Goal: Task Accomplishment & Management: Manage account settings

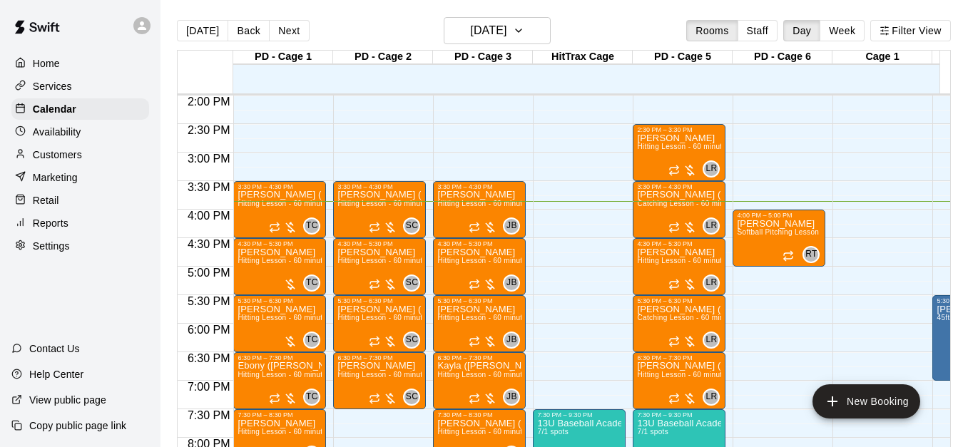
scroll to position [790, 0]
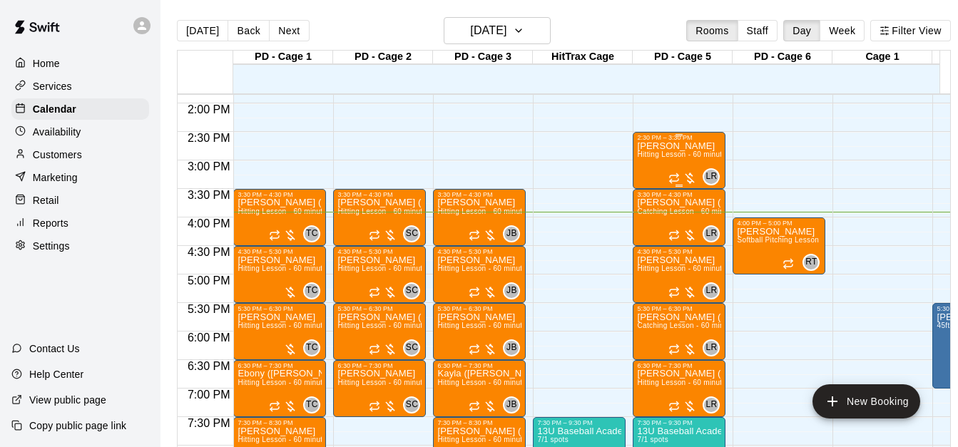
click at [670, 168] on div "[PERSON_NAME] Hitting Lesson - 60 minutes" at bounding box center [679, 364] width 84 height 447
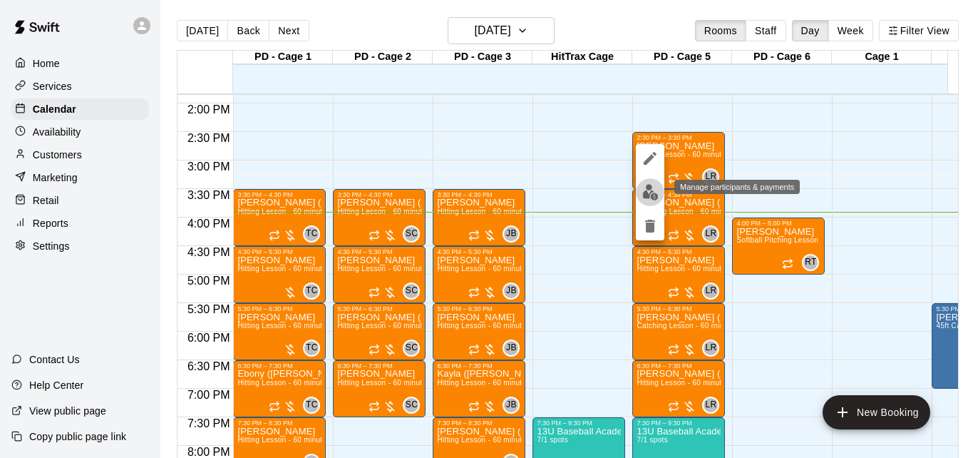
click at [653, 195] on img "edit" at bounding box center [651, 192] width 16 height 16
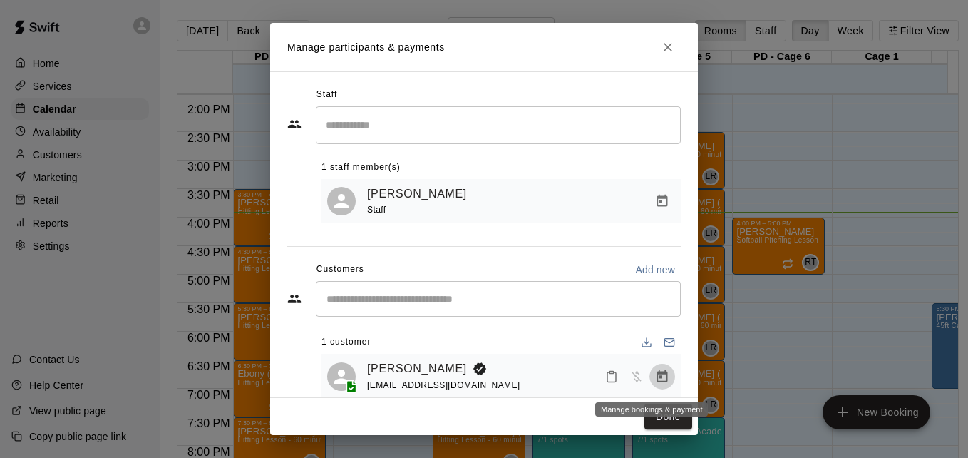
click at [655, 379] on icon "Manage bookings & payment" at bounding box center [662, 376] width 14 height 14
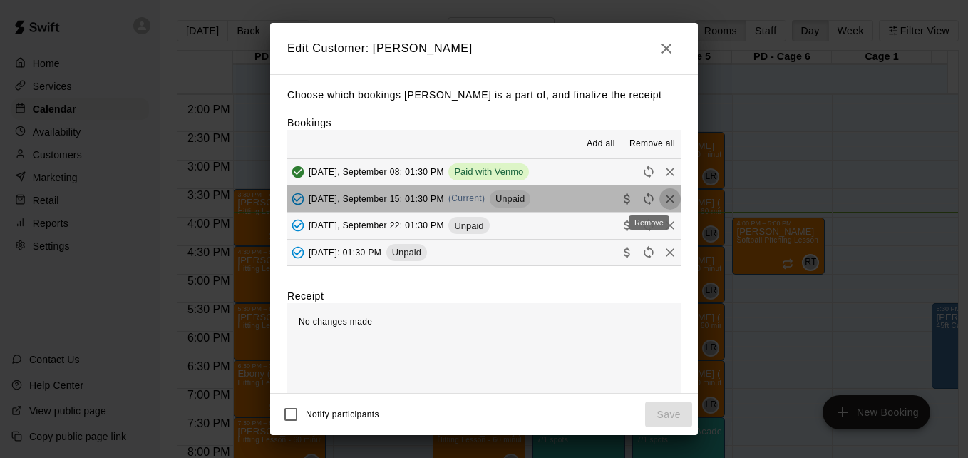
click at [663, 201] on icon "Remove" at bounding box center [670, 199] width 14 height 14
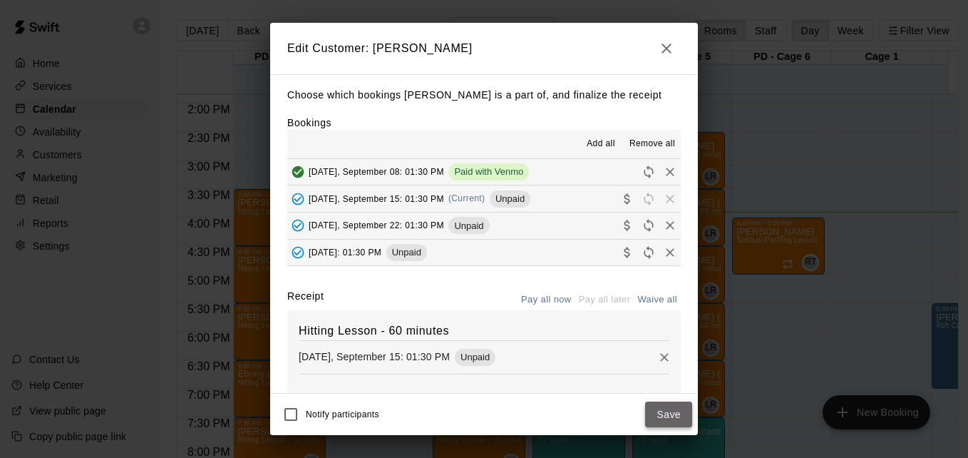
click at [672, 409] on button "Save" at bounding box center [668, 414] width 47 height 26
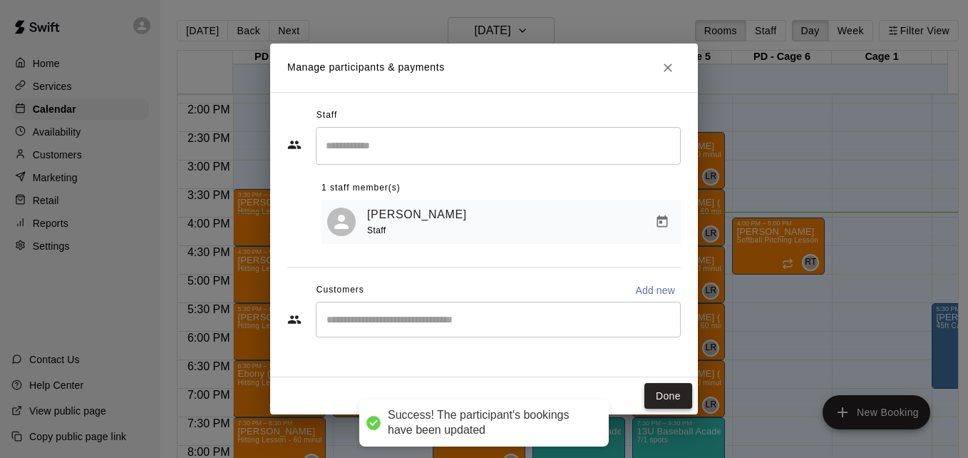
click at [666, 399] on button "Done" at bounding box center [669, 396] width 48 height 26
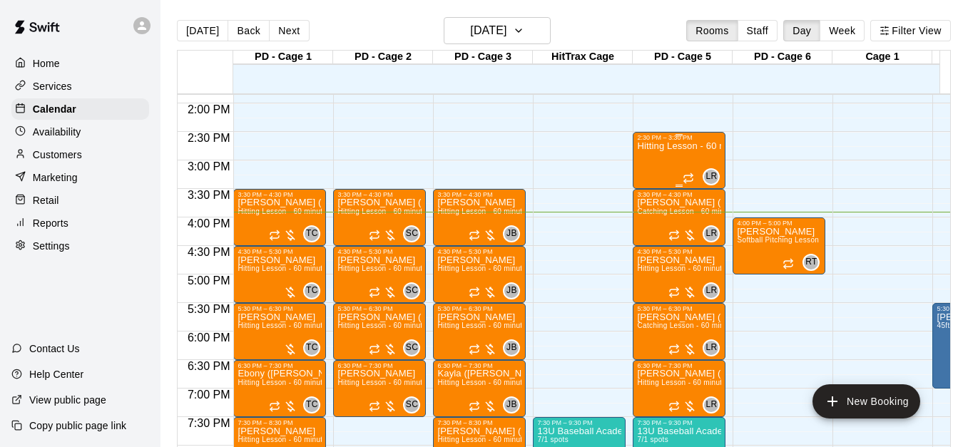
click at [660, 160] on div "Hitting Lesson - 60 minutes" at bounding box center [679, 364] width 84 height 447
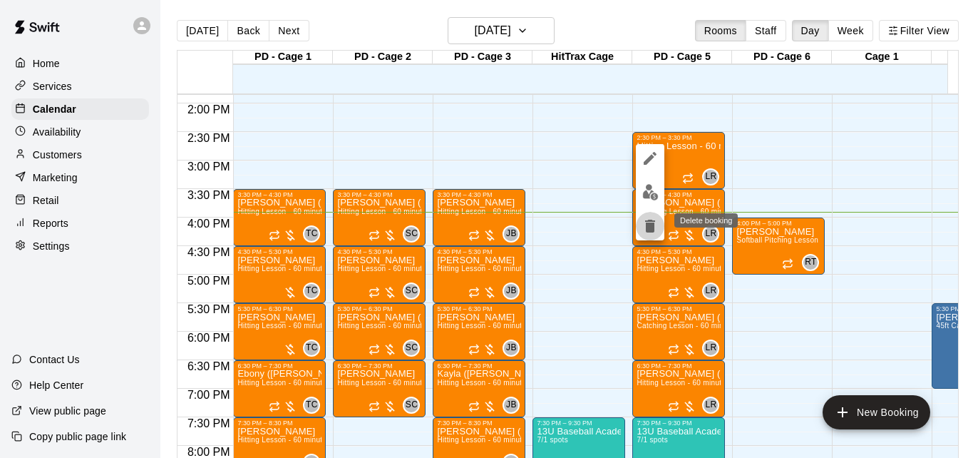
click at [651, 222] on icon "delete" at bounding box center [650, 226] width 10 height 13
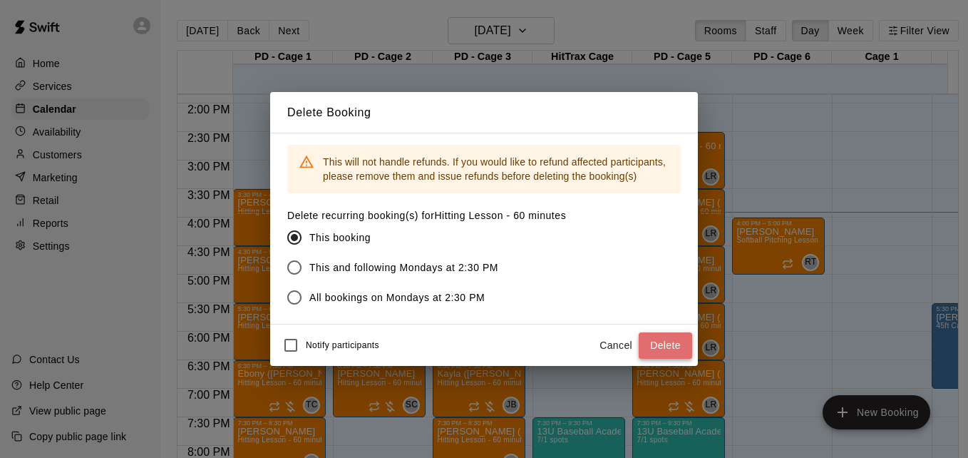
click at [664, 338] on button "Delete" at bounding box center [665, 345] width 53 height 26
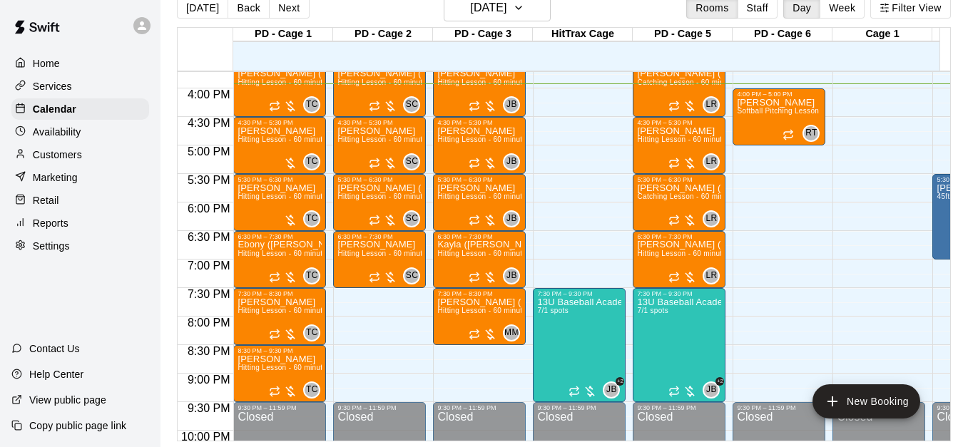
scroll to position [904, 0]
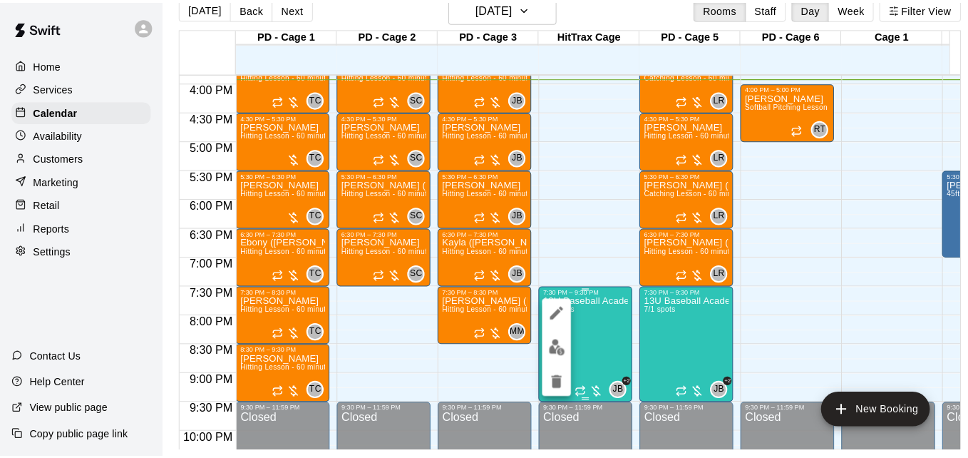
scroll to position [23, 0]
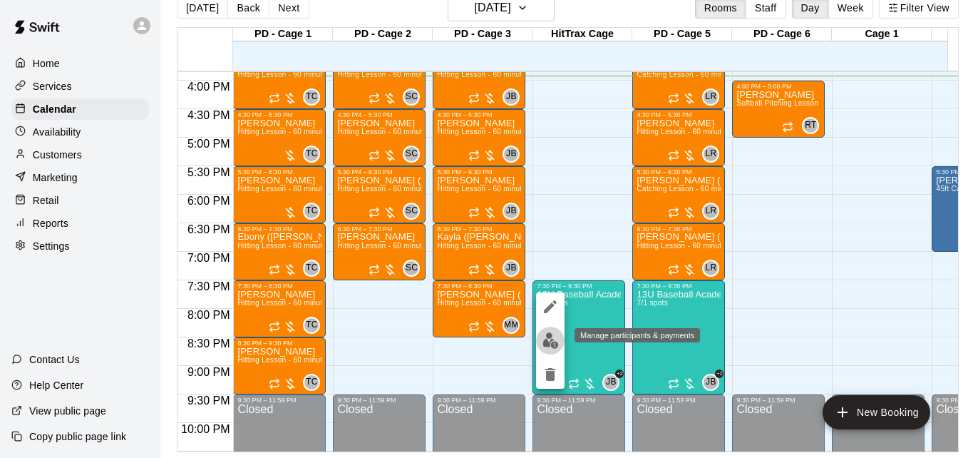
click at [551, 343] on img "edit" at bounding box center [551, 340] width 16 height 16
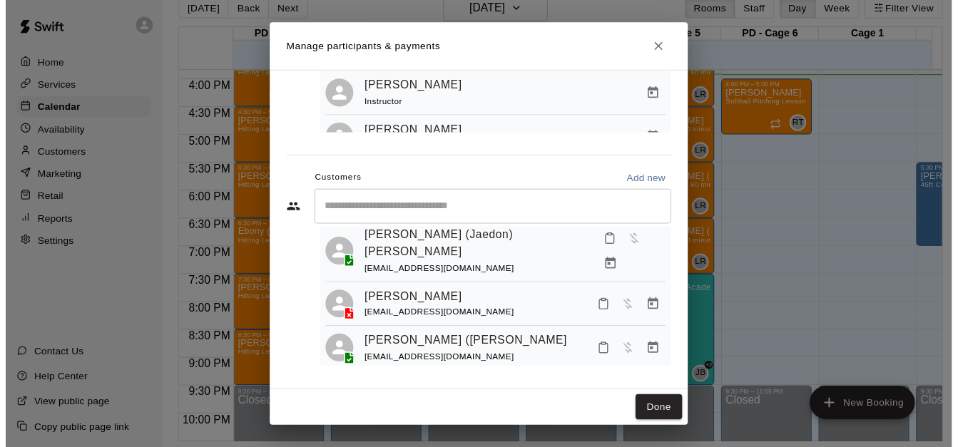
scroll to position [229, 0]
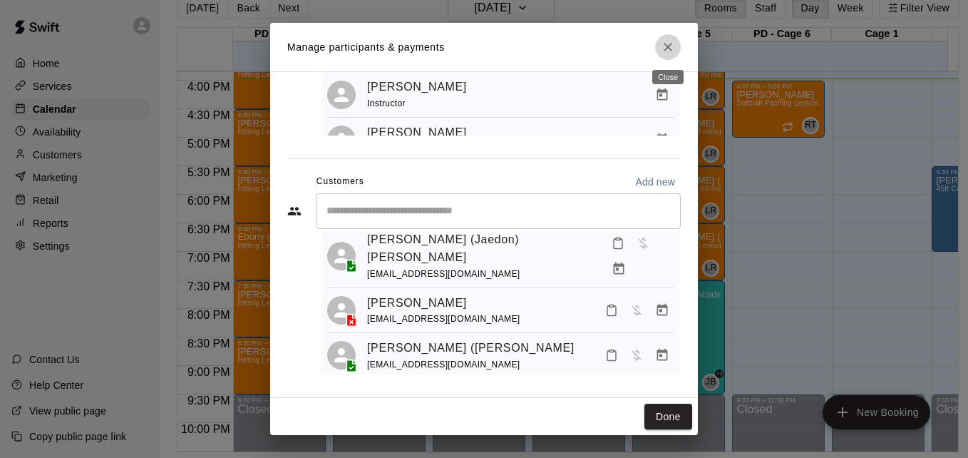
click at [675, 50] on icon "Close" at bounding box center [668, 47] width 14 height 14
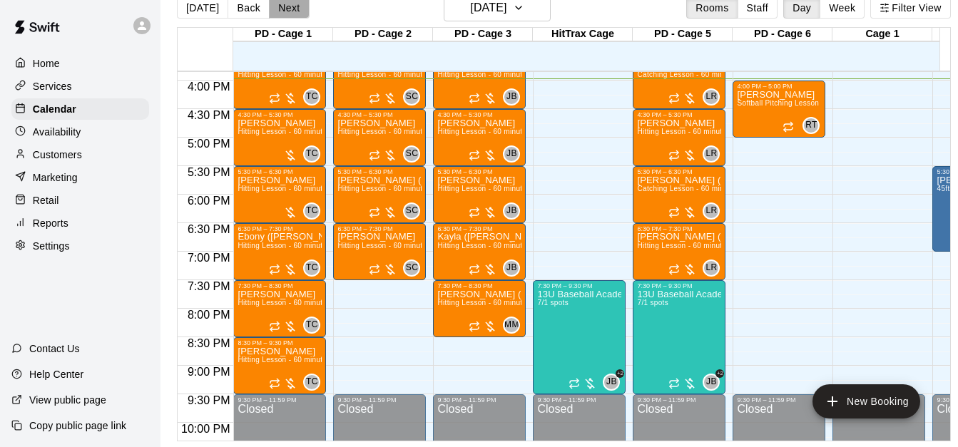
click at [275, 6] on button "Next" at bounding box center [289, 7] width 40 height 21
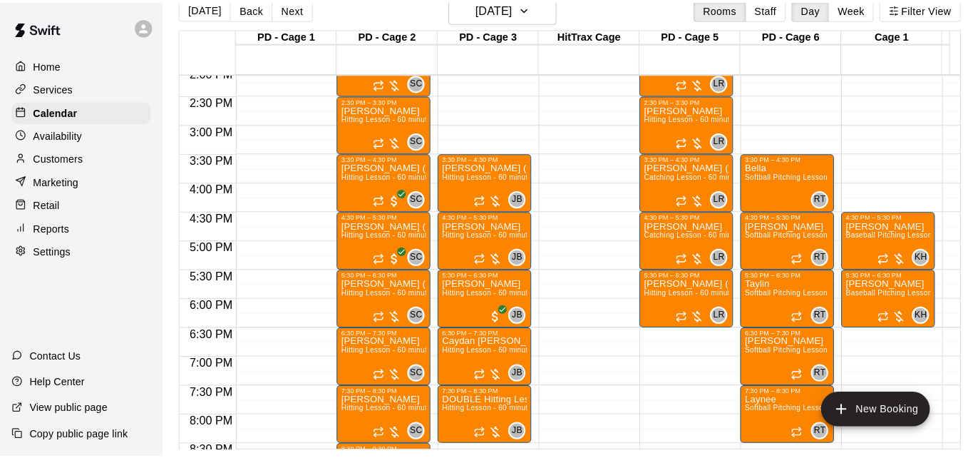
scroll to position [819, 0]
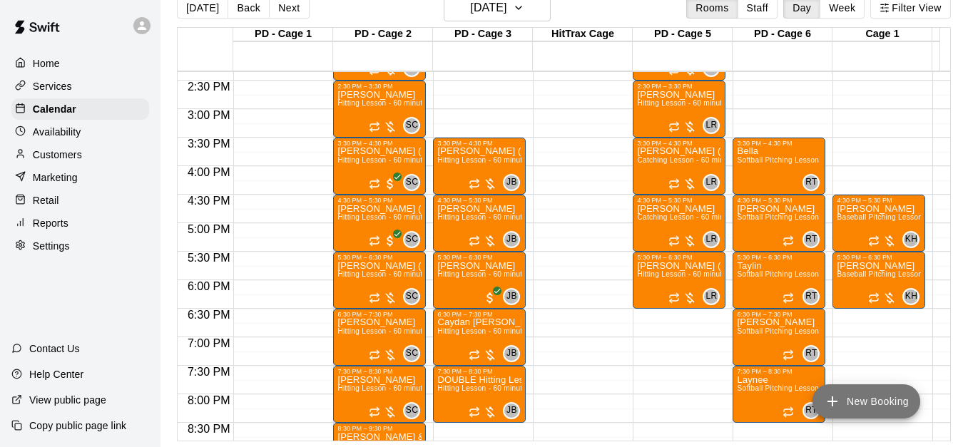
click at [880, 402] on button "New Booking" at bounding box center [866, 401] width 108 height 34
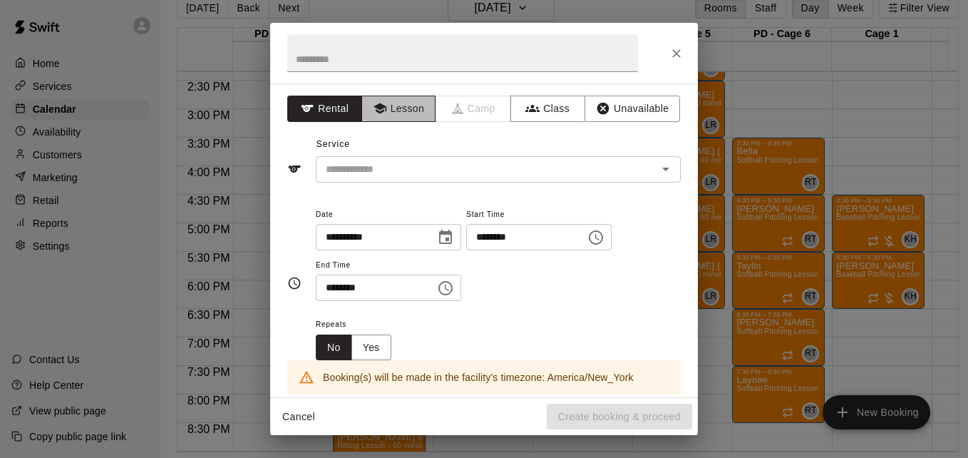
click at [393, 104] on button "Lesson" at bounding box center [399, 109] width 75 height 26
click at [466, 180] on div "​" at bounding box center [498, 169] width 365 height 26
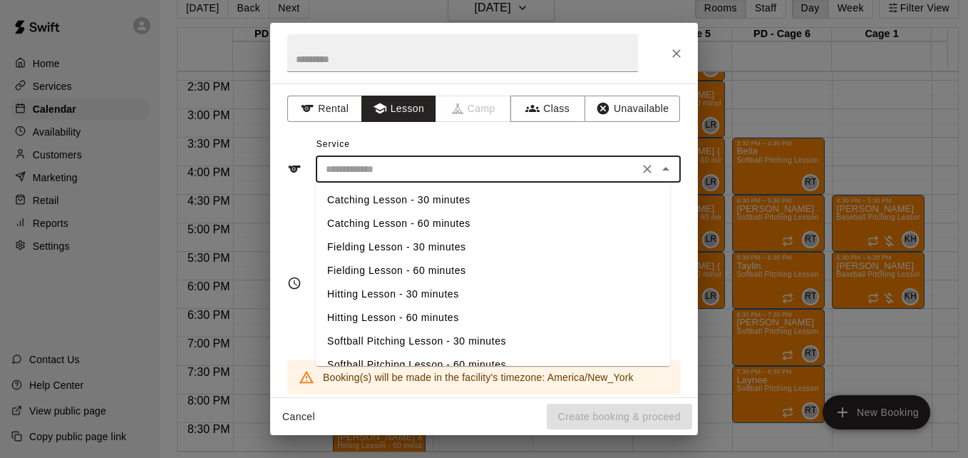
click at [437, 314] on li "Hitting Lesson - 60 minutes" at bounding box center [493, 318] width 354 height 24
type input "**********"
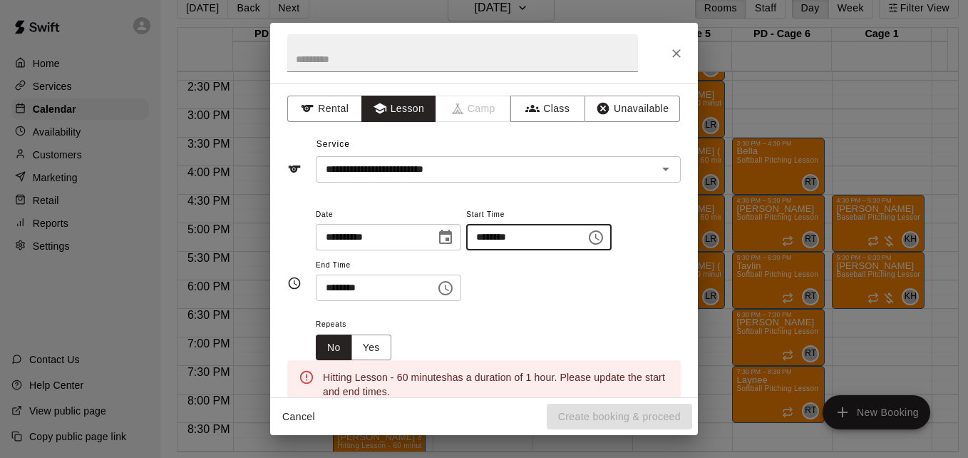
click at [498, 242] on input "********" at bounding box center [521, 237] width 110 height 26
type input "********"
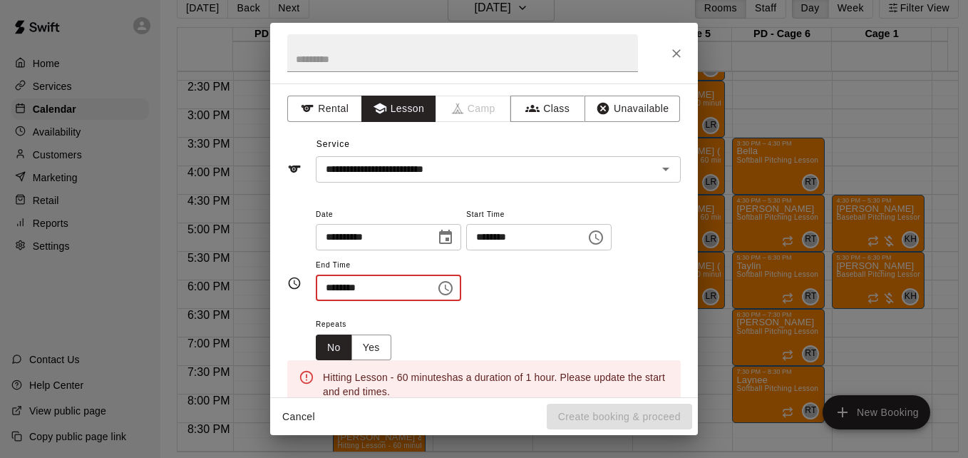
click at [329, 288] on input "********" at bounding box center [371, 288] width 110 height 26
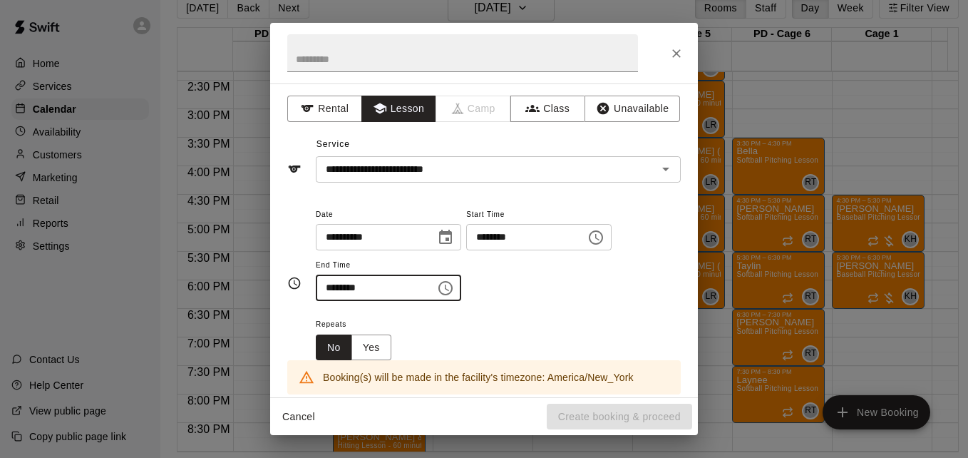
type input "********"
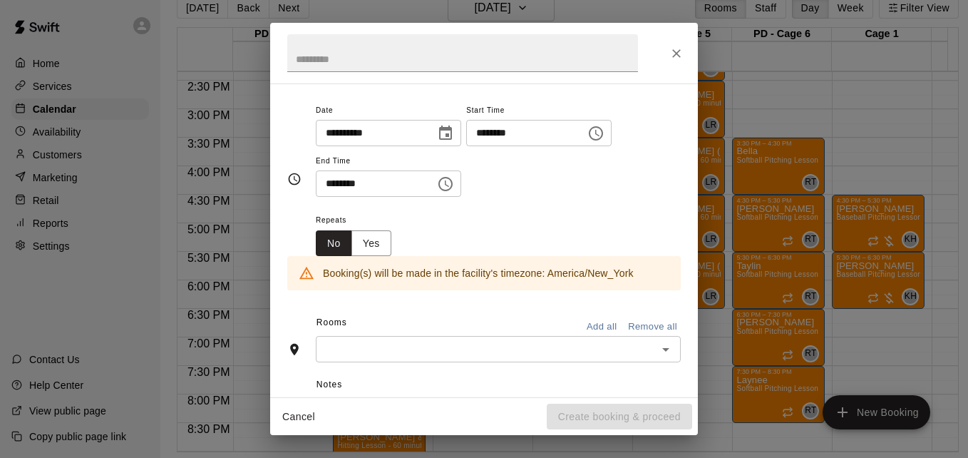
scroll to position [114, 0]
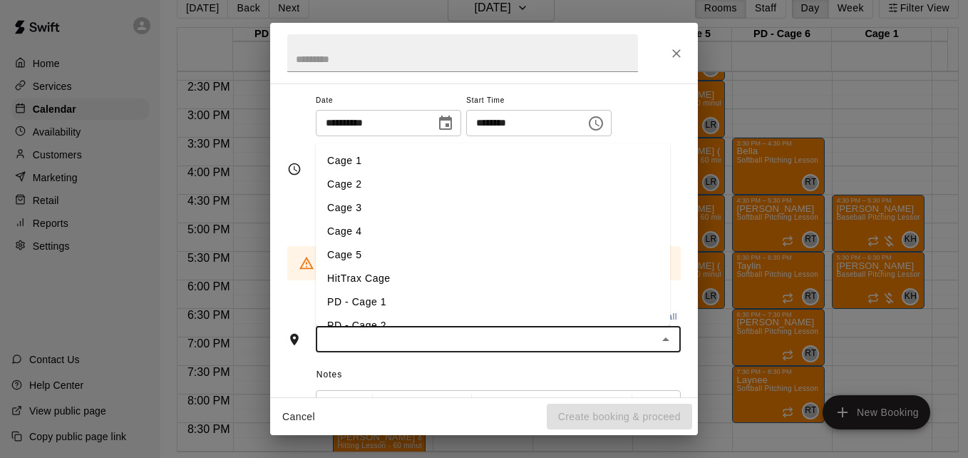
click at [532, 342] on input "text" at bounding box center [486, 339] width 333 height 18
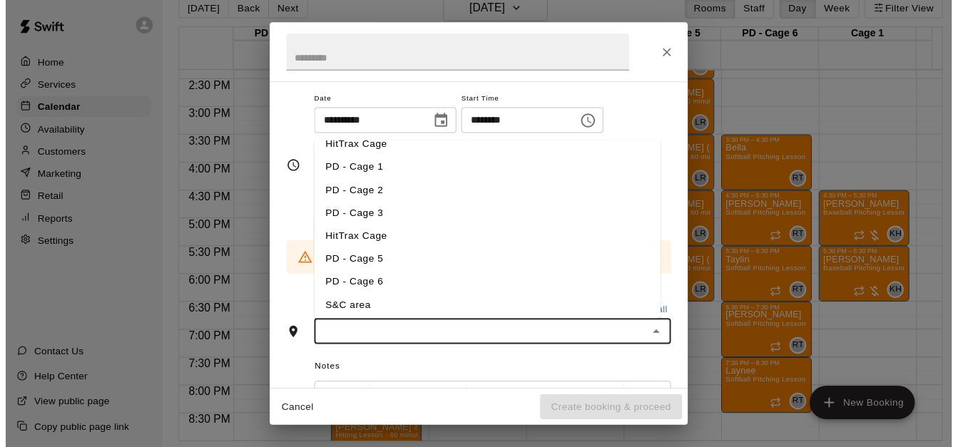
scroll to position [134, 0]
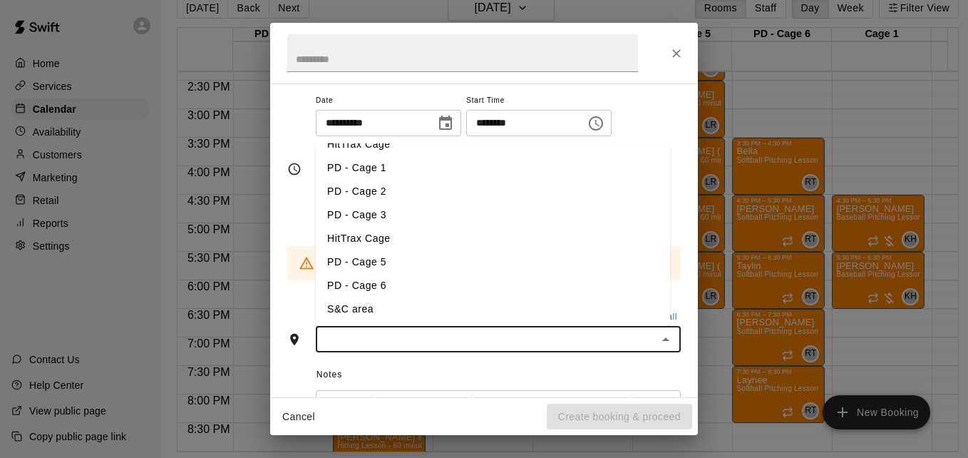
click at [464, 259] on li "PD - Cage 5" at bounding box center [493, 262] width 354 height 24
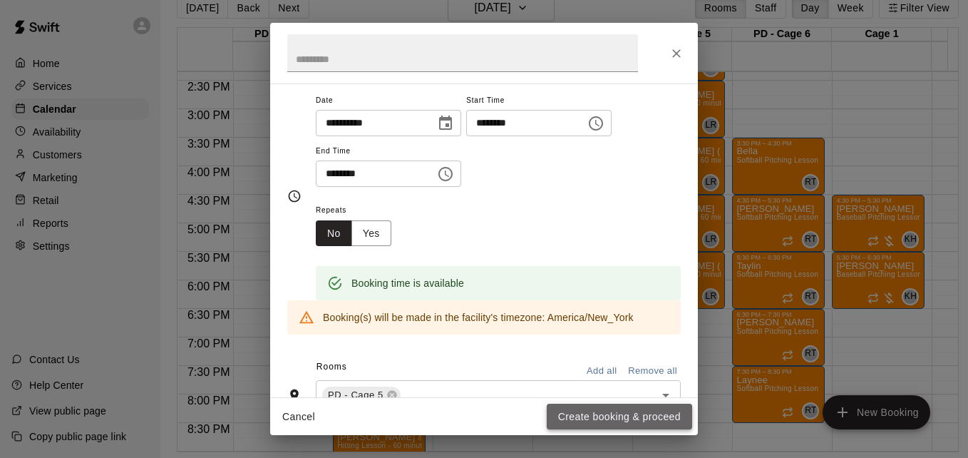
click at [606, 428] on button "Create booking & proceed" at bounding box center [619, 417] width 145 height 26
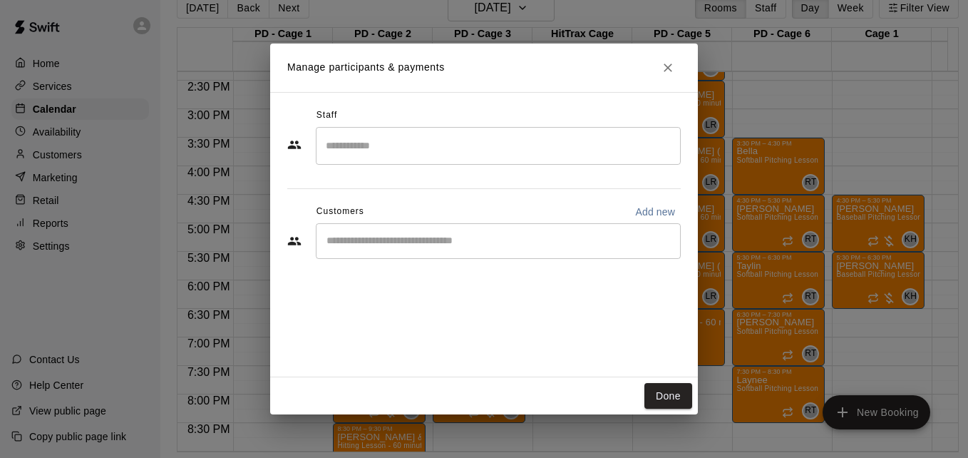
click at [434, 153] on input "Search staff" at bounding box center [498, 145] width 352 height 25
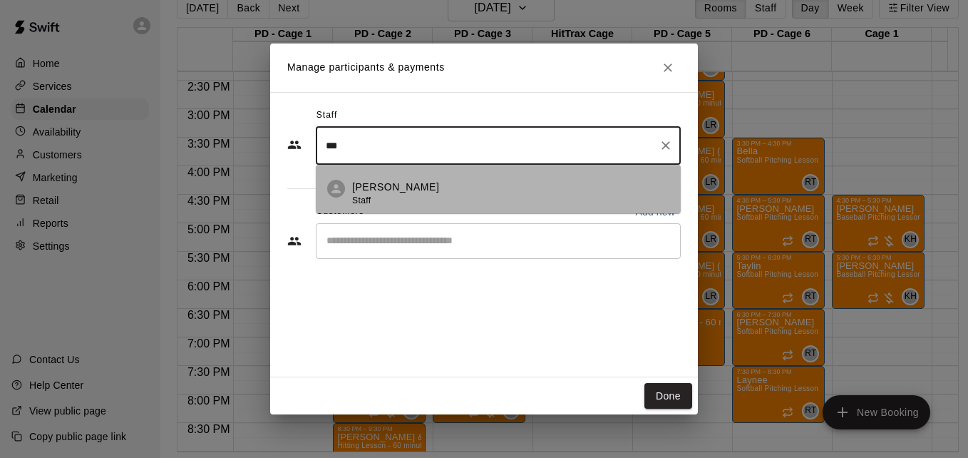
click at [441, 178] on li "[PERSON_NAME] Staff" at bounding box center [498, 189] width 365 height 48
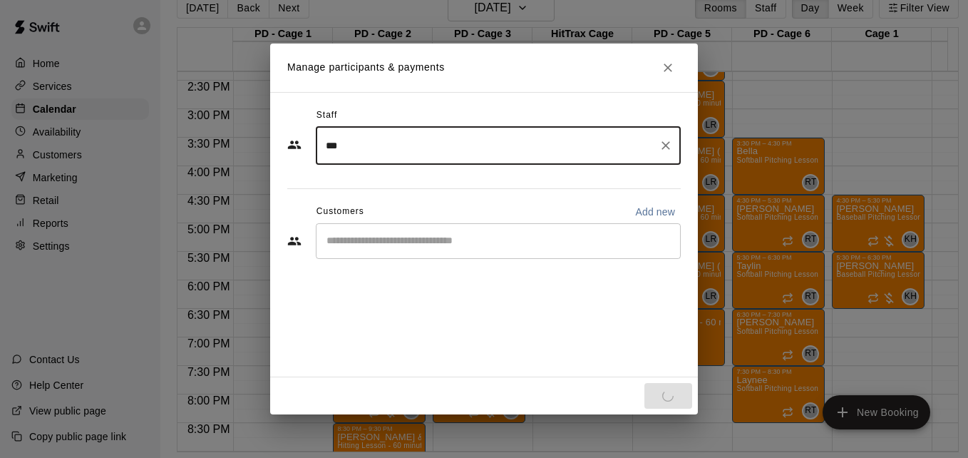
type input "***"
click at [450, 237] on input "Start typing to search customers..." at bounding box center [498, 241] width 352 height 14
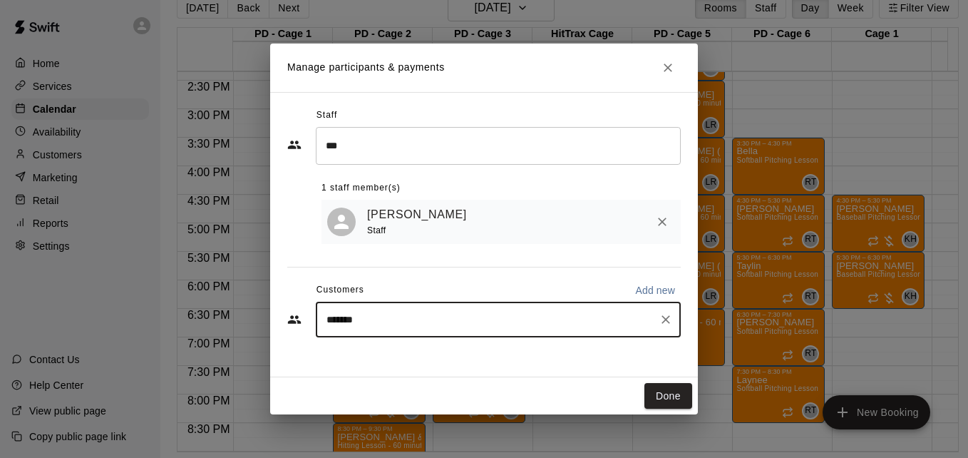
type input "********"
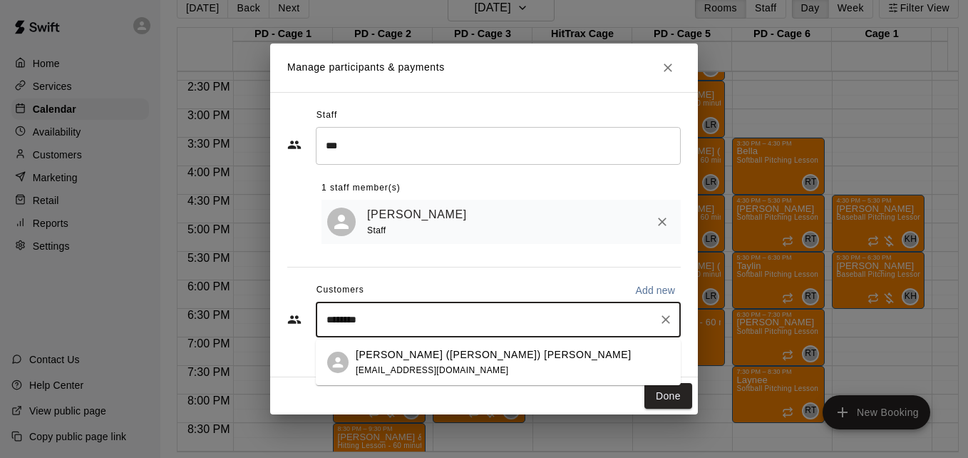
click at [523, 376] on div "[PERSON_NAME] ([PERSON_NAME]) [PERSON_NAME] [EMAIL_ADDRESS][DOMAIN_NAME]" at bounding box center [513, 362] width 314 height 31
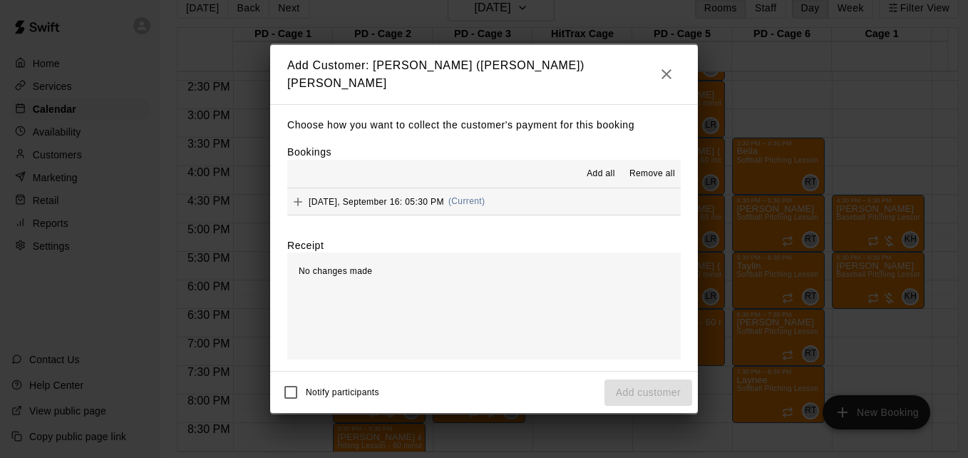
click at [531, 208] on button "[DATE], September 16: 05:30 PM (Current)" at bounding box center [484, 201] width 394 height 26
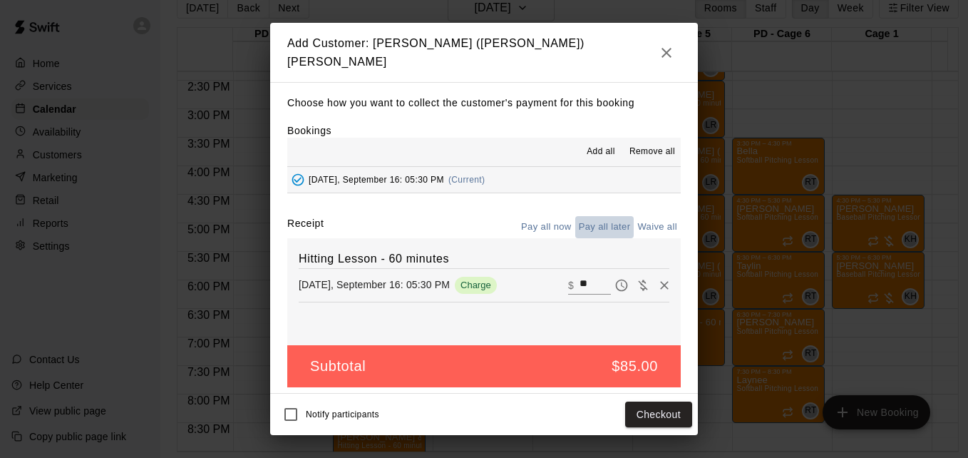
click at [610, 226] on button "Pay all later" at bounding box center [604, 227] width 59 height 22
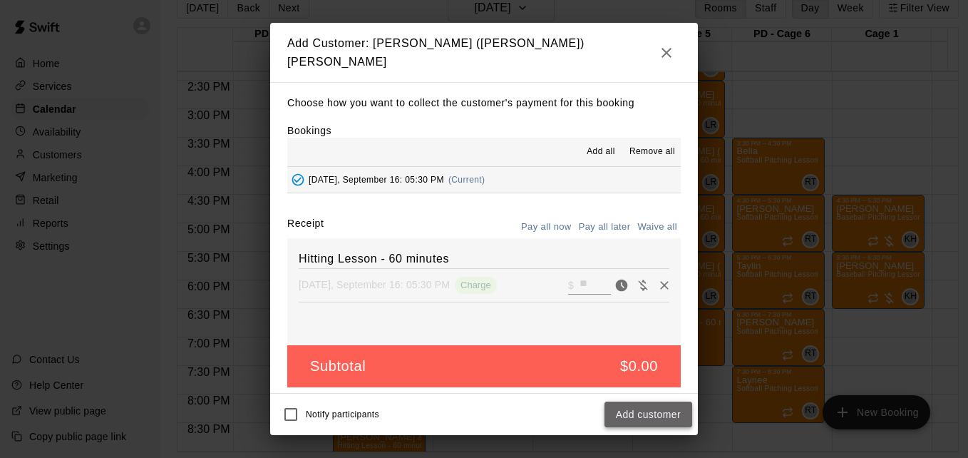
click at [660, 416] on button "Add customer" at bounding box center [649, 414] width 88 height 26
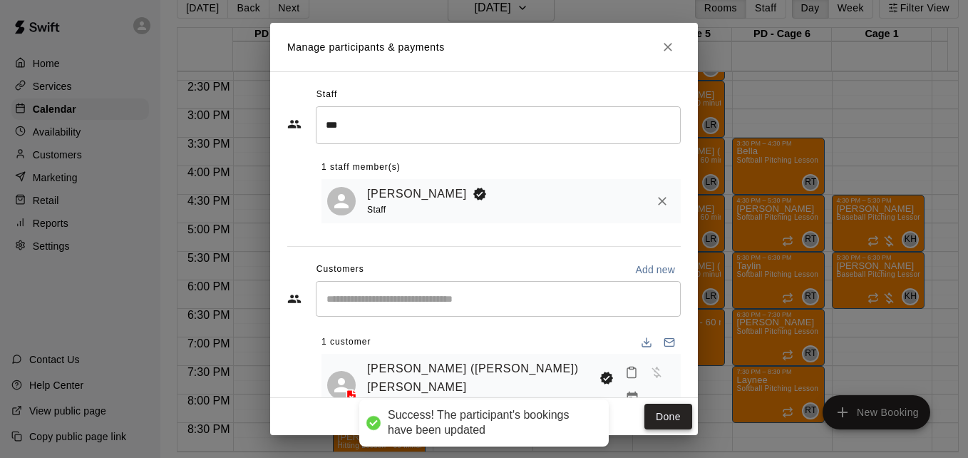
click at [665, 411] on button "Done" at bounding box center [669, 417] width 48 height 26
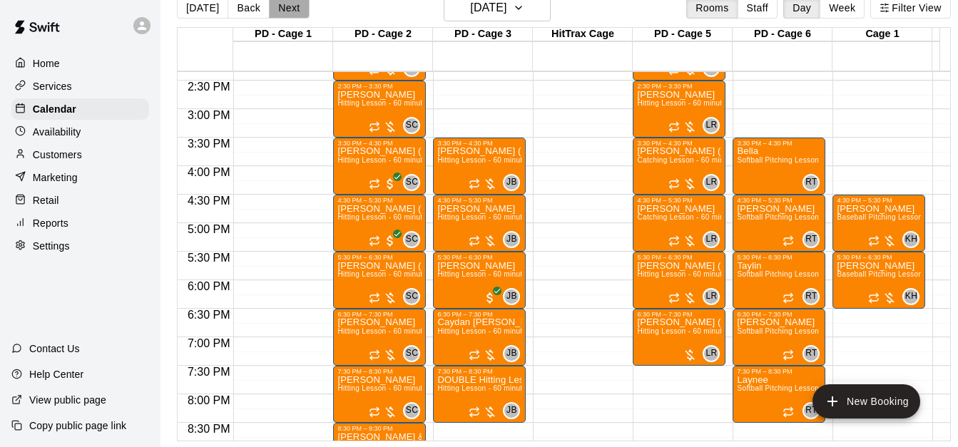
click at [292, 8] on button "Next" at bounding box center [289, 7] width 40 height 21
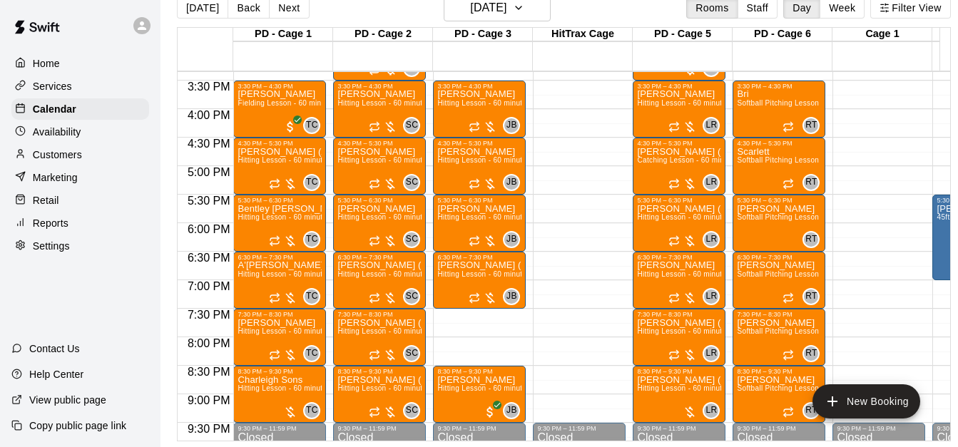
scroll to position [904, 0]
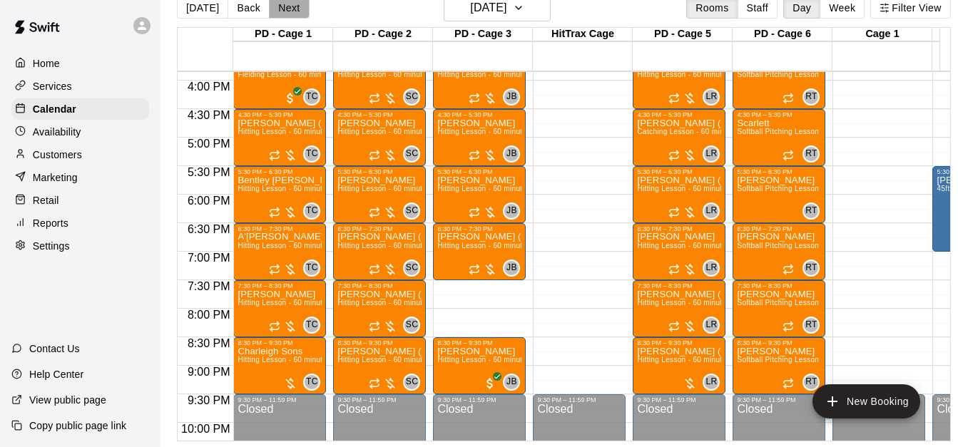
click at [291, 15] on button "Next" at bounding box center [289, 7] width 40 height 21
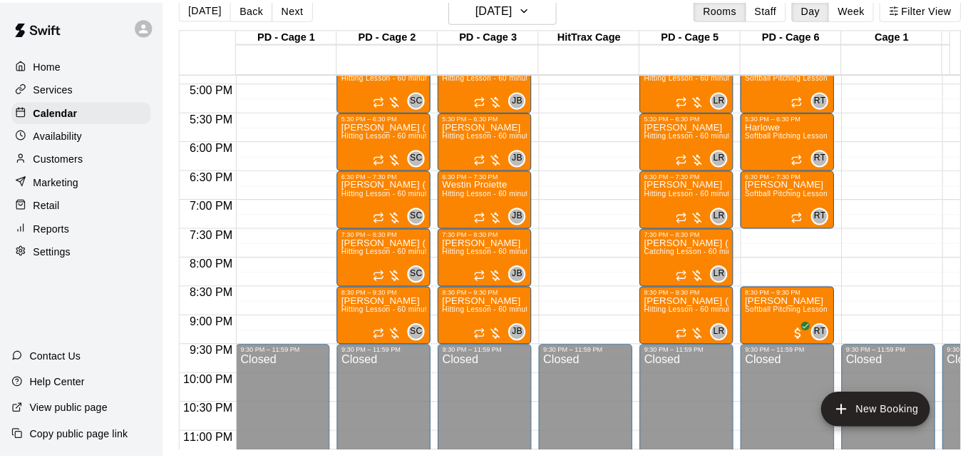
scroll to position [990, 0]
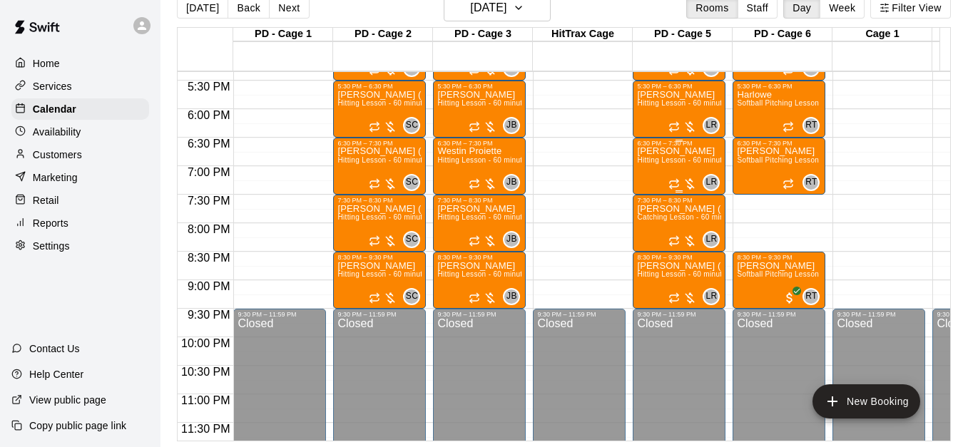
click at [675, 163] on span "Hitting Lesson - 60 minutes" at bounding box center [683, 160] width 93 height 8
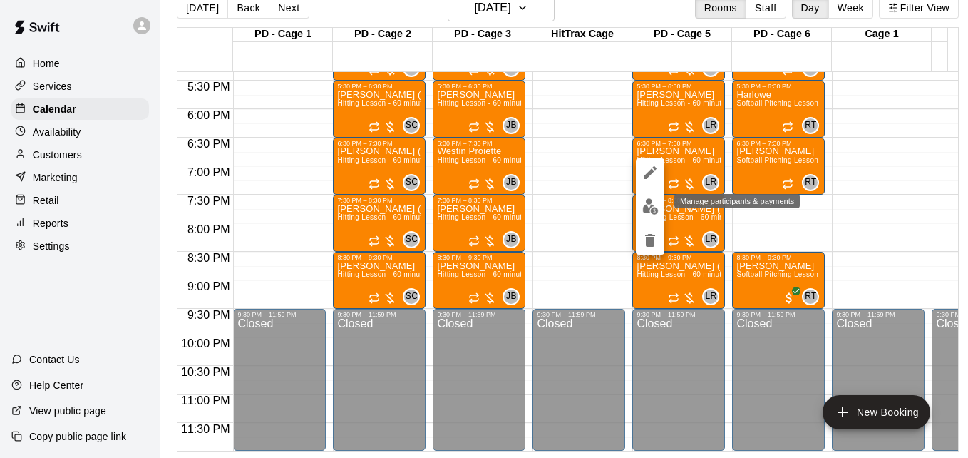
click at [645, 208] on img "edit" at bounding box center [651, 206] width 16 height 16
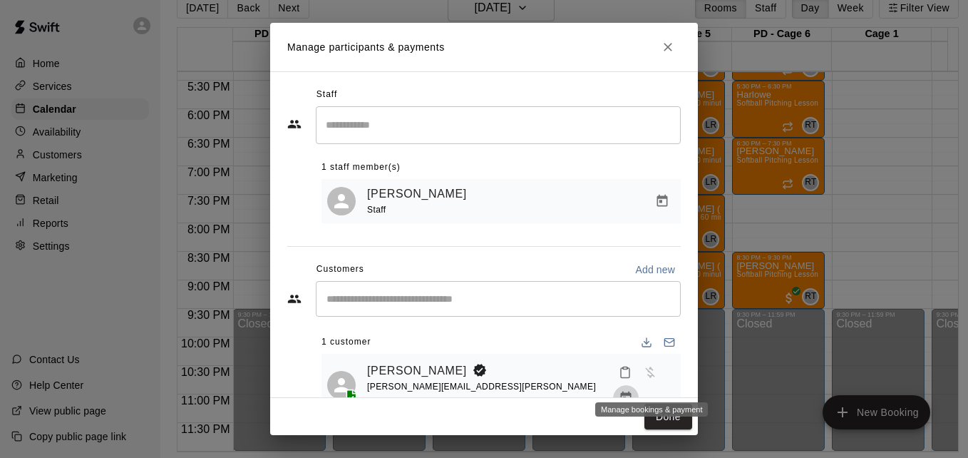
click at [632, 392] on icon "Manage bookings & payment" at bounding box center [626, 398] width 11 height 12
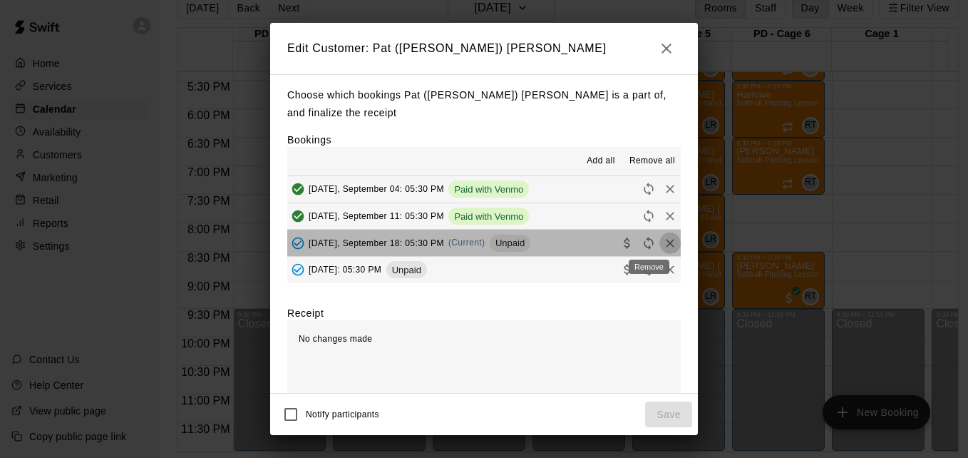
click at [663, 247] on icon "Remove" at bounding box center [670, 243] width 14 height 14
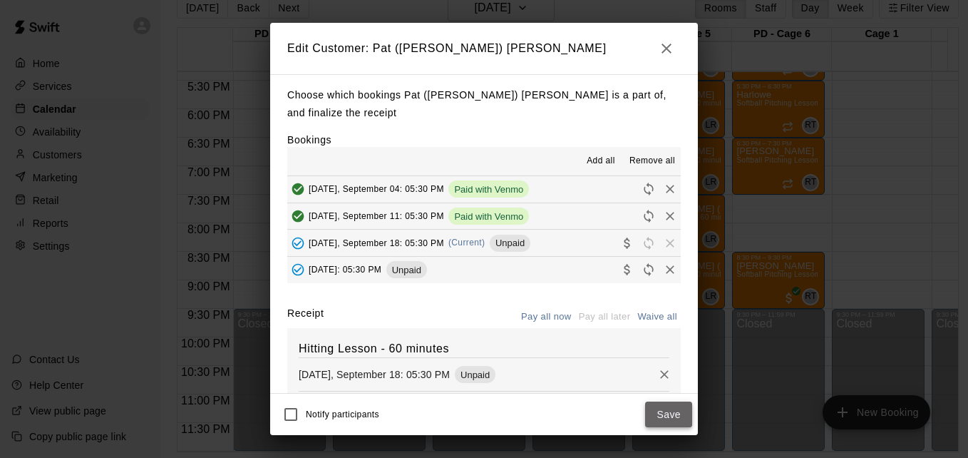
click at [664, 414] on button "Save" at bounding box center [668, 414] width 47 height 26
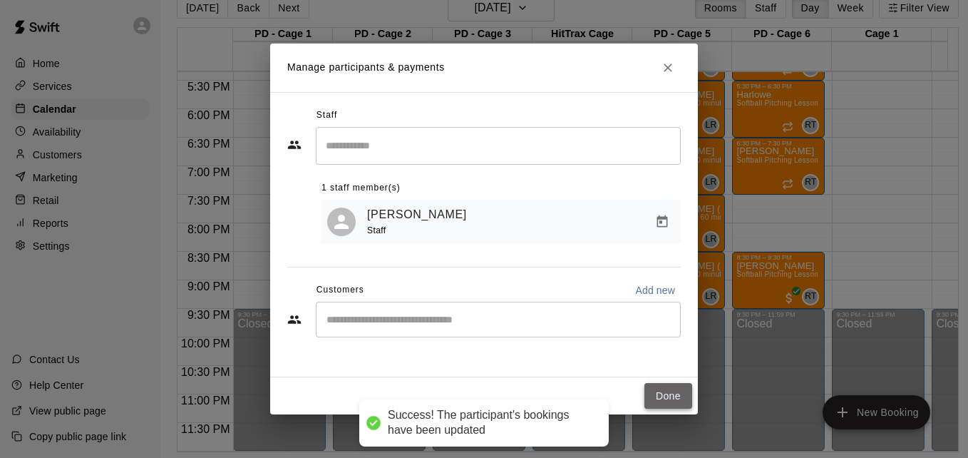
click at [675, 387] on button "Done" at bounding box center [669, 396] width 48 height 26
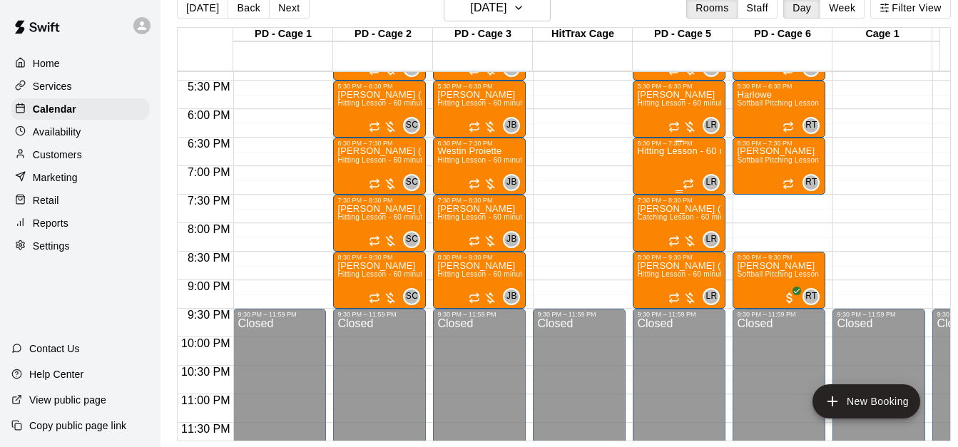
click at [671, 170] on div "Hitting Lesson - 60 minutes" at bounding box center [679, 370] width 84 height 447
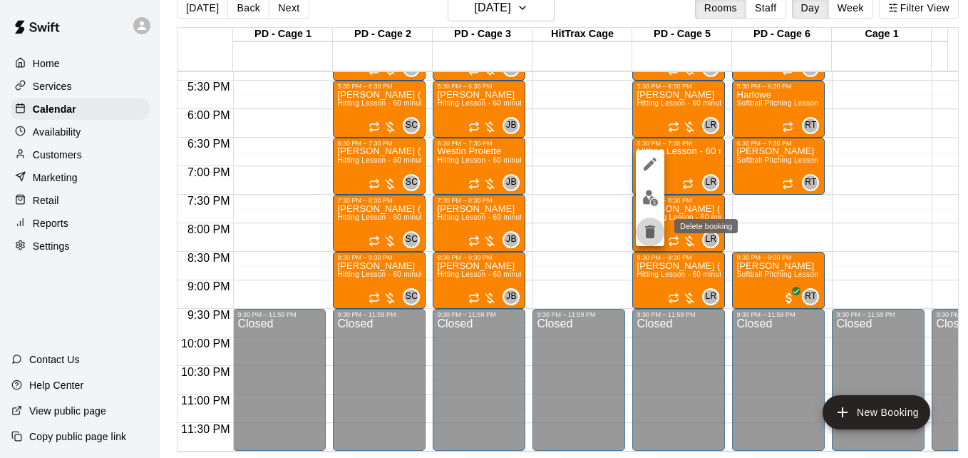
click at [652, 233] on icon "delete" at bounding box center [650, 231] width 10 height 13
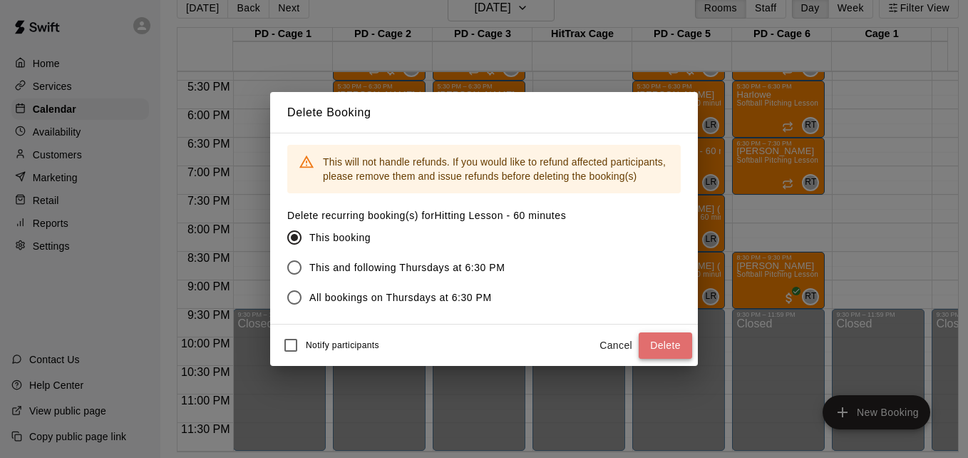
click at [655, 346] on button "Delete" at bounding box center [665, 345] width 53 height 26
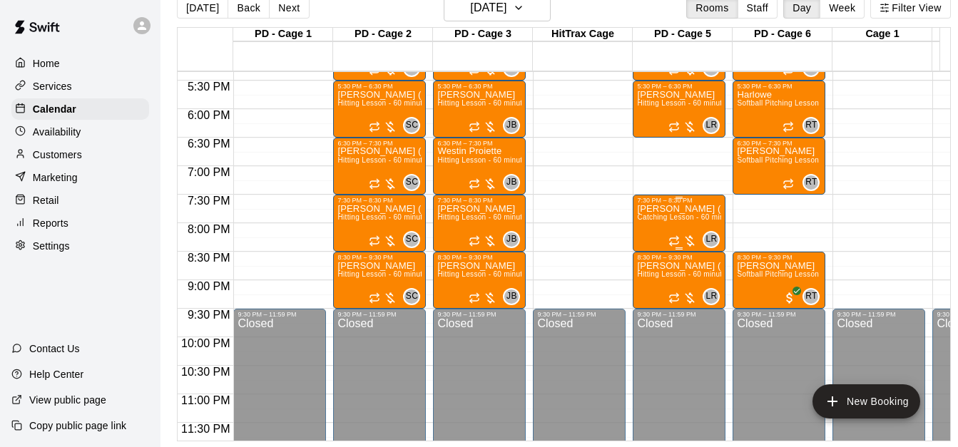
click at [680, 220] on span "Catching Lesson - 60 minutes" at bounding box center [687, 217] width 101 height 8
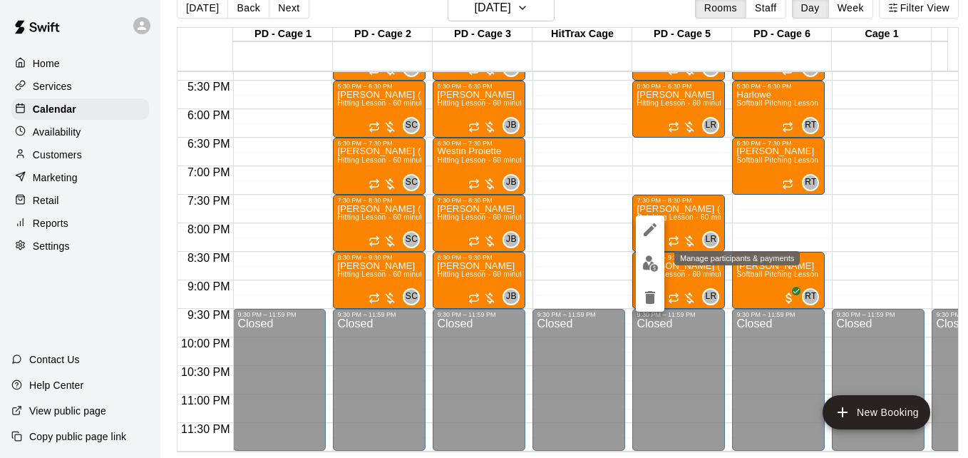
click at [649, 266] on img "edit" at bounding box center [651, 263] width 16 height 16
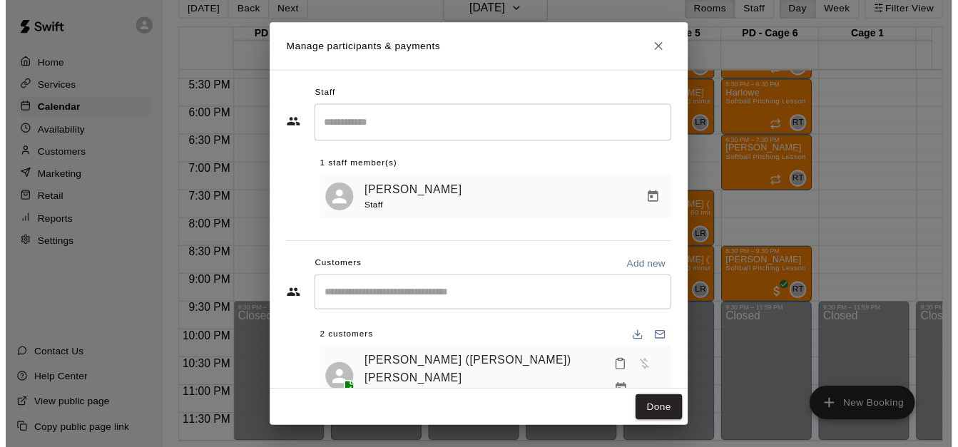
scroll to position [82, 0]
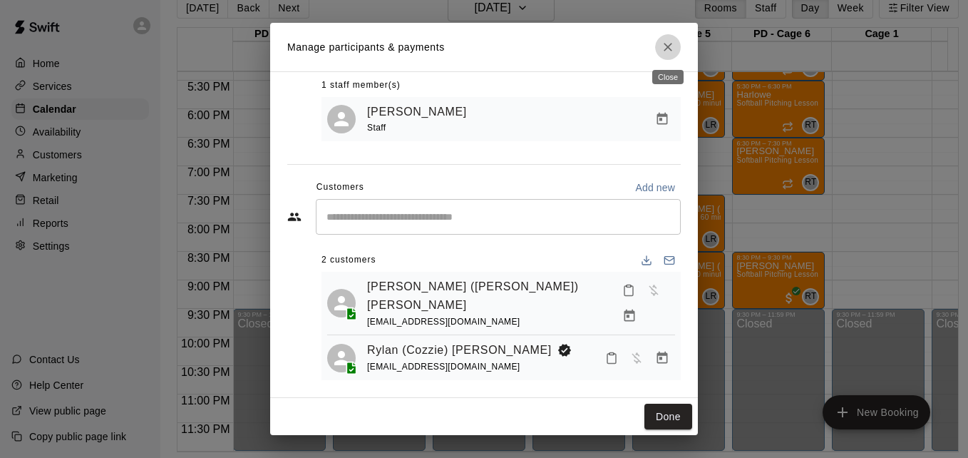
click at [660, 47] on button "Close" at bounding box center [668, 47] width 26 height 26
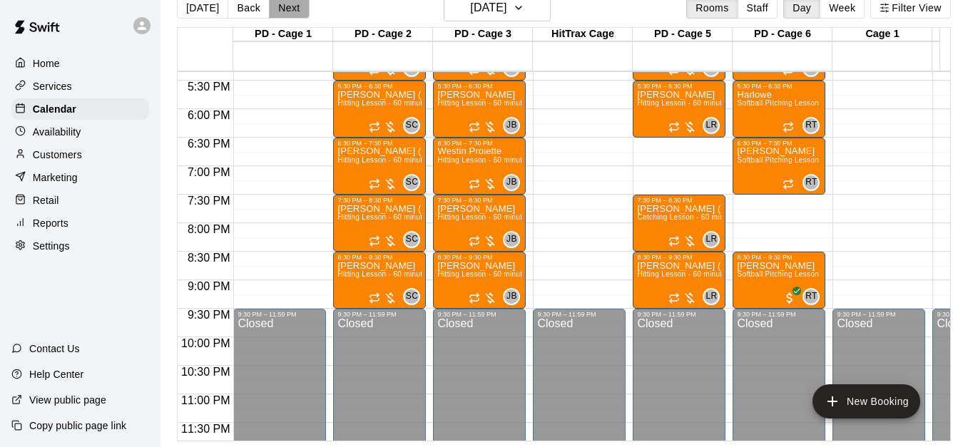
click at [280, 9] on button "Next" at bounding box center [289, 7] width 40 height 21
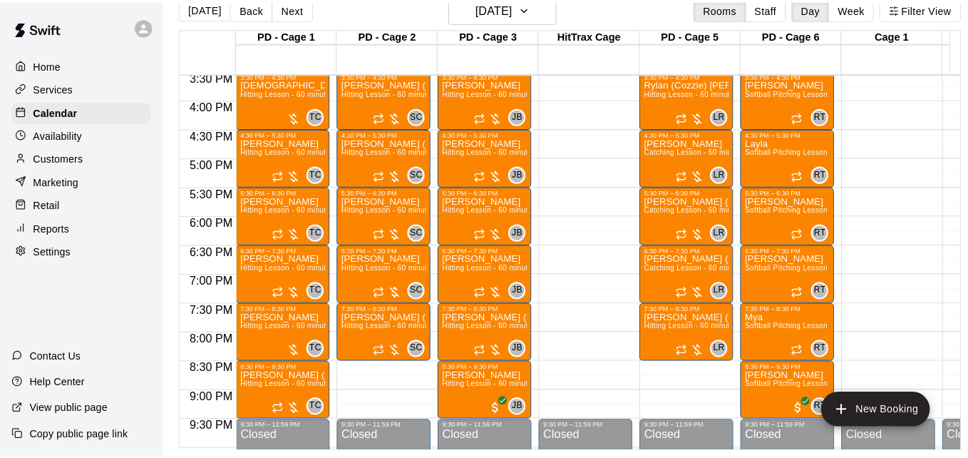
scroll to position [904, 0]
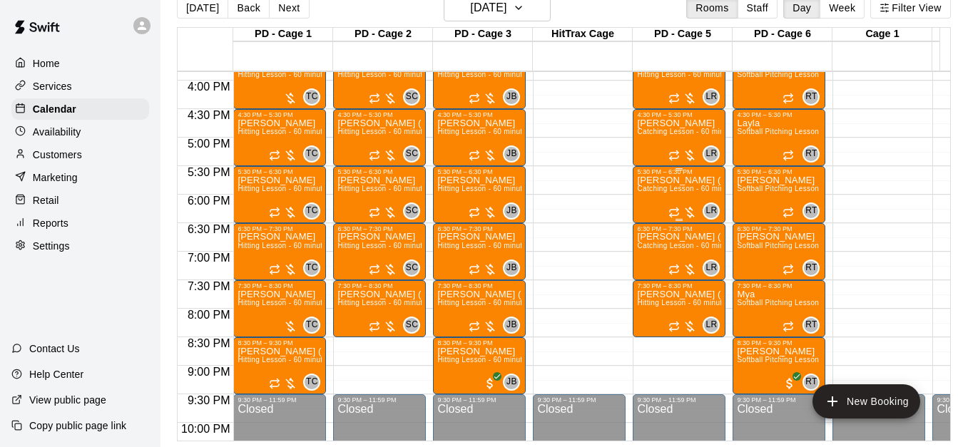
click at [661, 193] on span "Catching Lesson - 60 minutes" at bounding box center [687, 189] width 101 height 8
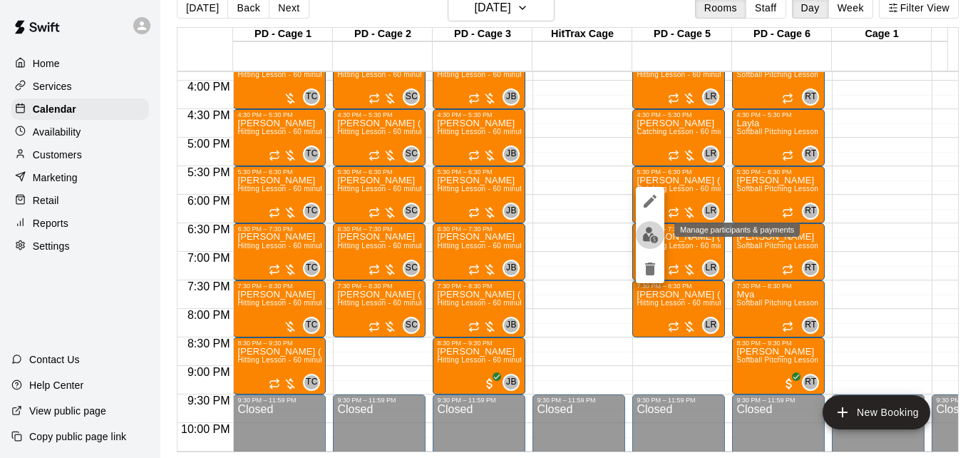
click at [645, 240] on img "edit" at bounding box center [651, 235] width 16 height 16
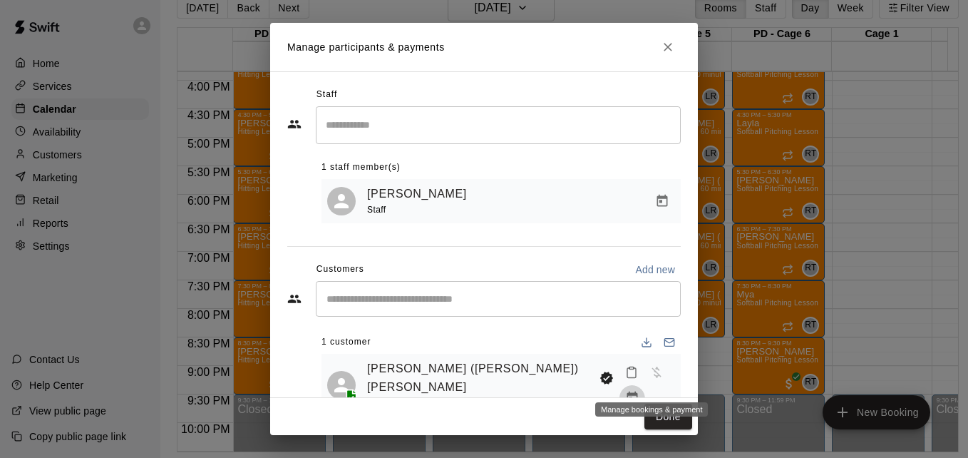
click at [640, 391] on icon "Manage bookings & payment" at bounding box center [632, 398] width 14 height 14
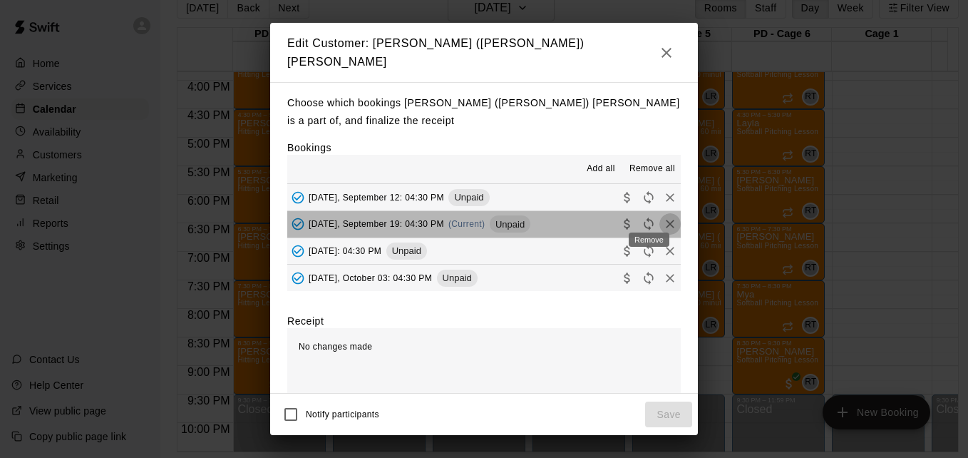
click at [663, 218] on icon "Remove" at bounding box center [670, 224] width 14 height 14
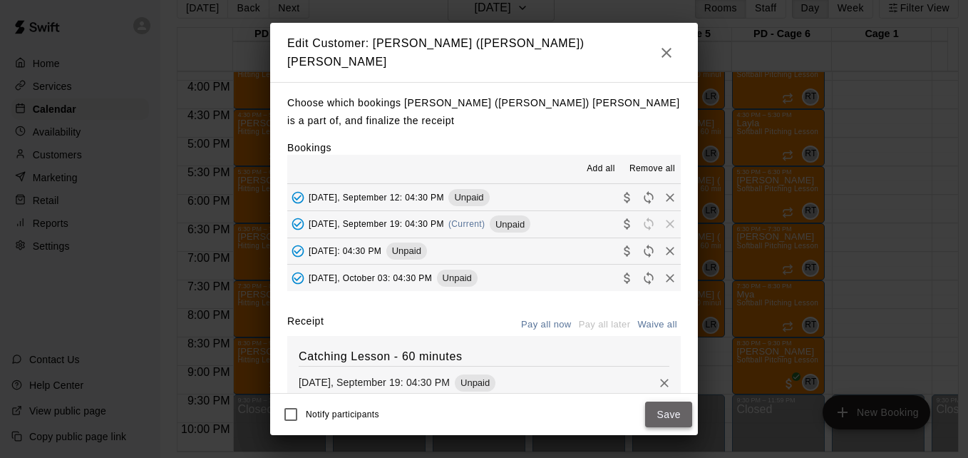
click at [665, 414] on button "Save" at bounding box center [668, 414] width 47 height 26
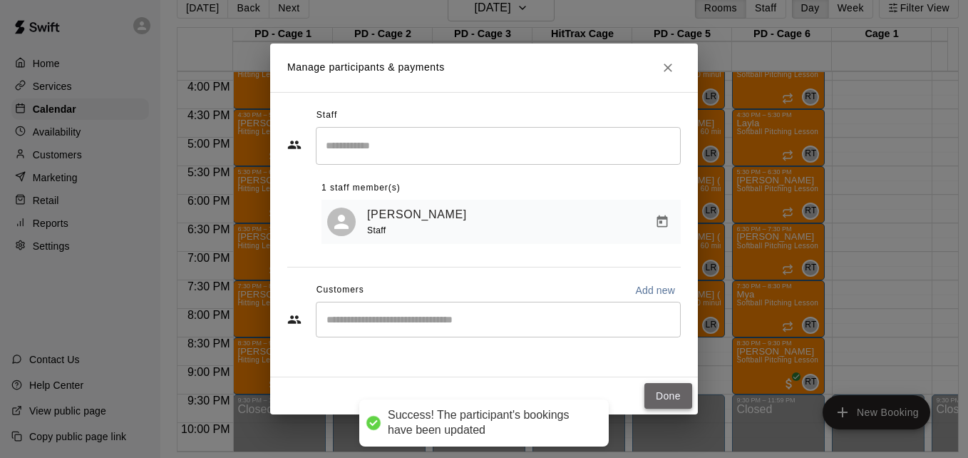
click at [669, 399] on button "Done" at bounding box center [669, 396] width 48 height 26
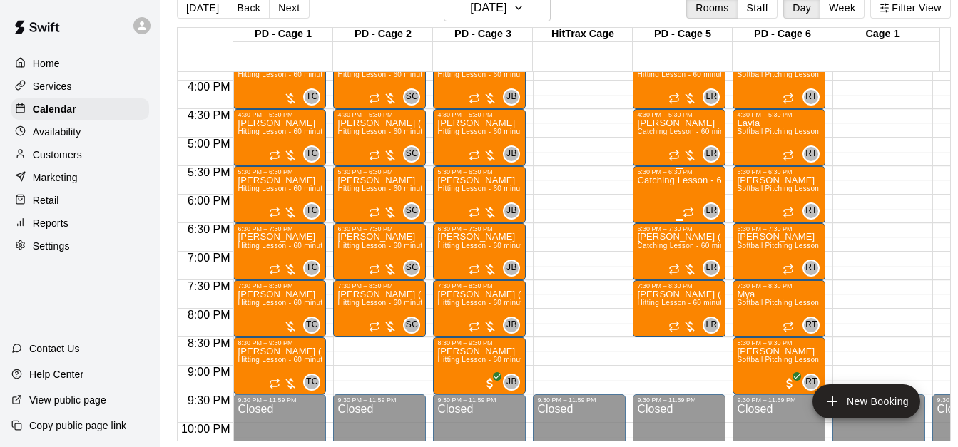
click at [667, 193] on div "Catching Lesson - 60 minutes" at bounding box center [679, 398] width 84 height 447
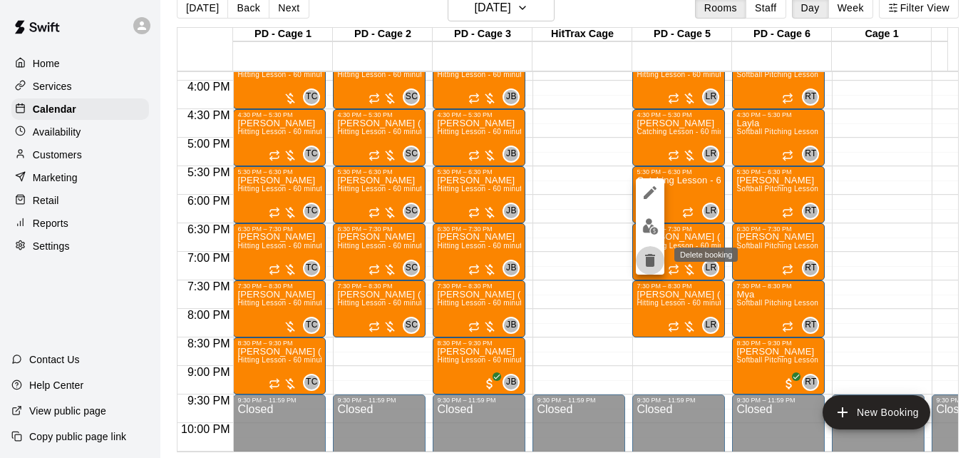
click at [650, 258] on icon "delete" at bounding box center [650, 260] width 10 height 13
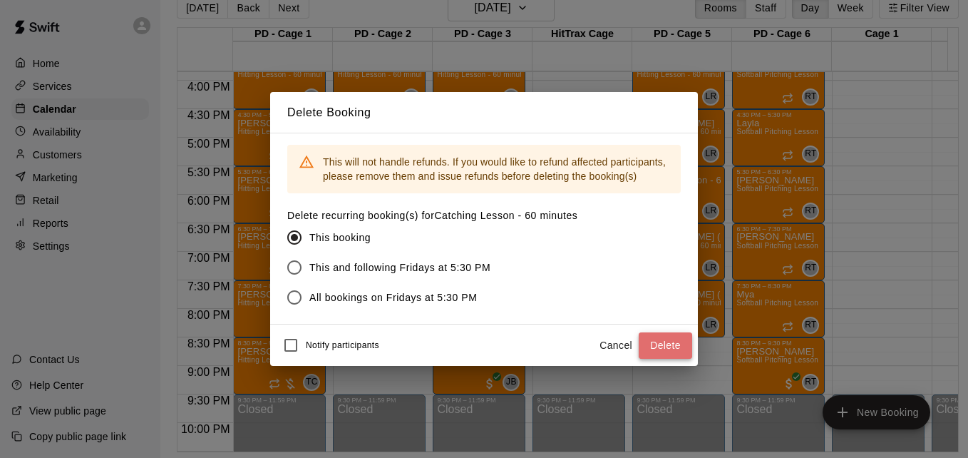
click at [653, 341] on button "Delete" at bounding box center [665, 345] width 53 height 26
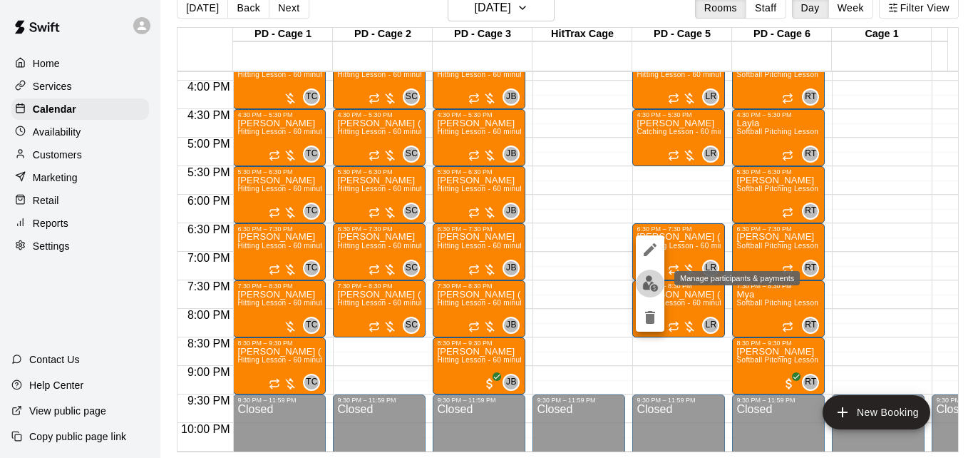
click at [645, 285] on img "edit" at bounding box center [651, 283] width 16 height 16
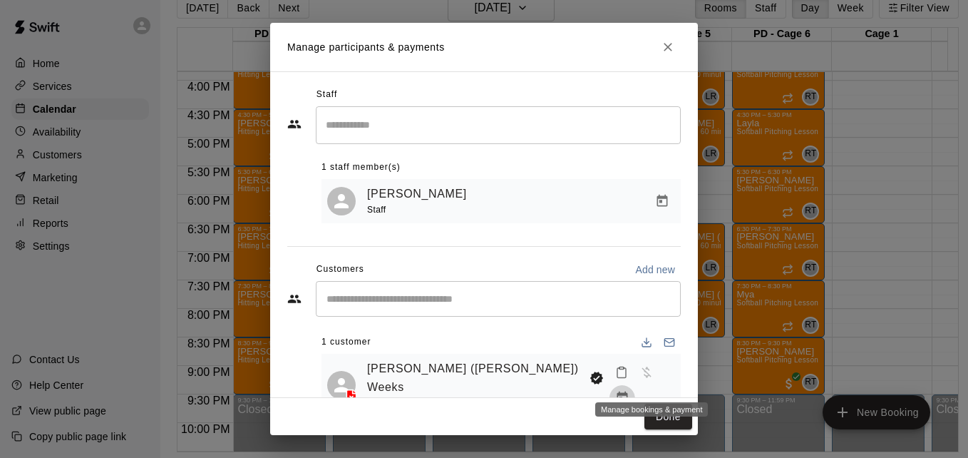
click at [630, 391] on icon "Manage bookings & payment" at bounding box center [622, 398] width 14 height 14
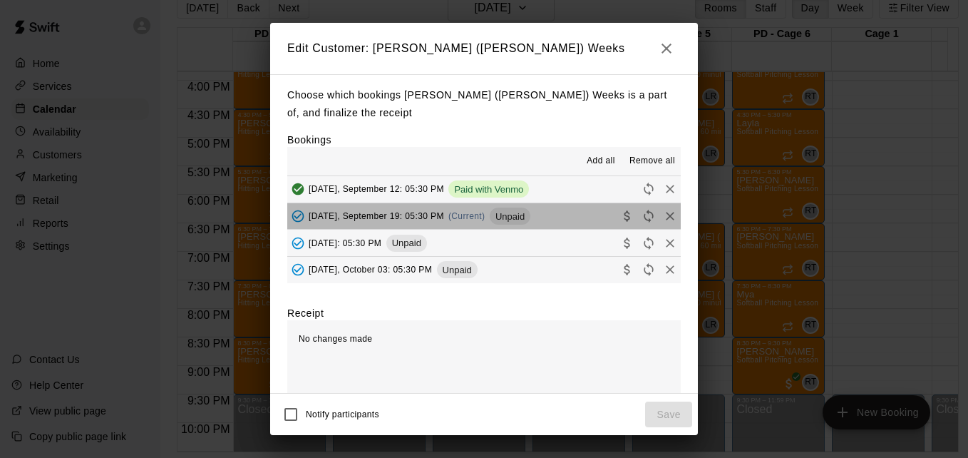
click at [545, 221] on button "[DATE], September 19: 05:30 PM (Current) Unpaid" at bounding box center [484, 216] width 394 height 26
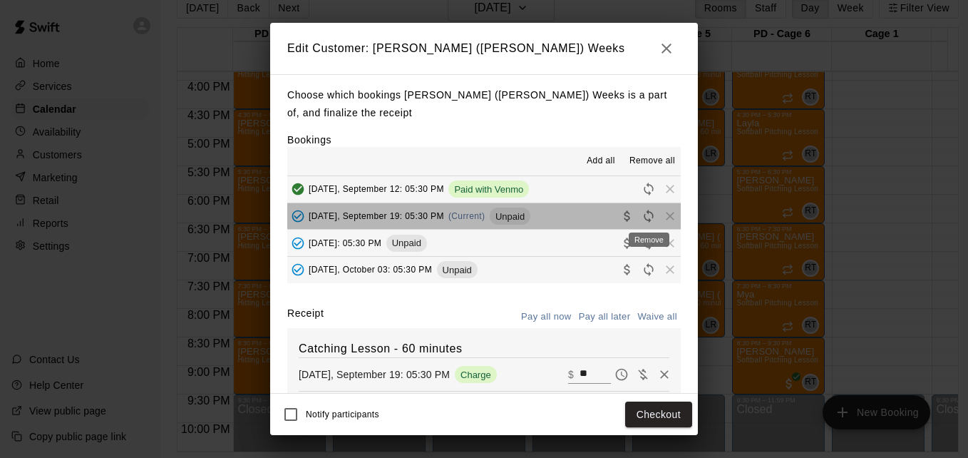
click at [660, 217] on span "Remove" at bounding box center [670, 215] width 21 height 11
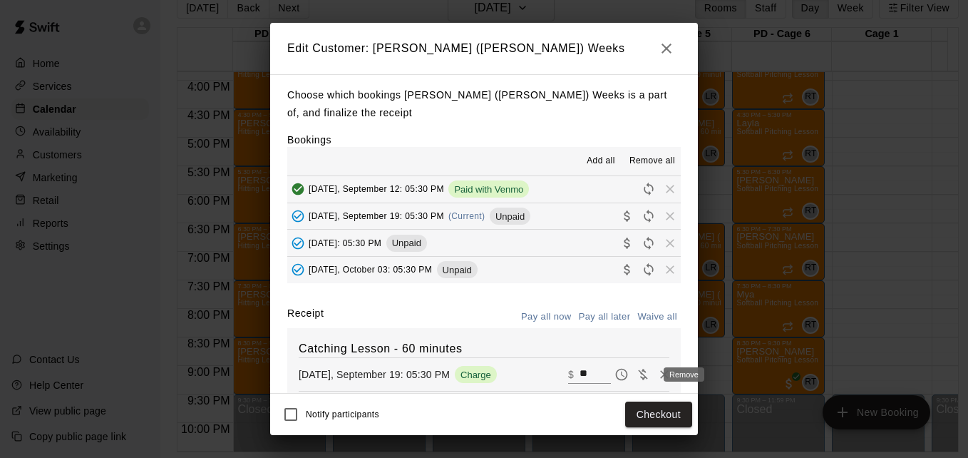
click at [658, 376] on icon "Remove" at bounding box center [665, 374] width 14 height 14
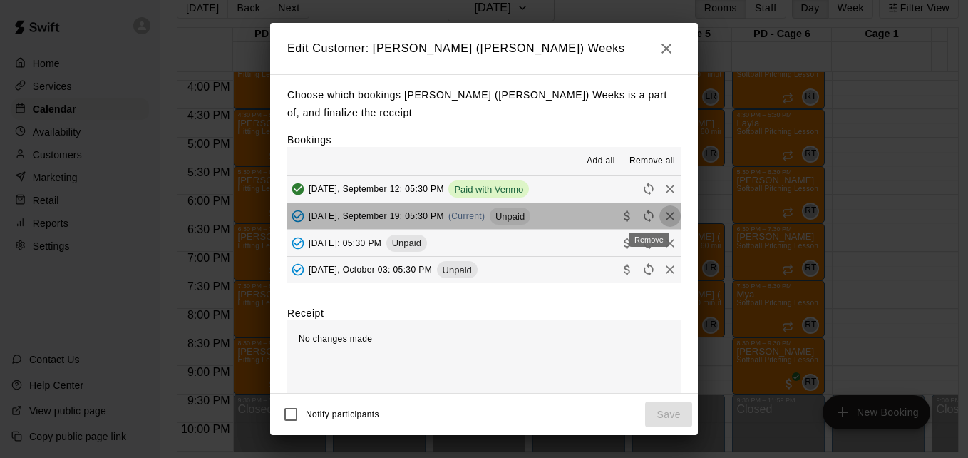
click at [666, 217] on icon "Remove" at bounding box center [670, 216] width 9 height 9
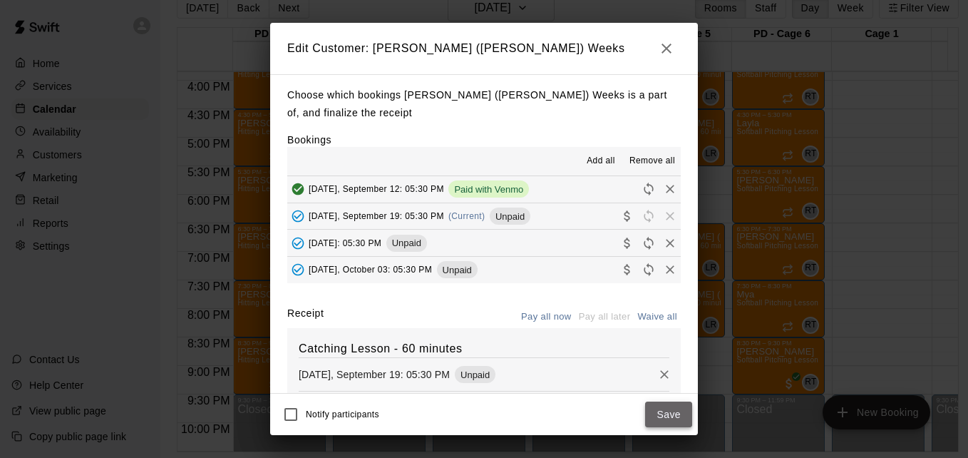
click at [665, 403] on button "Save" at bounding box center [668, 414] width 47 height 26
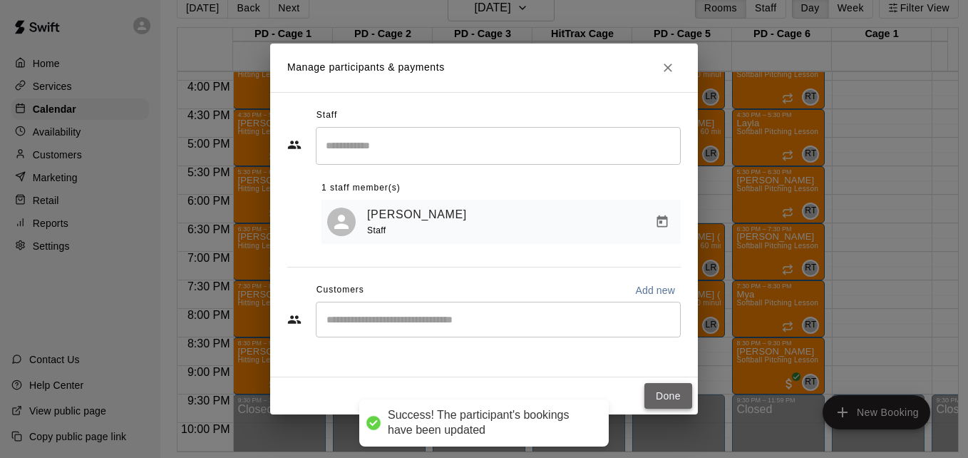
click at [656, 398] on button "Done" at bounding box center [669, 396] width 48 height 26
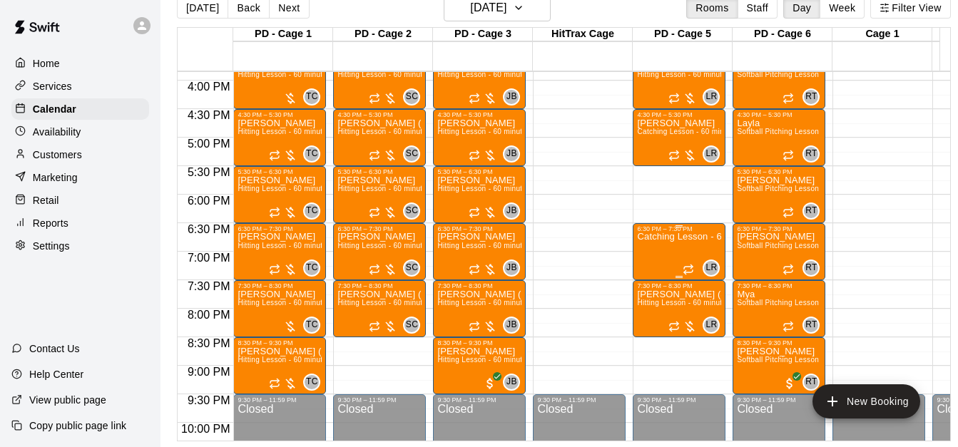
click at [679, 237] on p "Catching Lesson - 60 minutes" at bounding box center [679, 237] width 84 height 0
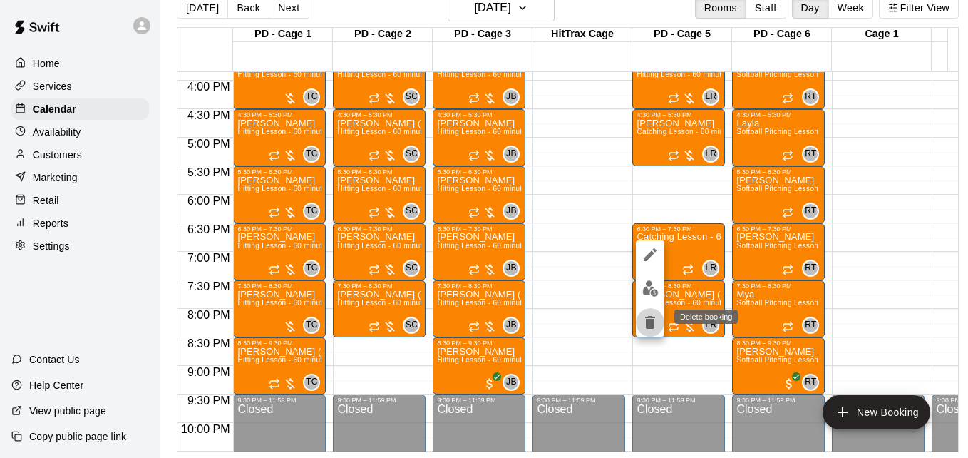
click at [651, 324] on icon "delete" at bounding box center [650, 322] width 10 height 13
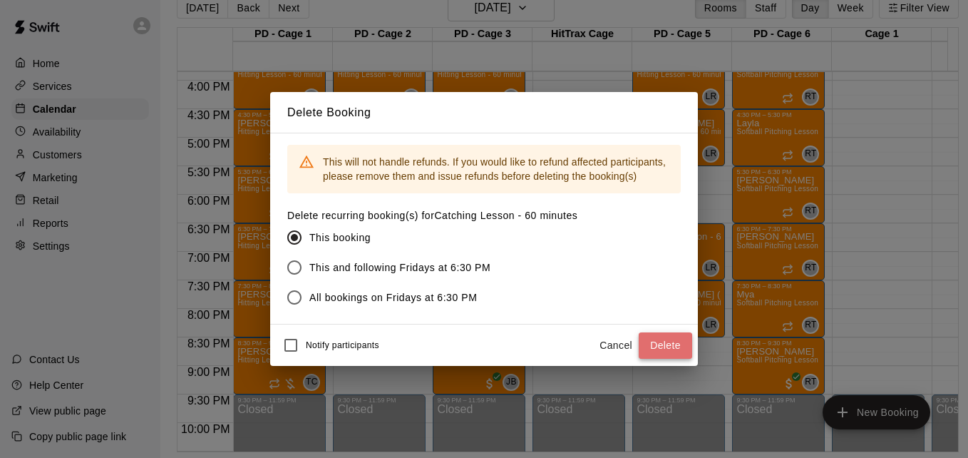
click at [657, 336] on button "Delete" at bounding box center [665, 345] width 53 height 26
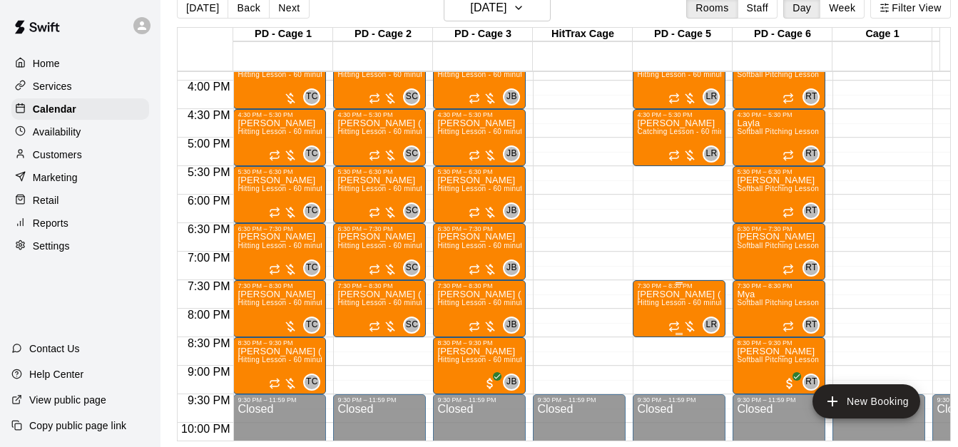
click at [684, 302] on span "Hitting Lesson - 60 minutes" at bounding box center [683, 303] width 93 height 8
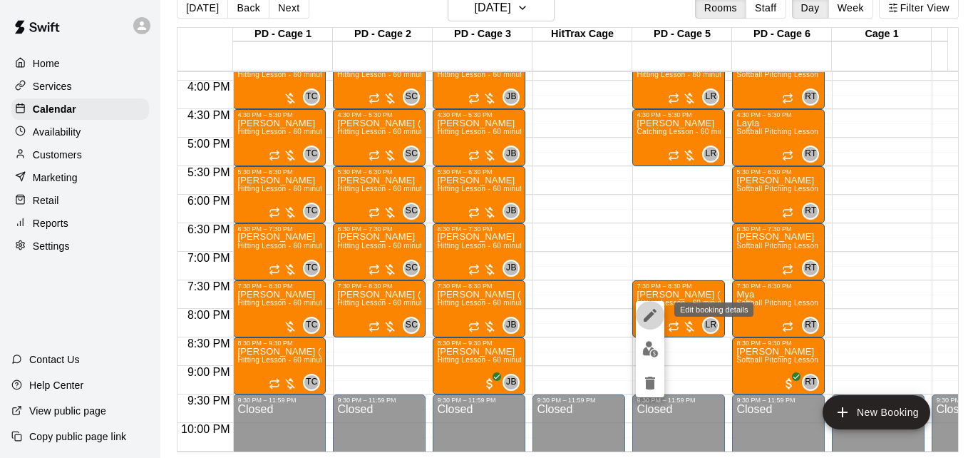
click at [650, 310] on icon "edit" at bounding box center [650, 315] width 17 height 17
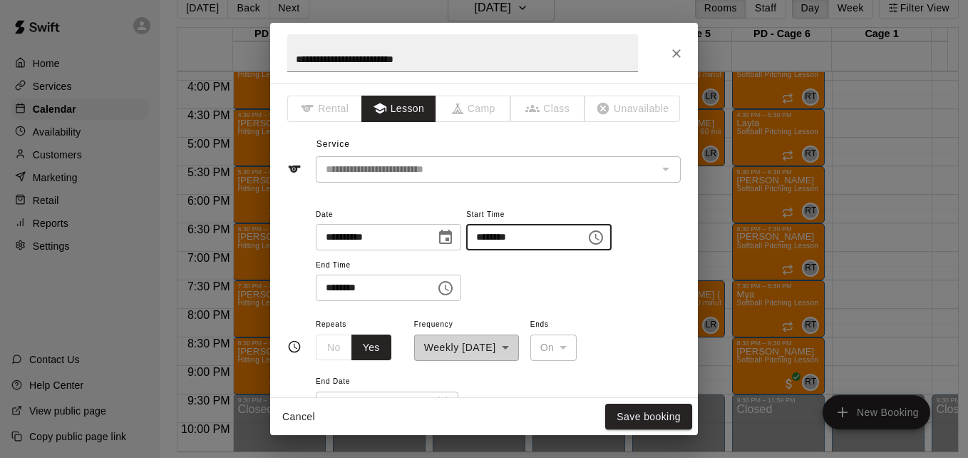
click at [500, 236] on input "********" at bounding box center [521, 237] width 110 height 26
type input "********"
click at [330, 287] on input "********" at bounding box center [371, 288] width 110 height 26
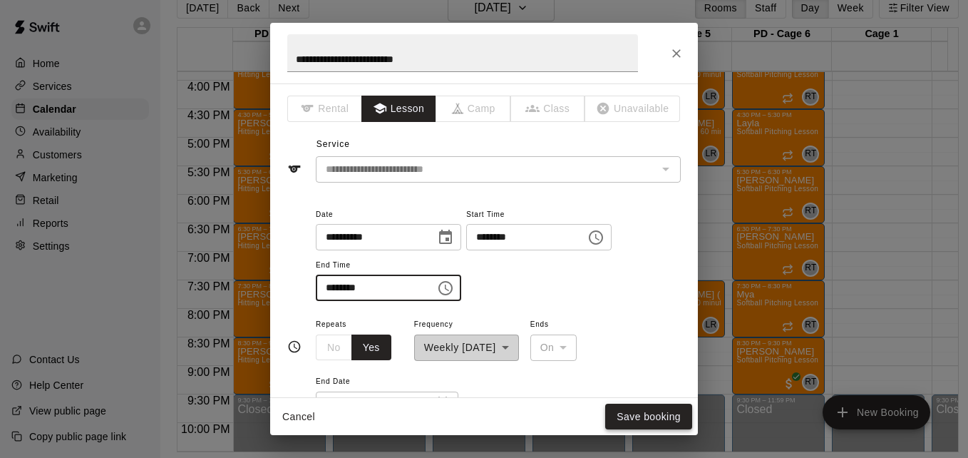
type input "********"
click at [643, 419] on button "Save booking" at bounding box center [648, 417] width 87 height 26
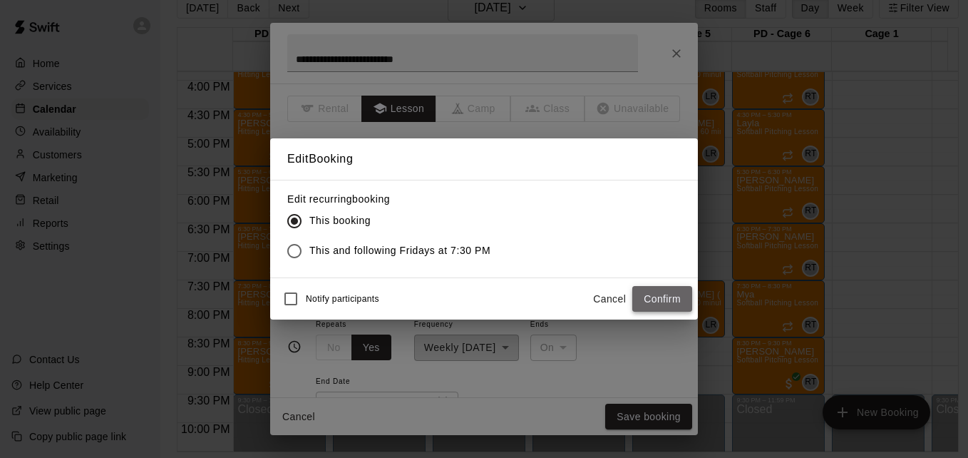
click at [661, 298] on button "Confirm" at bounding box center [663, 299] width 60 height 26
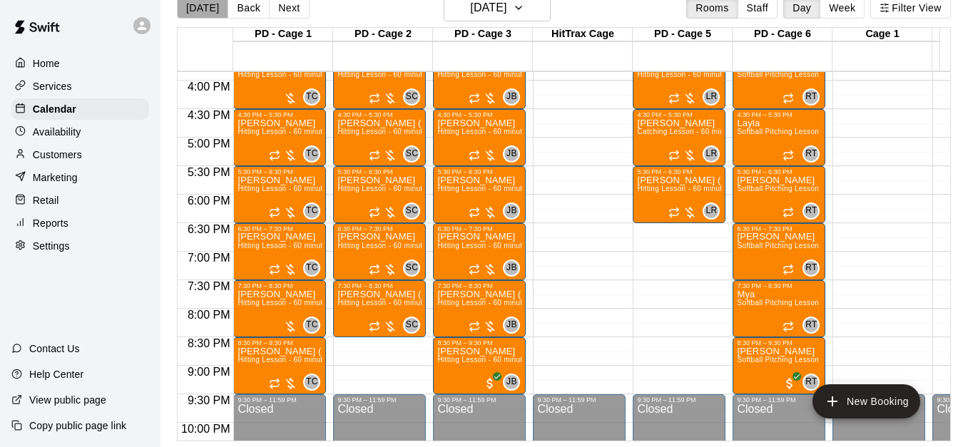
click at [202, 18] on button "[DATE]" at bounding box center [202, 7] width 51 height 21
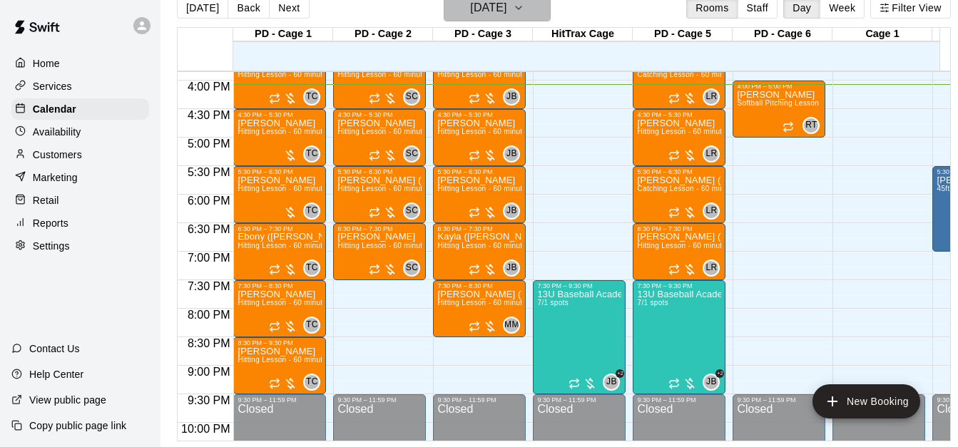
click at [549, 6] on button "[DATE]" at bounding box center [497, 7] width 107 height 27
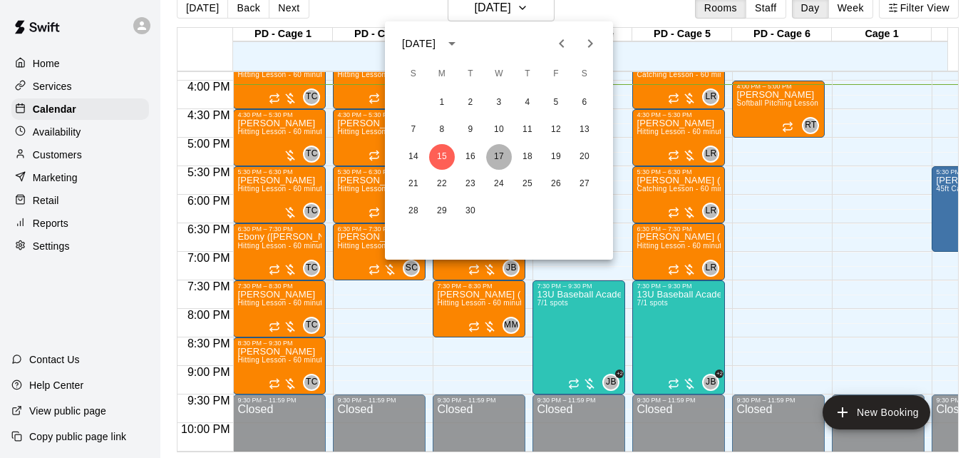
click at [498, 156] on button "17" at bounding box center [499, 157] width 26 height 26
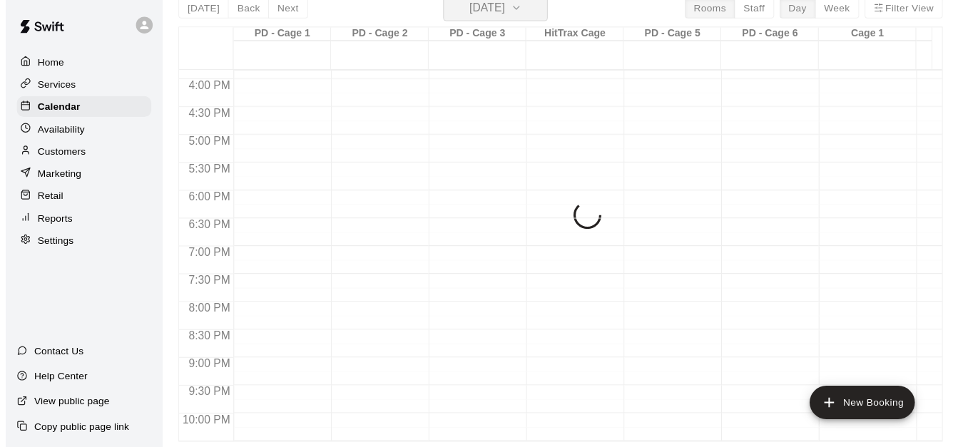
scroll to position [17, 0]
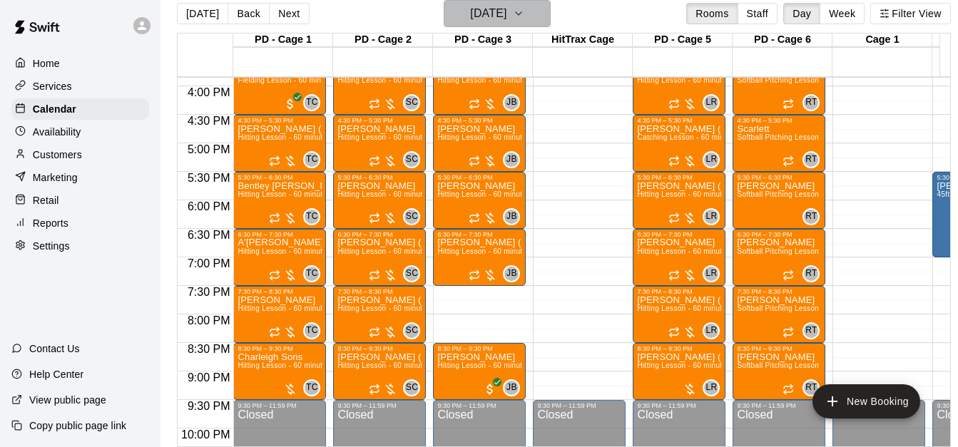
click at [524, 12] on icon "button" at bounding box center [518, 13] width 11 height 17
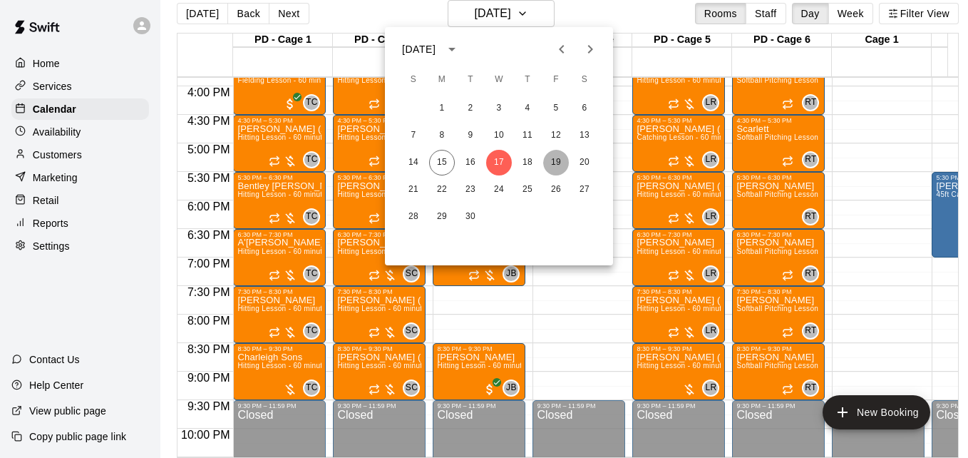
click at [563, 160] on button "19" at bounding box center [556, 163] width 26 height 26
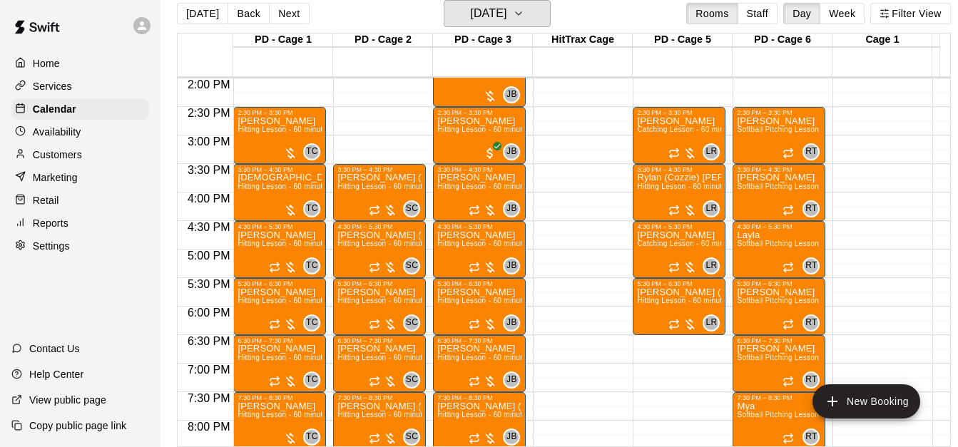
scroll to position [790, 0]
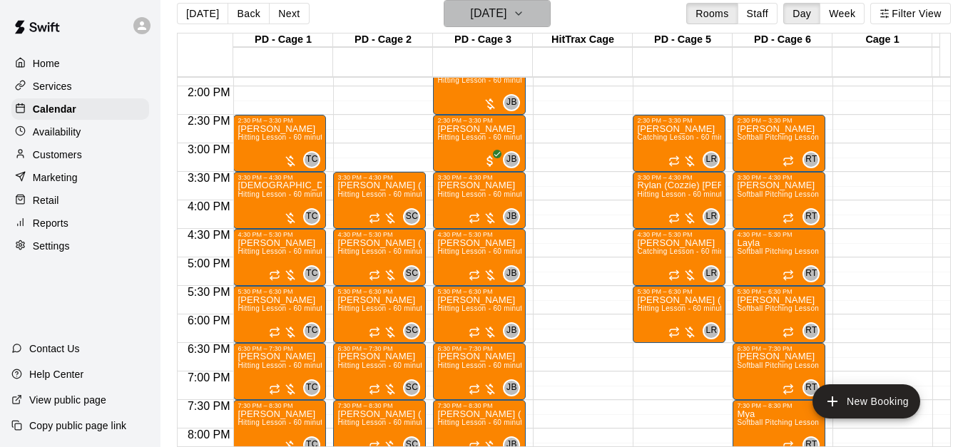
click at [506, 9] on h6 "[DATE]" at bounding box center [488, 14] width 36 height 20
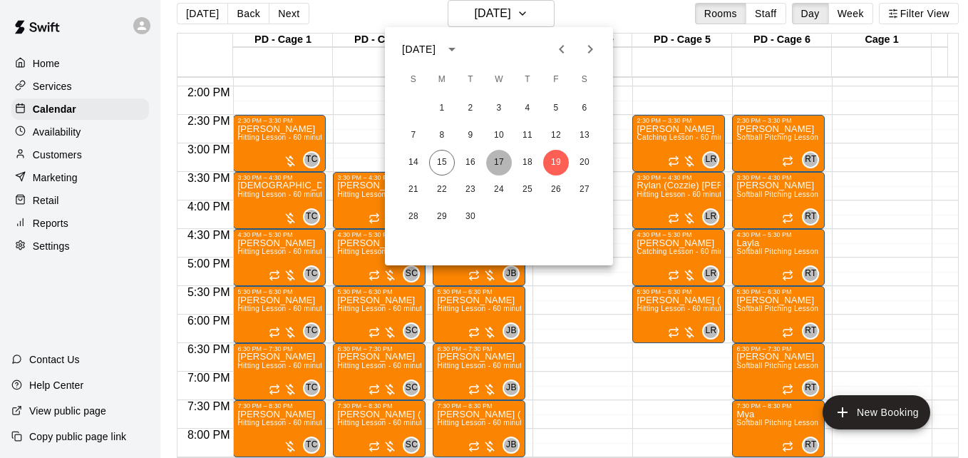
click at [498, 160] on button "17" at bounding box center [499, 163] width 26 height 26
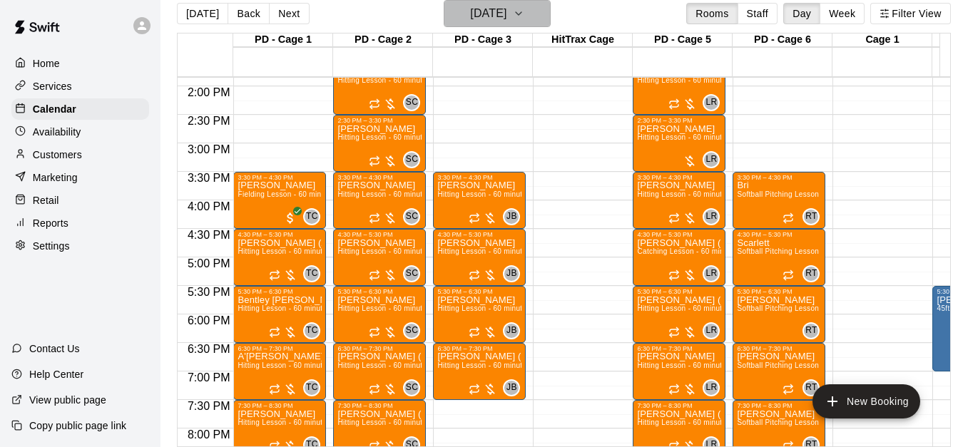
click at [524, 19] on icon "button" at bounding box center [518, 13] width 11 height 17
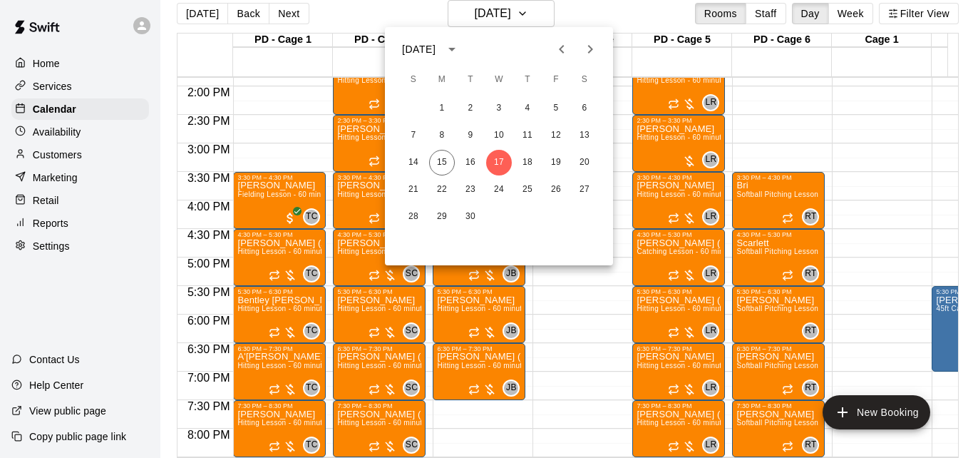
click at [792, 125] on div at bounding box center [484, 229] width 968 height 458
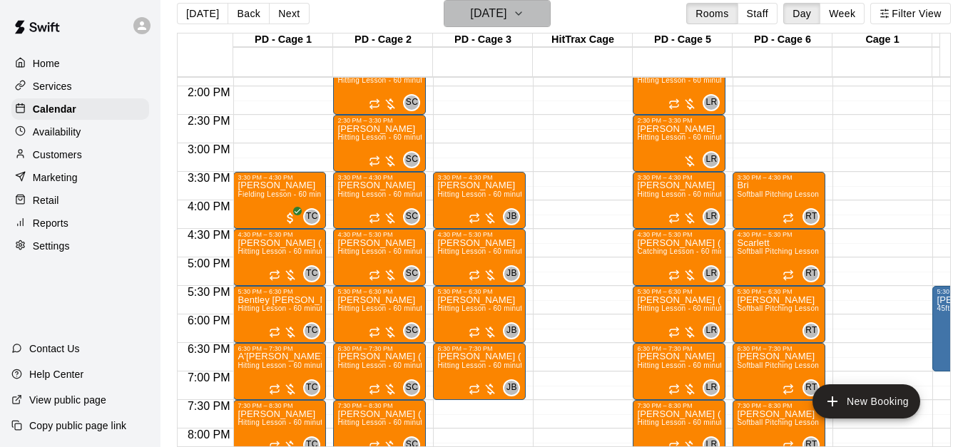
click at [542, 13] on button "[DATE]" at bounding box center [497, 13] width 107 height 27
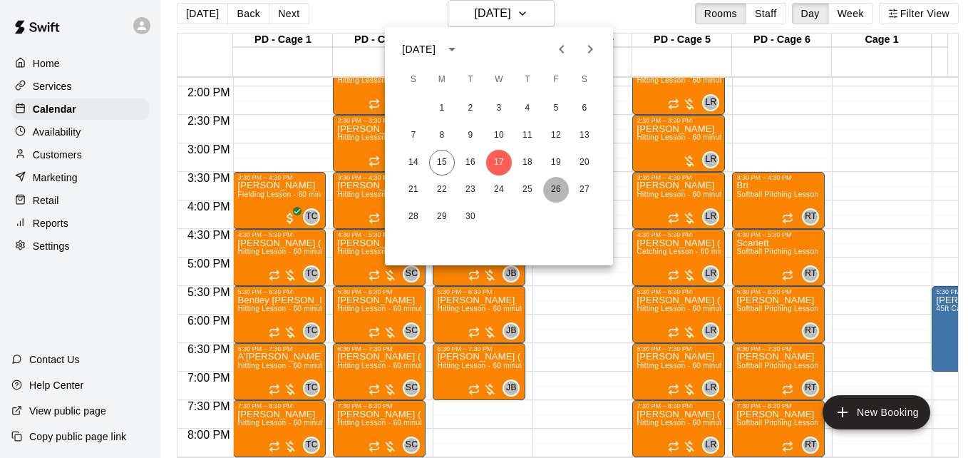
click at [556, 191] on button "26" at bounding box center [556, 190] width 26 height 26
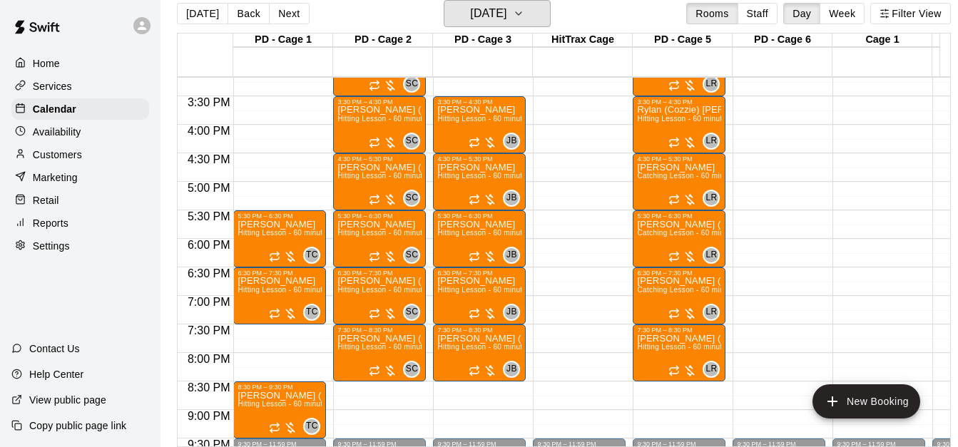
scroll to position [876, 0]
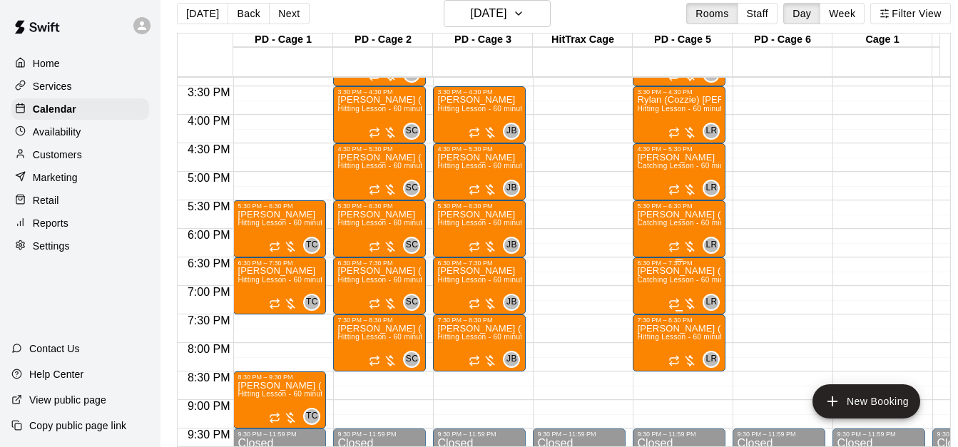
click at [678, 282] on span "Catching Lesson - 60 minutes" at bounding box center [687, 280] width 101 height 8
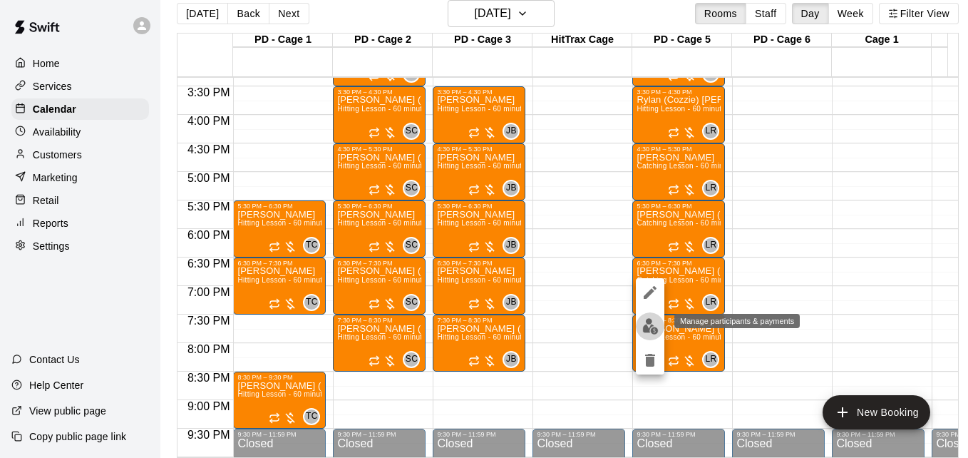
click at [648, 327] on img "edit" at bounding box center [651, 326] width 16 height 16
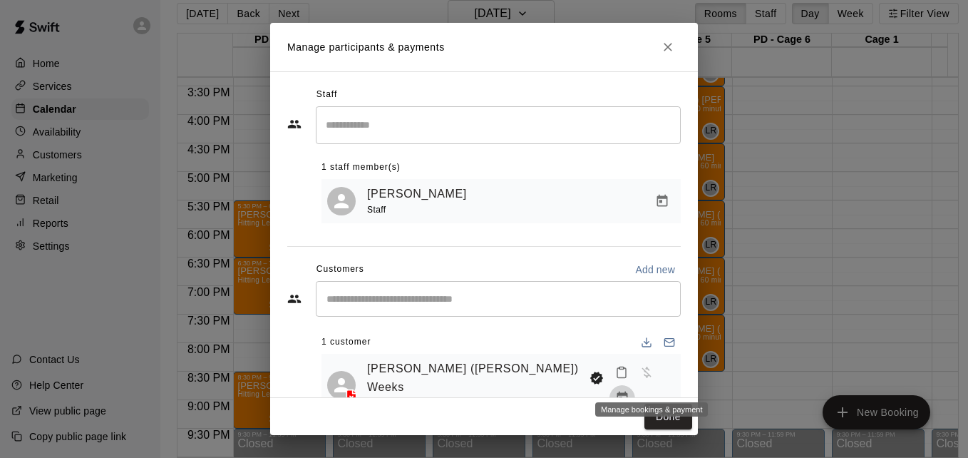
click at [630, 391] on icon "Manage bookings & payment" at bounding box center [622, 398] width 14 height 14
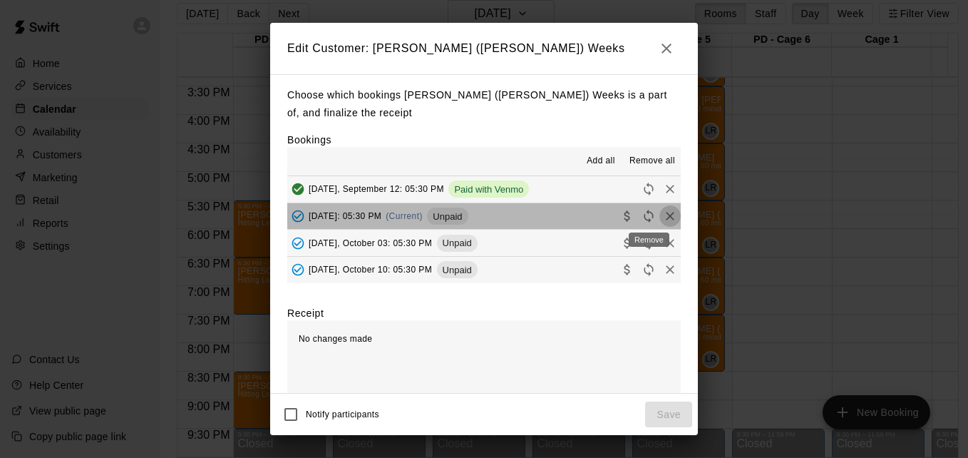
click at [666, 219] on icon "Remove" at bounding box center [670, 216] width 9 height 9
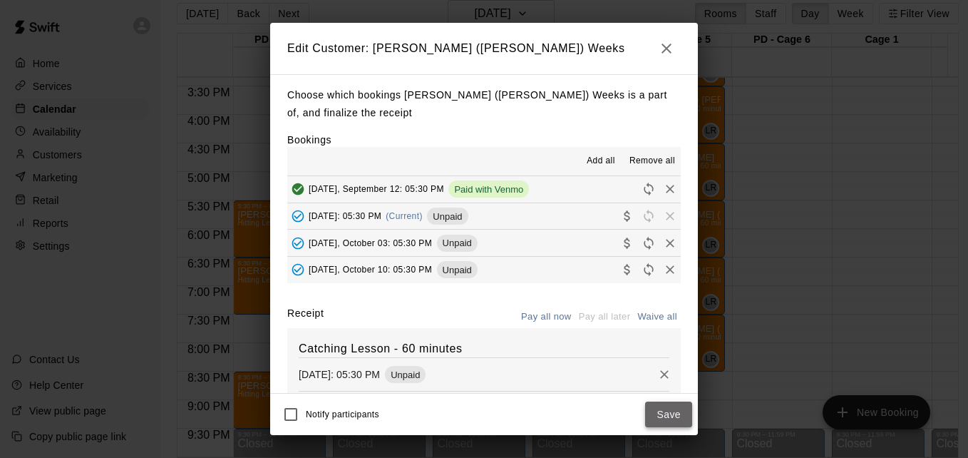
click at [664, 409] on button "Save" at bounding box center [668, 414] width 47 height 26
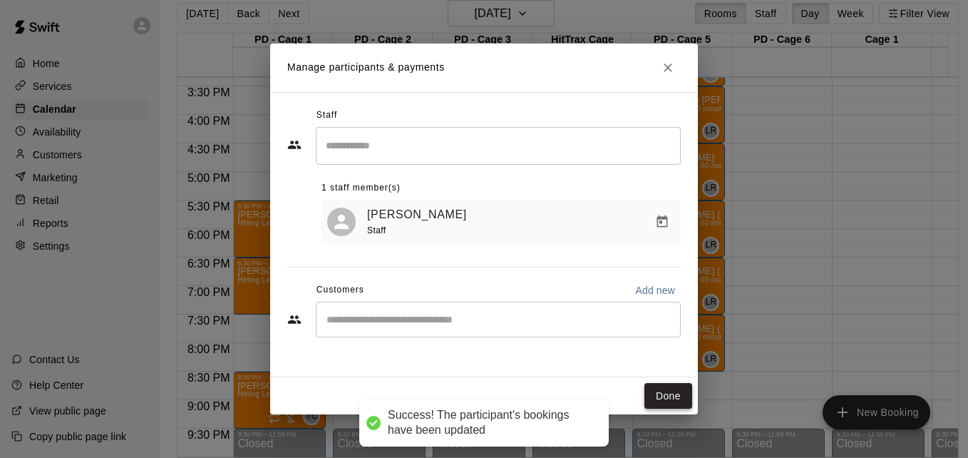
click at [662, 400] on button "Done" at bounding box center [669, 396] width 48 height 26
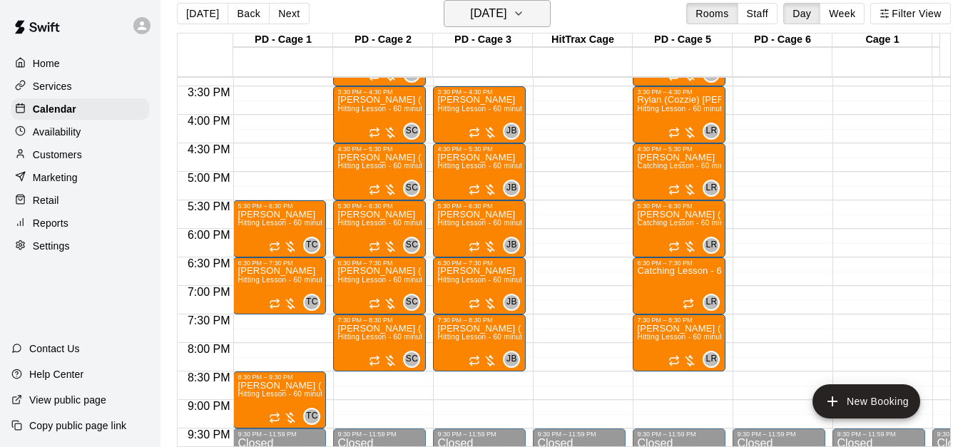
click at [524, 10] on icon "button" at bounding box center [518, 13] width 11 height 17
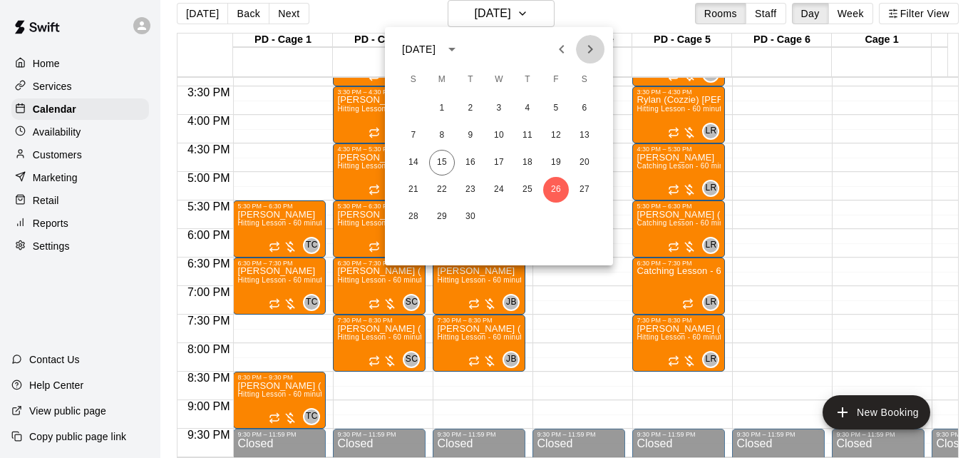
click at [585, 48] on icon "Next month" at bounding box center [590, 49] width 17 height 17
click at [557, 113] on button "3" at bounding box center [556, 109] width 26 height 26
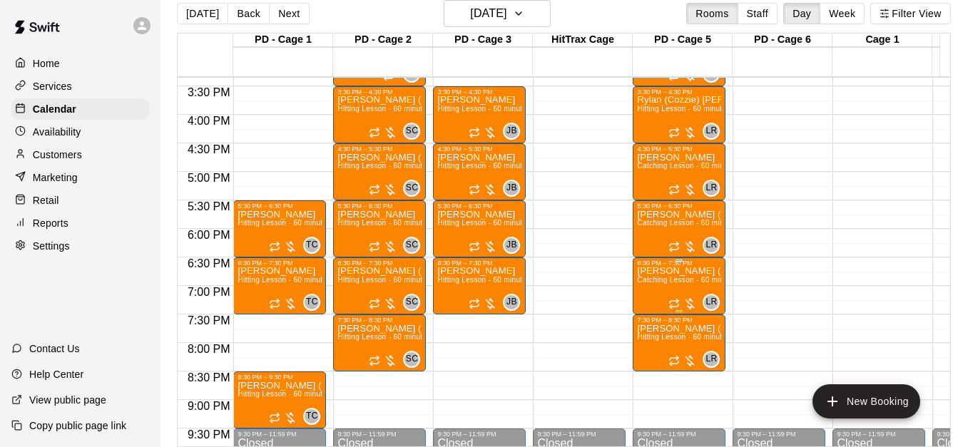
click at [670, 280] on span "Catching Lesson - 60 minutes" at bounding box center [687, 280] width 101 height 8
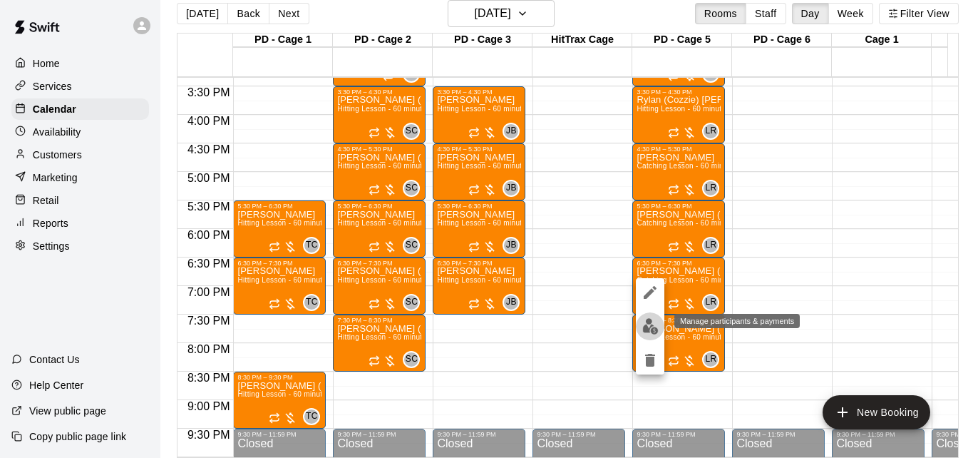
click at [647, 328] on img "edit" at bounding box center [651, 326] width 16 height 16
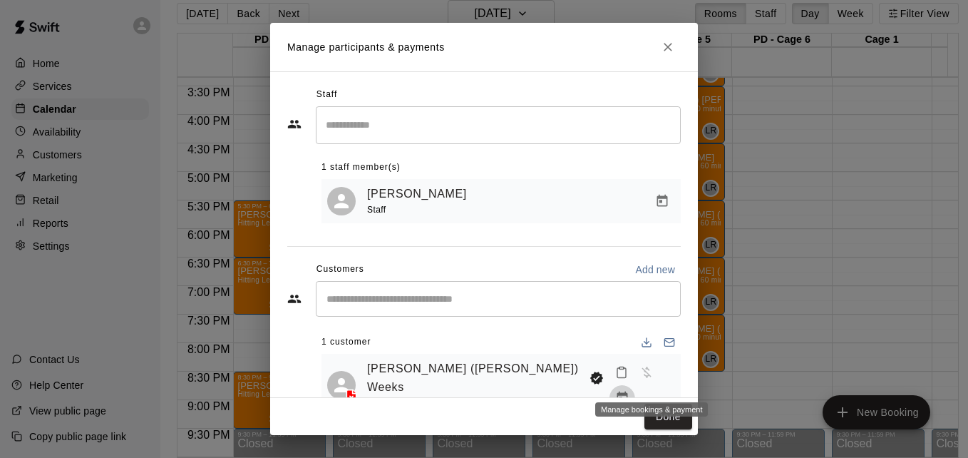
click at [630, 391] on icon "Manage bookings & payment" at bounding box center [622, 398] width 14 height 14
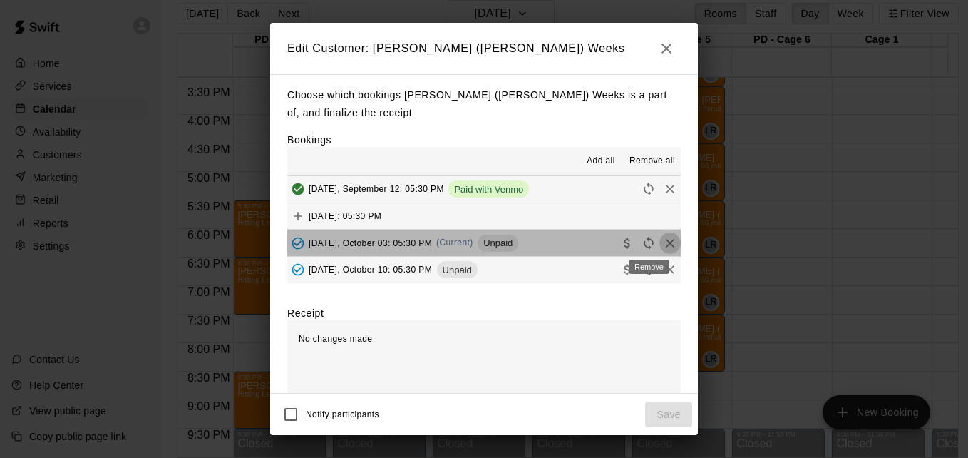
click at [663, 241] on icon "Remove" at bounding box center [670, 243] width 14 height 14
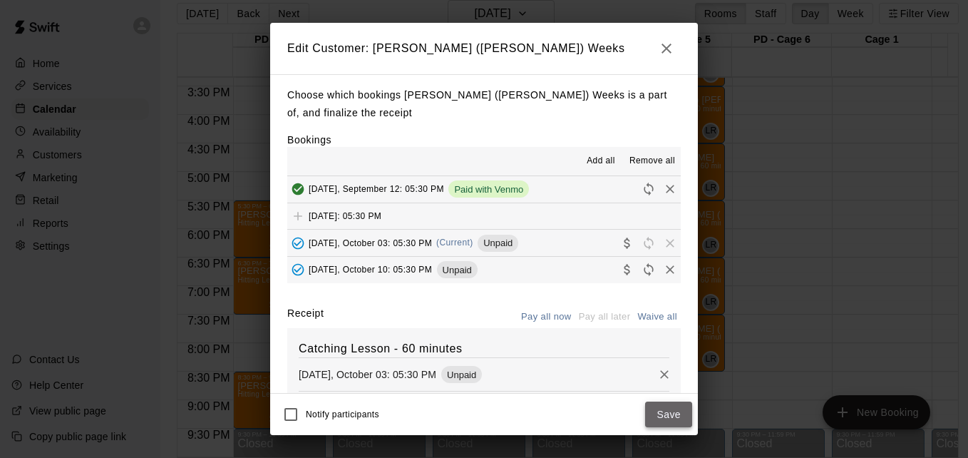
click at [681, 409] on button "Save" at bounding box center [668, 414] width 47 height 26
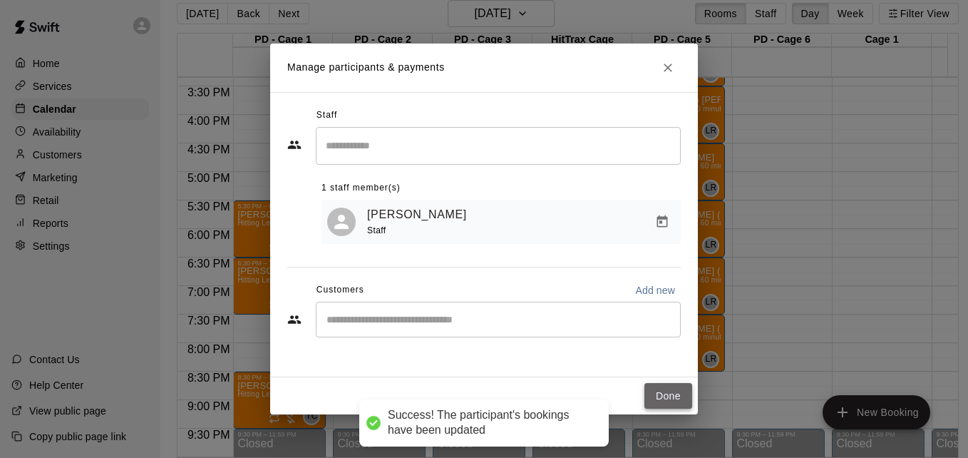
click at [671, 399] on button "Done" at bounding box center [669, 396] width 48 height 26
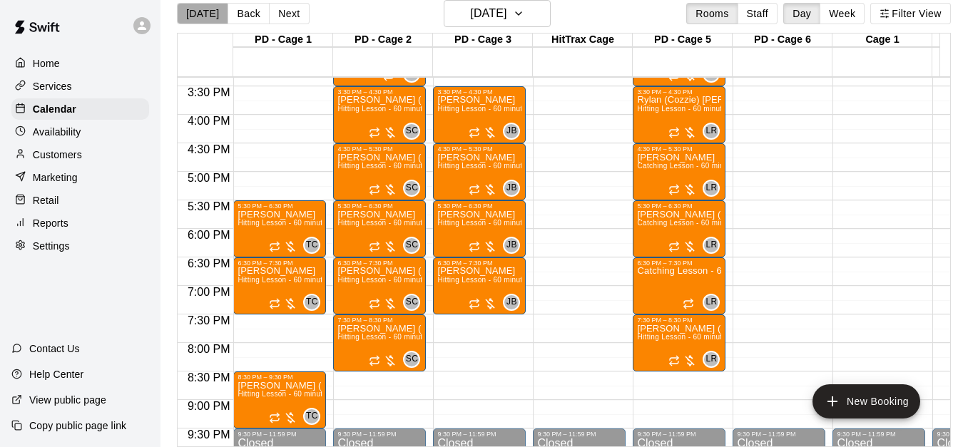
click at [202, 21] on button "[DATE]" at bounding box center [202, 13] width 51 height 21
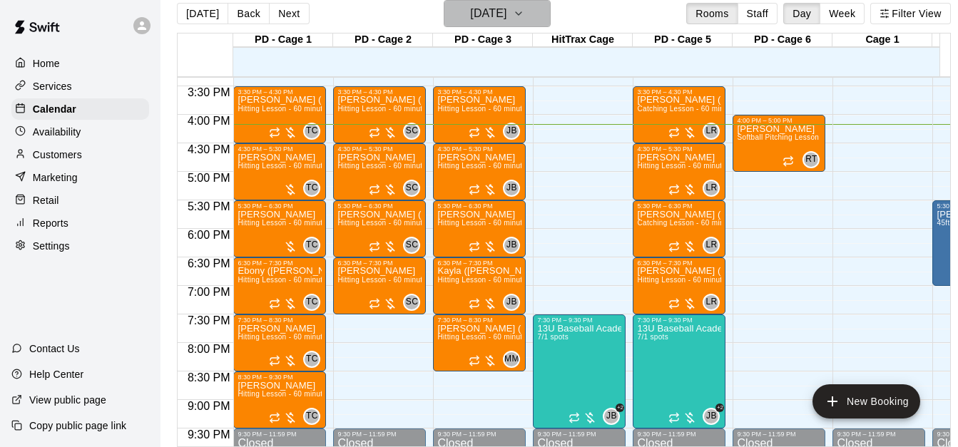
click at [524, 19] on icon "button" at bounding box center [518, 13] width 11 height 17
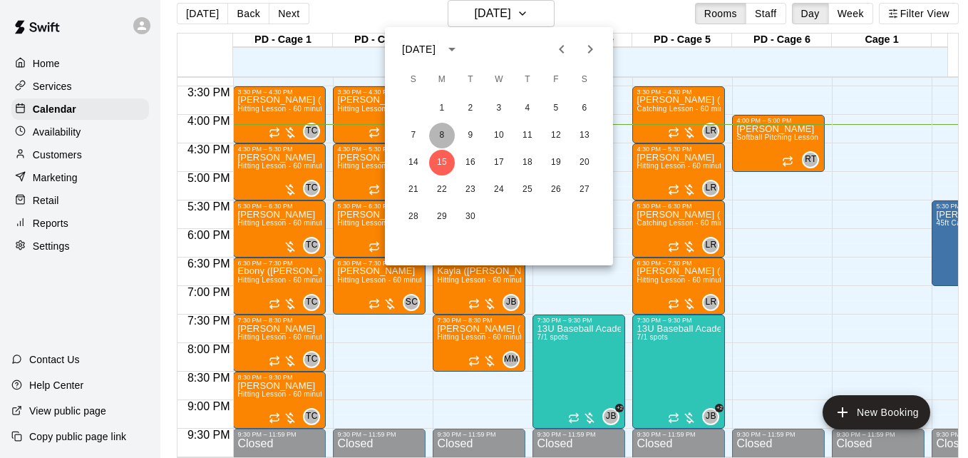
click at [446, 135] on button "8" at bounding box center [442, 136] width 26 height 26
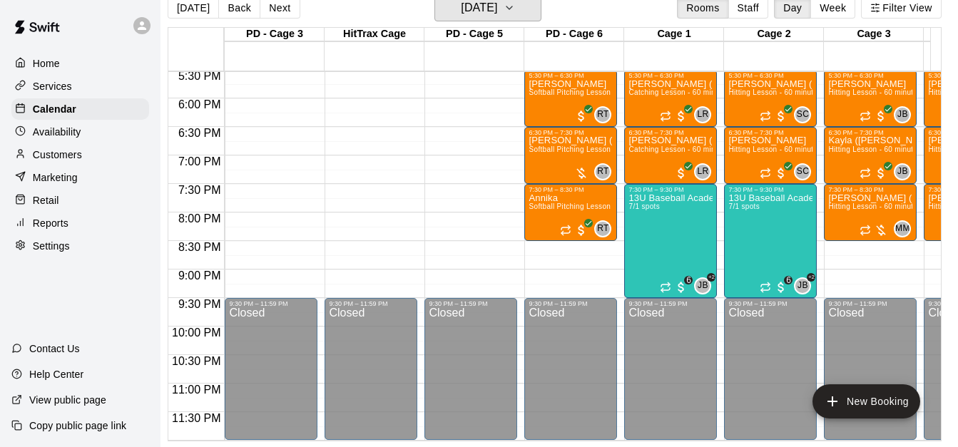
scroll to position [0, 0]
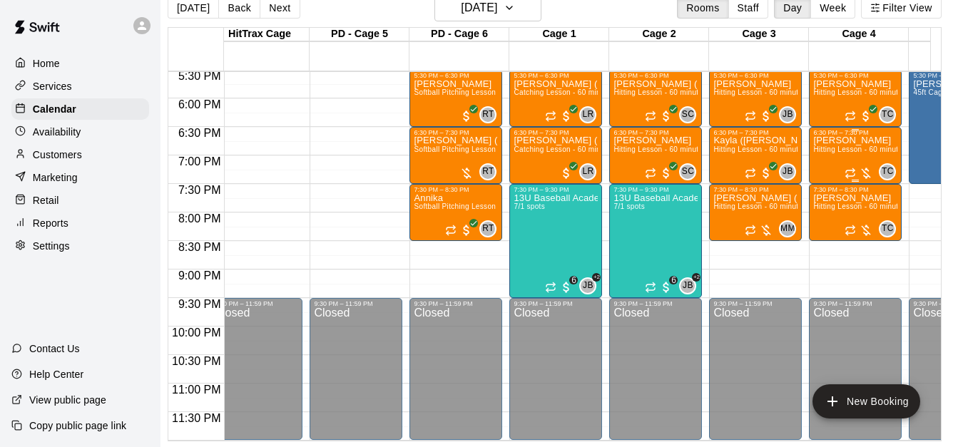
click at [833, 145] on span "Hitting Lesson - 60 minutes" at bounding box center [859, 149] width 93 height 8
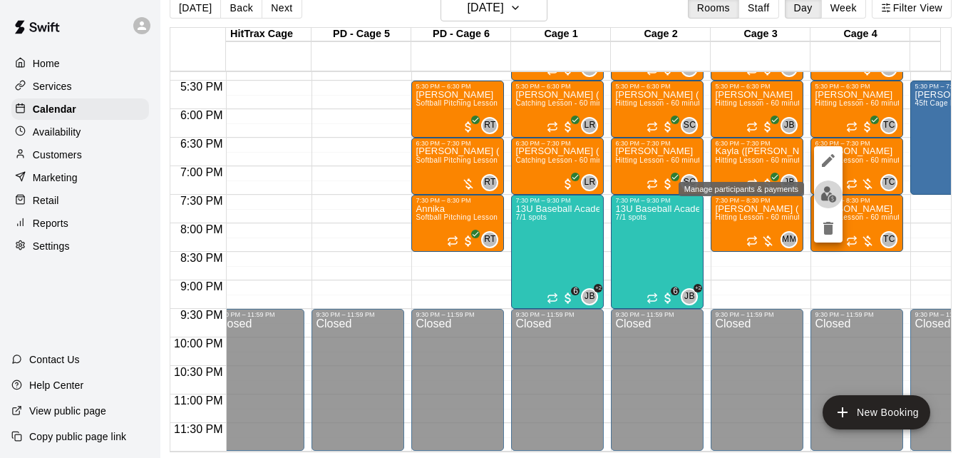
click at [826, 192] on img "edit" at bounding box center [829, 194] width 16 height 16
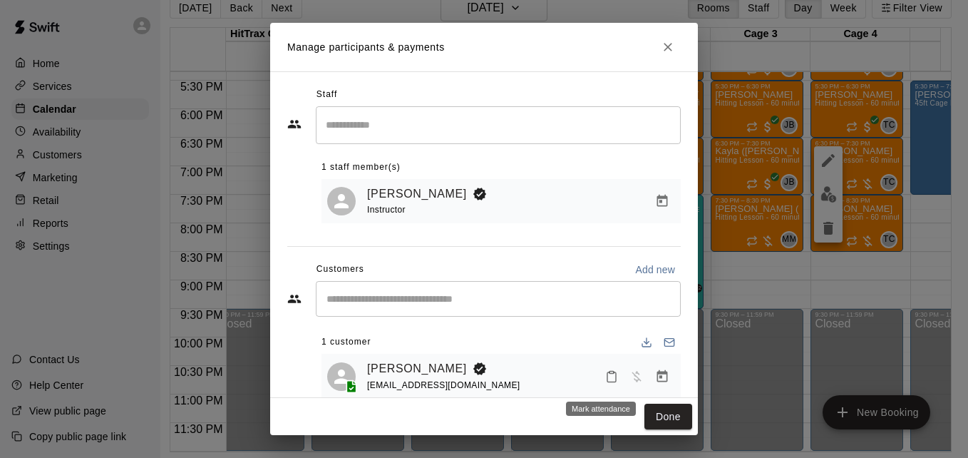
click at [610, 373] on rect "Mark attendance" at bounding box center [612, 372] width 4 height 2
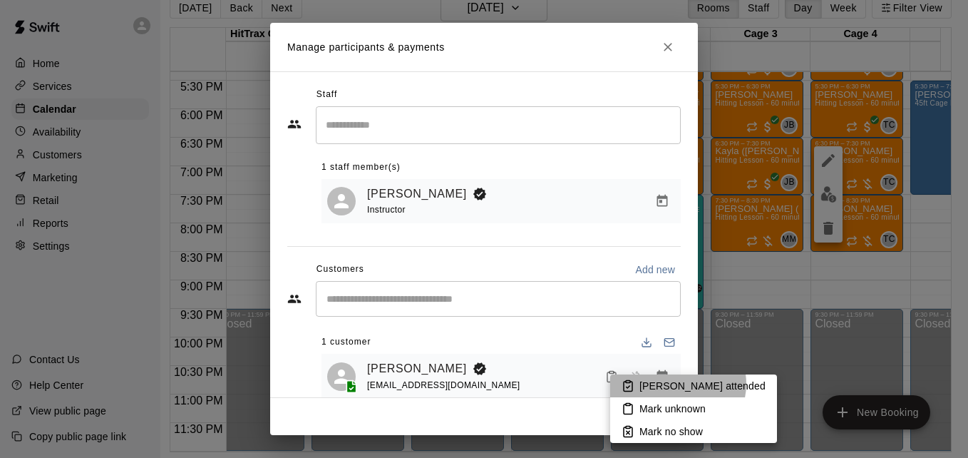
click at [677, 384] on p "[PERSON_NAME] attended" at bounding box center [703, 386] width 126 height 14
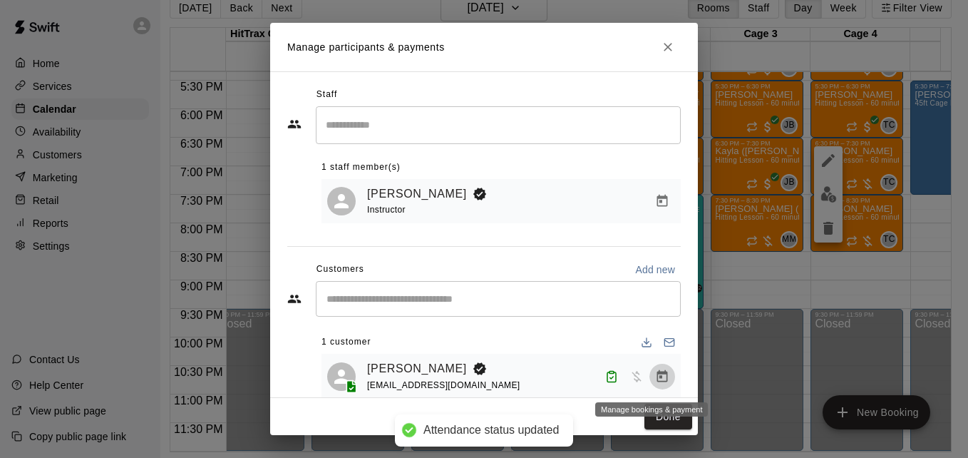
click at [655, 380] on icon "Manage bookings & payment" at bounding box center [662, 376] width 14 height 14
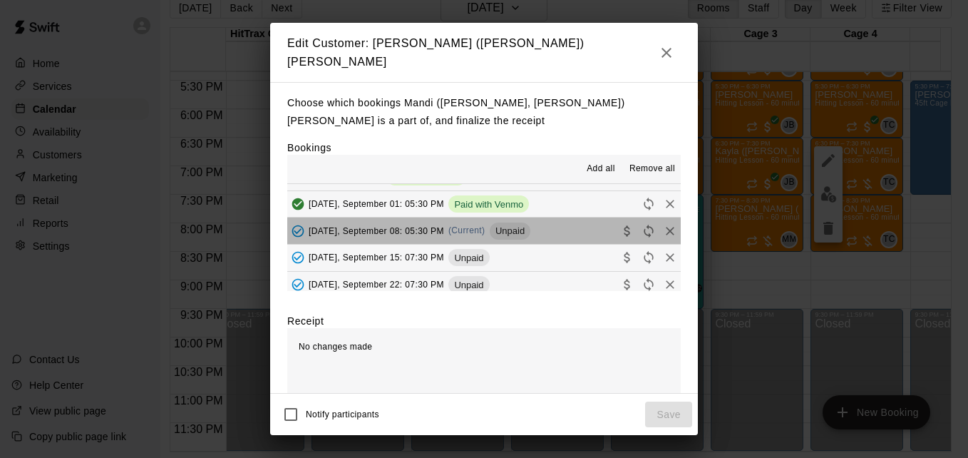
click at [575, 227] on button "[DATE], September 08: 05:30 PM (Current) Unpaid" at bounding box center [484, 231] width 394 height 26
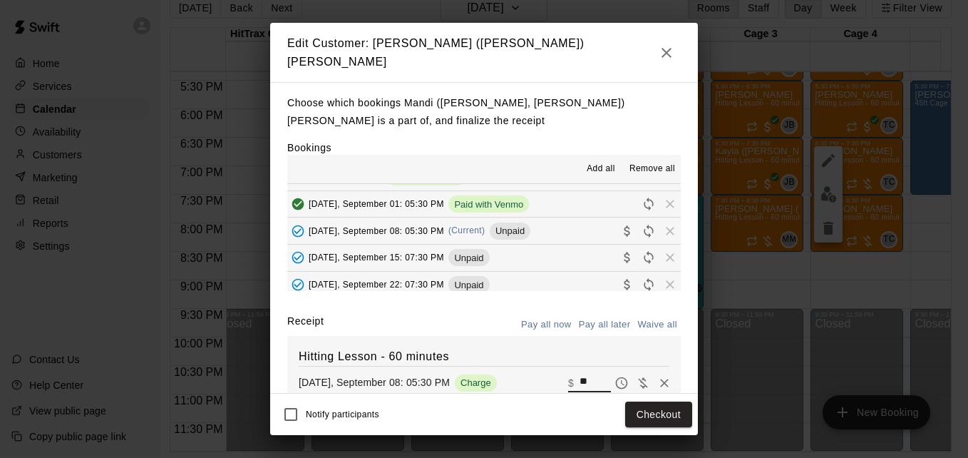
click at [580, 380] on input "**" at bounding box center [595, 383] width 31 height 19
type input "*"
type input "***"
click at [667, 414] on button "Checkout" at bounding box center [658, 414] width 67 height 26
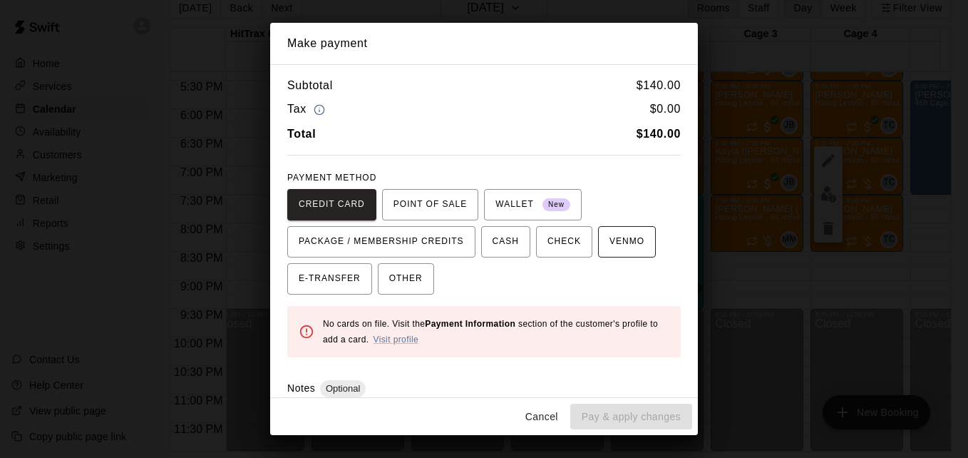
click at [610, 247] on span "VENMO" at bounding box center [627, 241] width 35 height 23
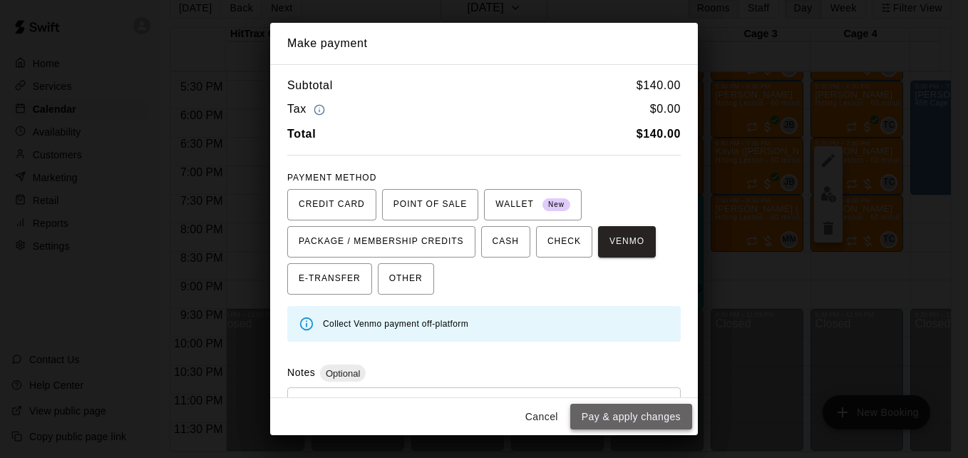
click at [645, 421] on button "Pay & apply changes" at bounding box center [632, 417] width 122 height 26
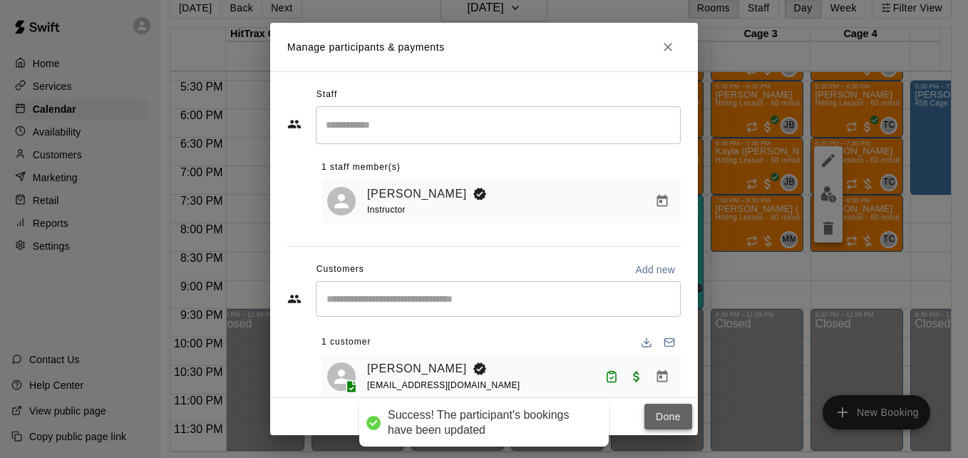
click at [667, 420] on button "Done" at bounding box center [669, 417] width 48 height 26
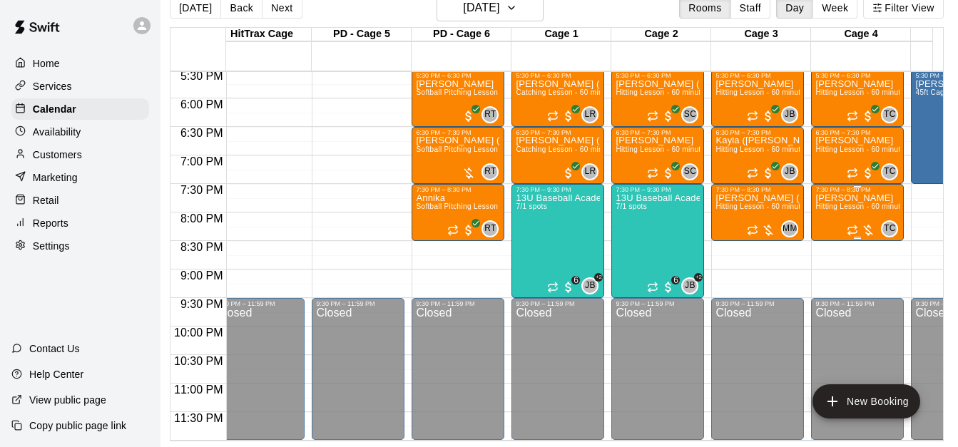
click at [854, 198] on p "[PERSON_NAME]" at bounding box center [857, 198] width 84 height 0
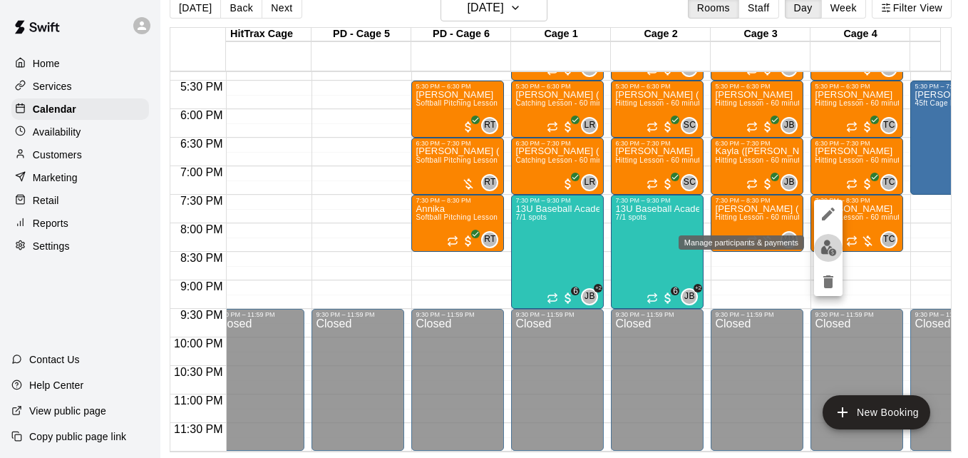
click at [833, 250] on img "edit" at bounding box center [829, 248] width 16 height 16
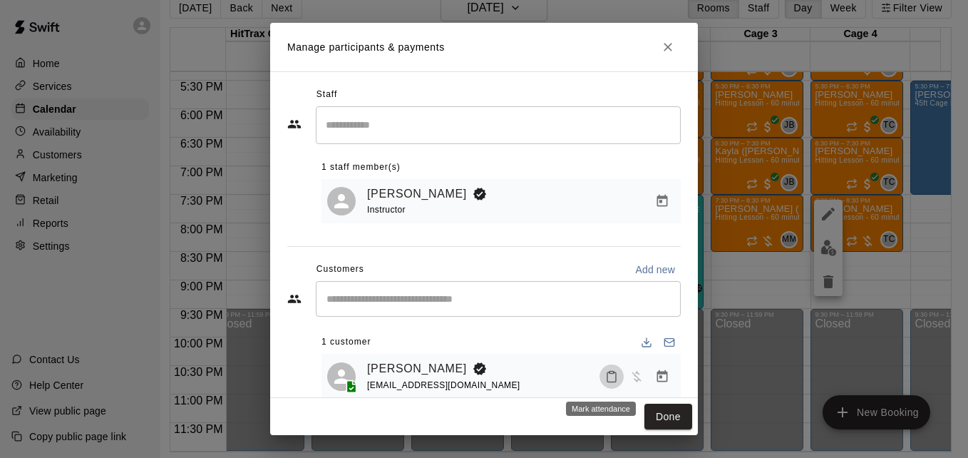
click at [600, 387] on button "Mark attendance" at bounding box center [612, 376] width 24 height 24
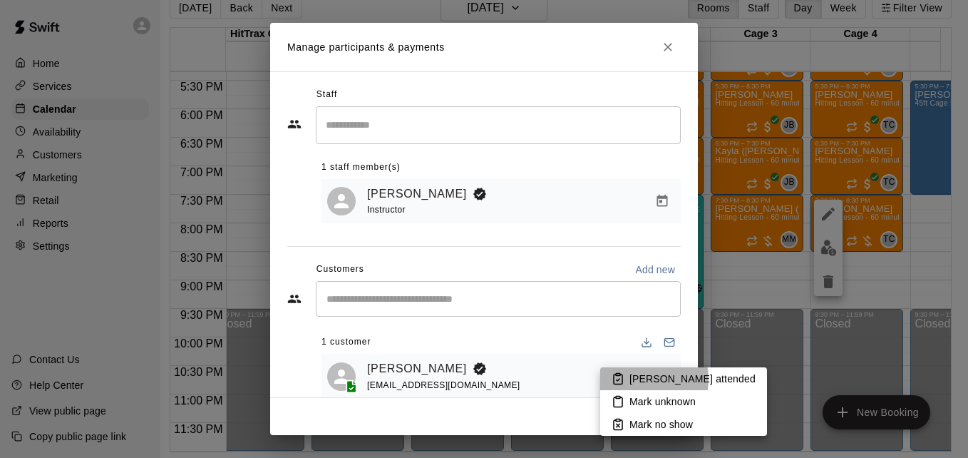
click at [639, 379] on p "[PERSON_NAME] attended" at bounding box center [693, 379] width 126 height 14
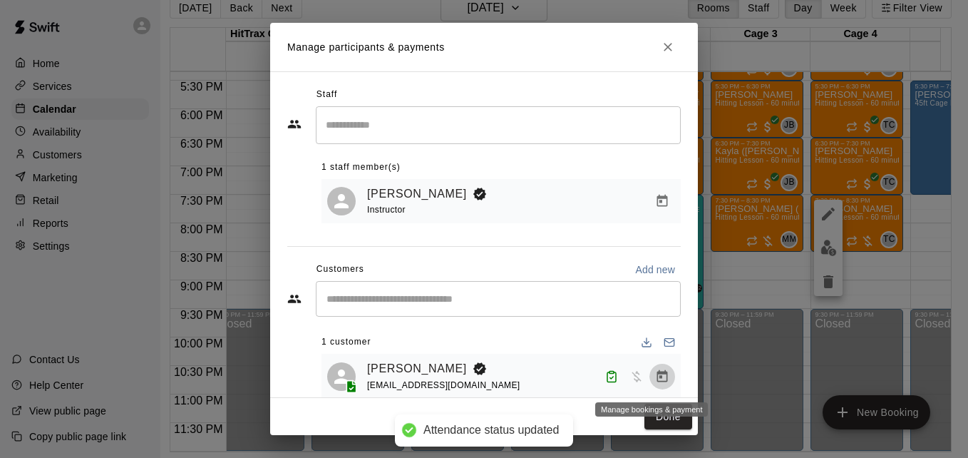
click at [658, 381] on icon "Manage bookings & payment" at bounding box center [663, 375] width 11 height 12
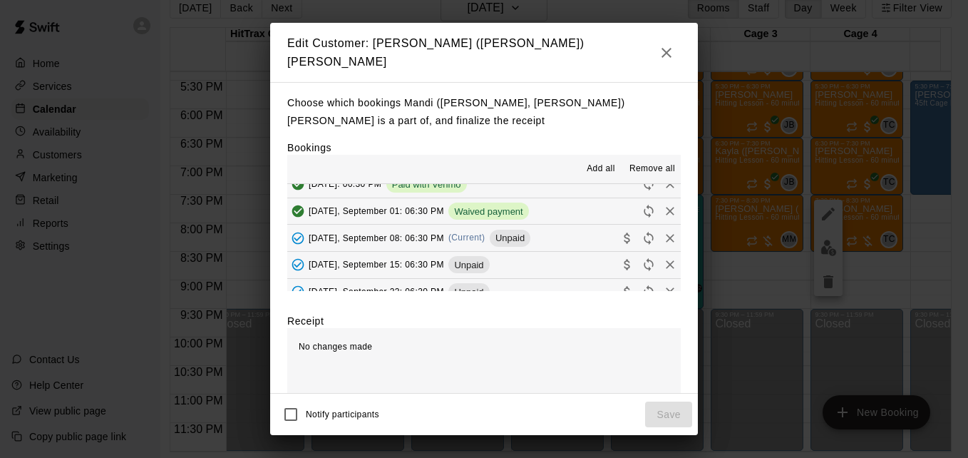
scroll to position [342, 0]
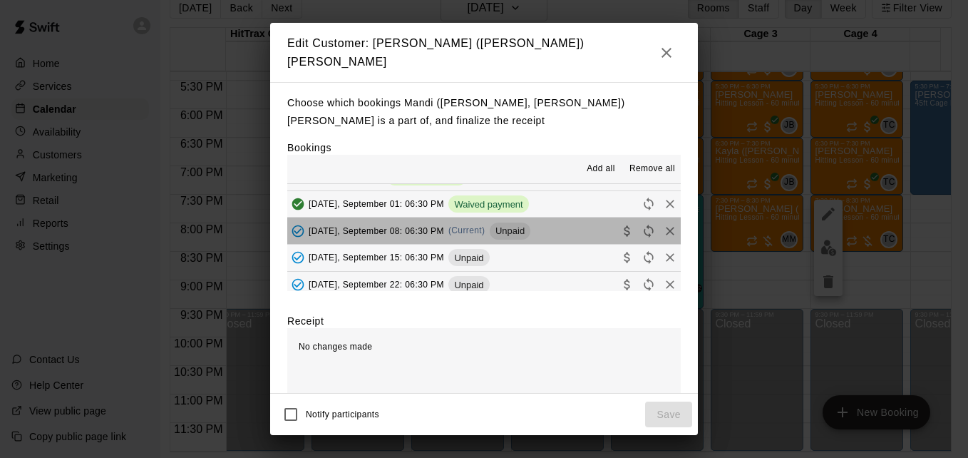
click at [565, 220] on button "[DATE], September 08: 06:30 PM (Current) Unpaid" at bounding box center [484, 231] width 394 height 26
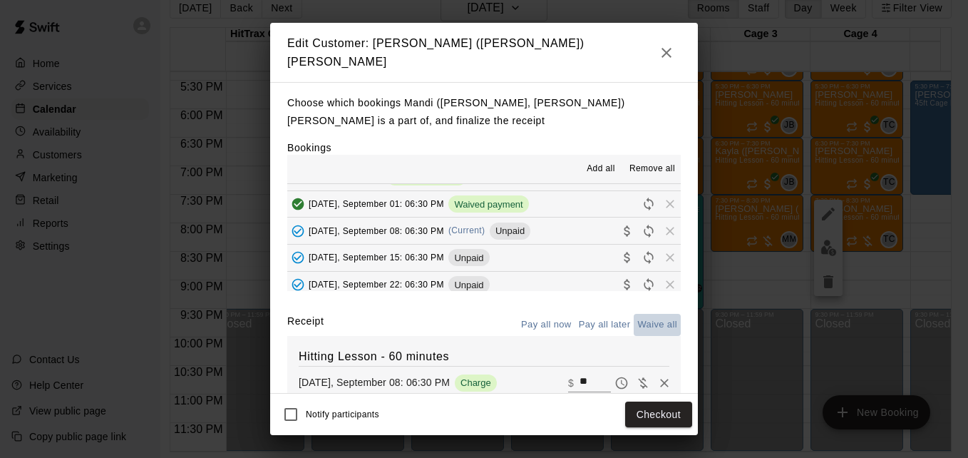
click at [640, 319] on button "Waive all" at bounding box center [657, 325] width 47 height 22
type input "*"
click at [669, 412] on button "Save" at bounding box center [668, 414] width 47 height 26
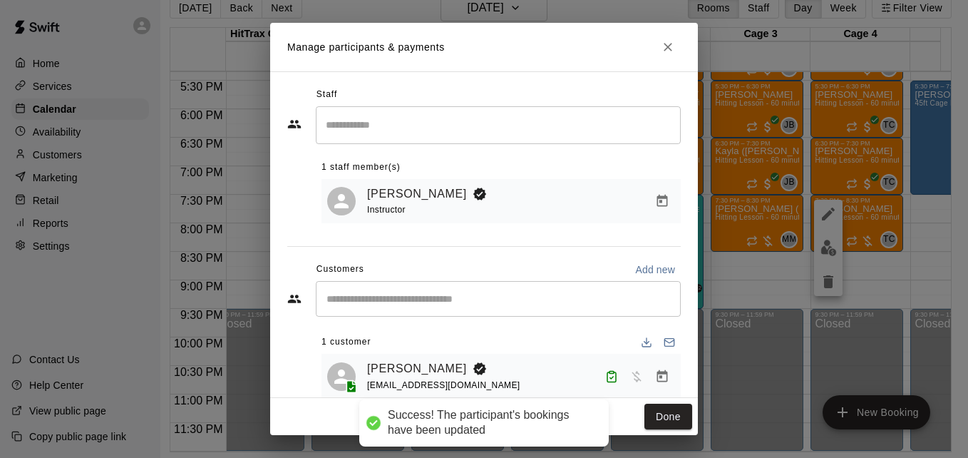
scroll to position [0, 0]
click at [669, 412] on button "Done" at bounding box center [669, 417] width 48 height 26
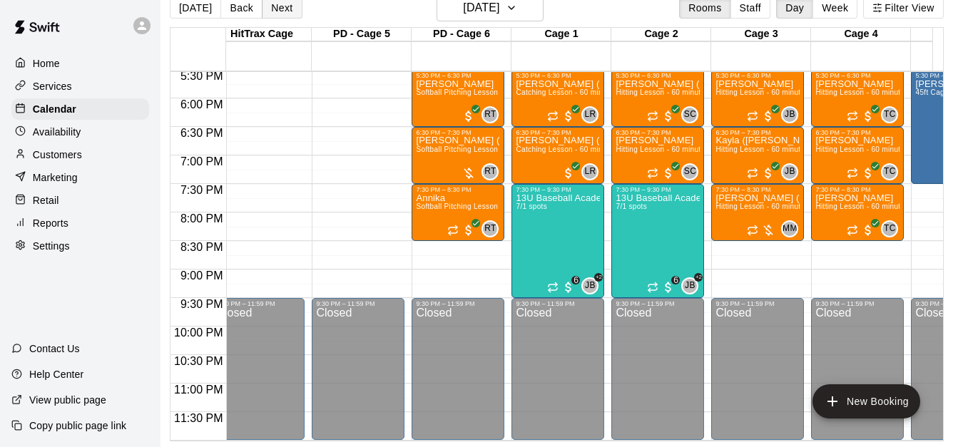
click at [286, 9] on button "Next" at bounding box center [282, 7] width 40 height 21
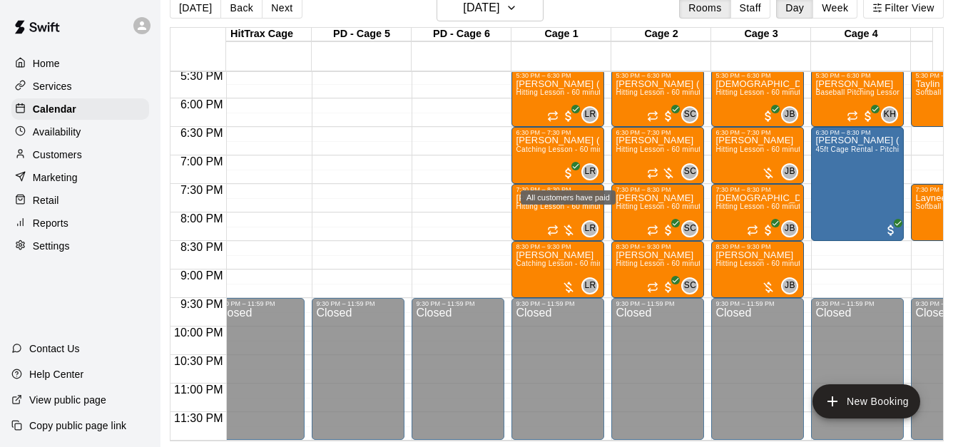
click at [556, 203] on div "All customers have paid" at bounding box center [568, 197] width 95 height 14
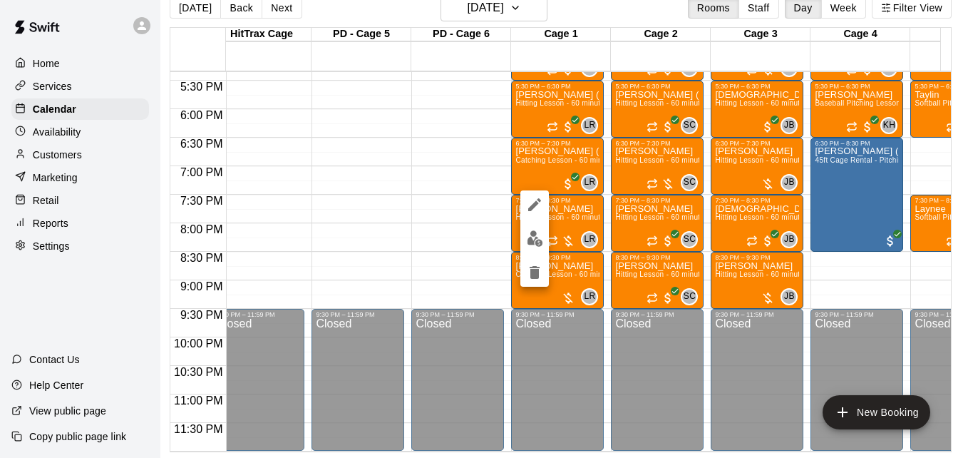
click at [556, 208] on div at bounding box center [484, 229] width 968 height 458
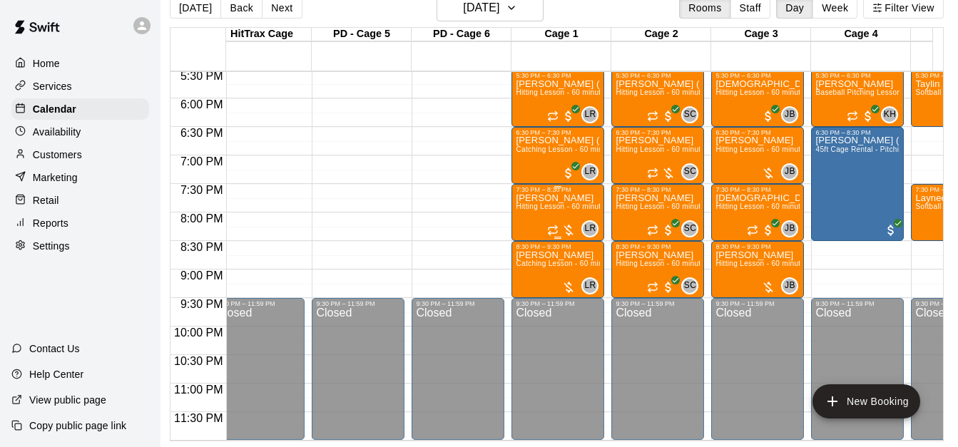
click at [550, 208] on span "Hitting Lesson - 60 minutes" at bounding box center [562, 207] width 93 height 8
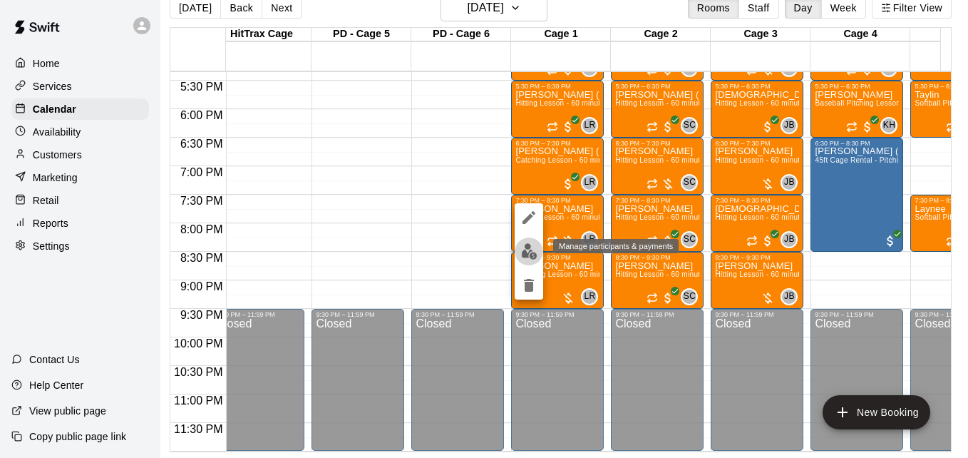
click at [531, 251] on img "edit" at bounding box center [529, 251] width 16 height 16
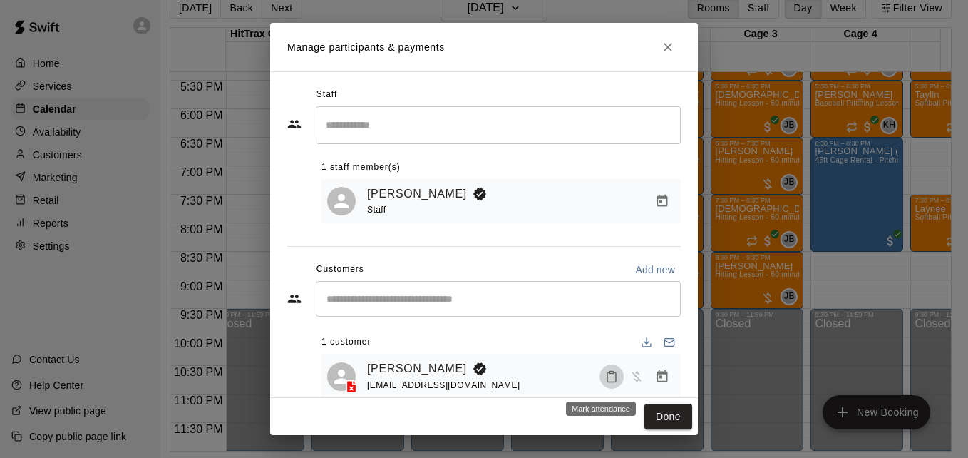
click at [605, 380] on icon "Mark attendance" at bounding box center [611, 376] width 13 height 13
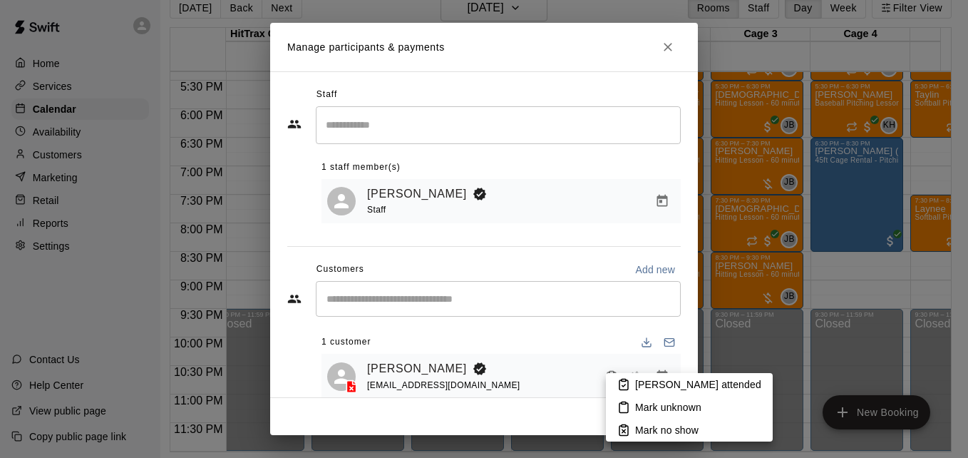
click at [648, 389] on p "[PERSON_NAME] attended" at bounding box center [698, 384] width 126 height 14
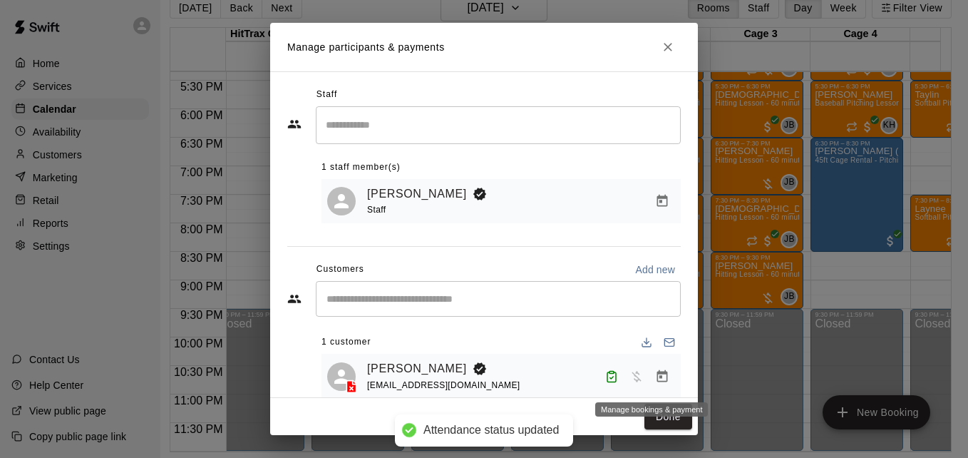
click at [659, 377] on button "Manage bookings & payment" at bounding box center [663, 377] width 26 height 26
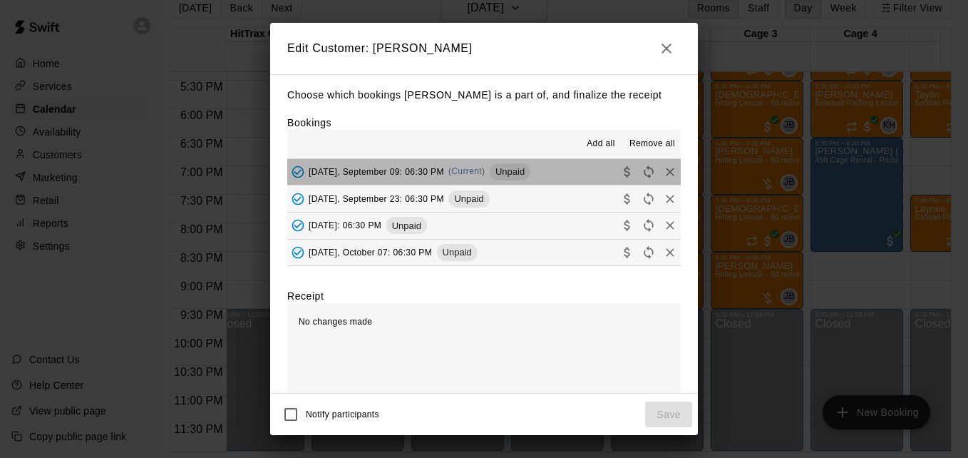
click at [559, 172] on button "[DATE], September 09: 06:30 PM (Current) Unpaid" at bounding box center [484, 172] width 394 height 26
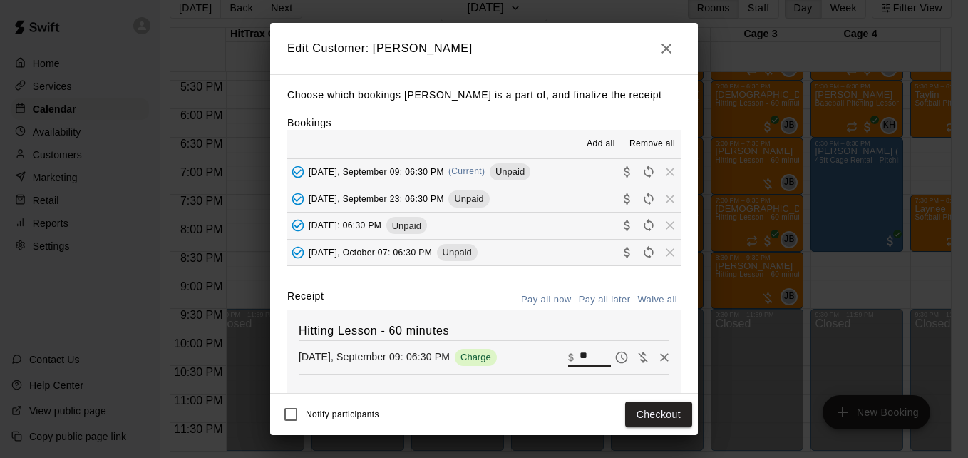
click at [584, 355] on input "**" at bounding box center [595, 357] width 31 height 19
type input "*"
type input "**"
click at [646, 415] on button "Checkout" at bounding box center [658, 414] width 67 height 26
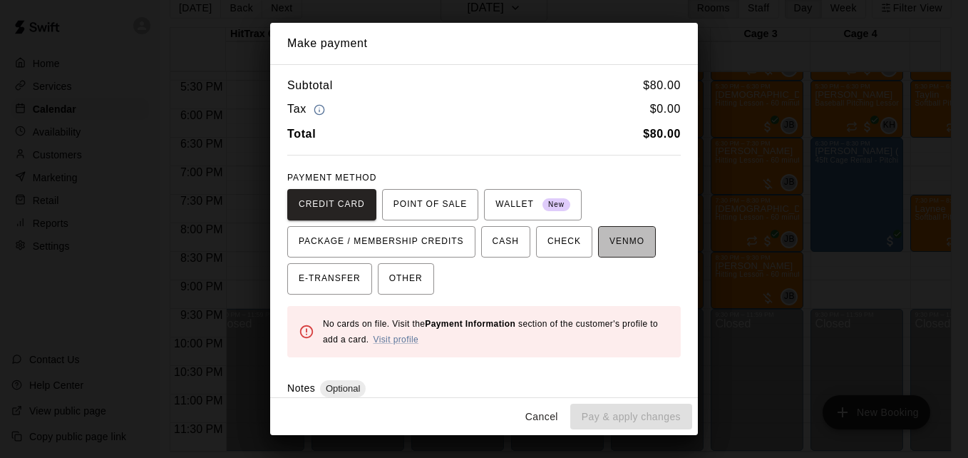
click at [628, 244] on span "VENMO" at bounding box center [627, 241] width 35 height 23
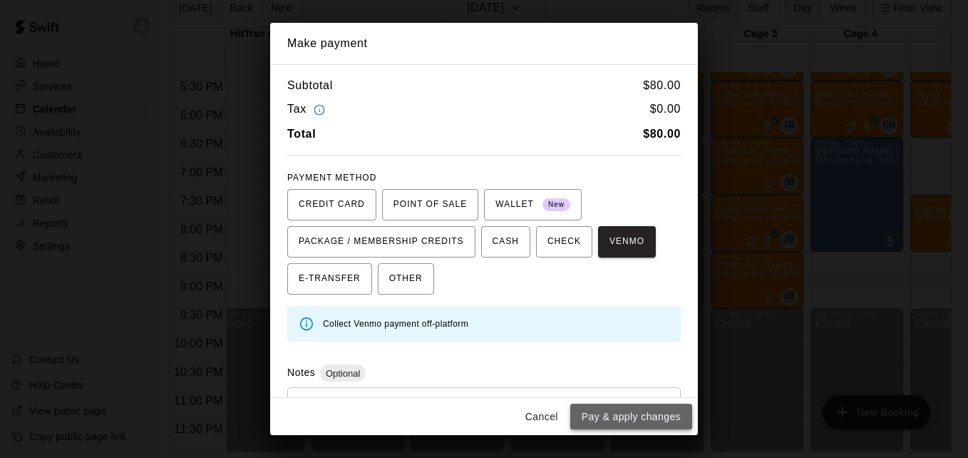
click at [642, 420] on button "Pay & apply changes" at bounding box center [632, 417] width 122 height 26
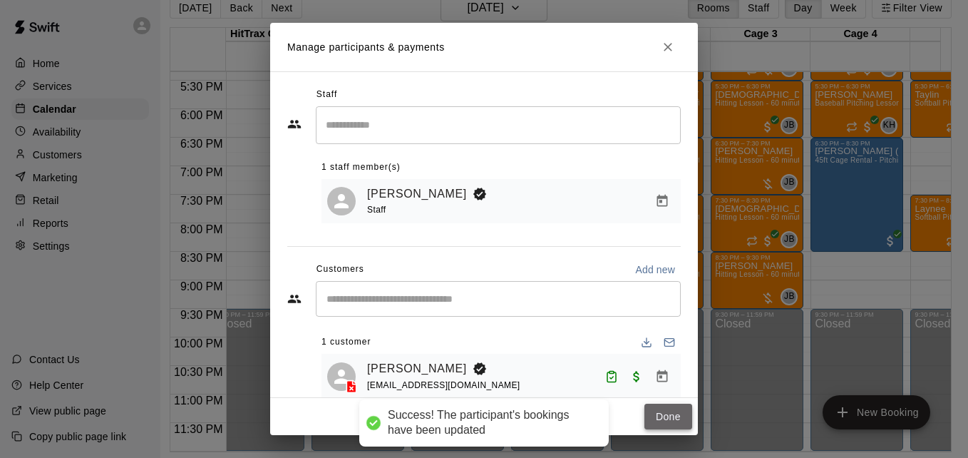
click at [665, 418] on button "Done" at bounding box center [669, 417] width 48 height 26
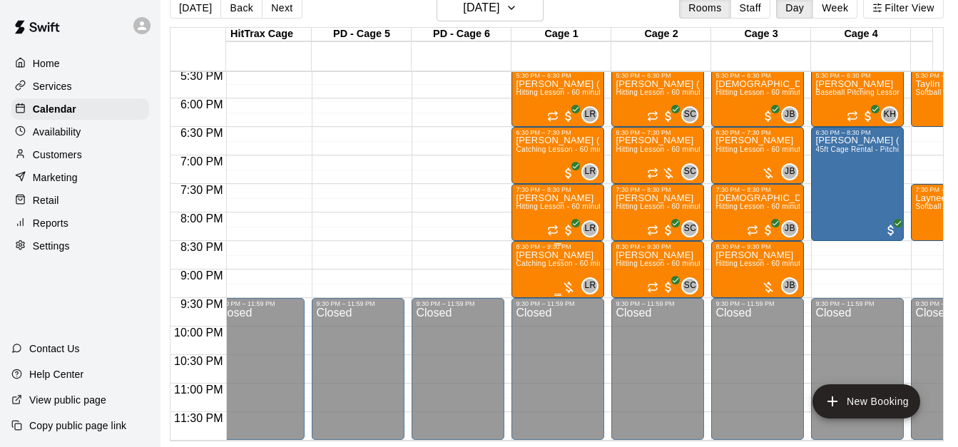
click at [544, 266] on span "Catching Lesson - 60 minutes" at bounding box center [566, 264] width 101 height 8
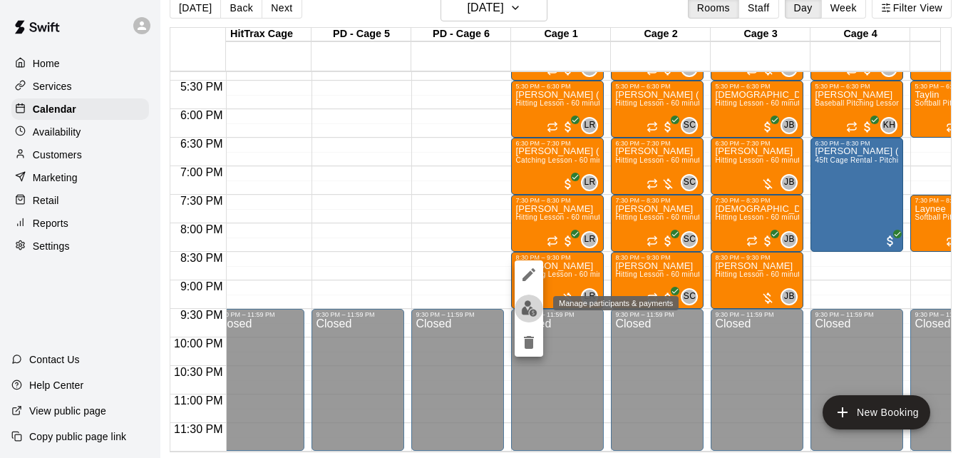
click at [530, 307] on img "edit" at bounding box center [529, 308] width 16 height 16
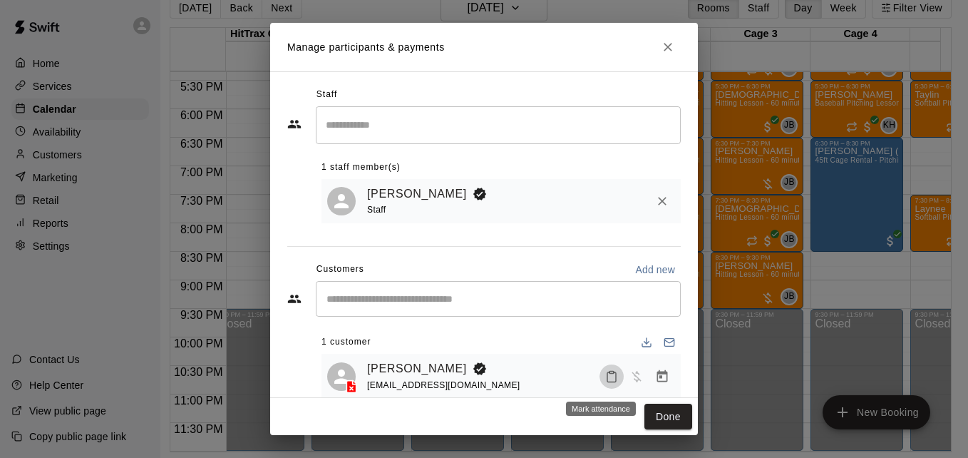
click at [605, 382] on icon "Mark attendance" at bounding box center [611, 376] width 13 height 13
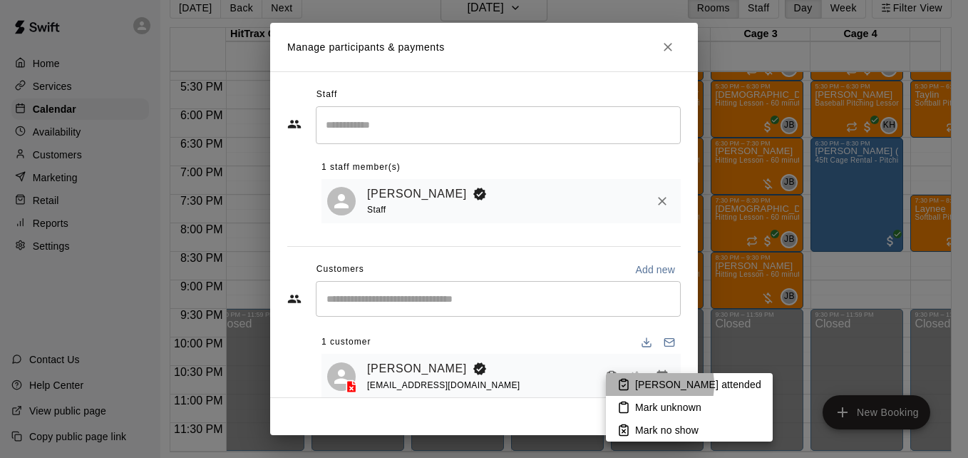
click at [640, 384] on p "[PERSON_NAME] attended" at bounding box center [698, 384] width 126 height 14
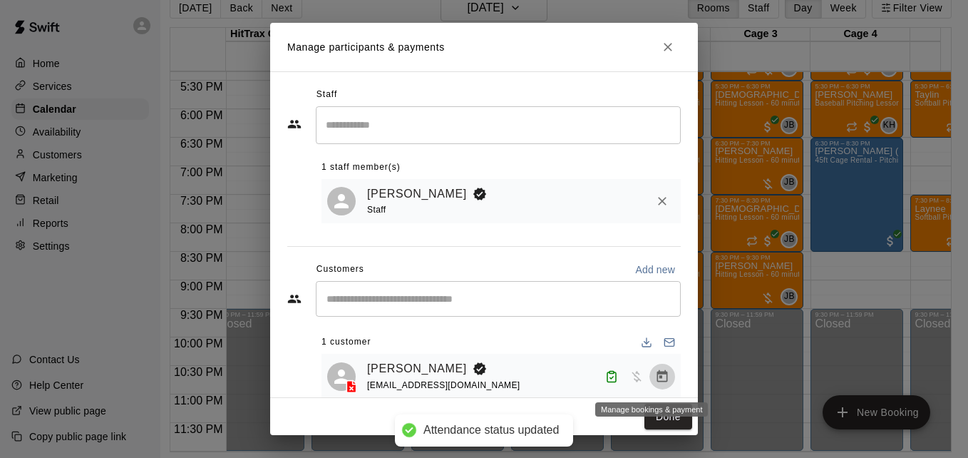
click at [655, 381] on icon "Manage bookings & payment" at bounding box center [662, 376] width 14 height 14
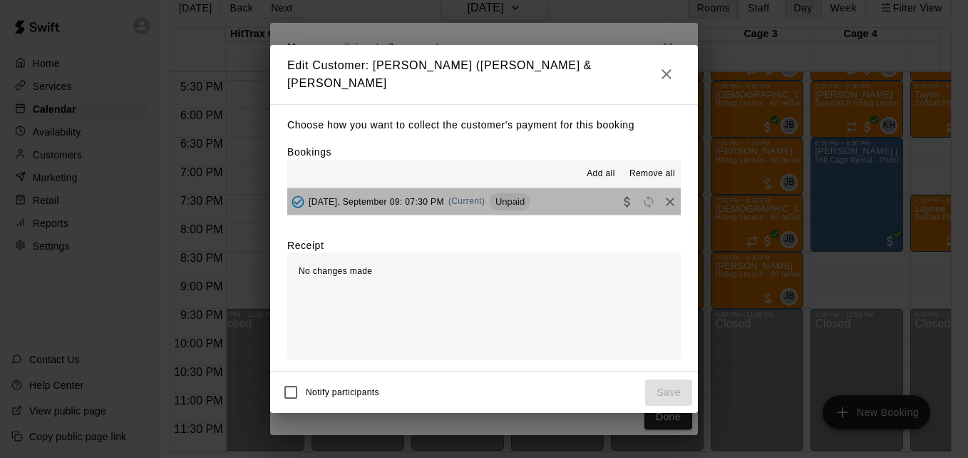
click at [576, 197] on button "[DATE], September 09: 07:30 PM (Current) Unpaid" at bounding box center [484, 201] width 394 height 26
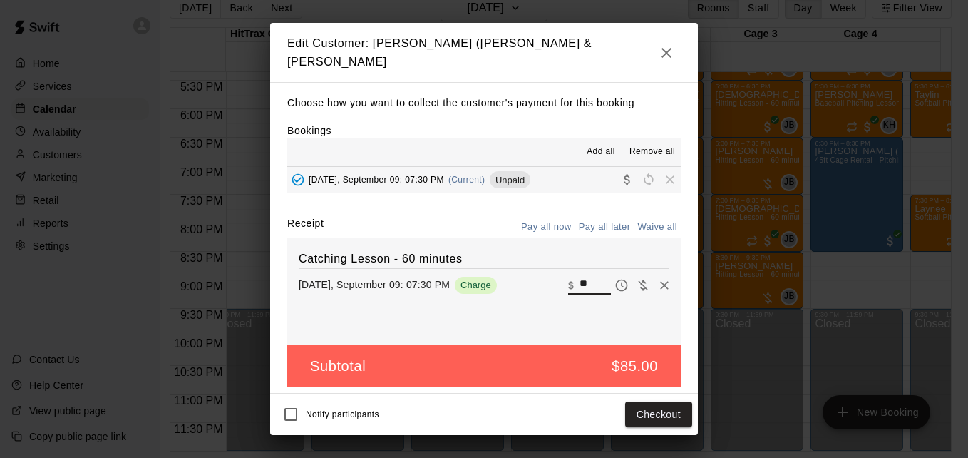
click at [594, 277] on input "**" at bounding box center [595, 285] width 31 height 19
type input "**"
click at [661, 420] on button "Checkout" at bounding box center [658, 414] width 67 height 26
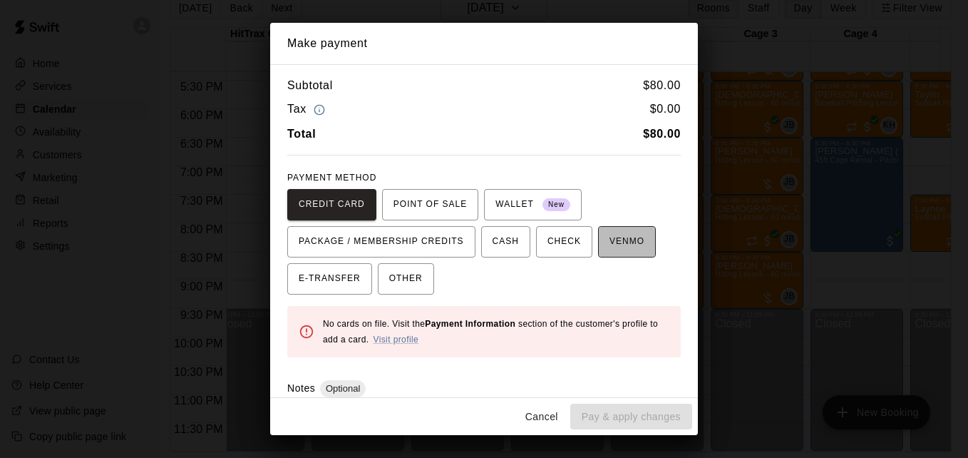
click at [623, 250] on span "VENMO" at bounding box center [627, 241] width 35 height 23
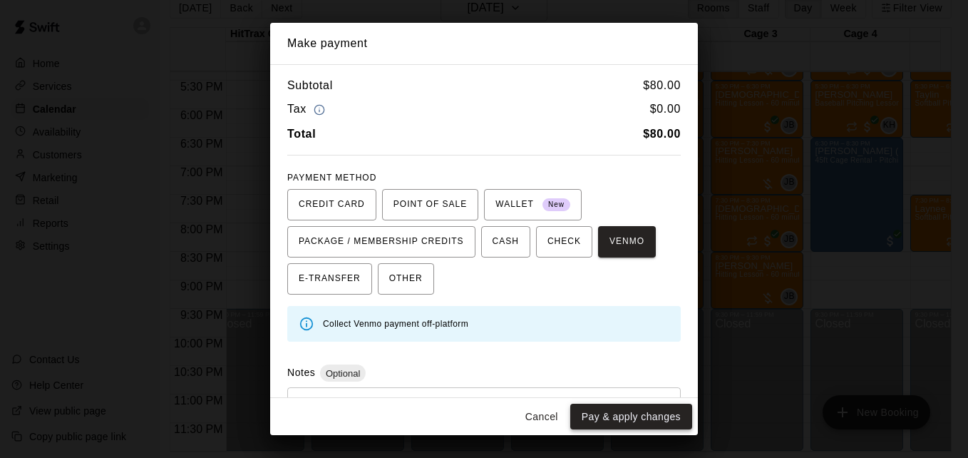
click at [628, 409] on button "Pay & apply changes" at bounding box center [632, 417] width 122 height 26
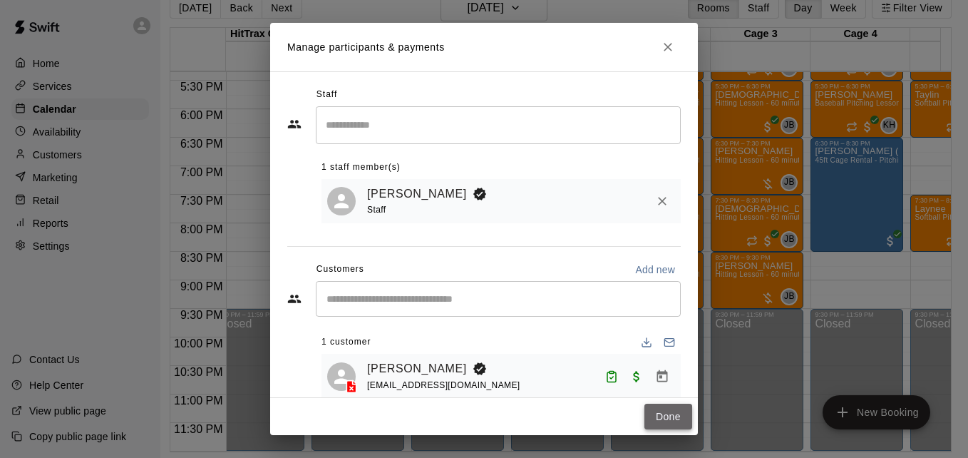
click at [655, 413] on button "Done" at bounding box center [669, 417] width 48 height 26
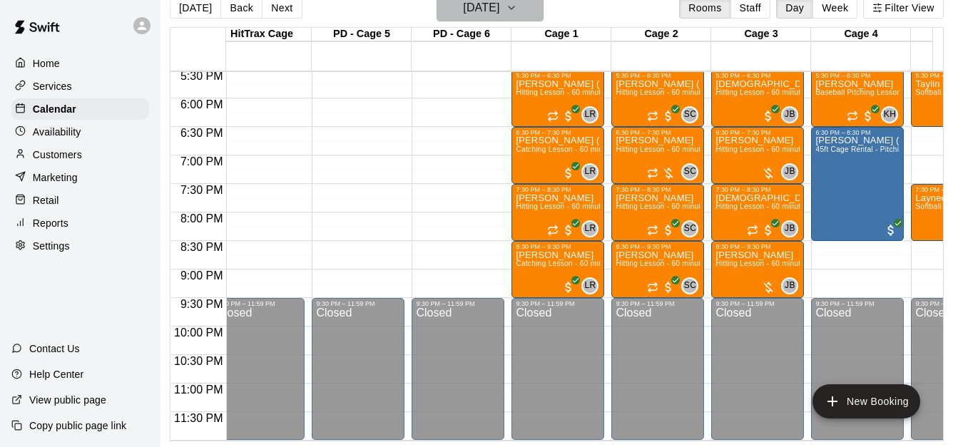
click at [499, 12] on h6 "[DATE]" at bounding box center [481, 8] width 36 height 20
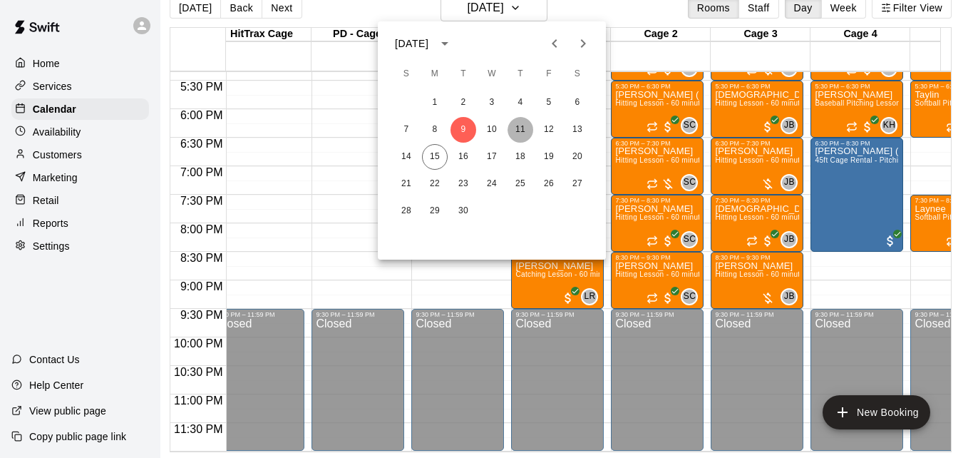
click at [521, 127] on button "11" at bounding box center [521, 130] width 26 height 26
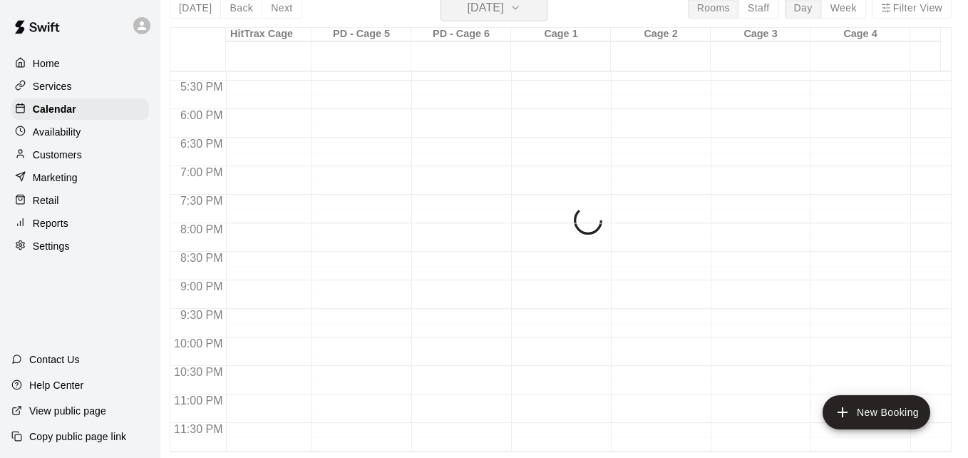
scroll to position [17, 7]
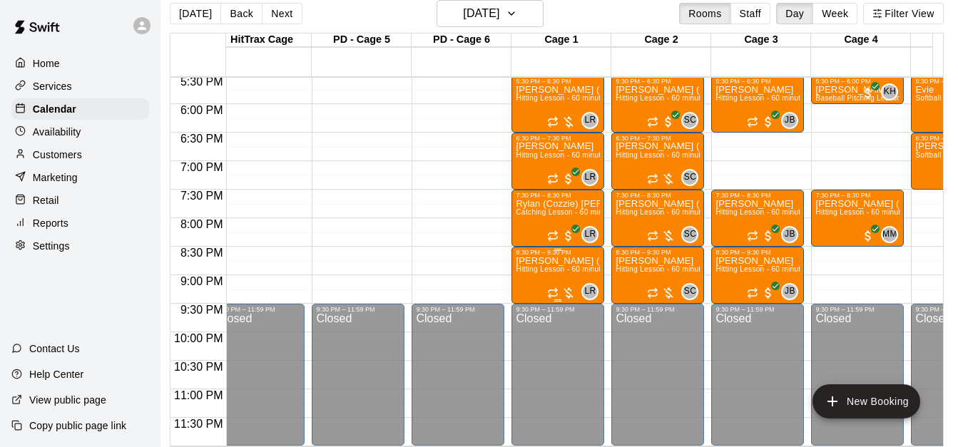
click at [541, 261] on p "[PERSON_NAME] ([PERSON_NAME]) [PERSON_NAME]" at bounding box center [558, 261] width 84 height 0
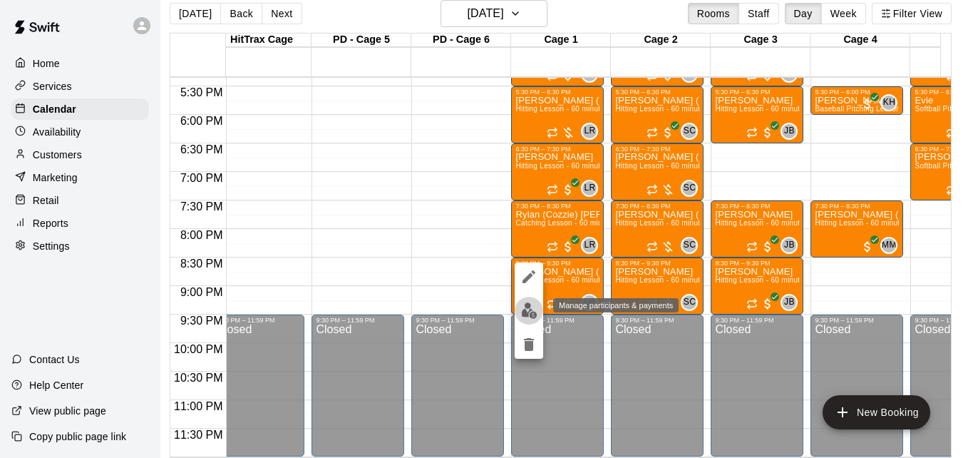
click at [533, 310] on img "edit" at bounding box center [529, 310] width 16 height 16
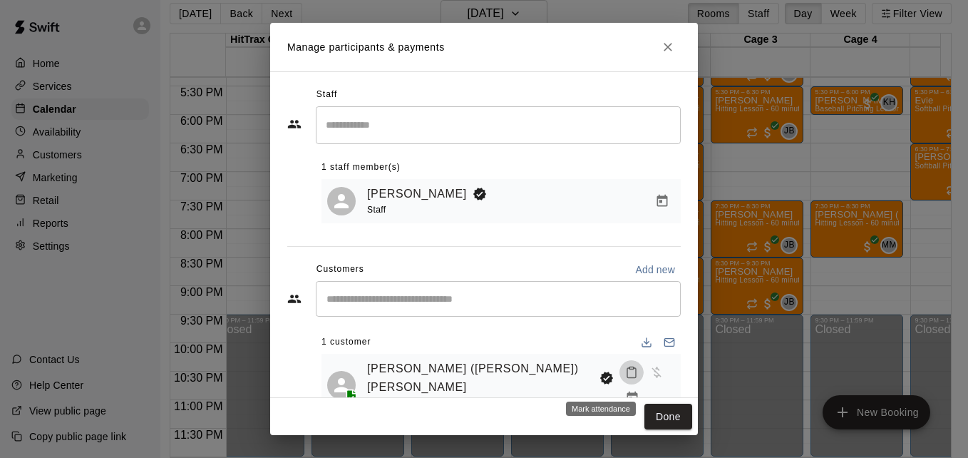
click at [625, 375] on icon "Mark attendance" at bounding box center [631, 372] width 13 height 13
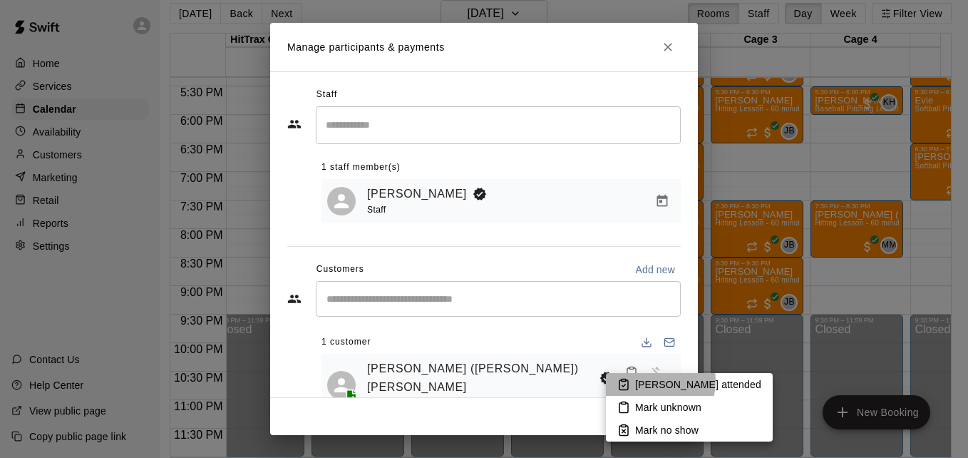
click at [654, 381] on p "[PERSON_NAME] attended" at bounding box center [698, 384] width 126 height 14
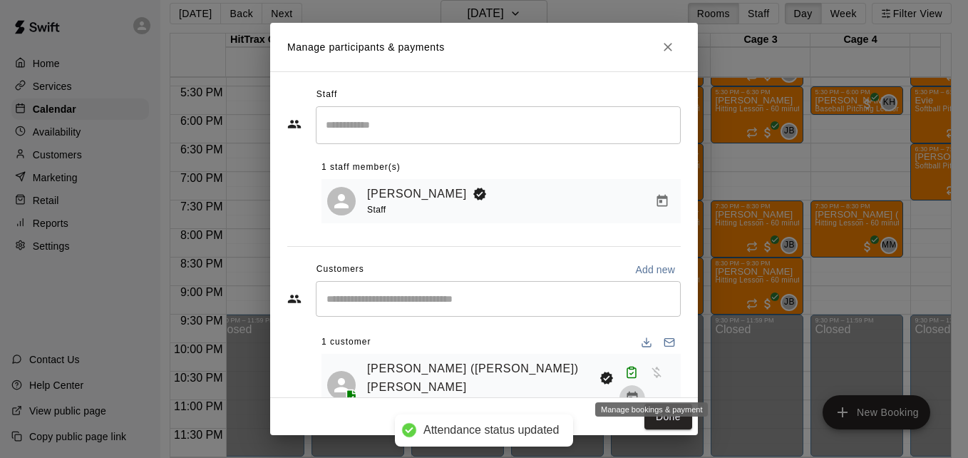
click at [640, 391] on icon "Manage bookings & payment" at bounding box center [632, 398] width 14 height 14
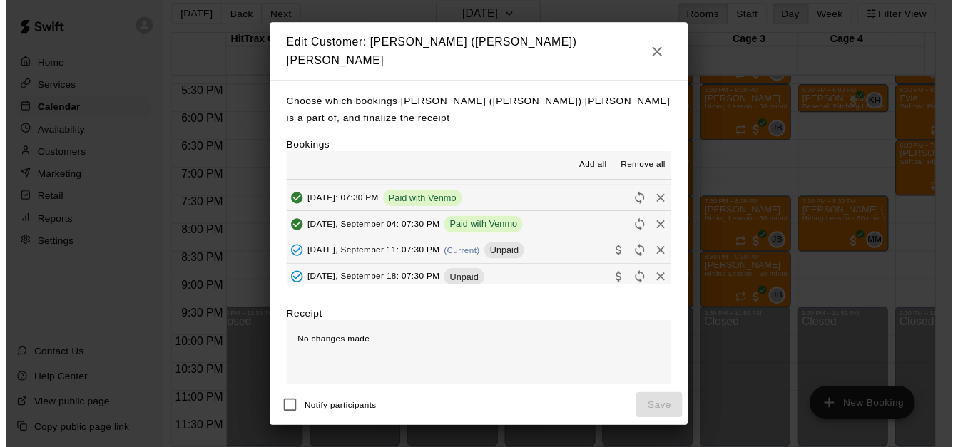
scroll to position [257, 0]
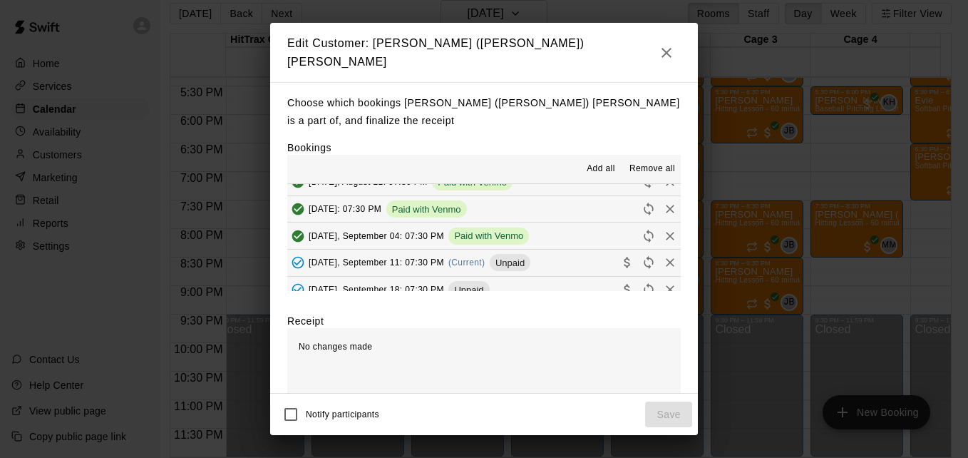
click at [558, 255] on button "[DATE], September 11: 07:30 PM (Current) Unpaid" at bounding box center [484, 263] width 394 height 26
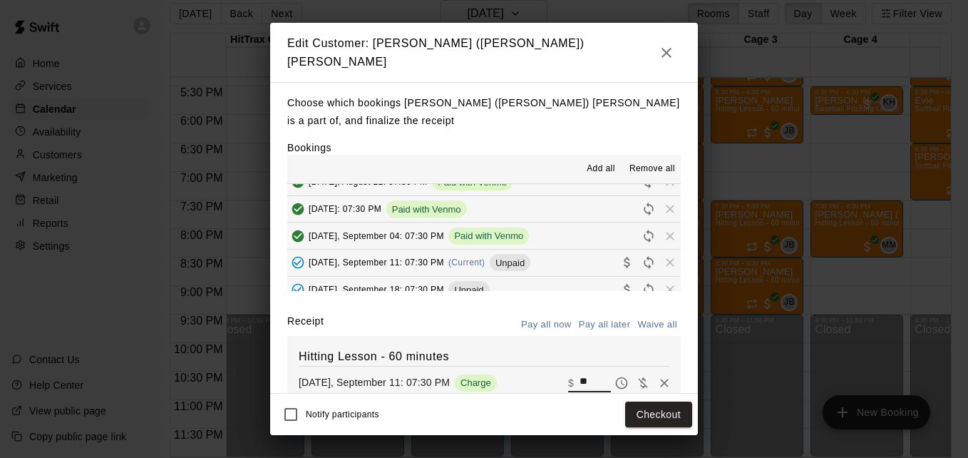
click at [580, 374] on input "**" at bounding box center [595, 383] width 31 height 19
type input "**"
click at [663, 420] on button "Checkout" at bounding box center [658, 414] width 67 height 26
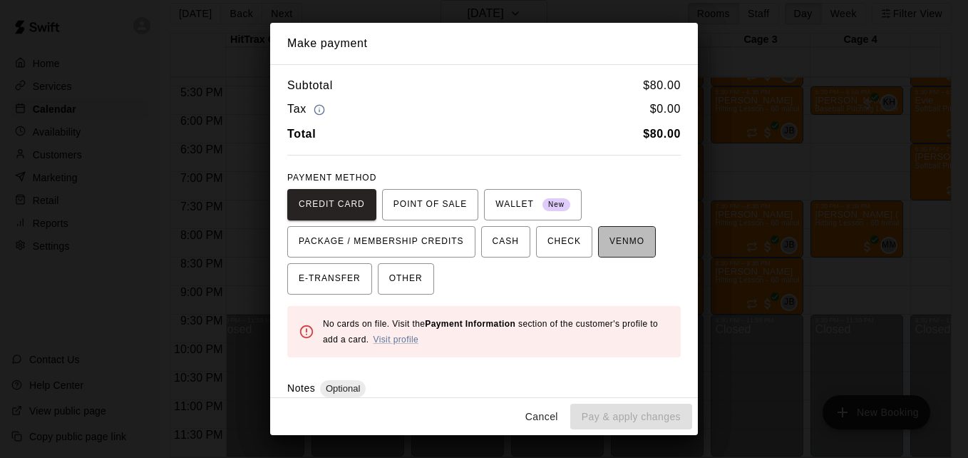
click at [615, 248] on span "VENMO" at bounding box center [627, 241] width 35 height 23
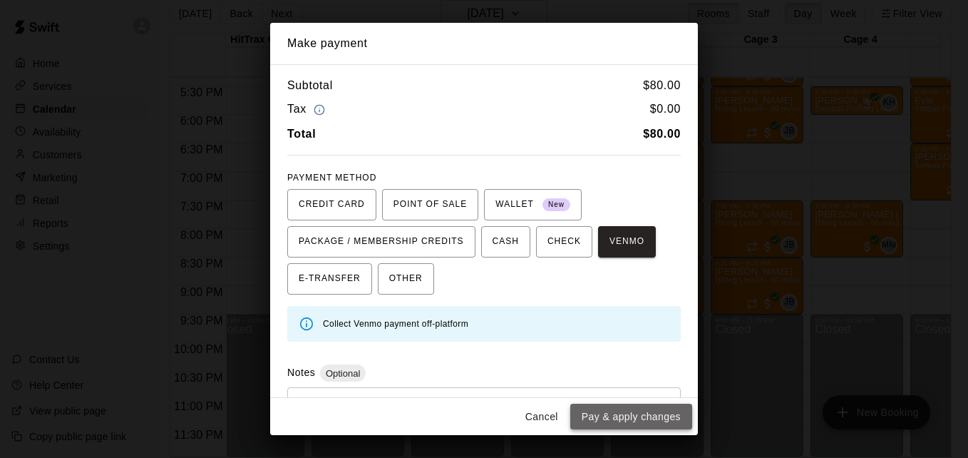
click at [636, 426] on button "Pay & apply changes" at bounding box center [632, 417] width 122 height 26
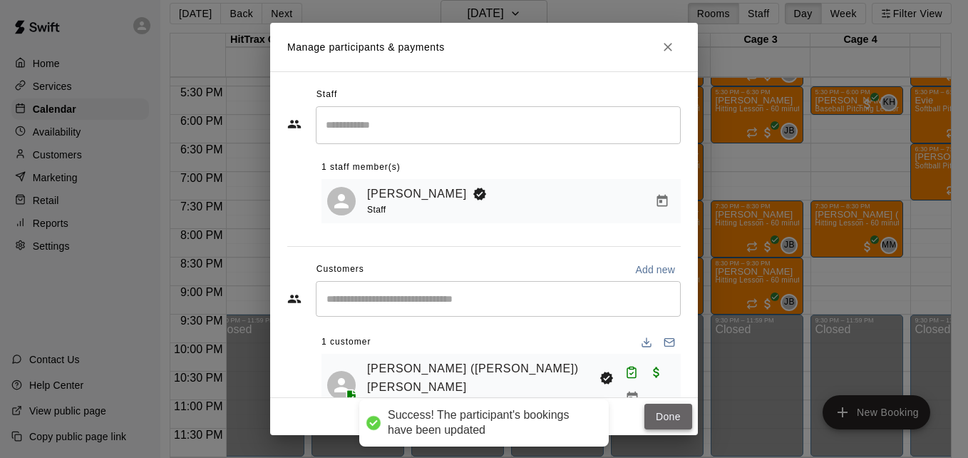
click at [664, 419] on button "Done" at bounding box center [669, 417] width 48 height 26
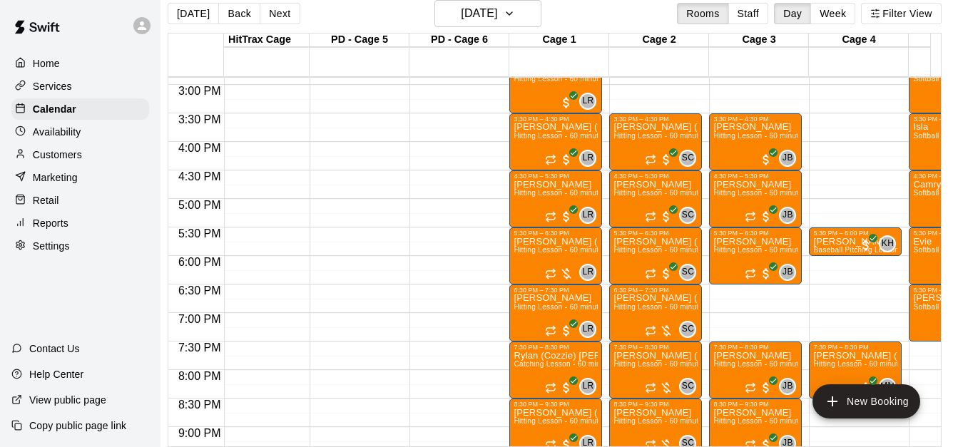
scroll to position [831, 314]
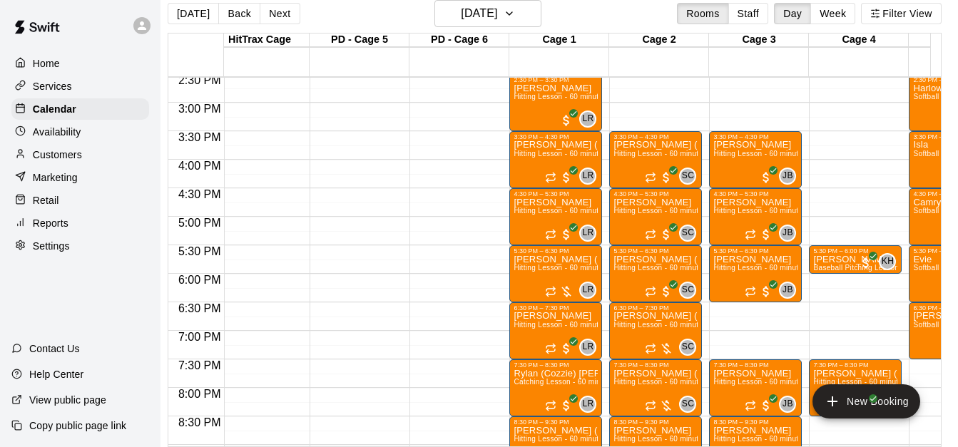
click at [919, 155] on span "Softball Pitching Lesson - 60 minutes" at bounding box center [976, 154] width 126 height 8
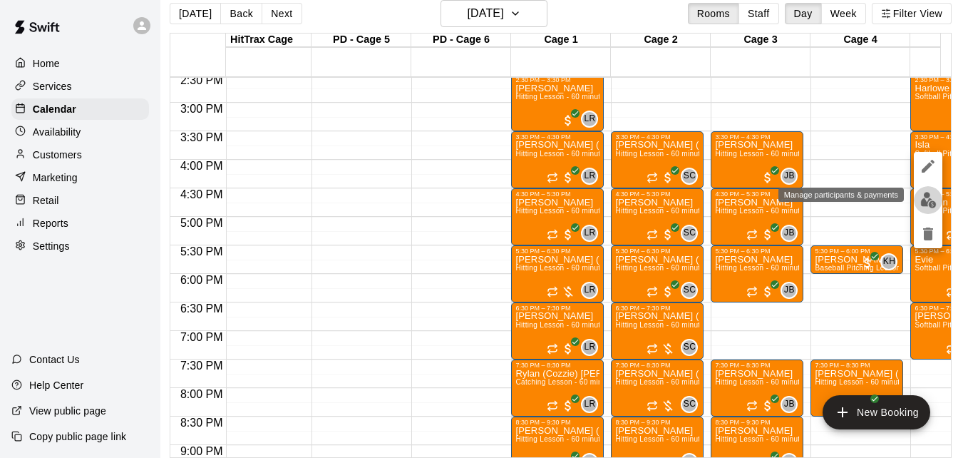
click at [930, 200] on img "edit" at bounding box center [929, 200] width 16 height 16
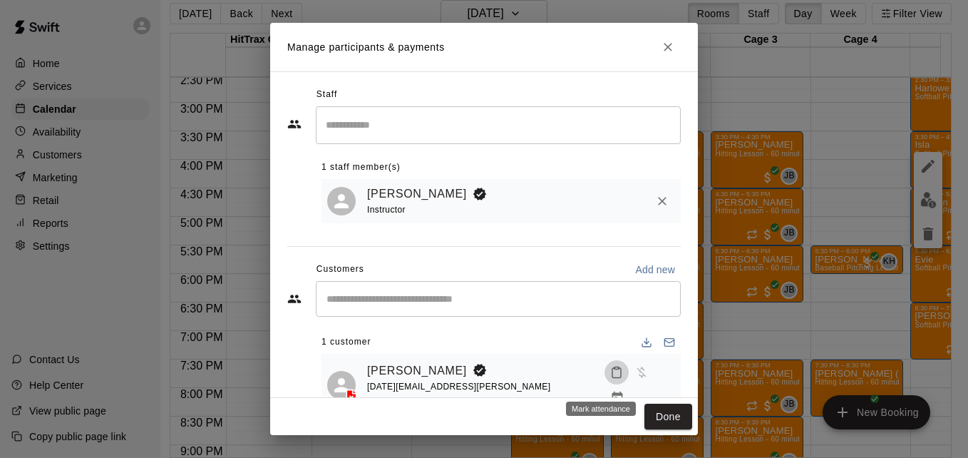
click at [613, 375] on icon "Mark attendance" at bounding box center [617, 373] width 9 height 10
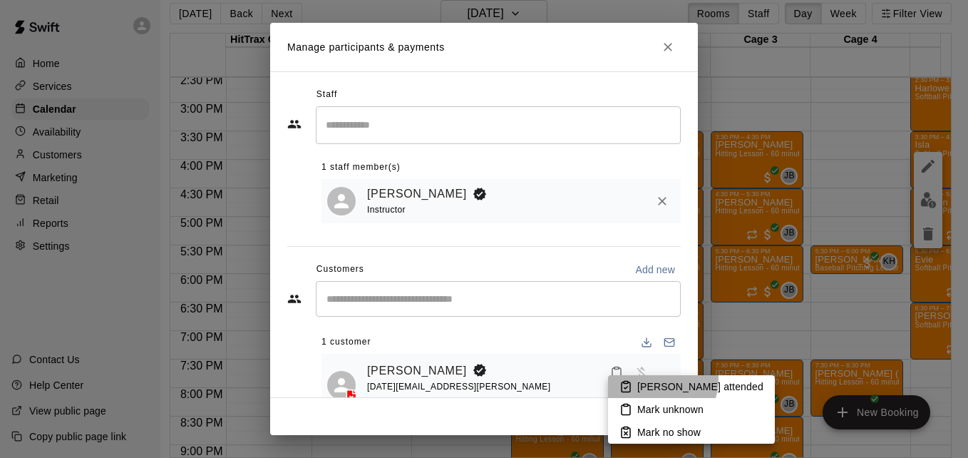
click at [653, 379] on li "[PERSON_NAME] attended" at bounding box center [691, 386] width 167 height 23
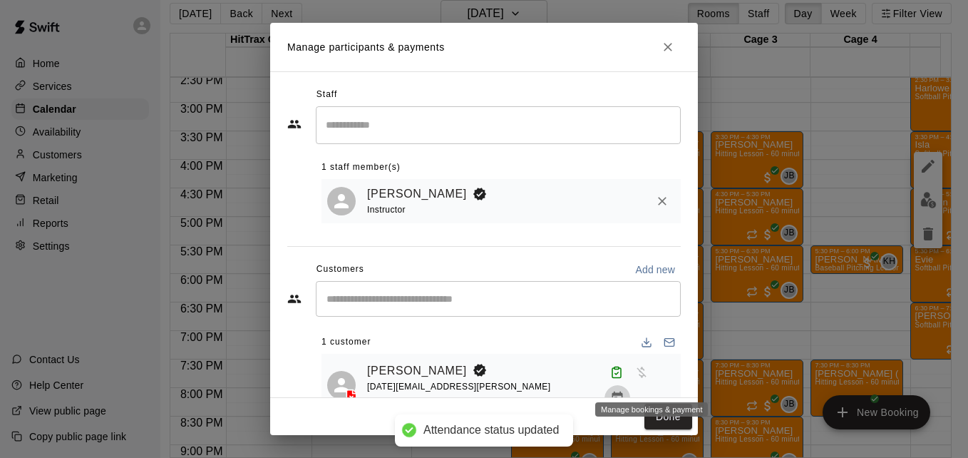
click at [625, 391] on icon "Manage bookings & payment" at bounding box center [617, 398] width 14 height 14
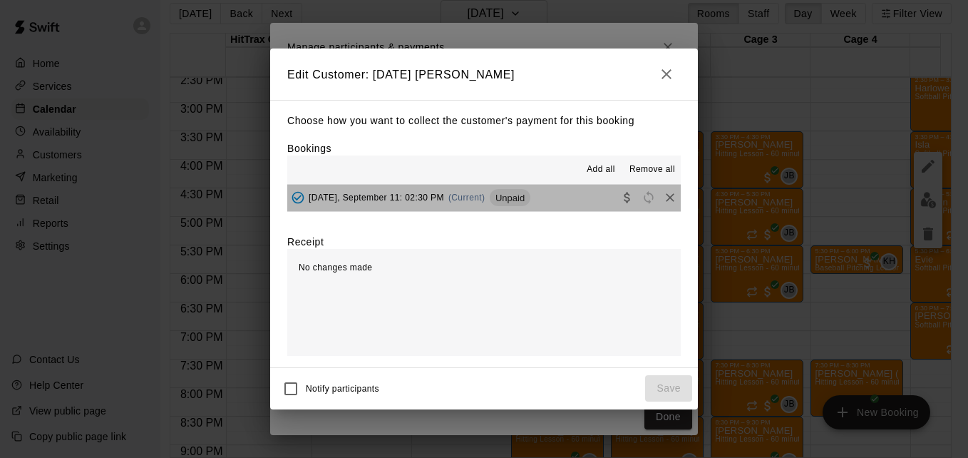
click at [573, 201] on button "[DATE], September 11: 02:30 PM (Current) Unpaid" at bounding box center [484, 198] width 394 height 26
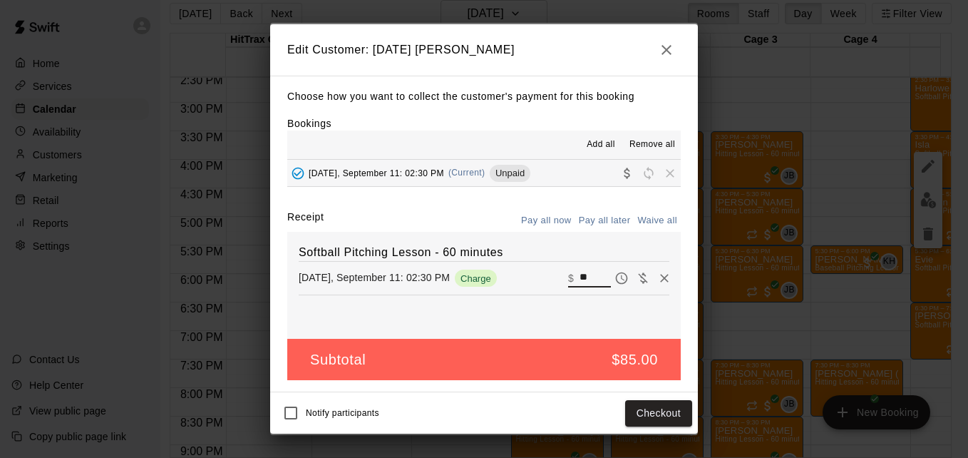
click at [593, 281] on input "**" at bounding box center [595, 278] width 31 height 19
type input "*"
type input "**"
click at [673, 421] on button "Checkout" at bounding box center [658, 413] width 67 height 26
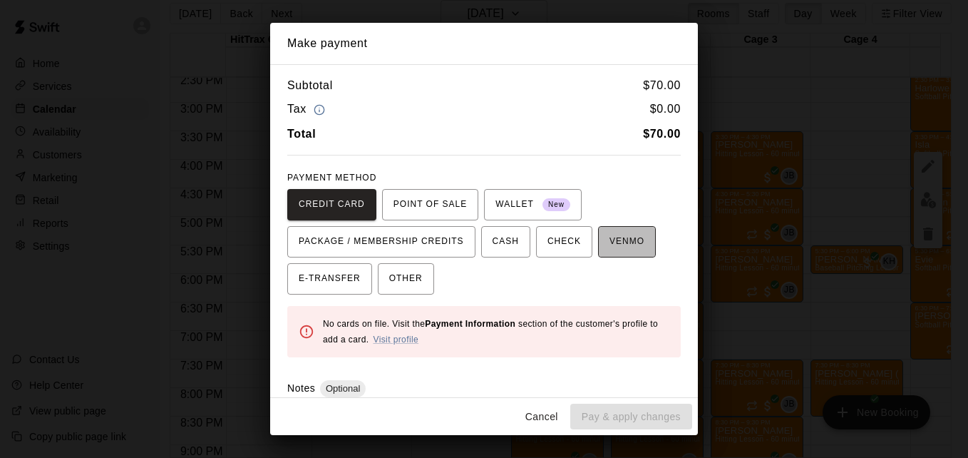
click at [610, 240] on span "VENMO" at bounding box center [627, 241] width 35 height 23
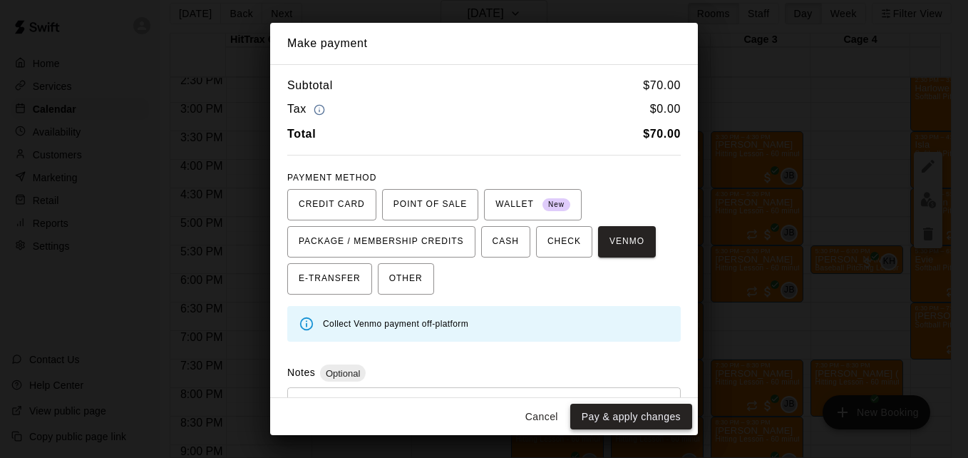
click at [628, 421] on button "Pay & apply changes" at bounding box center [632, 417] width 122 height 26
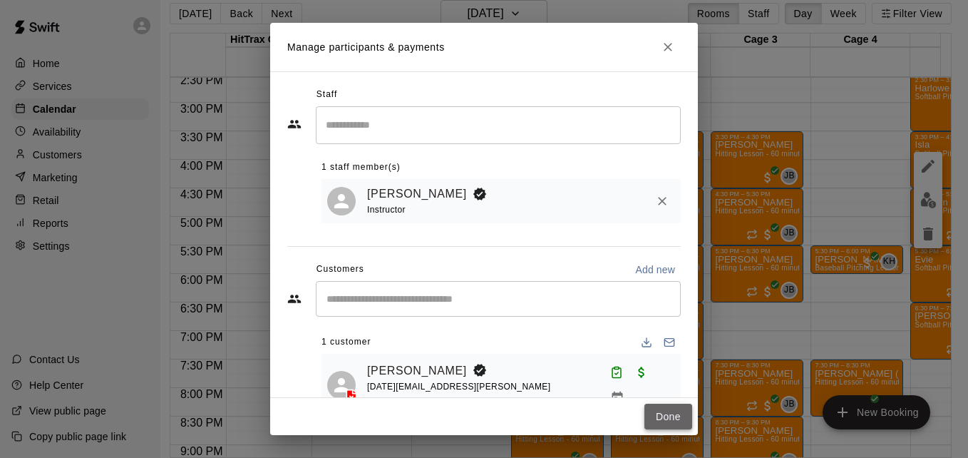
click at [660, 423] on button "Done" at bounding box center [669, 417] width 48 height 26
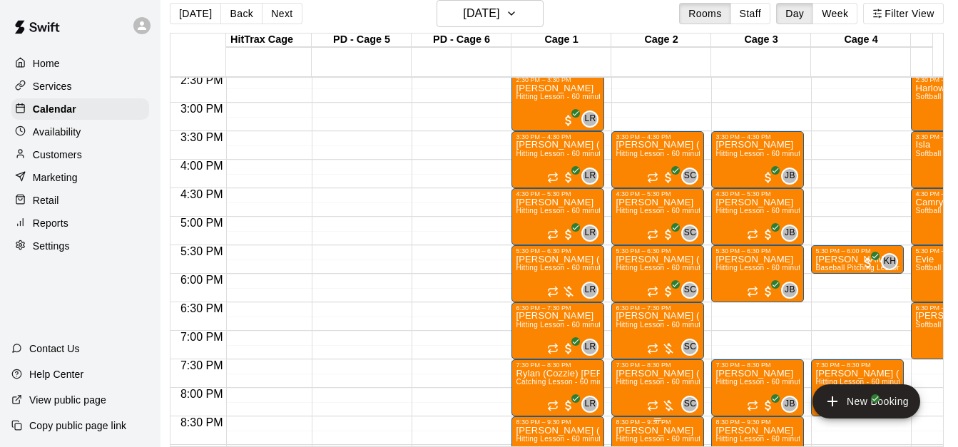
click at [665, 431] on p "[PERSON_NAME]" at bounding box center [657, 431] width 84 height 0
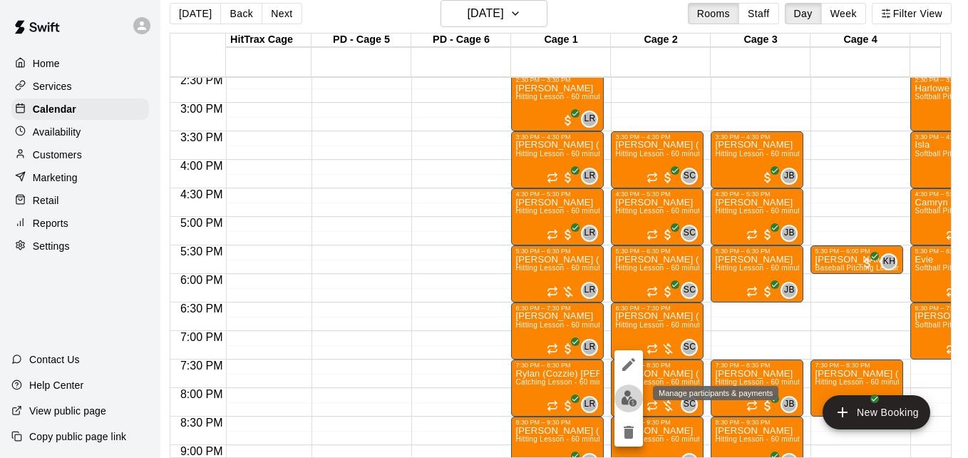
click at [626, 392] on img "edit" at bounding box center [629, 398] width 16 height 16
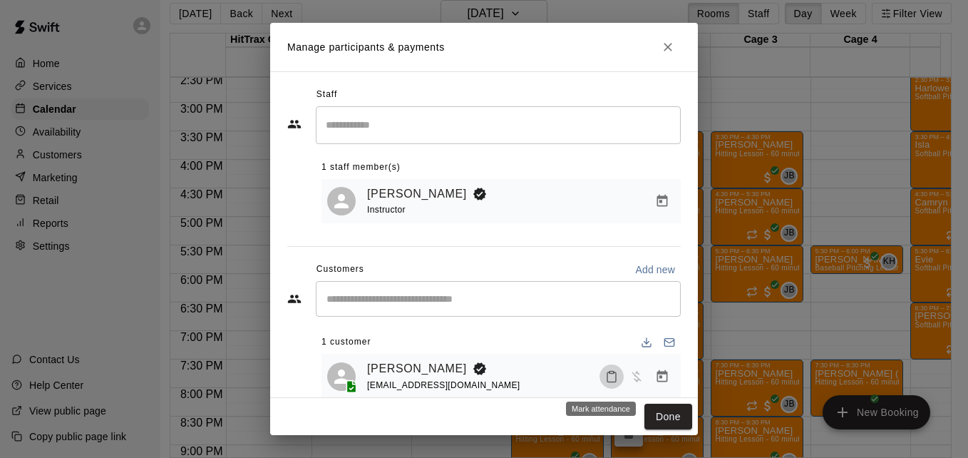
click at [605, 380] on icon "Mark attendance" at bounding box center [611, 376] width 13 height 13
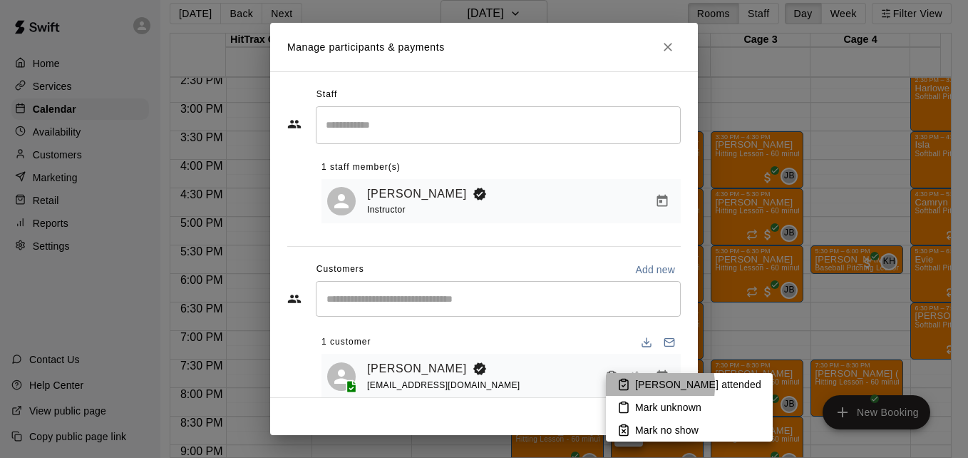
click at [630, 386] on li "[PERSON_NAME] attended" at bounding box center [689, 384] width 167 height 23
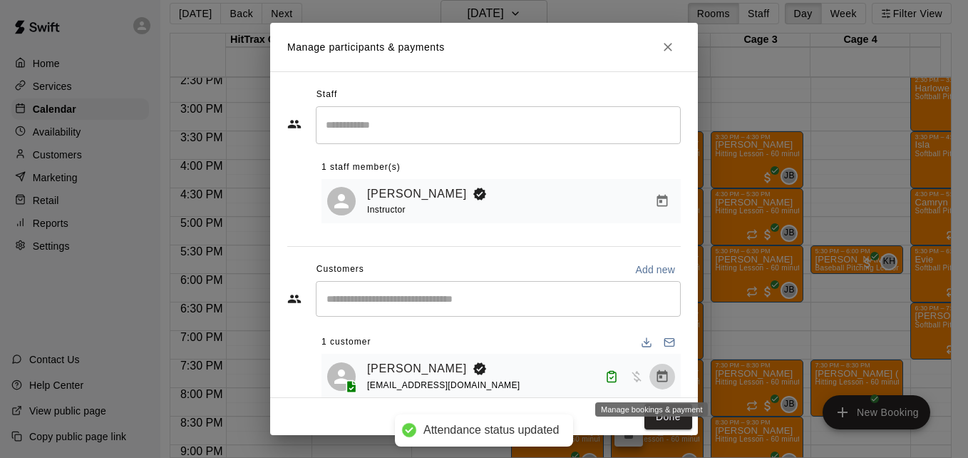
click at [658, 378] on icon "Manage bookings & payment" at bounding box center [663, 375] width 11 height 12
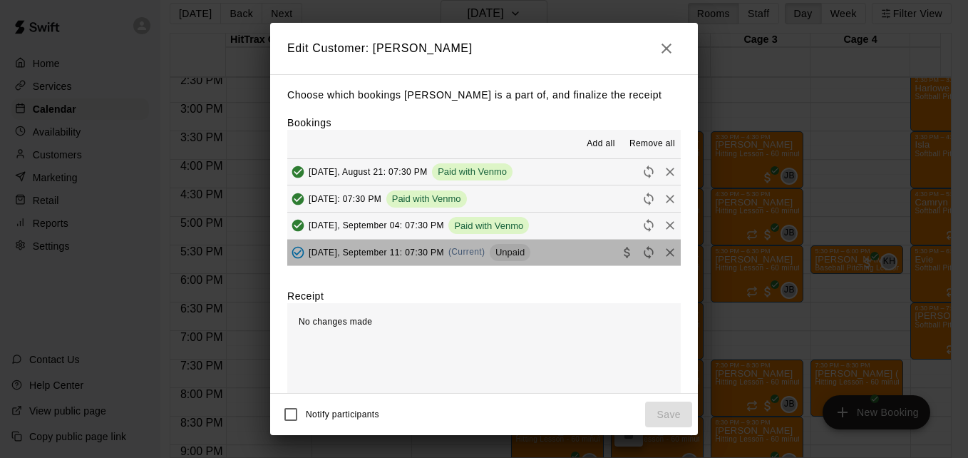
click at [563, 260] on button "[DATE], September 11: 07:30 PM (Current) Unpaid" at bounding box center [484, 253] width 394 height 26
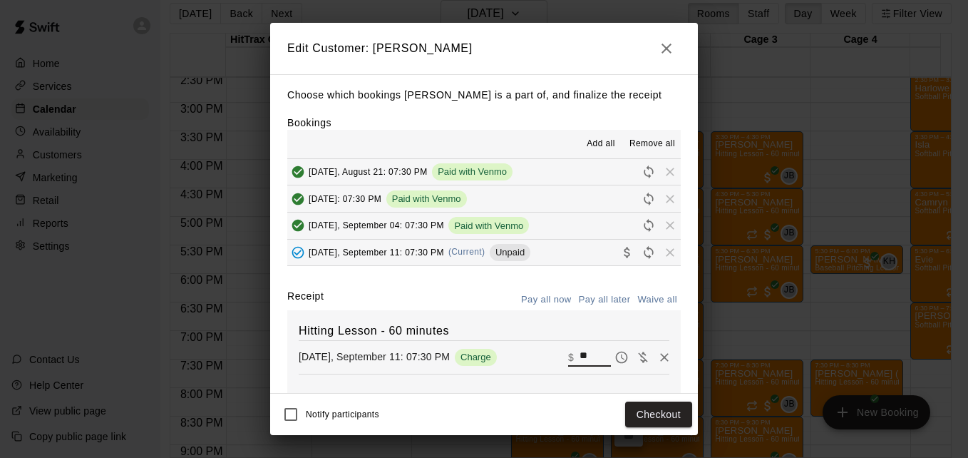
click at [580, 354] on input "**" at bounding box center [595, 357] width 31 height 19
type input "*"
type input "**"
click at [667, 420] on button "Checkout" at bounding box center [658, 414] width 67 height 26
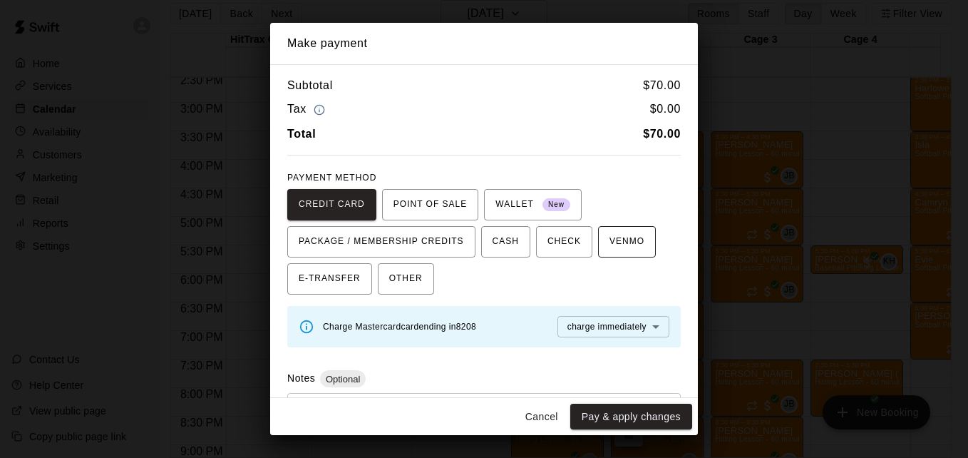
click at [626, 244] on span "VENMO" at bounding box center [627, 241] width 35 height 23
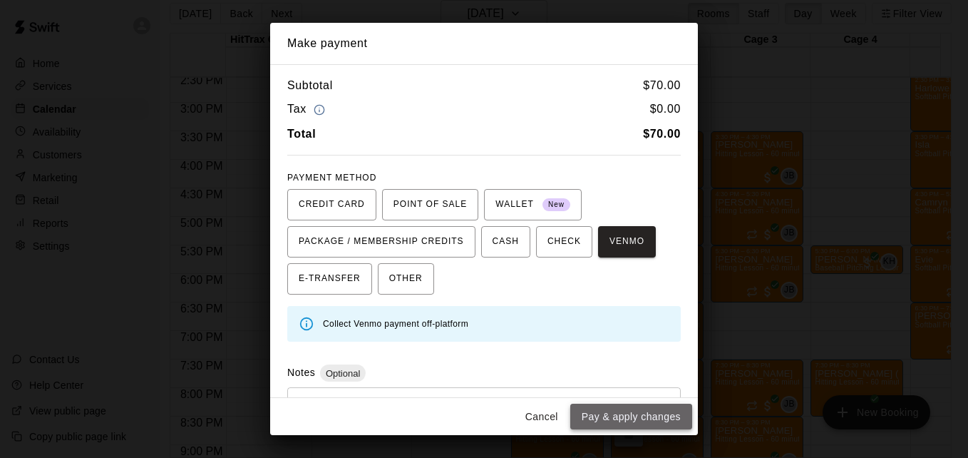
click at [655, 414] on button "Pay & apply changes" at bounding box center [632, 417] width 122 height 26
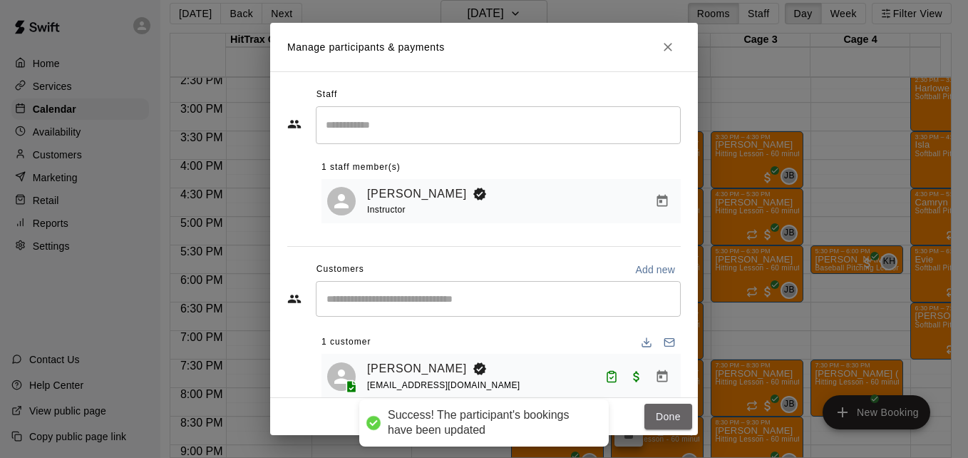
click at [655, 414] on button "Done" at bounding box center [669, 417] width 48 height 26
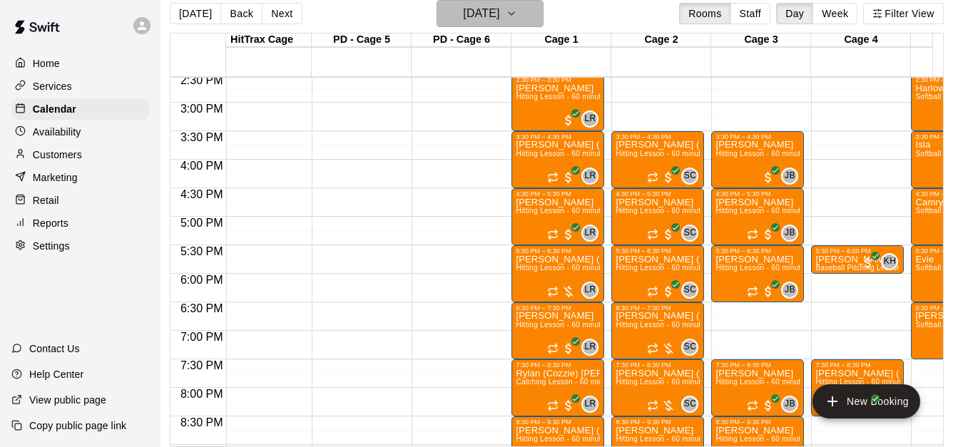
click at [517, 9] on icon "button" at bounding box center [511, 13] width 11 height 17
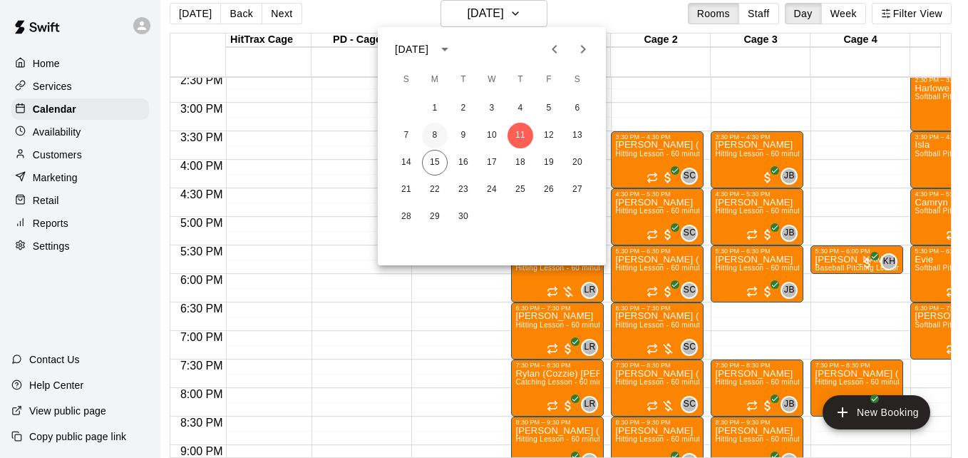
click at [436, 135] on button "8" at bounding box center [435, 136] width 26 height 26
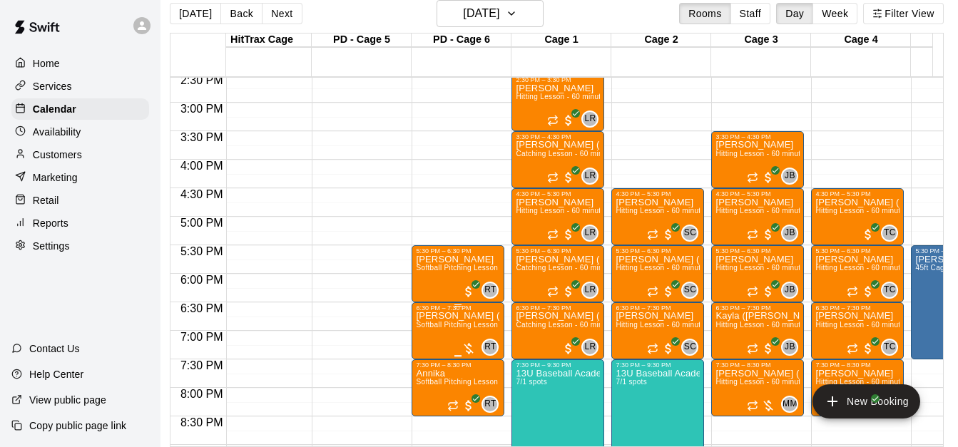
click at [437, 329] on span "Softball Pitching Lesson - 60 minutes" at bounding box center [479, 325] width 126 height 8
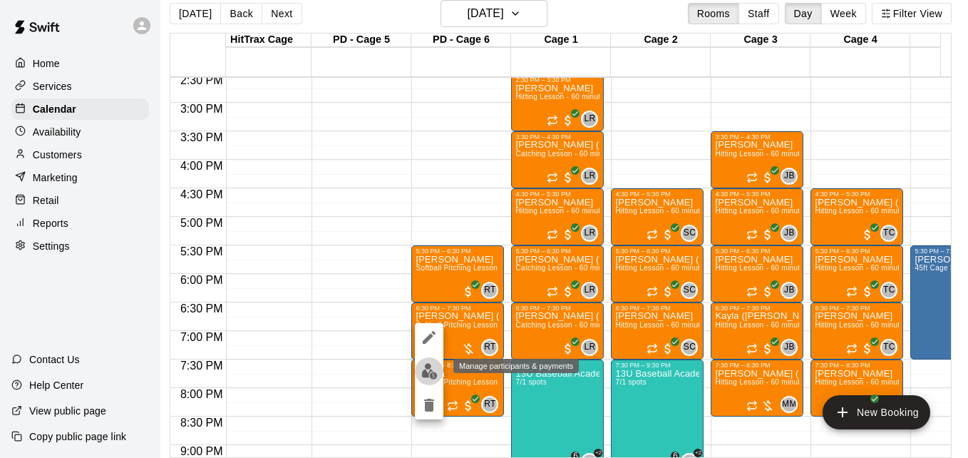
click at [429, 365] on img "edit" at bounding box center [429, 371] width 16 height 16
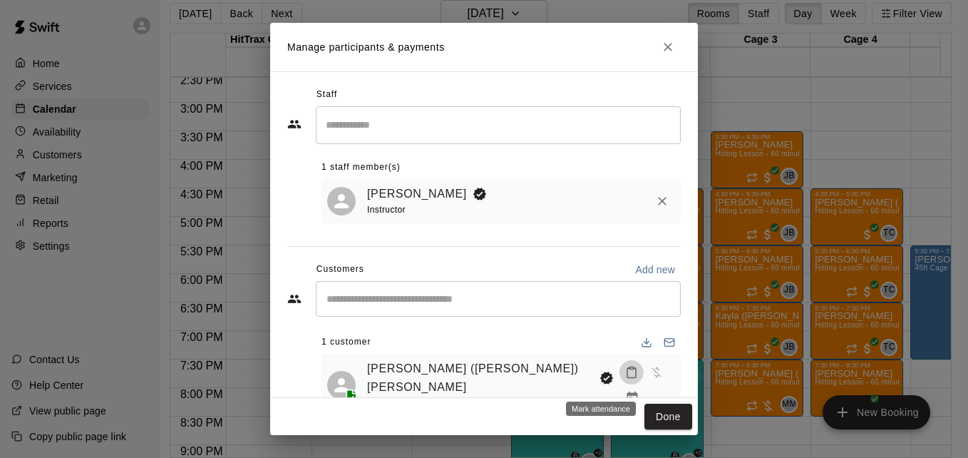
click at [625, 379] on icon "Mark attendance" at bounding box center [631, 372] width 13 height 13
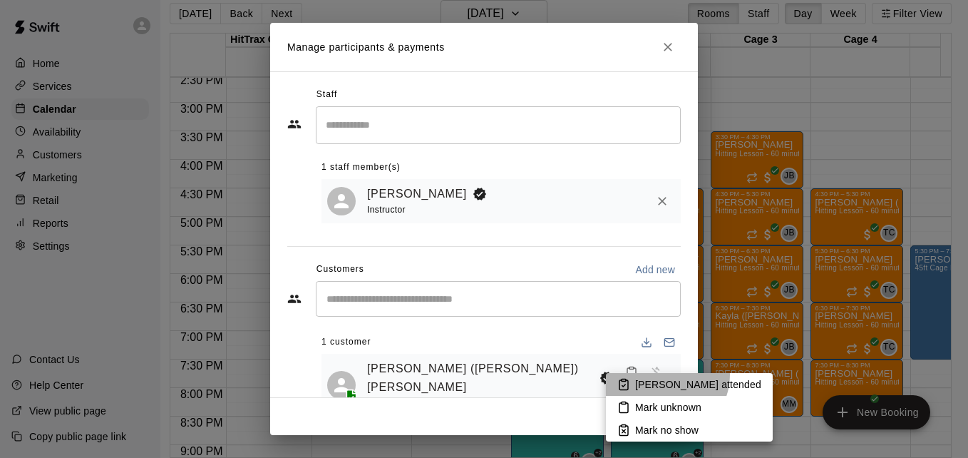
click at [666, 375] on li "[PERSON_NAME] attended" at bounding box center [689, 384] width 167 height 23
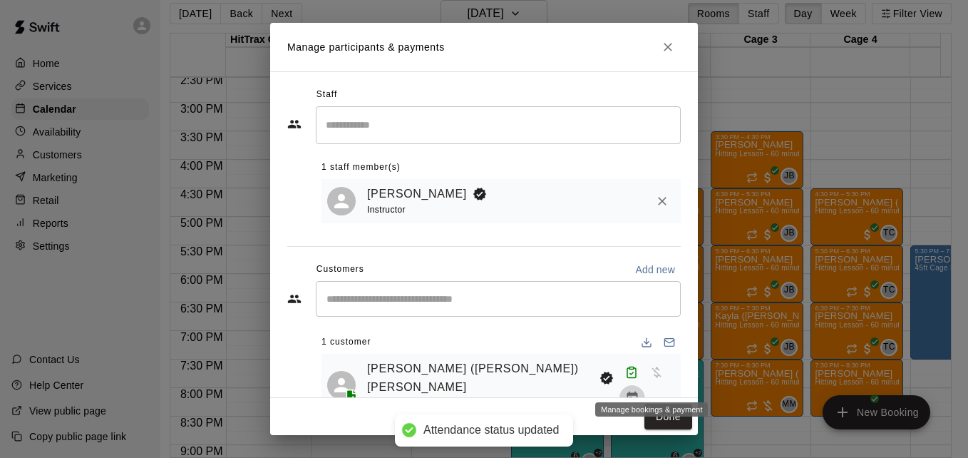
click at [638, 392] on icon "Manage bookings & payment" at bounding box center [632, 398] width 11 height 12
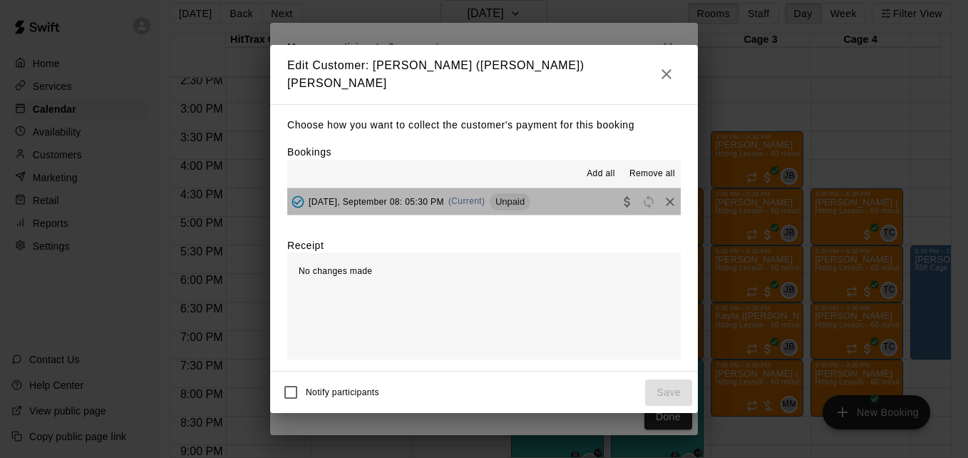
click at [572, 205] on button "[DATE], September 08: 05:30 PM (Current) Unpaid" at bounding box center [484, 201] width 394 height 26
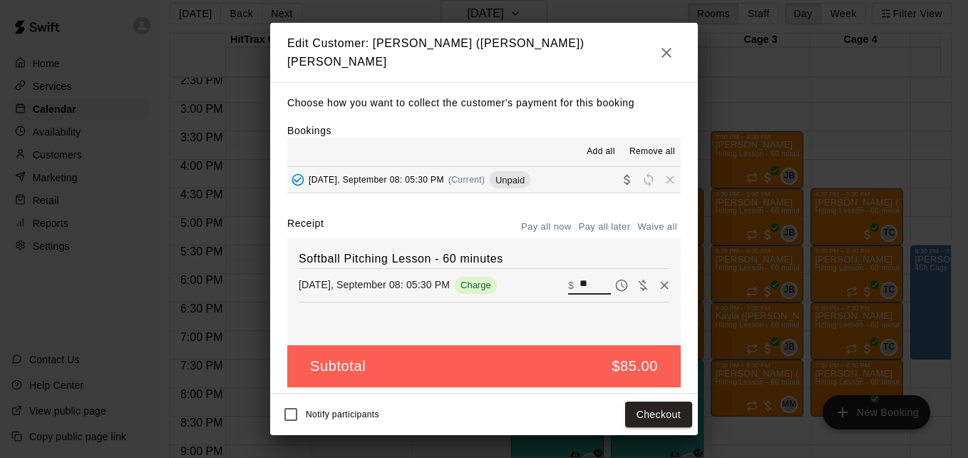
click at [586, 280] on input "**" at bounding box center [595, 285] width 31 height 19
type input "*"
type input "**"
click at [648, 413] on button "Checkout" at bounding box center [658, 414] width 67 height 26
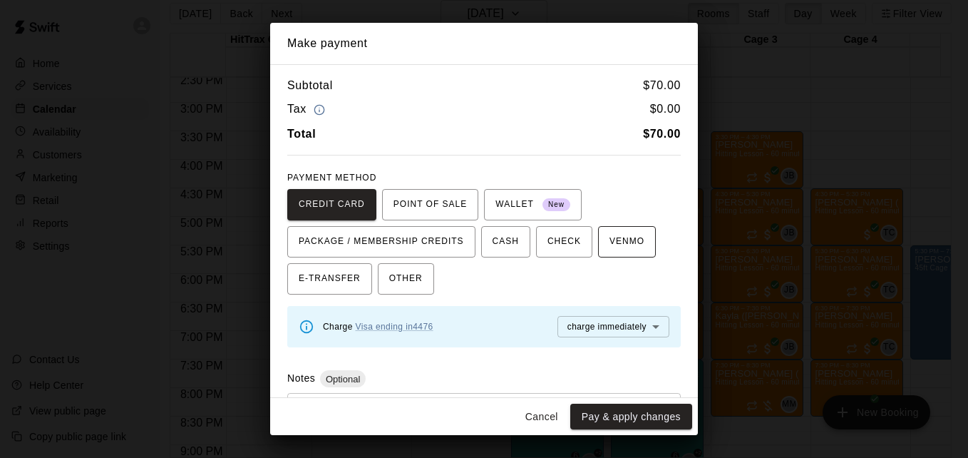
click at [625, 240] on span "VENMO" at bounding box center [627, 241] width 35 height 23
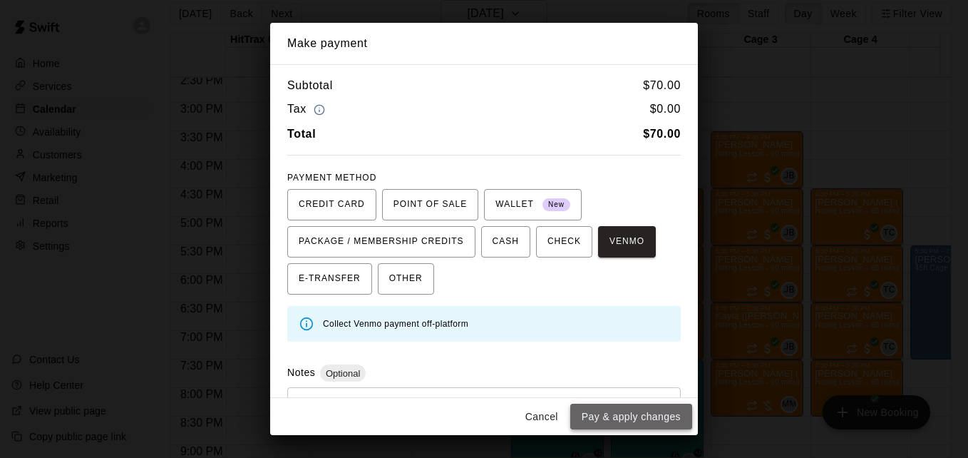
click at [650, 414] on button "Pay & apply changes" at bounding box center [632, 417] width 122 height 26
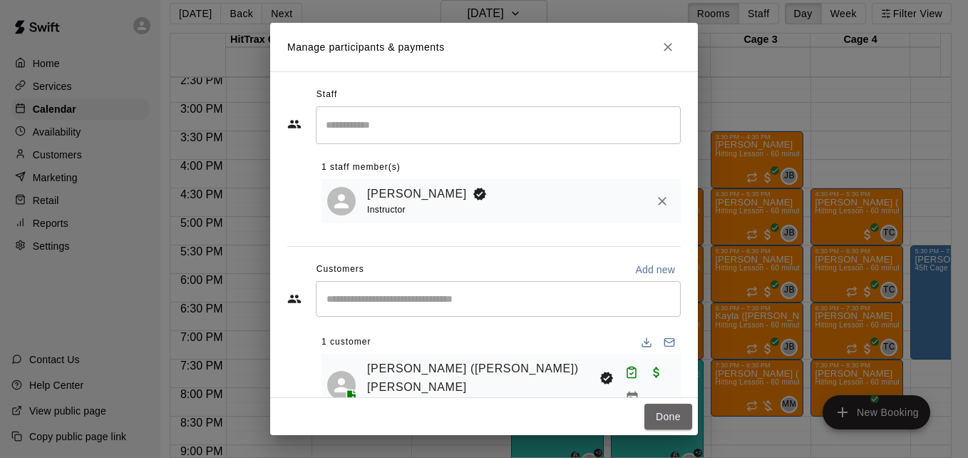
click at [650, 414] on button "Done" at bounding box center [669, 417] width 48 height 26
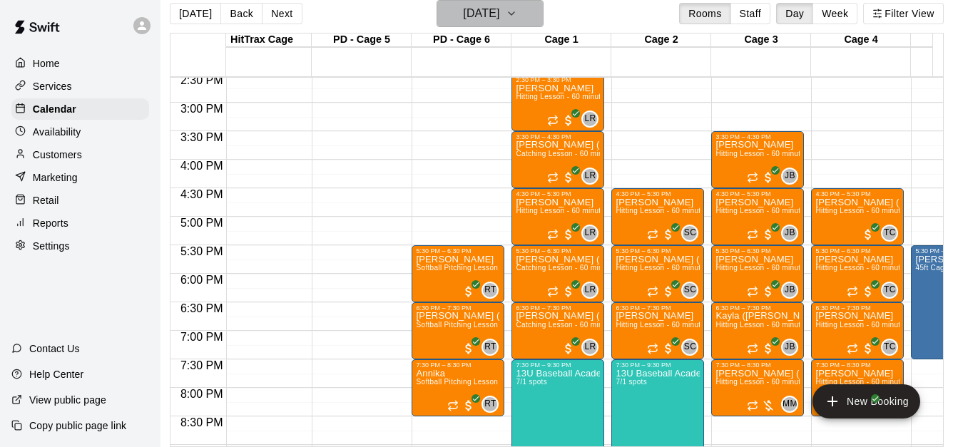
click at [517, 16] on icon "button" at bounding box center [511, 13] width 11 height 17
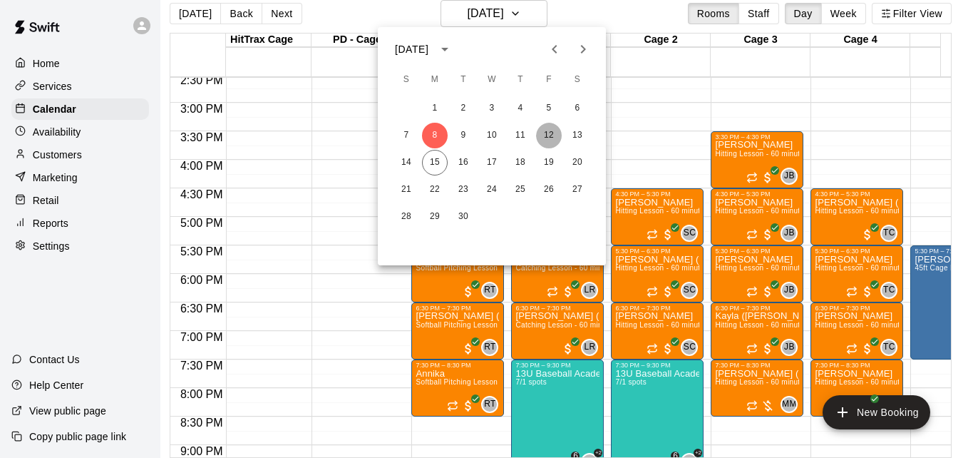
click at [548, 138] on button "12" at bounding box center [549, 136] width 26 height 26
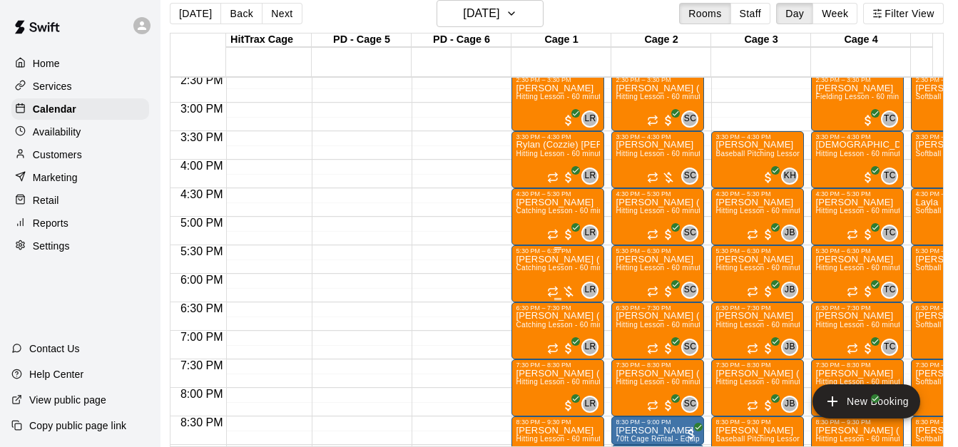
click at [539, 260] on p "[PERSON_NAME] ([PERSON_NAME]) [PERSON_NAME]" at bounding box center [558, 260] width 84 height 0
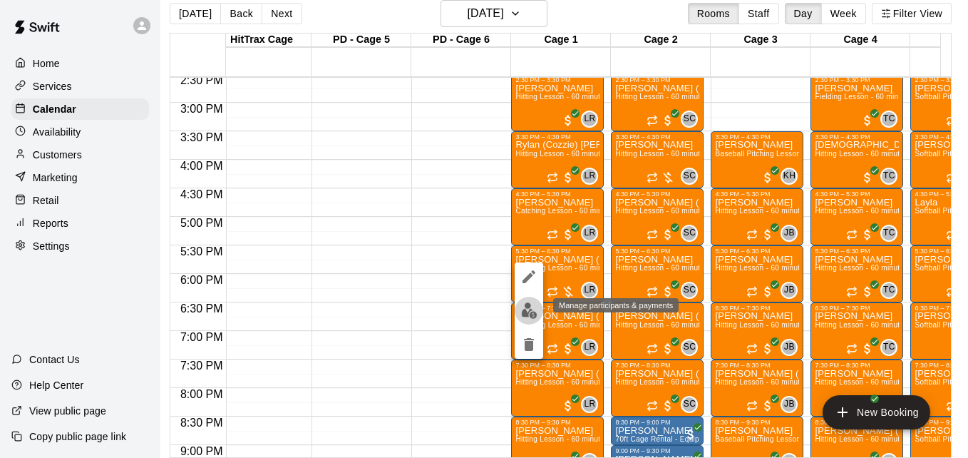
click at [535, 309] on img "edit" at bounding box center [529, 310] width 16 height 16
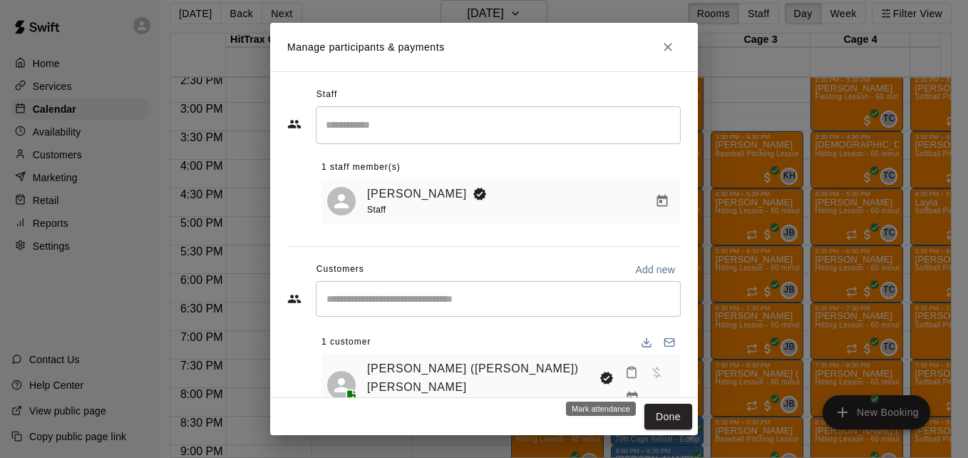
click at [625, 379] on icon "Mark attendance" at bounding box center [631, 372] width 13 height 13
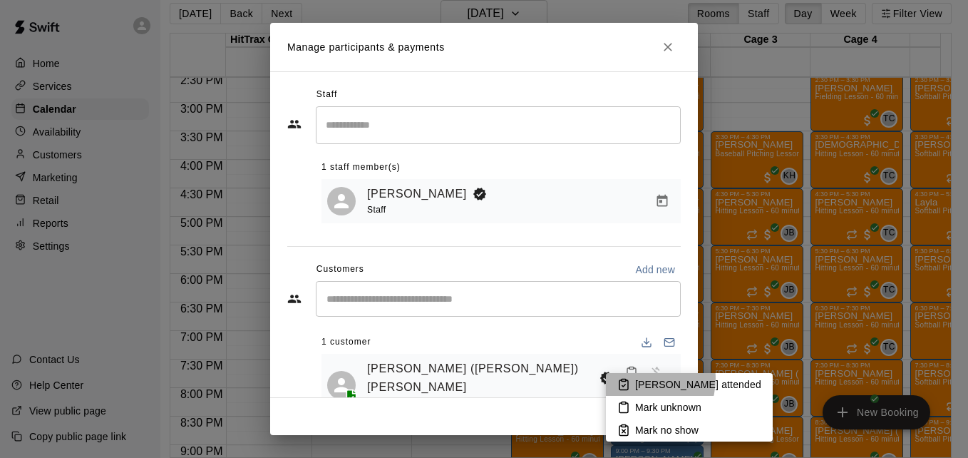
click at [640, 379] on p "[PERSON_NAME] attended" at bounding box center [698, 384] width 126 height 14
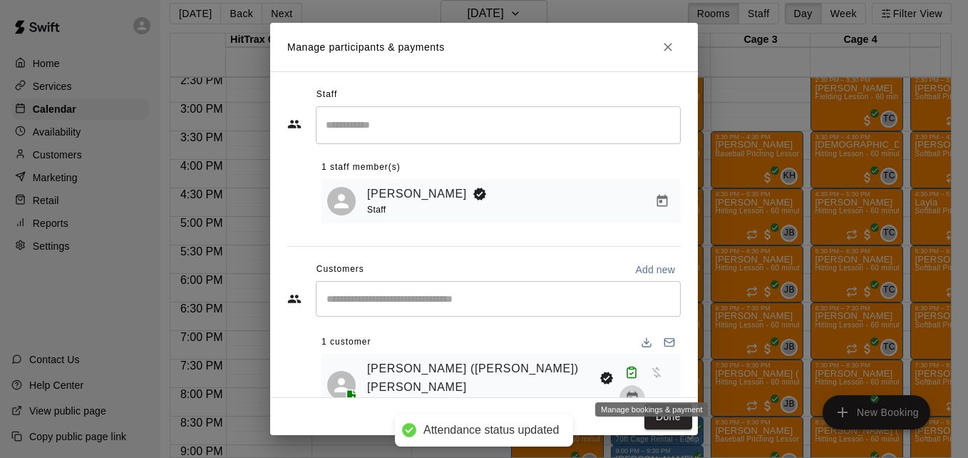
click at [640, 391] on icon "Manage bookings & payment" at bounding box center [632, 398] width 14 height 14
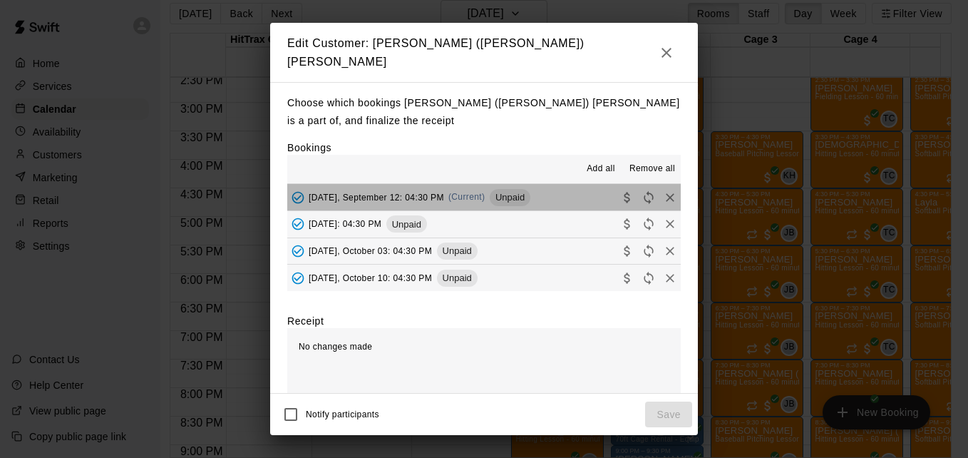
click at [581, 190] on button "[DATE], September 12: 04:30 PM (Current) Unpaid" at bounding box center [484, 197] width 394 height 26
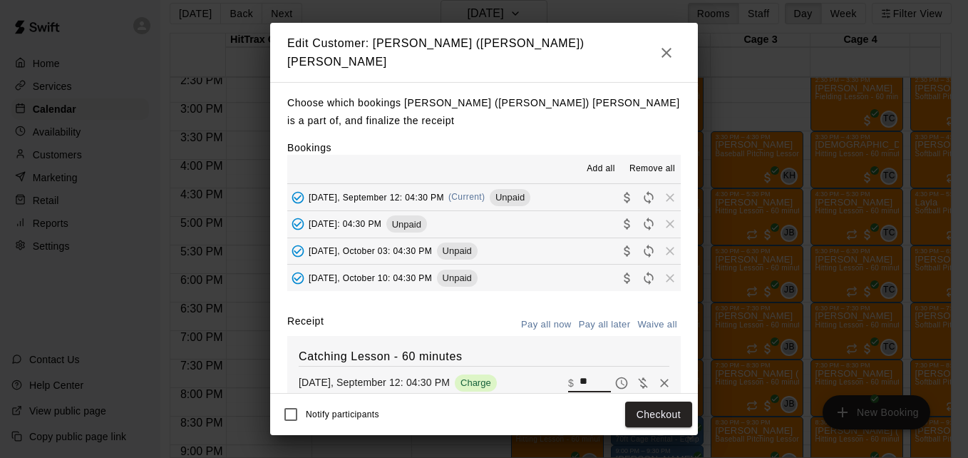
click at [580, 374] on input "**" at bounding box center [595, 383] width 31 height 19
type input "**"
click at [657, 418] on button "Checkout" at bounding box center [658, 414] width 67 height 26
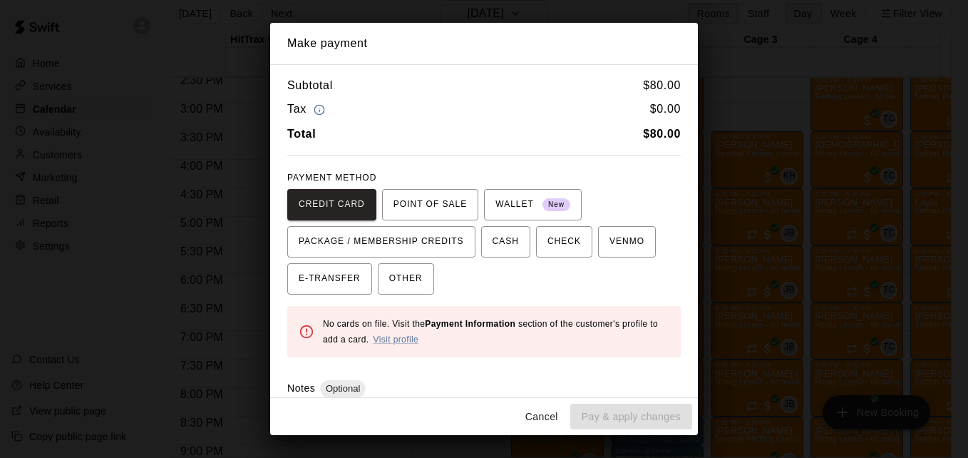
click at [643, 250] on div "CREDIT CARD POINT OF SALE WALLET New PACKAGE / MEMBERSHIP CREDITS CASH CHECK VE…" at bounding box center [484, 242] width 394 height 106
click at [634, 246] on button "VENMO" at bounding box center [627, 241] width 58 height 31
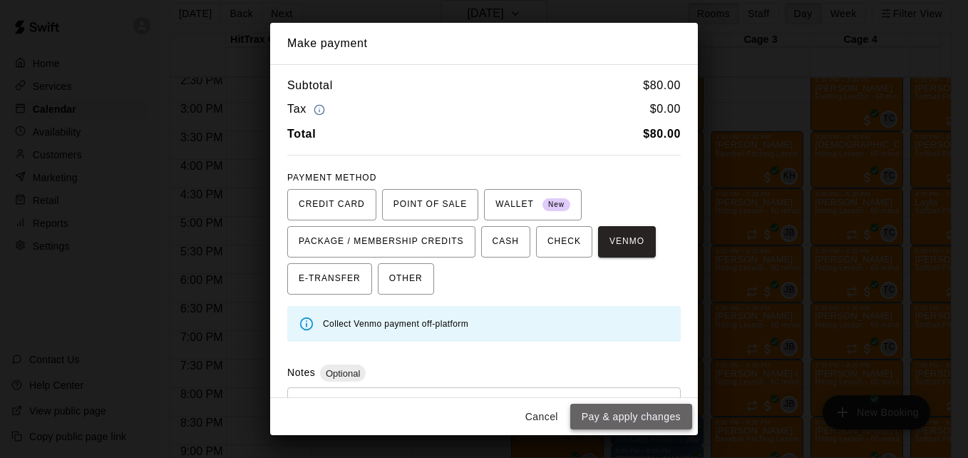
click at [657, 412] on button "Pay & apply changes" at bounding box center [632, 417] width 122 height 26
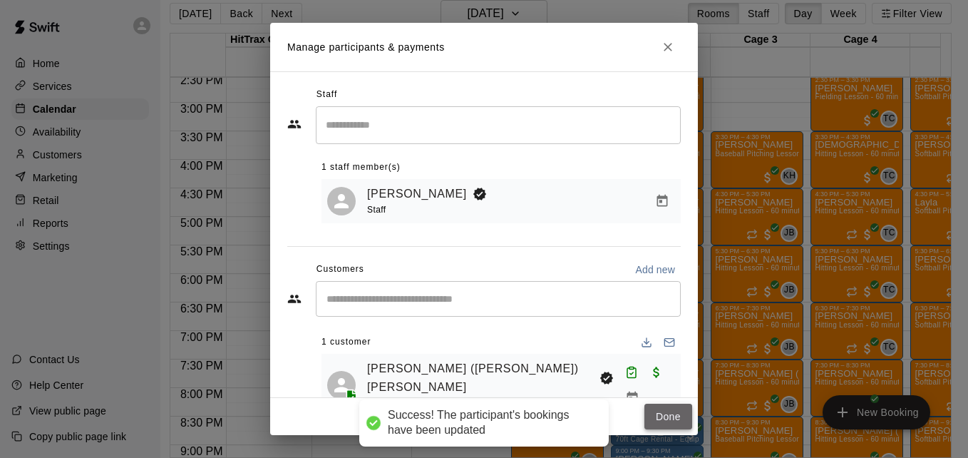
click at [665, 413] on button "Done" at bounding box center [669, 417] width 48 height 26
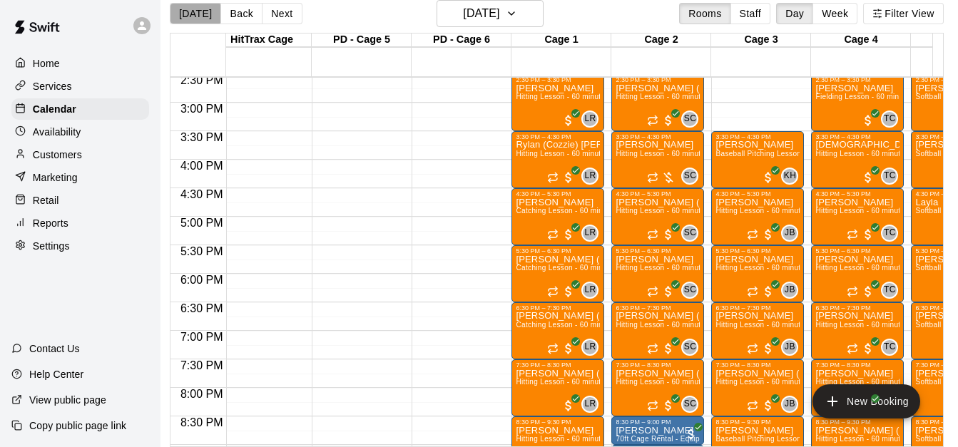
click at [195, 13] on button "[DATE]" at bounding box center [195, 13] width 51 height 21
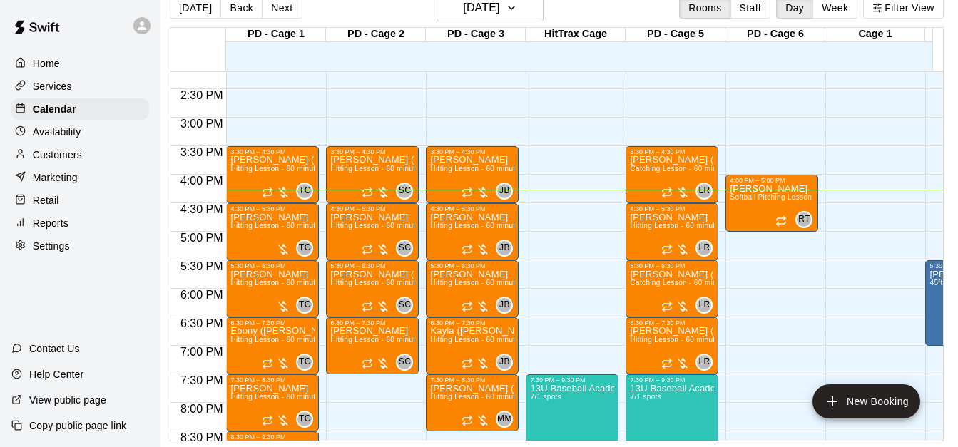
scroll to position [802, 0]
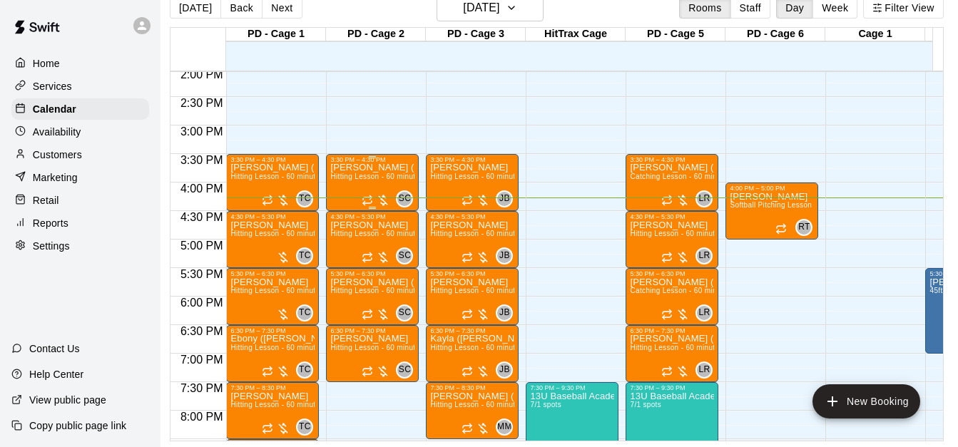
click at [369, 173] on span "Hitting Lesson - 60 minutes" at bounding box center [376, 177] width 93 height 8
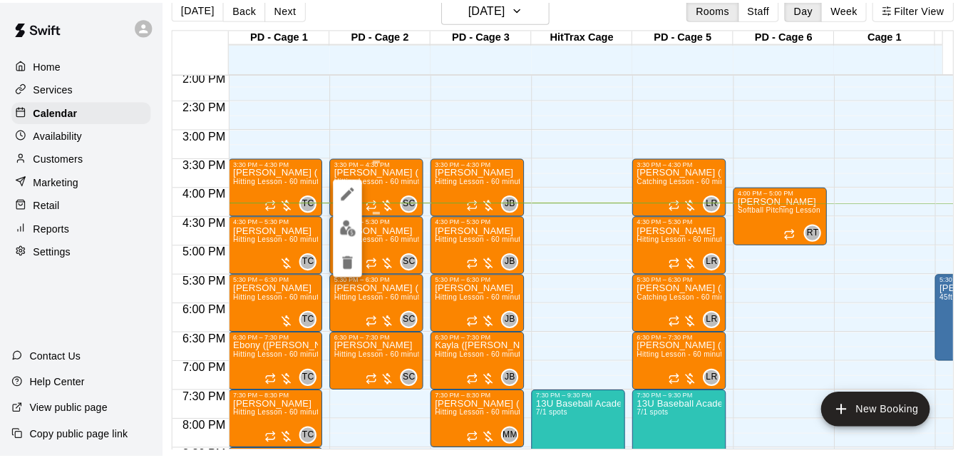
scroll to position [23, 7]
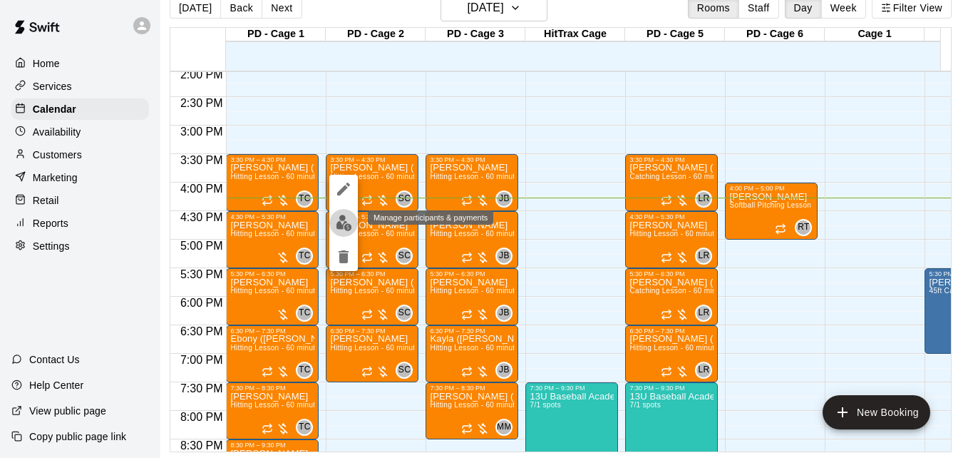
click at [347, 222] on img "edit" at bounding box center [344, 223] width 16 height 16
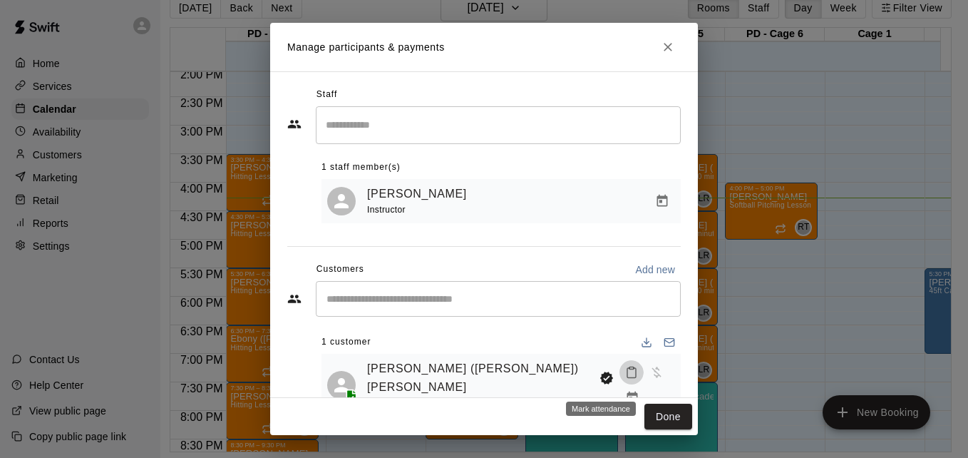
click at [625, 379] on icon "Mark attendance" at bounding box center [631, 372] width 13 height 13
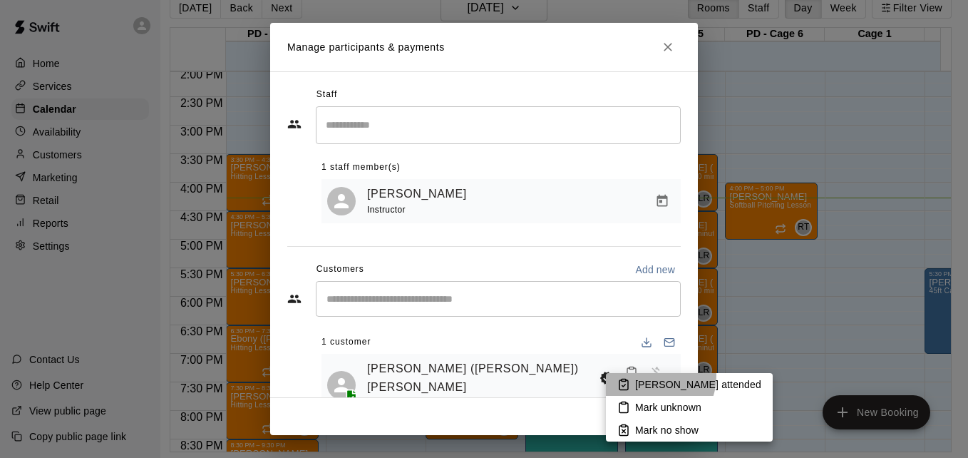
click at [648, 376] on li "[PERSON_NAME] attended" at bounding box center [689, 384] width 167 height 23
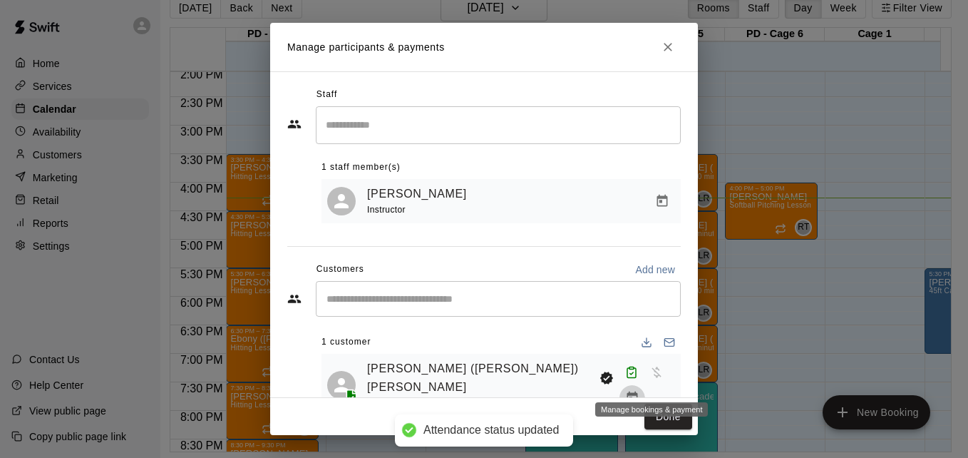
click at [638, 392] on icon "Manage bookings & payment" at bounding box center [632, 398] width 11 height 12
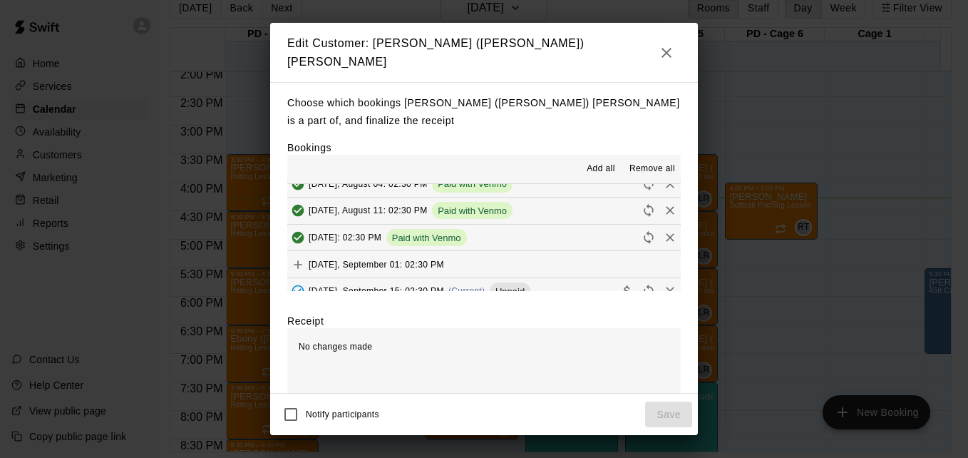
scroll to position [266, 0]
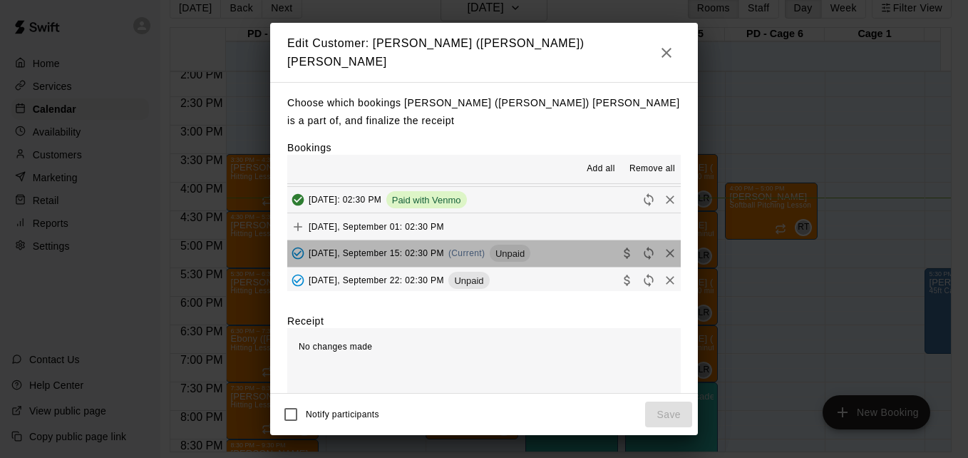
click at [558, 251] on button "[DATE], September 15: 02:30 PM (Current) Unpaid" at bounding box center [484, 253] width 394 height 26
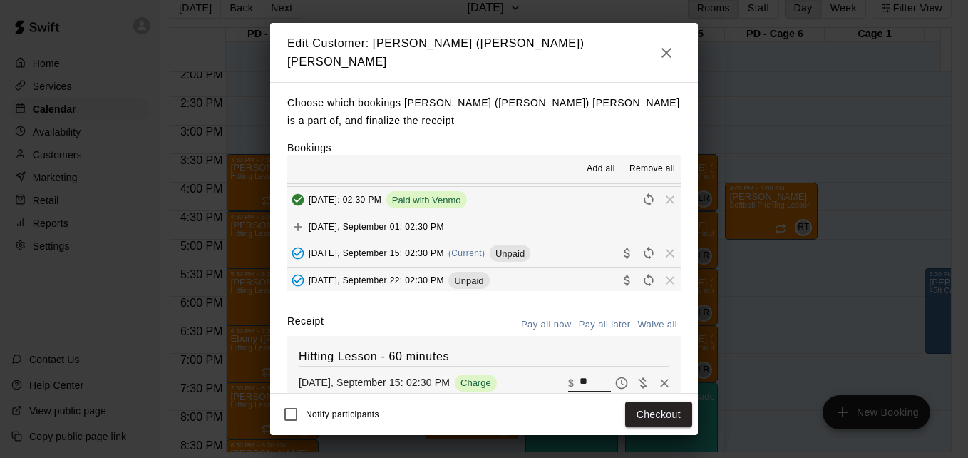
click at [585, 374] on input "**" at bounding box center [595, 383] width 31 height 19
type input "*"
type input "**"
click at [641, 416] on button "Checkout" at bounding box center [658, 414] width 67 height 26
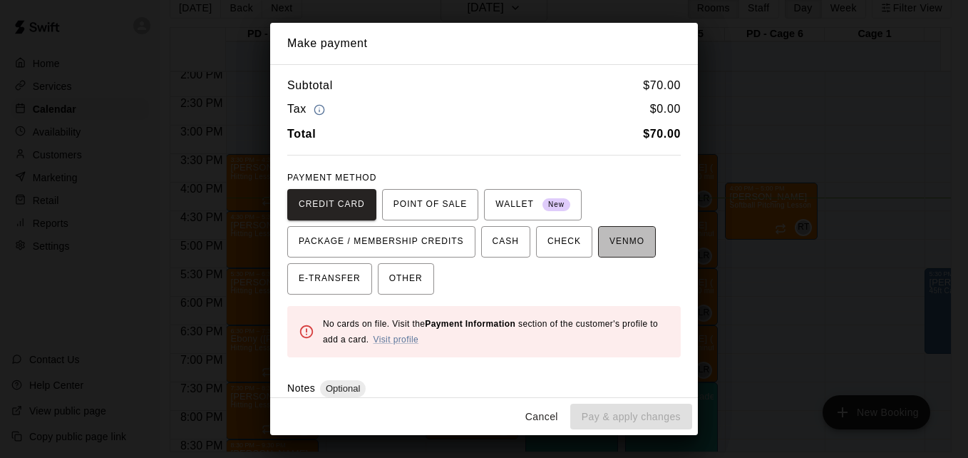
click at [610, 242] on span "VENMO" at bounding box center [627, 241] width 35 height 23
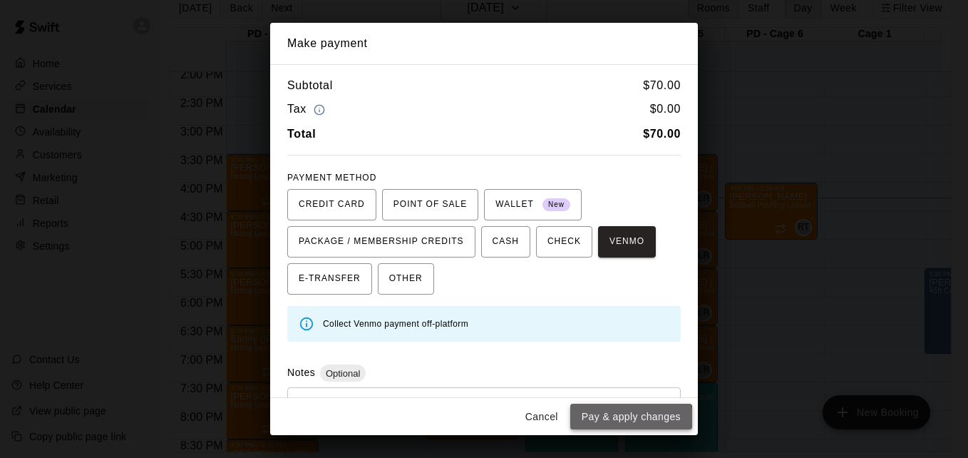
click at [630, 418] on button "Pay & apply changes" at bounding box center [632, 417] width 122 height 26
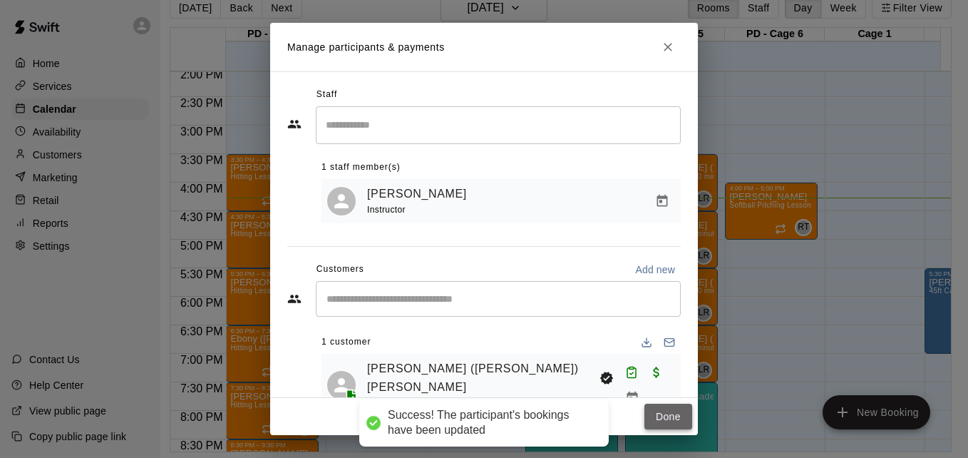
click at [669, 424] on button "Done" at bounding box center [669, 417] width 48 height 26
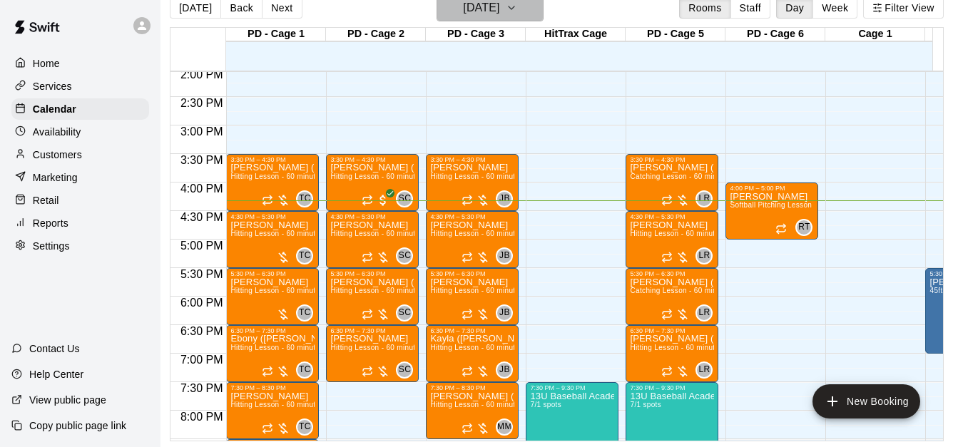
click at [514, 9] on icon "button" at bounding box center [511, 7] width 6 height 3
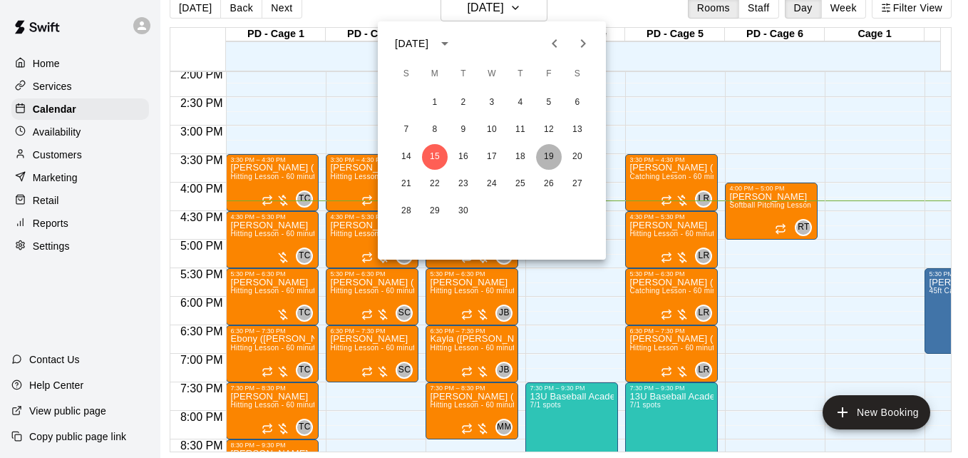
click at [553, 157] on button "19" at bounding box center [549, 157] width 26 height 26
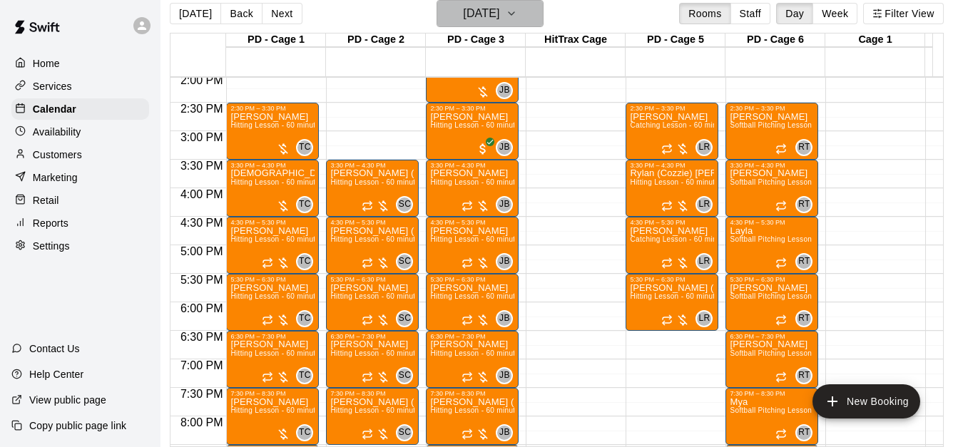
click at [517, 18] on icon "button" at bounding box center [511, 13] width 11 height 17
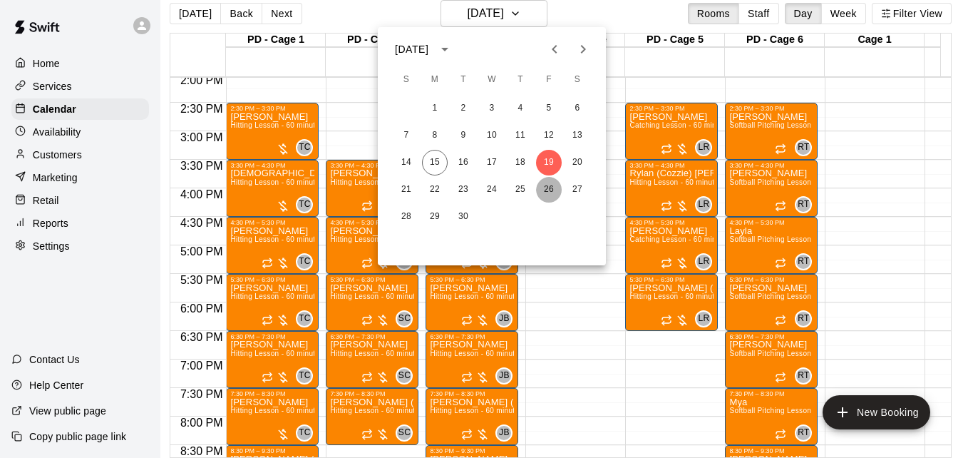
click at [543, 188] on button "26" at bounding box center [549, 190] width 26 height 26
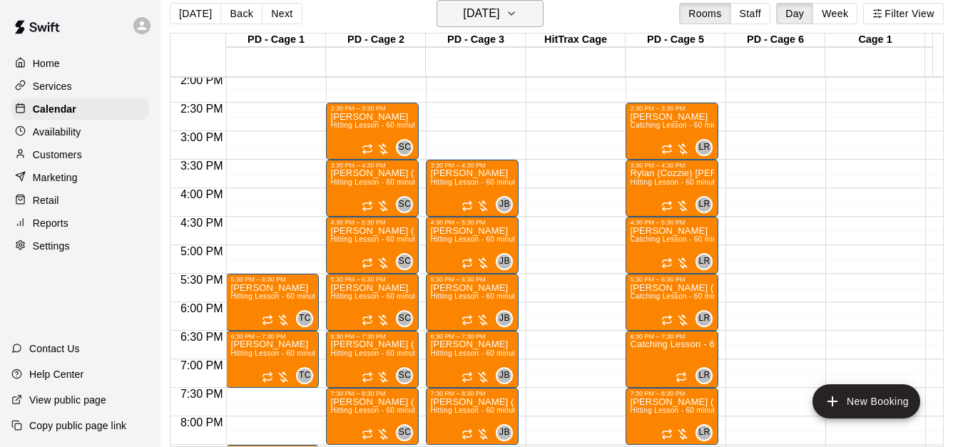
click at [517, 18] on icon "button" at bounding box center [511, 13] width 11 height 17
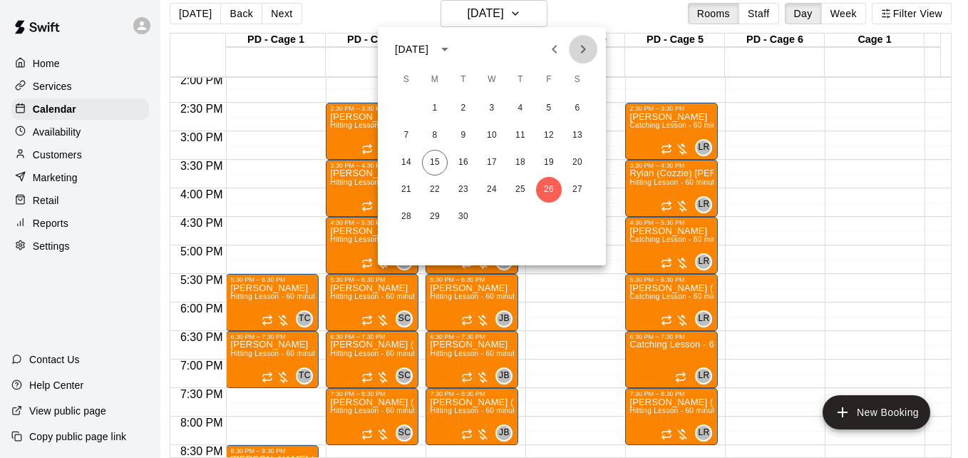
click at [587, 47] on icon "Next month" at bounding box center [583, 49] width 17 height 17
click at [548, 112] on button "3" at bounding box center [549, 109] width 26 height 26
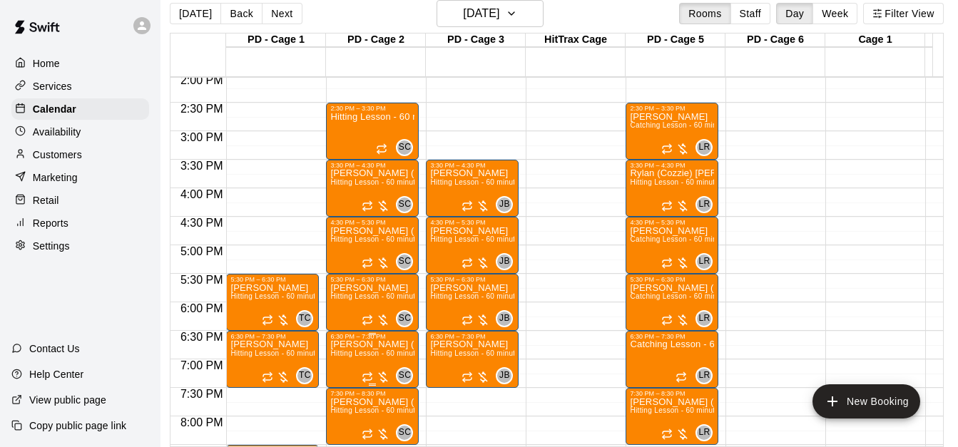
click at [373, 357] on span "Hitting Lesson - 60 minutes" at bounding box center [376, 353] width 93 height 8
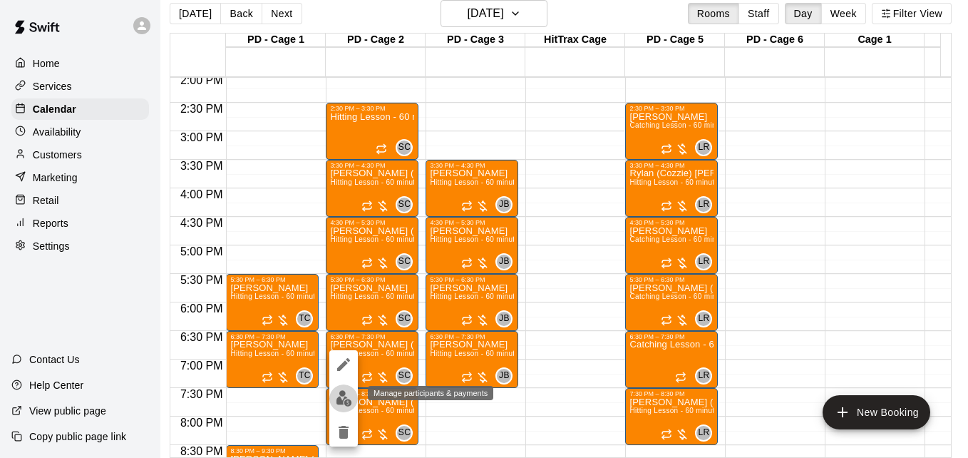
click at [349, 395] on img "edit" at bounding box center [344, 398] width 16 height 16
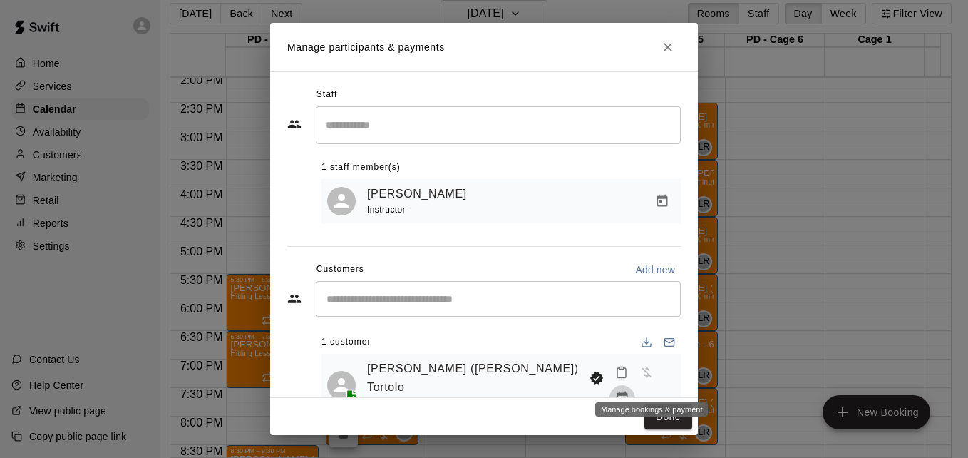
click at [630, 391] on icon "Manage bookings & payment" at bounding box center [622, 398] width 14 height 14
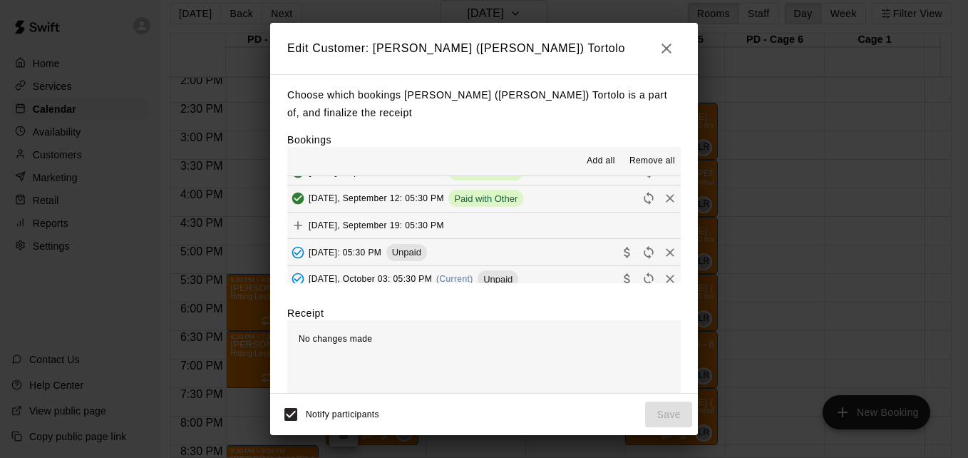
scroll to position [342, 0]
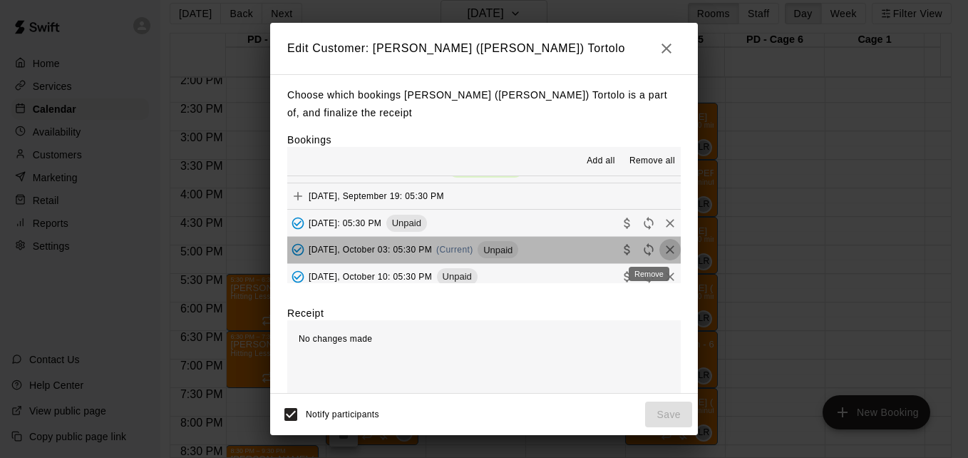
click at [663, 248] on icon "Remove" at bounding box center [670, 249] width 14 height 14
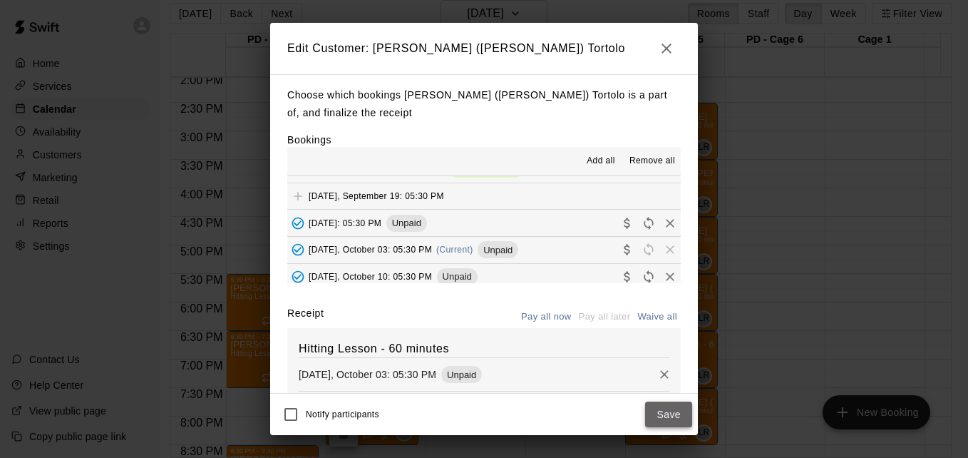
click at [659, 416] on button "Save" at bounding box center [668, 414] width 47 height 26
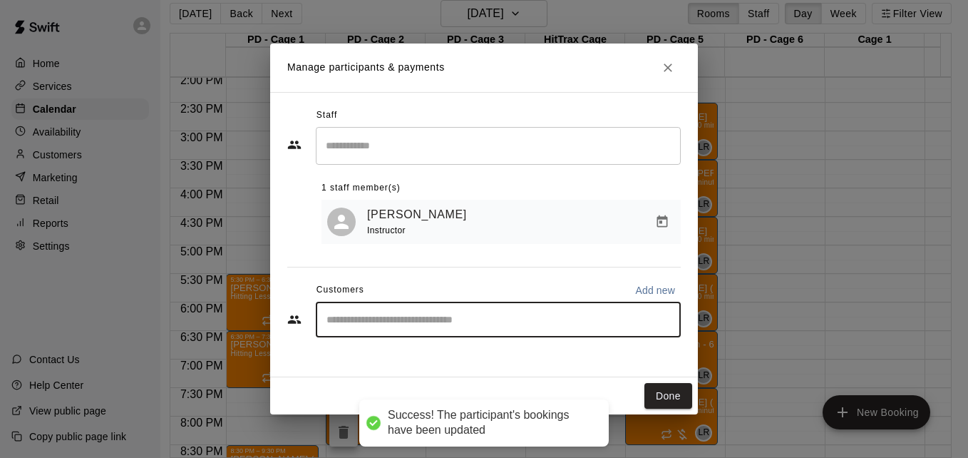
click at [468, 324] on input "Start typing to search customers..." at bounding box center [498, 319] width 352 height 14
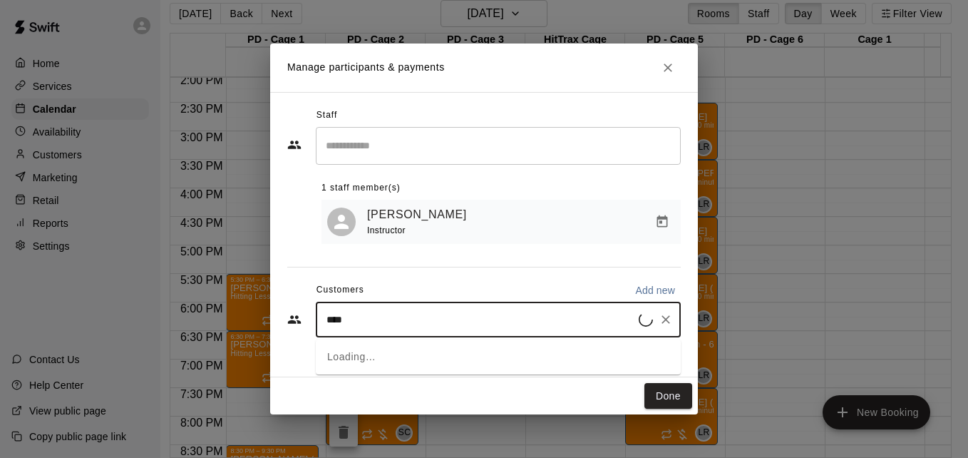
type input "*****"
click at [493, 358] on div "[PERSON_NAME] [EMAIL_ADDRESS][DOMAIN_NAME]" at bounding box center [513, 362] width 314 height 31
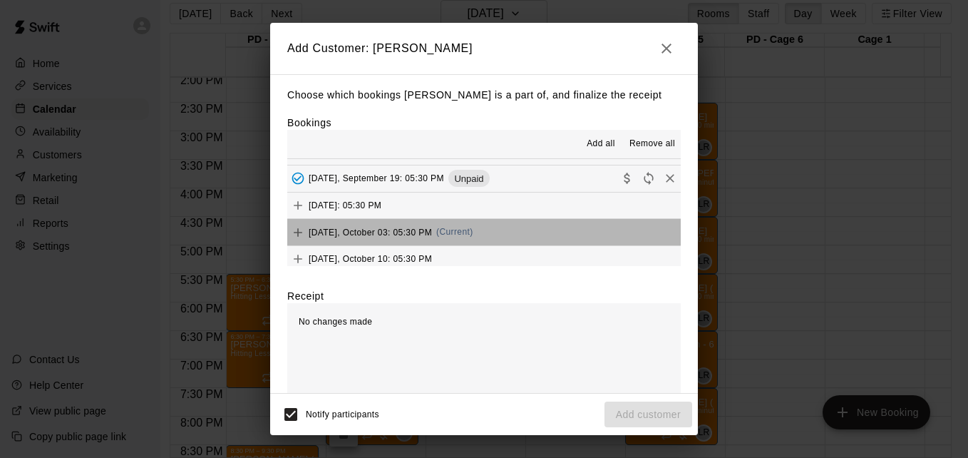
click at [548, 245] on button "[DATE], October 03: 05:30 PM (Current)" at bounding box center [484, 232] width 394 height 26
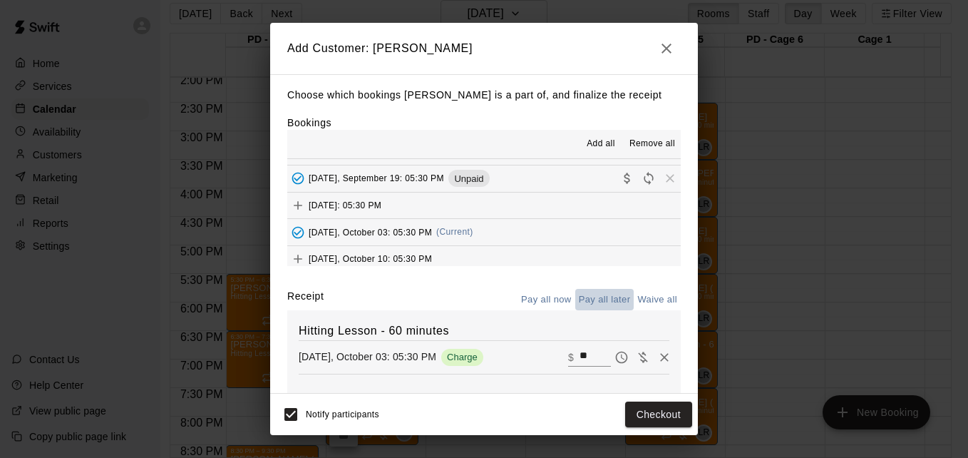
click at [595, 302] on button "Pay all later" at bounding box center [604, 300] width 59 height 22
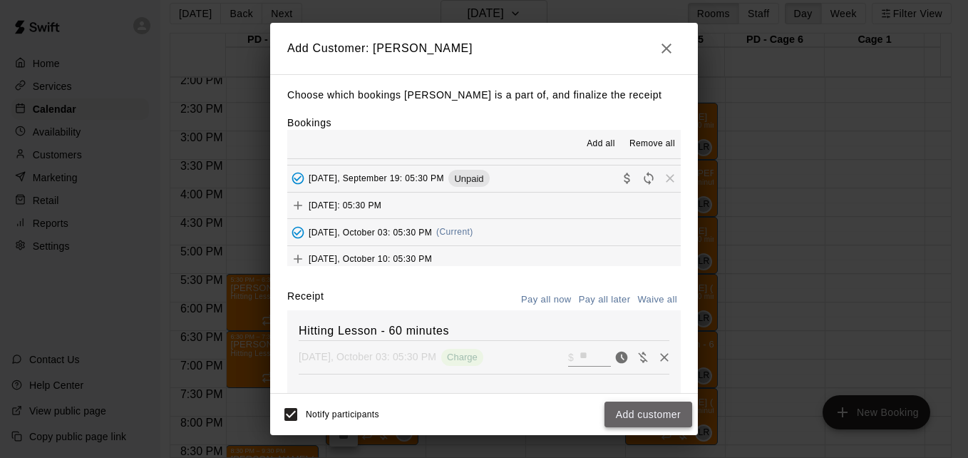
click at [654, 414] on button "Add customer" at bounding box center [649, 414] width 88 height 26
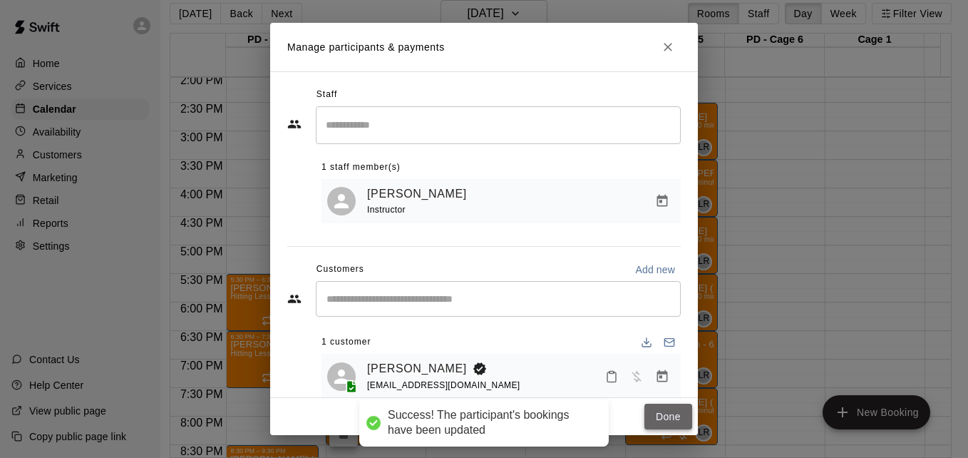
click at [665, 414] on button "Done" at bounding box center [669, 417] width 48 height 26
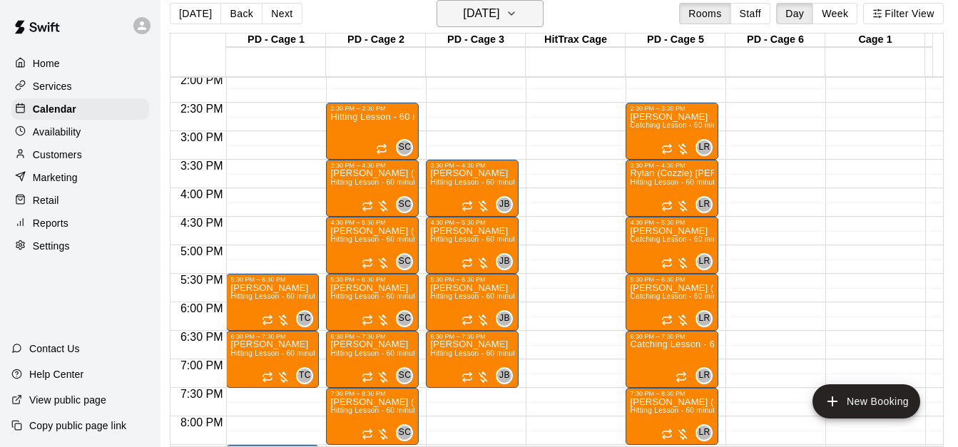
click at [517, 14] on icon "button" at bounding box center [511, 13] width 11 height 17
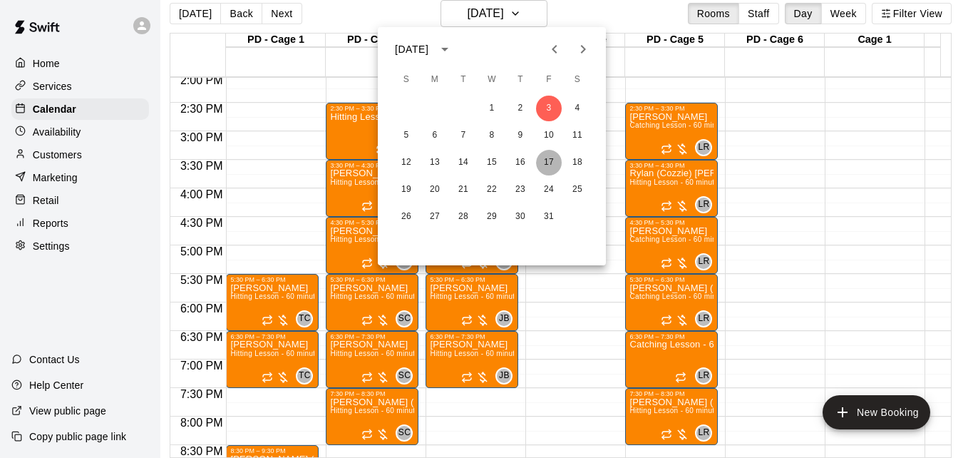
click at [548, 165] on button "17" at bounding box center [549, 163] width 26 height 26
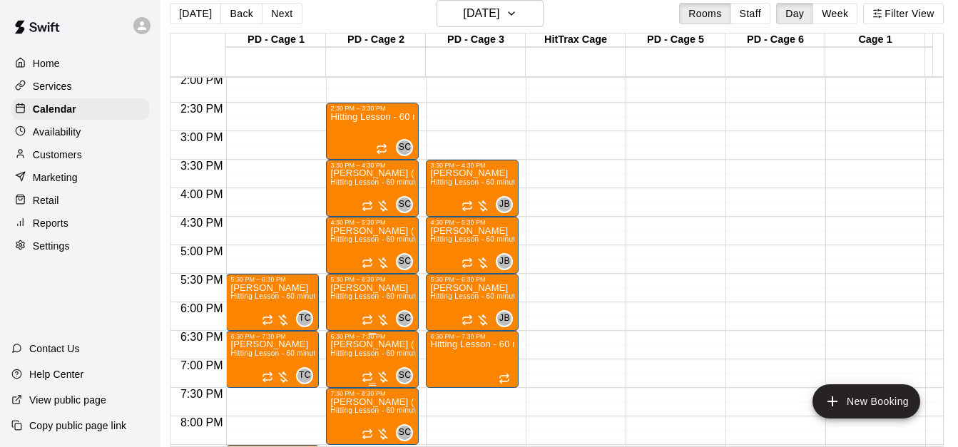
click at [354, 354] on span "Hitting Lesson - 60 minutes" at bounding box center [376, 353] width 93 height 8
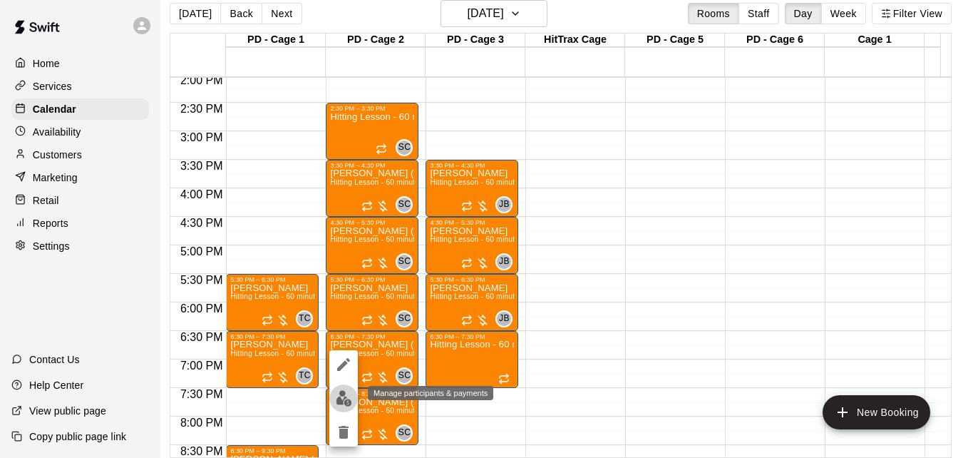
click at [344, 397] on img "edit" at bounding box center [344, 398] width 16 height 16
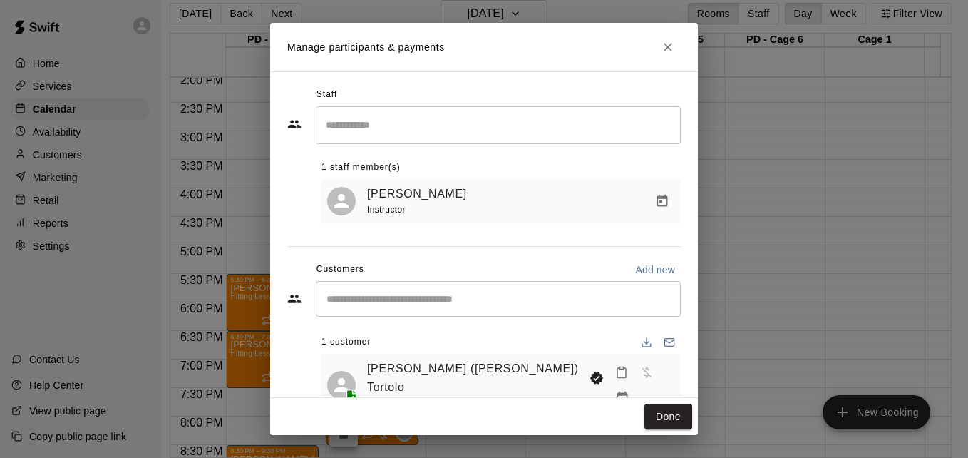
scroll to position [29, 0]
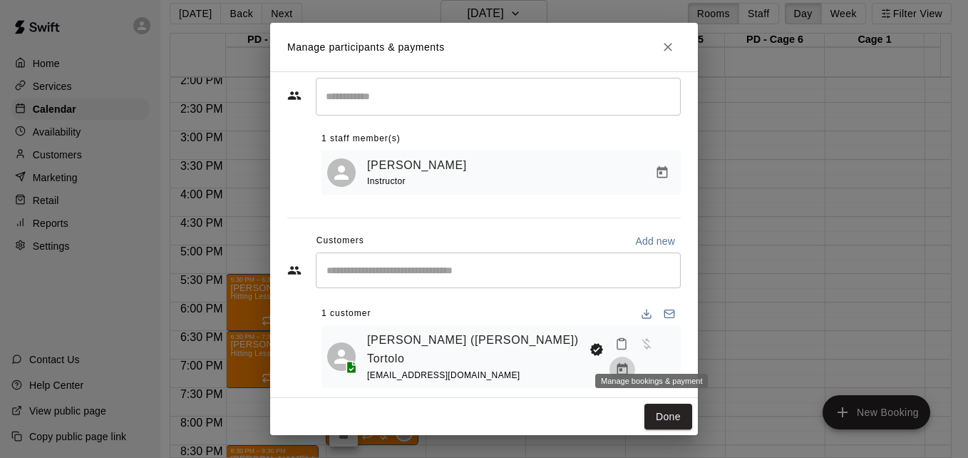
click at [628, 363] on icon "Manage bookings & payment" at bounding box center [622, 369] width 11 height 12
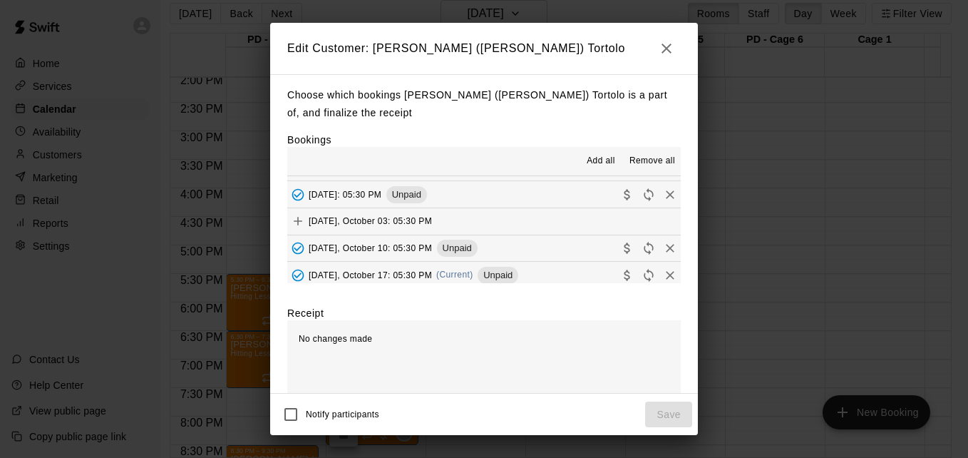
scroll to position [399, 0]
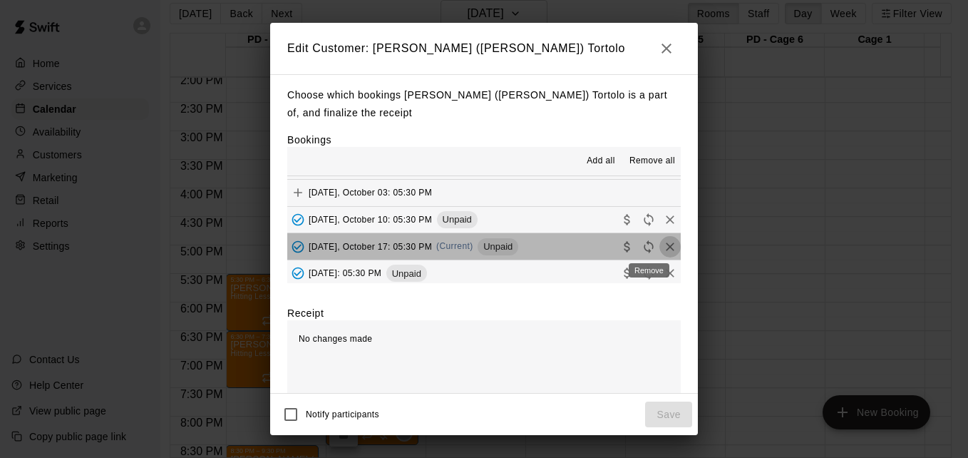
click at [666, 251] on icon "Remove" at bounding box center [670, 246] width 9 height 9
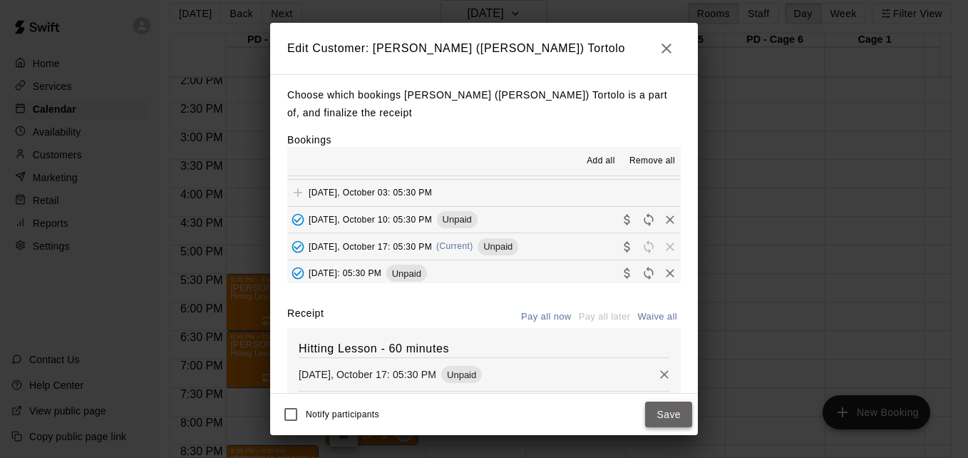
click at [669, 406] on button "Save" at bounding box center [668, 414] width 47 height 26
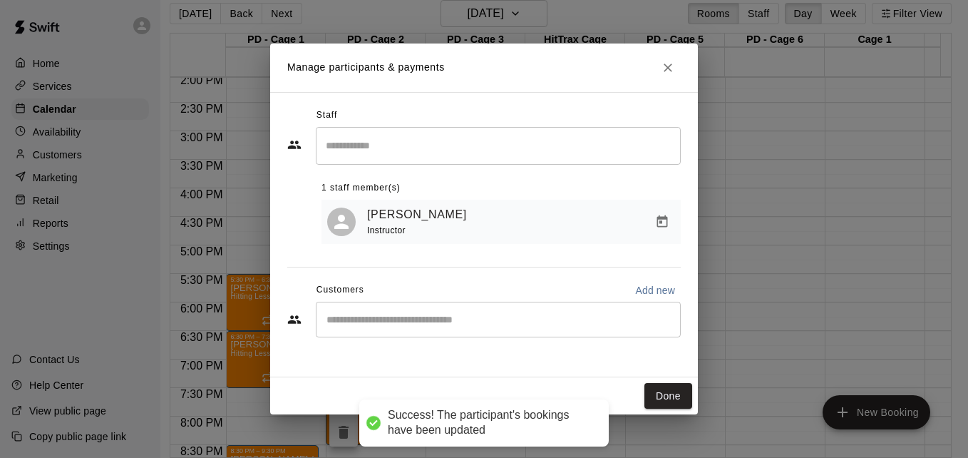
scroll to position [0, 0]
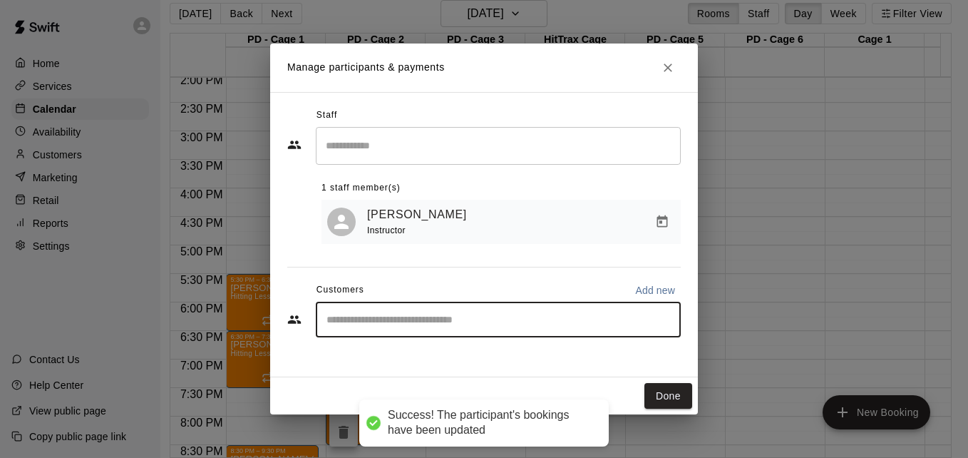
click at [533, 321] on input "Start typing to search customers..." at bounding box center [498, 319] width 352 height 14
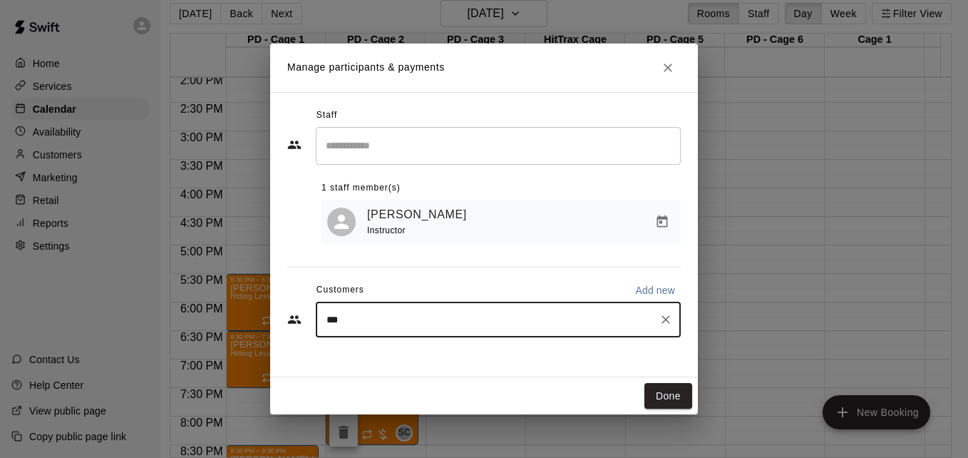
type input "****"
click at [503, 371] on div "[PERSON_NAME] [EMAIL_ADDRESS][DOMAIN_NAME]" at bounding box center [513, 362] width 314 height 31
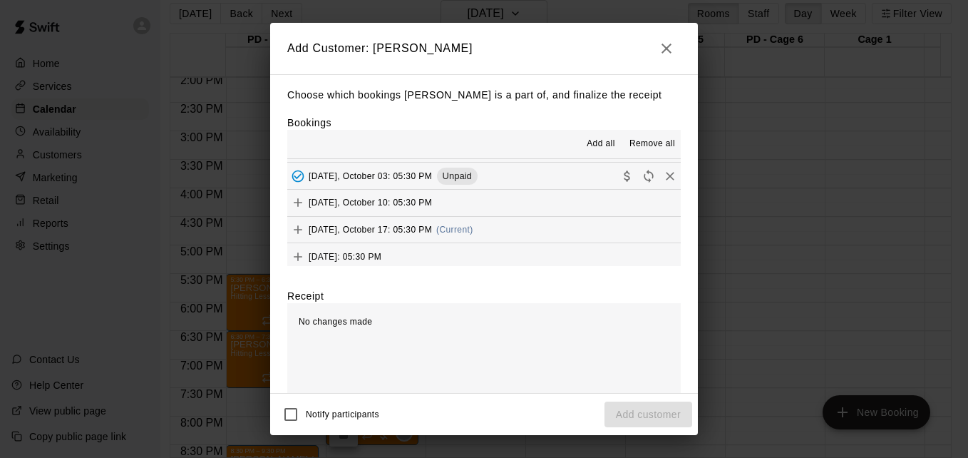
scroll to position [399, 0]
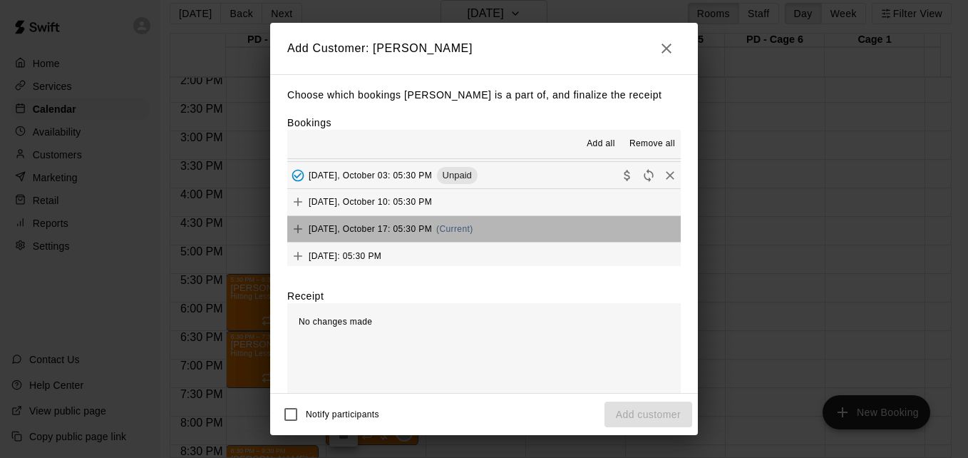
click at [539, 227] on button "[DATE], October 17: 05:30 PM (Current)" at bounding box center [484, 229] width 394 height 26
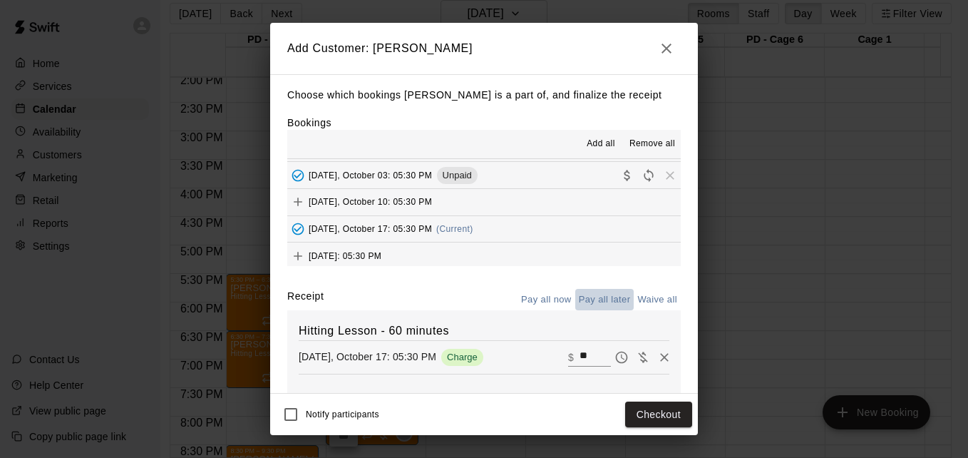
click at [590, 300] on button "Pay all later" at bounding box center [604, 300] width 59 height 22
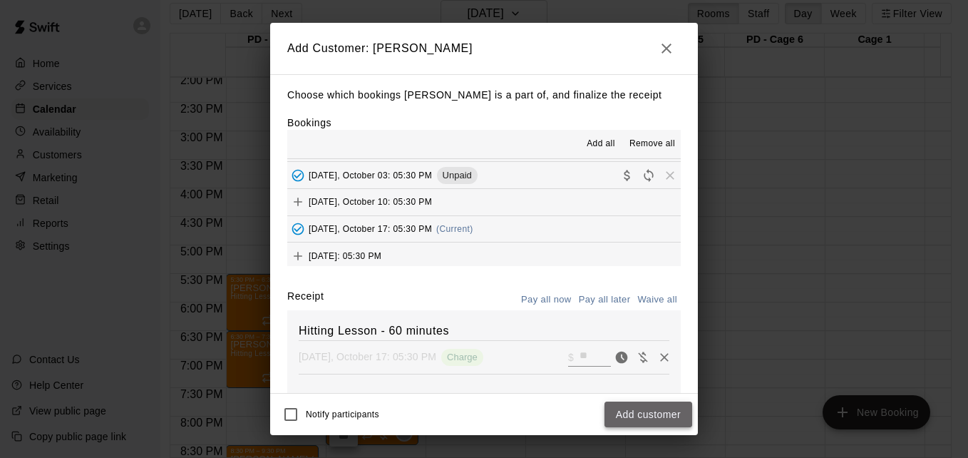
click at [654, 410] on button "Add customer" at bounding box center [649, 414] width 88 height 26
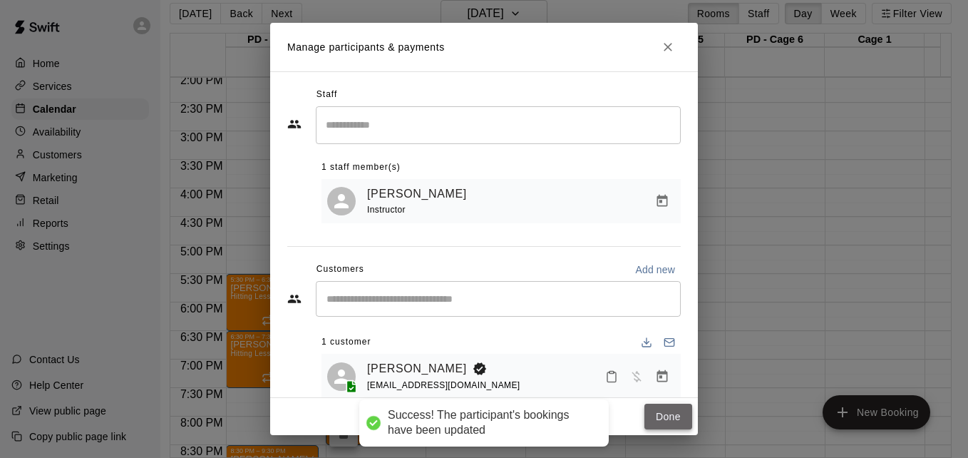
click at [663, 417] on button "Done" at bounding box center [669, 417] width 48 height 26
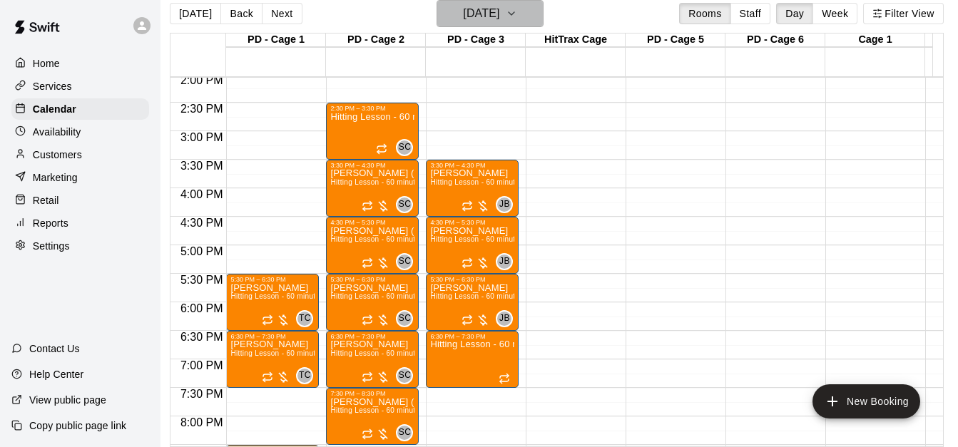
click at [536, 11] on button "[DATE]" at bounding box center [489, 13] width 107 height 27
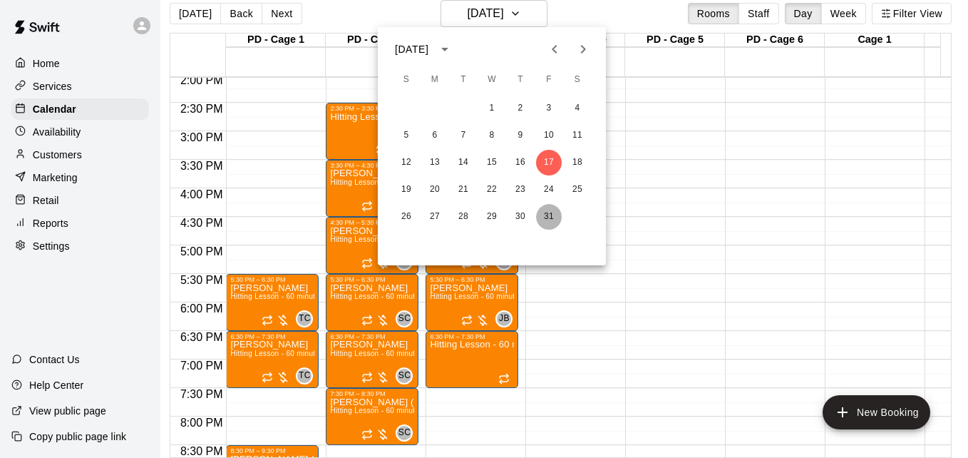
click at [550, 218] on button "31" at bounding box center [549, 217] width 26 height 26
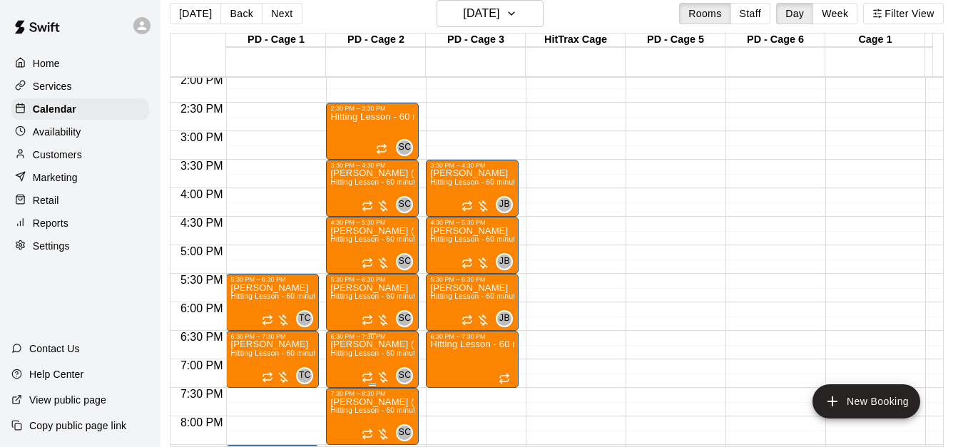
click at [366, 353] on span "Hitting Lesson - 60 minutes" at bounding box center [376, 353] width 93 height 8
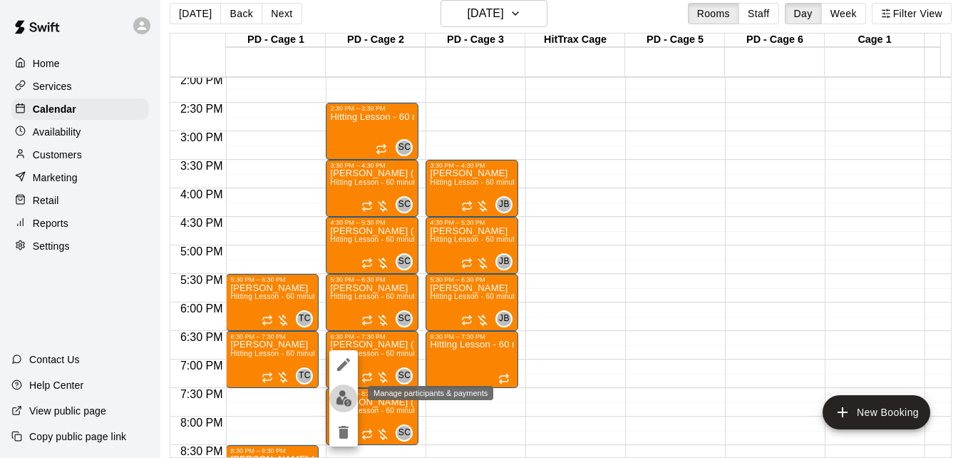
click at [344, 397] on img "edit" at bounding box center [344, 398] width 16 height 16
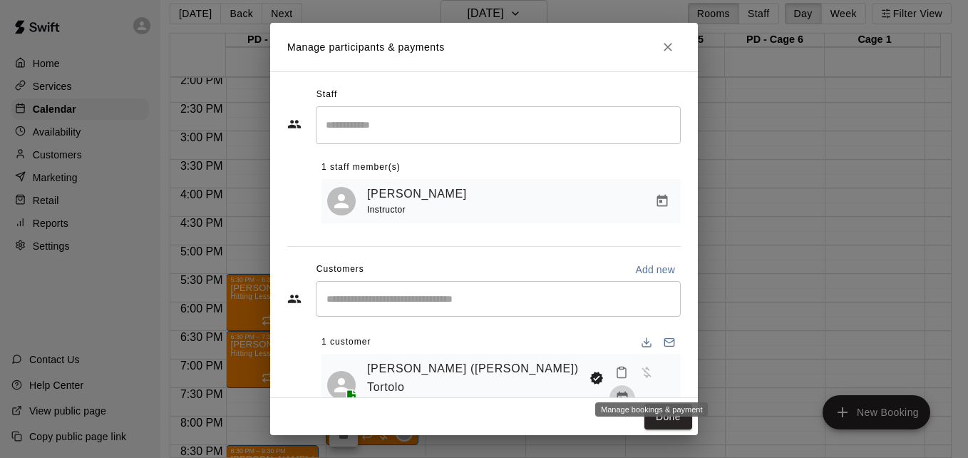
click at [630, 391] on icon "Manage bookings & payment" at bounding box center [622, 398] width 14 height 14
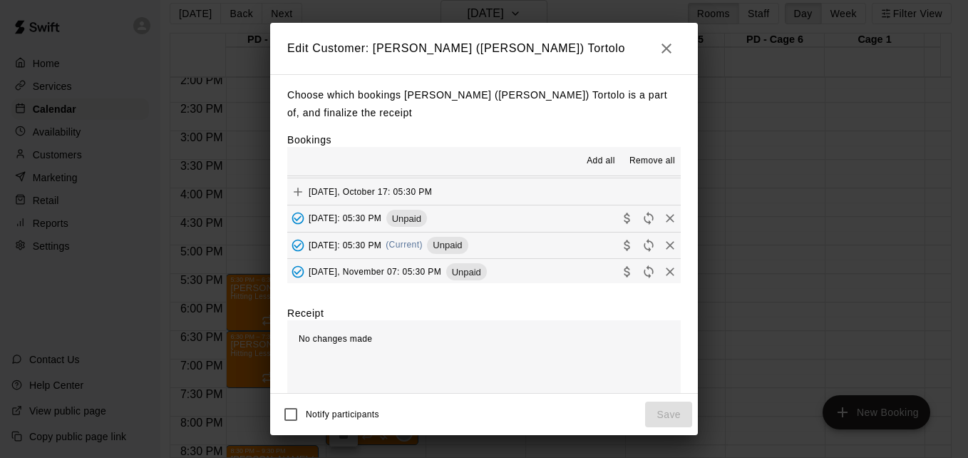
scroll to position [456, 0]
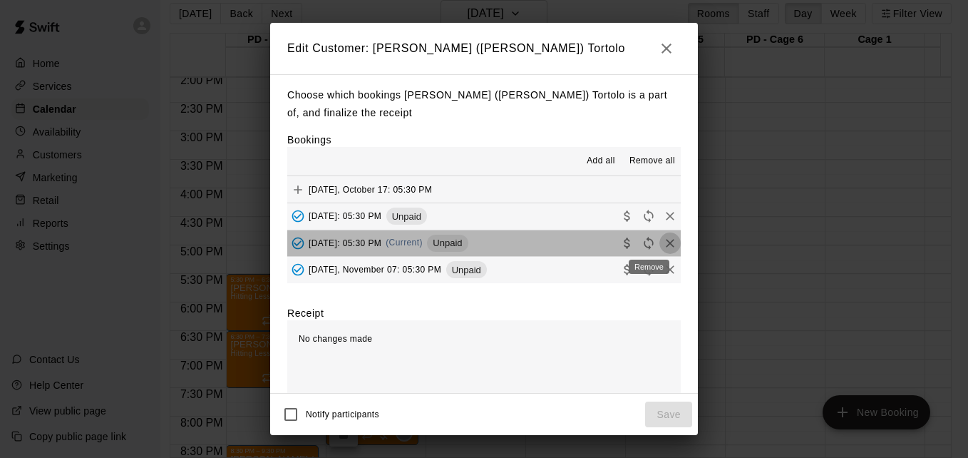
click at [666, 243] on icon "Remove" at bounding box center [670, 243] width 9 height 9
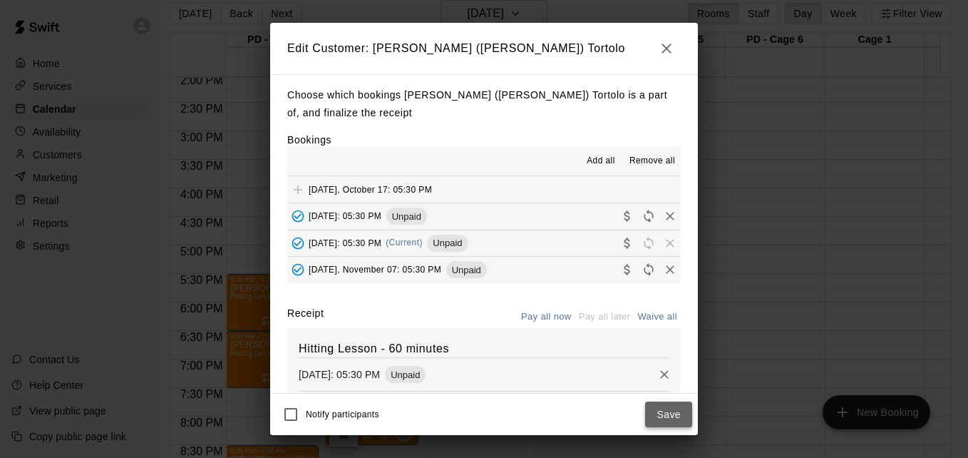
click at [662, 410] on button "Save" at bounding box center [668, 414] width 47 height 26
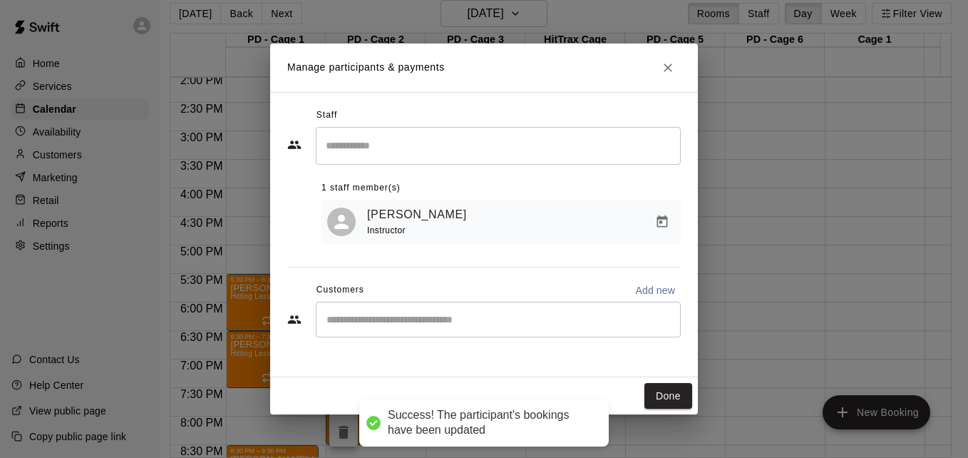
click at [548, 332] on div "​" at bounding box center [498, 320] width 365 height 36
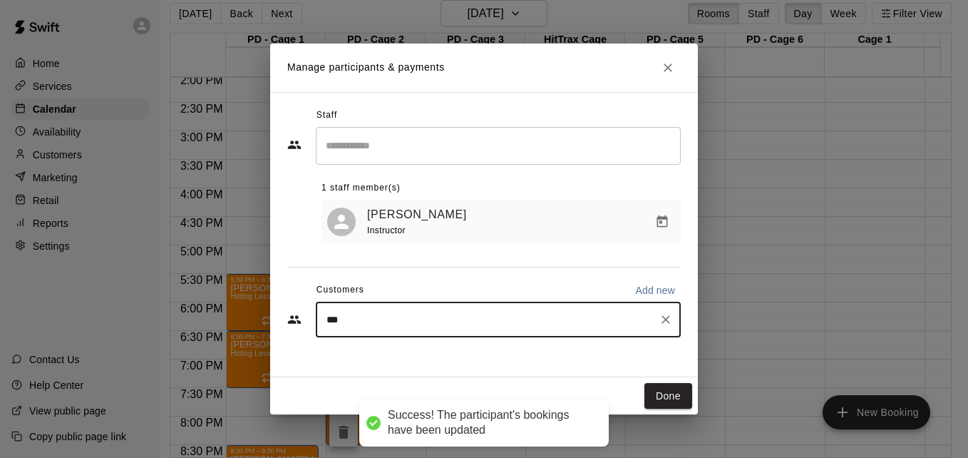
type input "****"
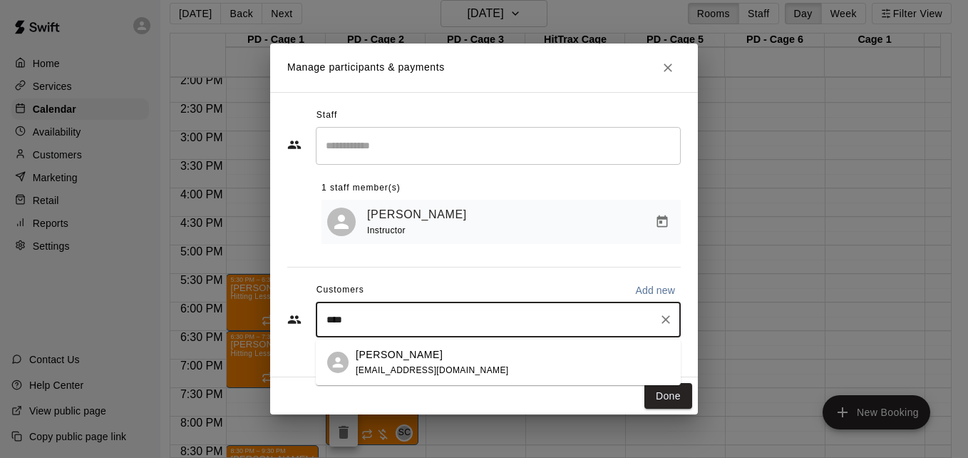
click at [555, 370] on div "[PERSON_NAME] [EMAIL_ADDRESS][DOMAIN_NAME]" at bounding box center [513, 362] width 314 height 31
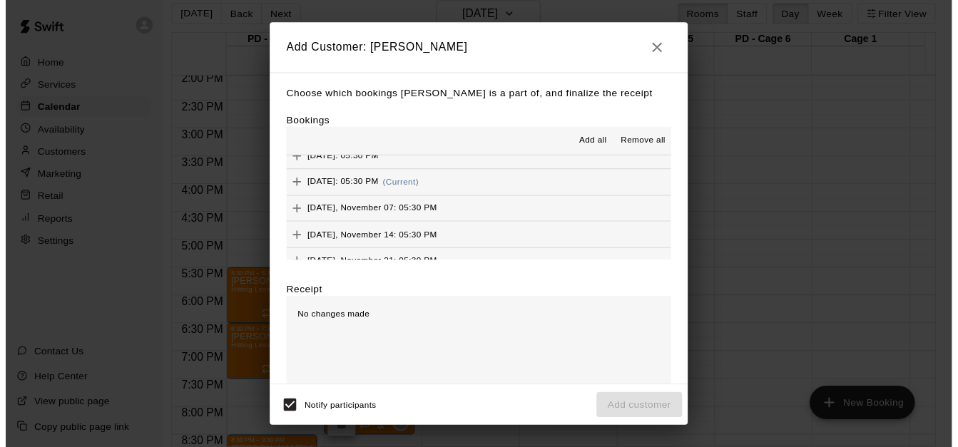
scroll to position [513, 0]
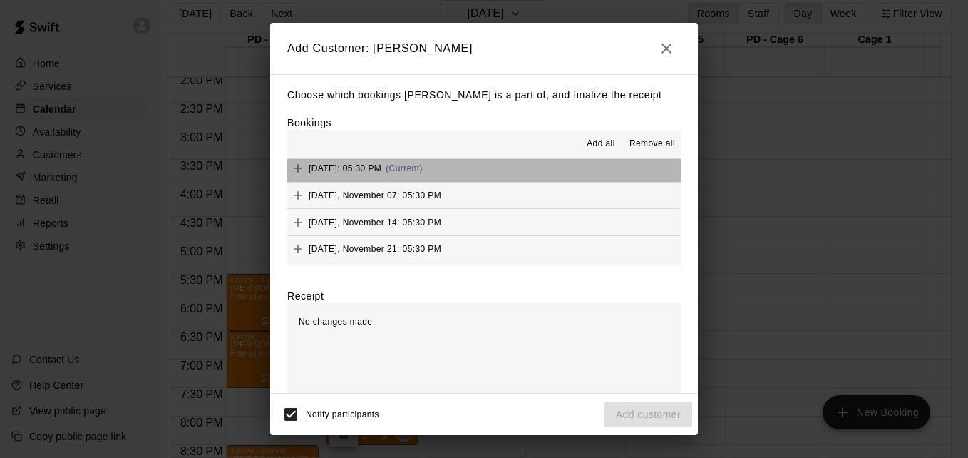
click at [495, 170] on button "[DATE]: 05:30 PM (Current)" at bounding box center [484, 168] width 394 height 26
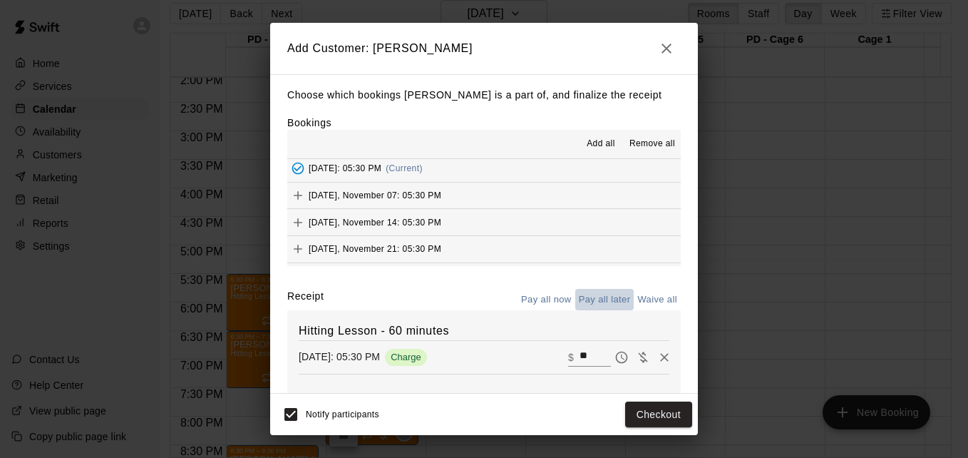
click at [610, 299] on button "Pay all later" at bounding box center [604, 300] width 59 height 22
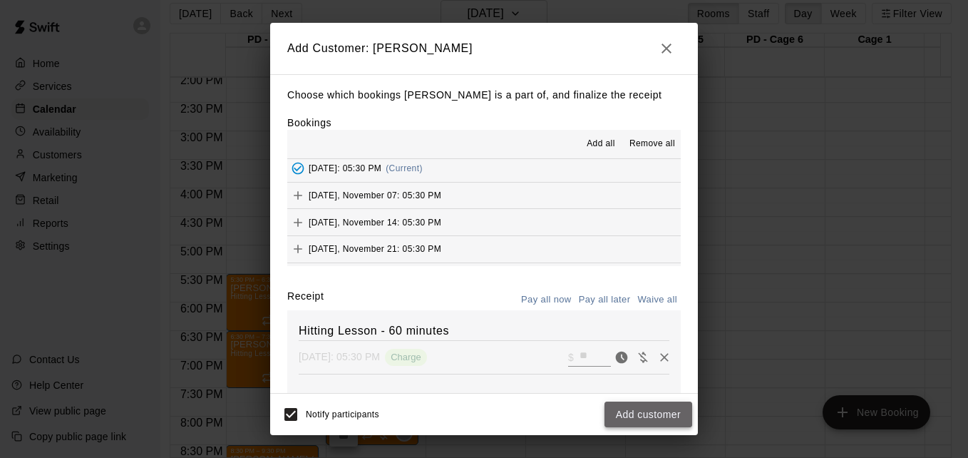
click at [661, 421] on button "Add customer" at bounding box center [649, 414] width 88 height 26
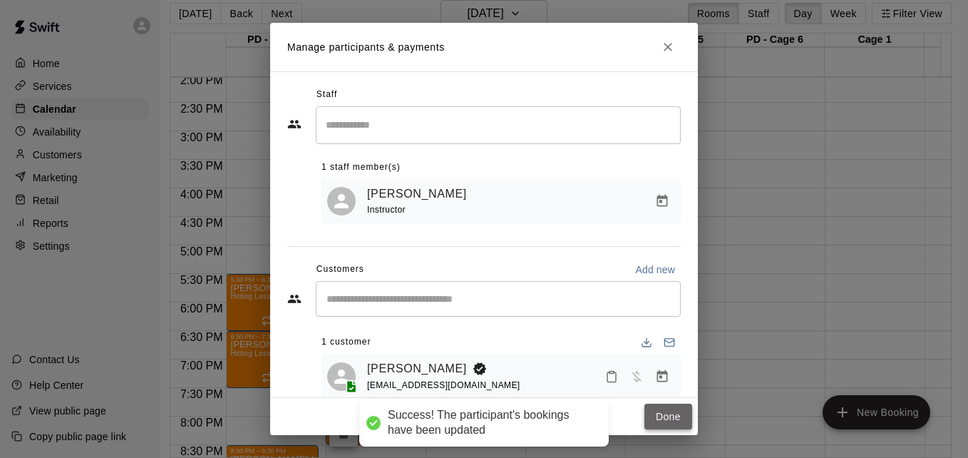
click at [670, 412] on button "Done" at bounding box center [669, 417] width 48 height 26
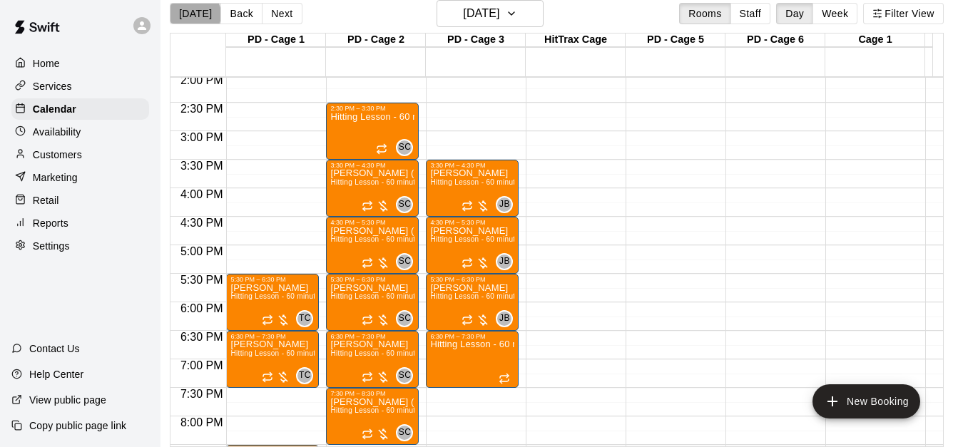
click at [194, 14] on button "[DATE]" at bounding box center [195, 13] width 51 height 21
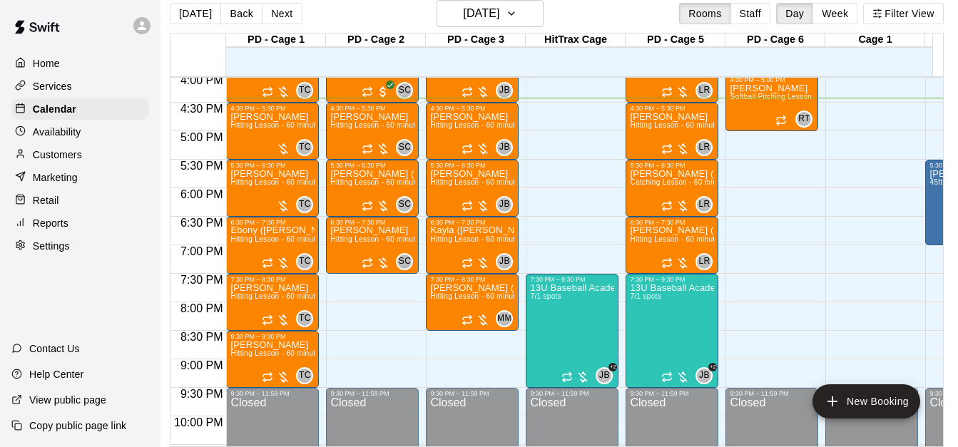
scroll to position [17, 18]
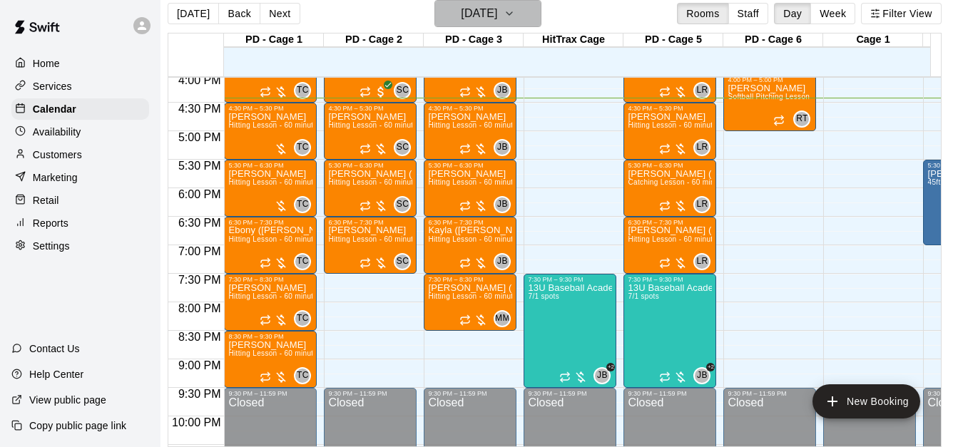
click at [515, 17] on icon "button" at bounding box center [508, 13] width 11 height 17
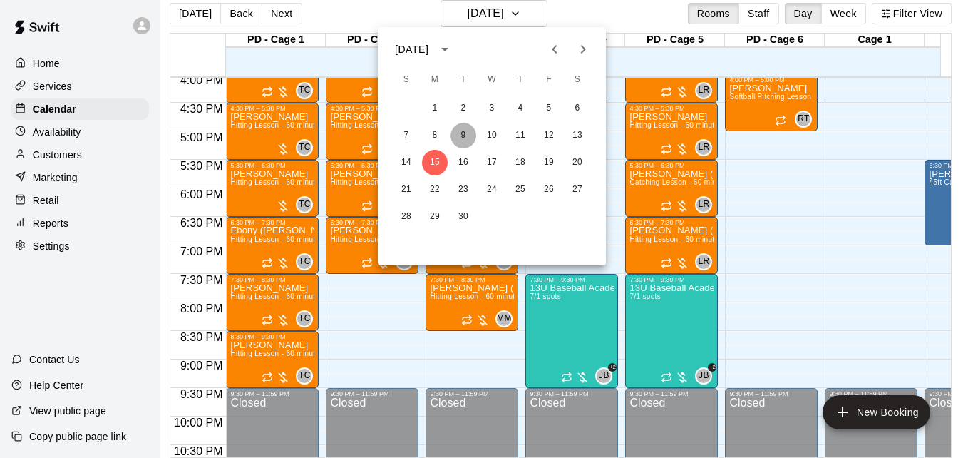
click at [463, 135] on button "9" at bounding box center [464, 136] width 26 height 26
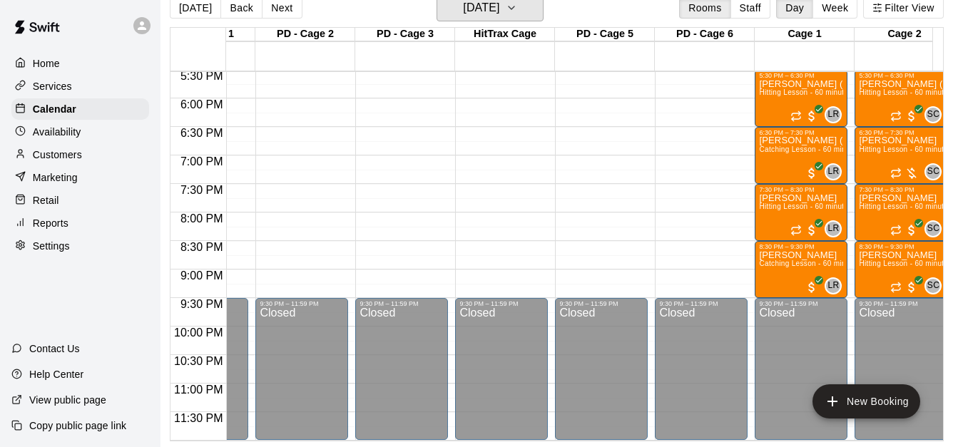
scroll to position [0, 93]
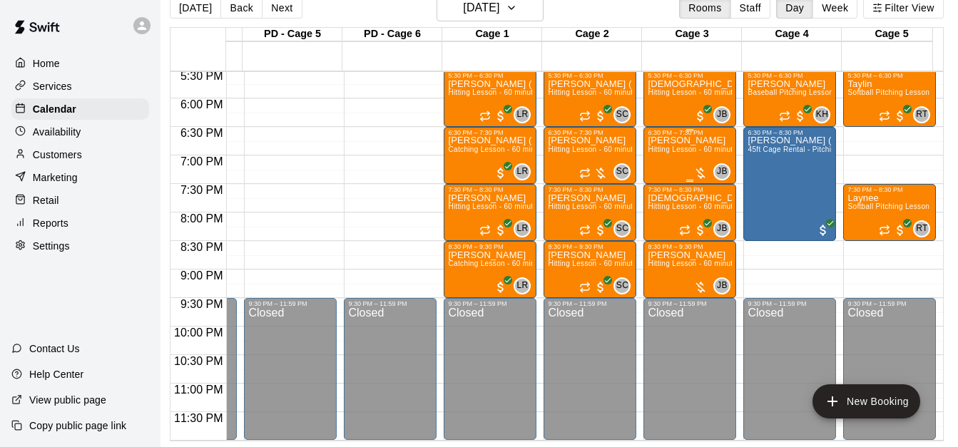
click at [676, 145] on span "Hitting Lesson - 60 minutes" at bounding box center [694, 149] width 93 height 8
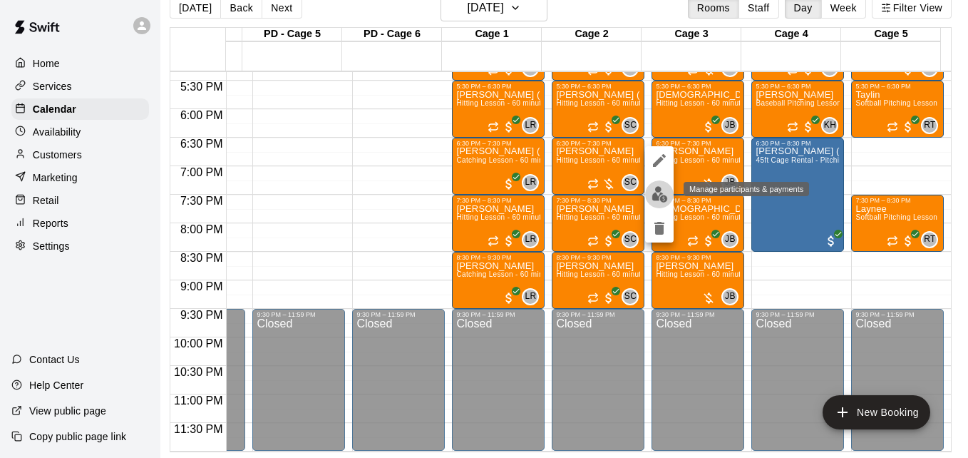
click at [661, 193] on img "edit" at bounding box center [660, 194] width 16 height 16
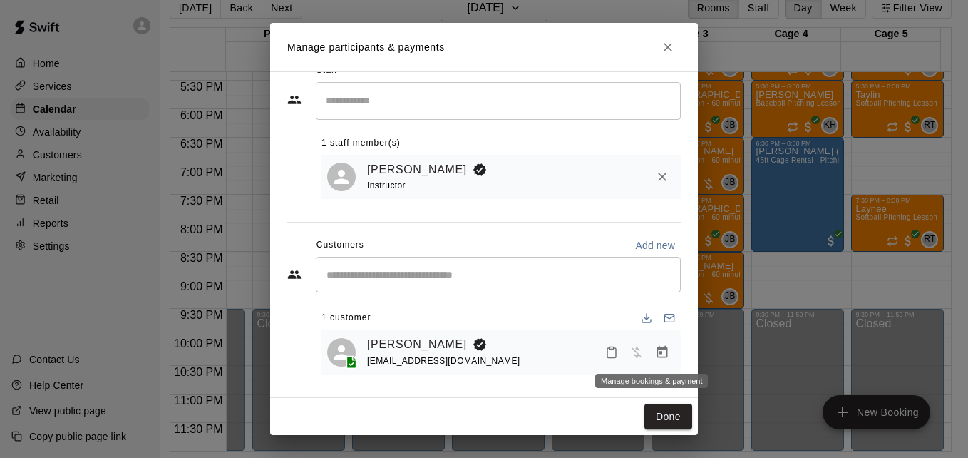
click at [650, 345] on button "Manage bookings & payment" at bounding box center [663, 352] width 26 height 26
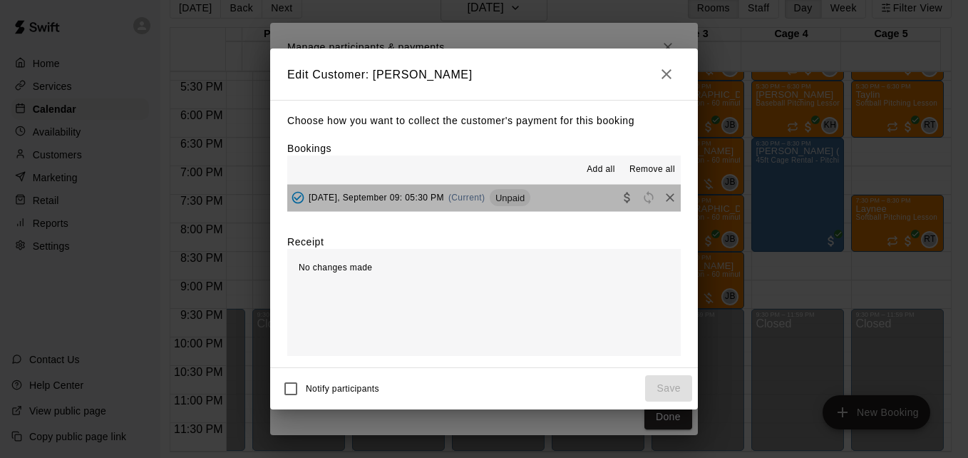
click at [566, 205] on button "[DATE], September 09: 05:30 PM (Current) Unpaid" at bounding box center [484, 198] width 394 height 26
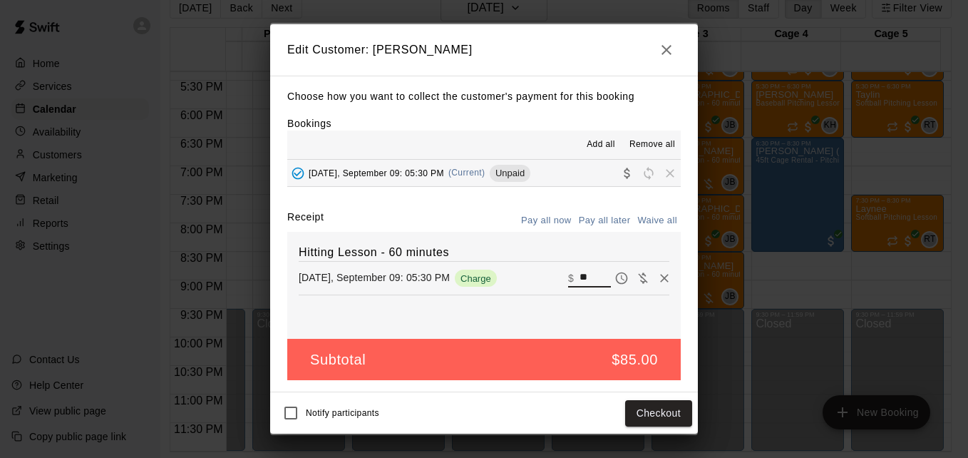
click at [585, 282] on input "**" at bounding box center [595, 278] width 31 height 19
type input "*"
type input "**"
click at [665, 416] on button "Checkout" at bounding box center [658, 413] width 67 height 26
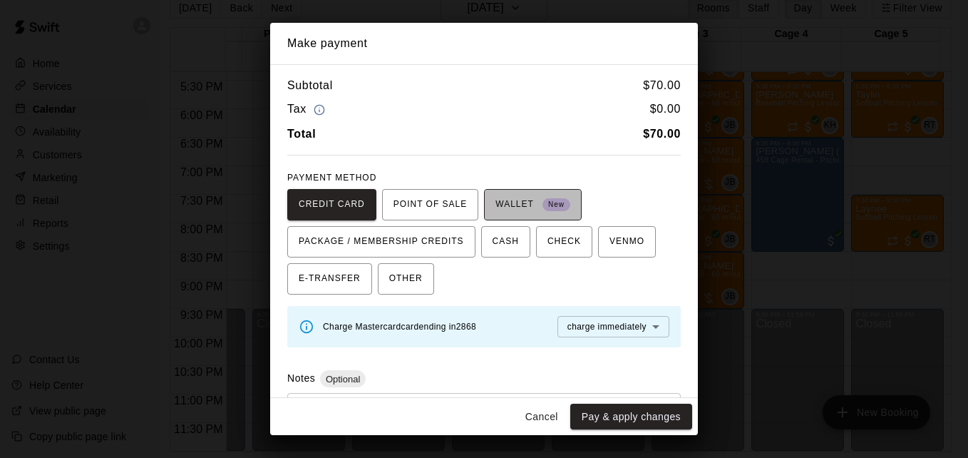
click at [513, 212] on span "WALLET New" at bounding box center [533, 204] width 75 height 23
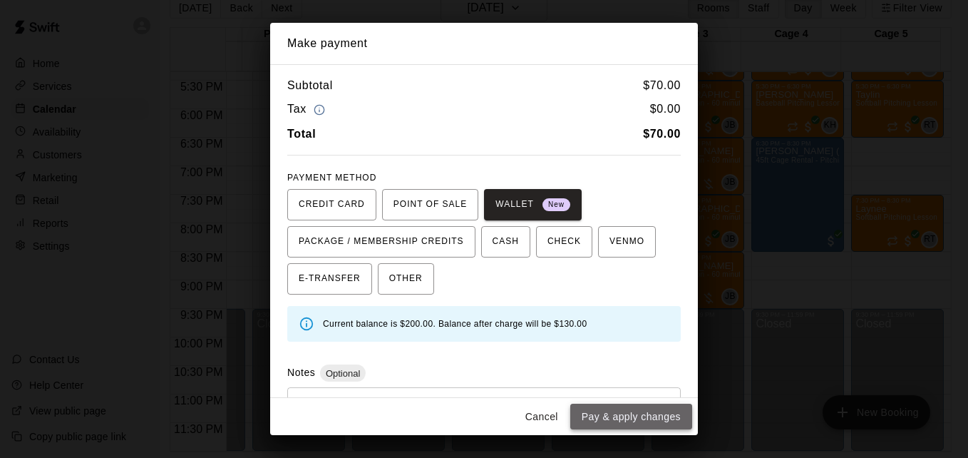
click at [635, 414] on button "Pay & apply changes" at bounding box center [632, 417] width 122 height 26
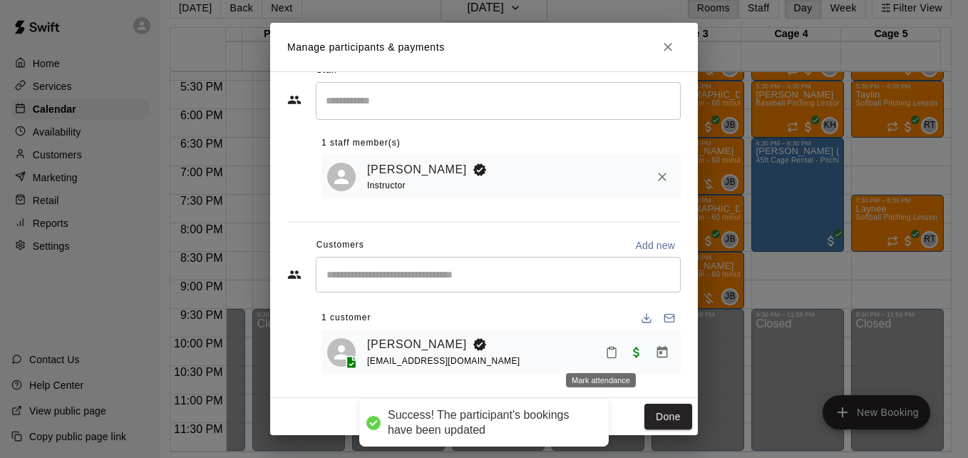
click at [605, 351] on icon "Mark attendance" at bounding box center [611, 352] width 13 height 13
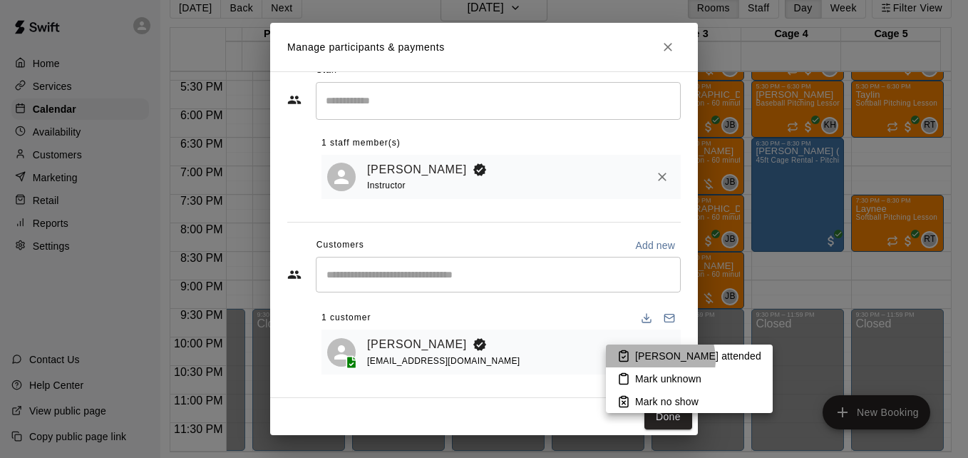
click at [654, 359] on p "[PERSON_NAME] attended" at bounding box center [698, 356] width 126 height 14
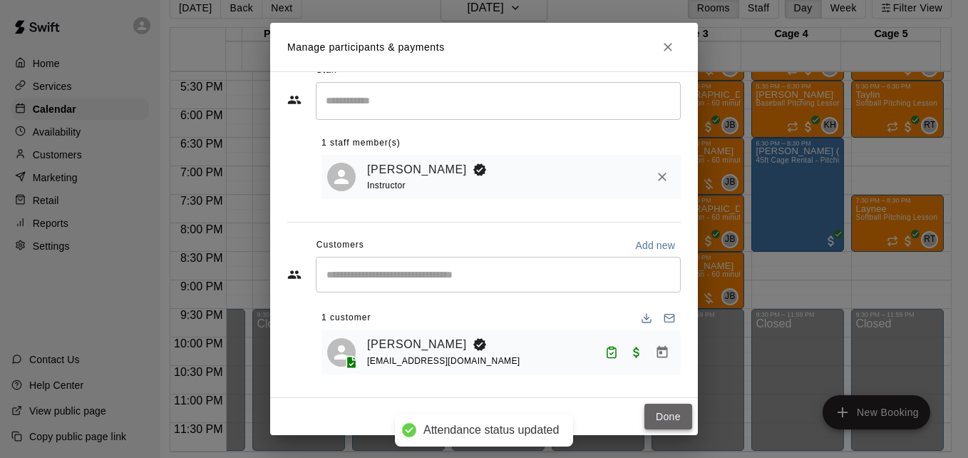
click at [667, 414] on button "Done" at bounding box center [669, 417] width 48 height 26
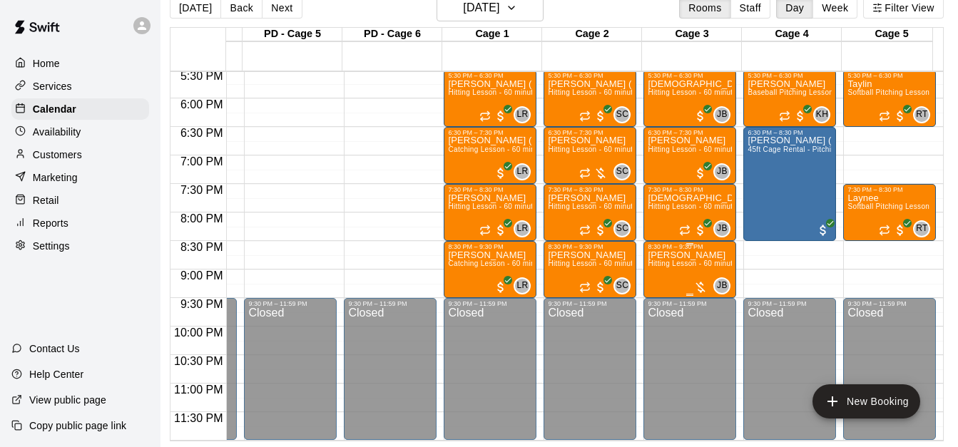
click at [679, 264] on span "Hitting Lesson - 60 minutes" at bounding box center [694, 264] width 93 height 8
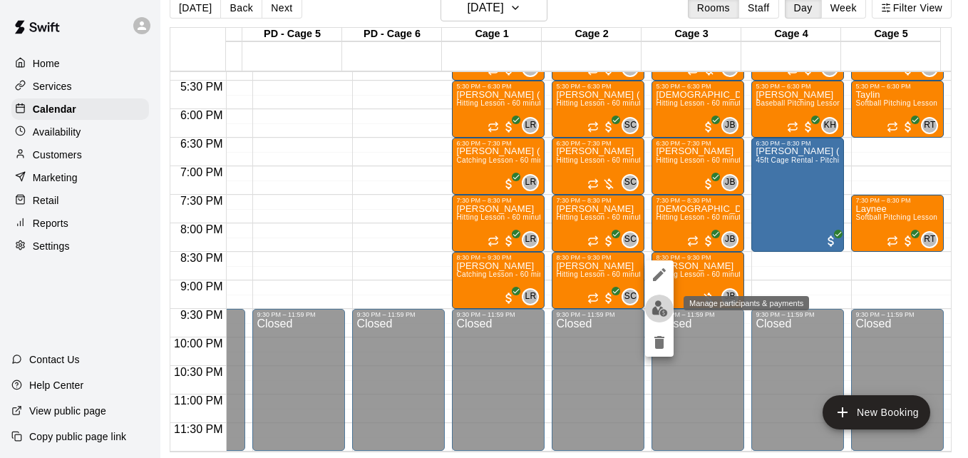
click at [665, 312] on img "edit" at bounding box center [660, 308] width 16 height 16
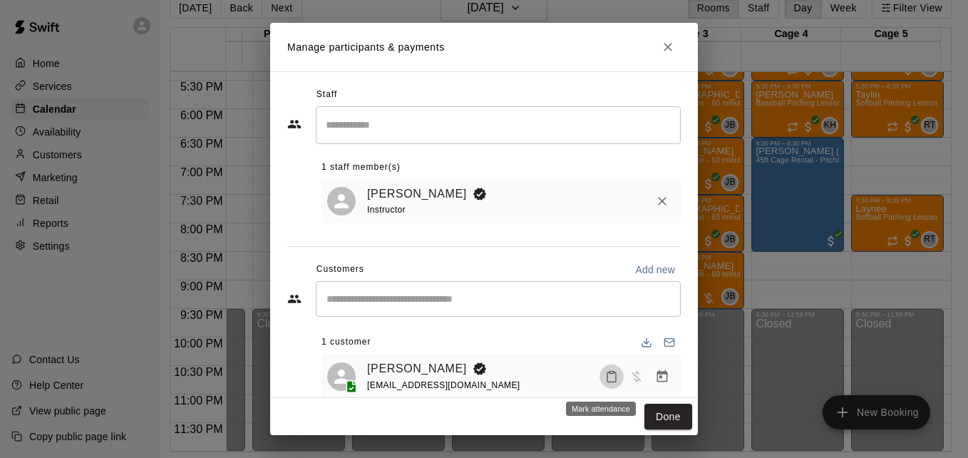
click at [605, 374] on icon "Mark attendance" at bounding box center [611, 376] width 13 height 13
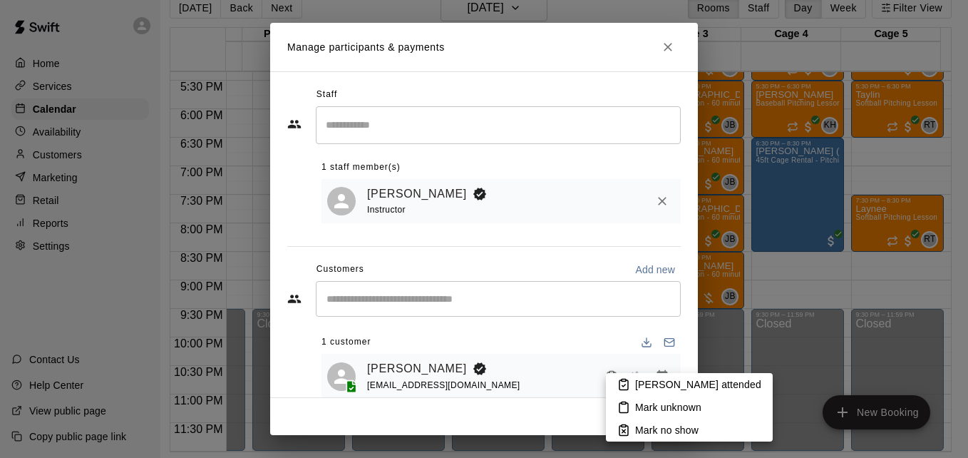
click at [602, 383] on div at bounding box center [484, 229] width 968 height 458
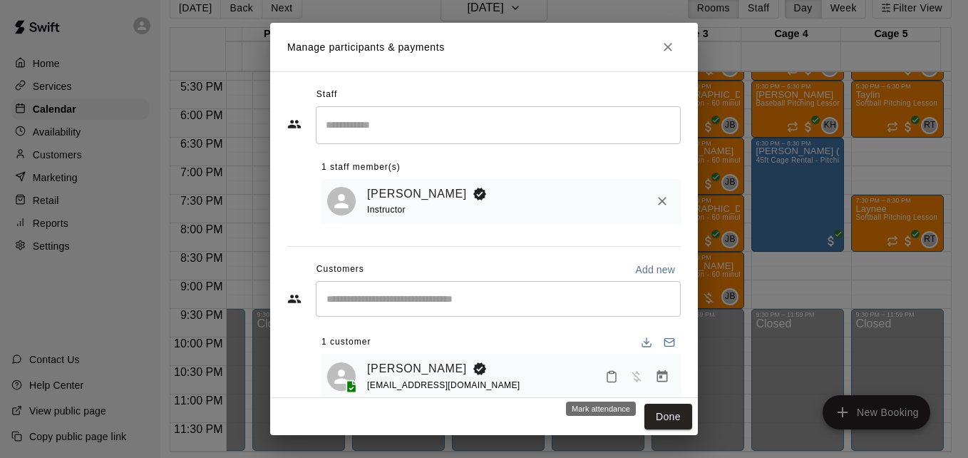
click at [605, 379] on icon "Mark attendance" at bounding box center [611, 376] width 13 height 13
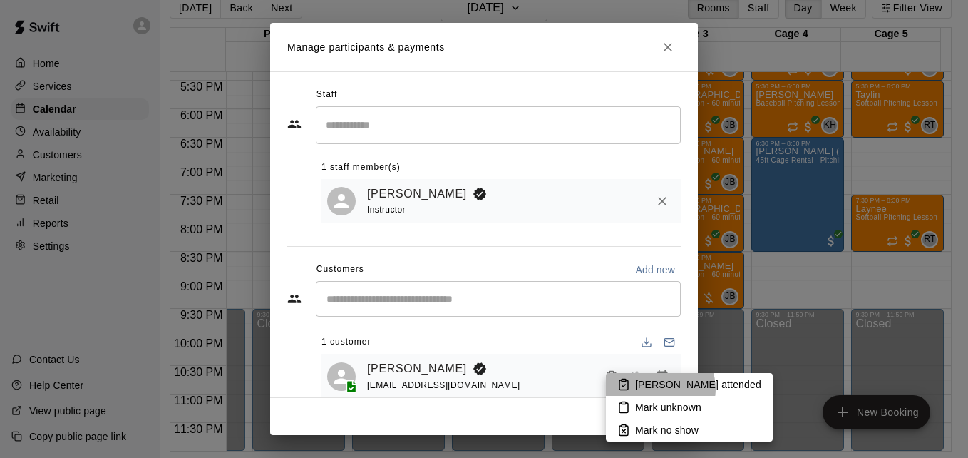
click at [659, 389] on p "[PERSON_NAME] attended" at bounding box center [698, 384] width 126 height 14
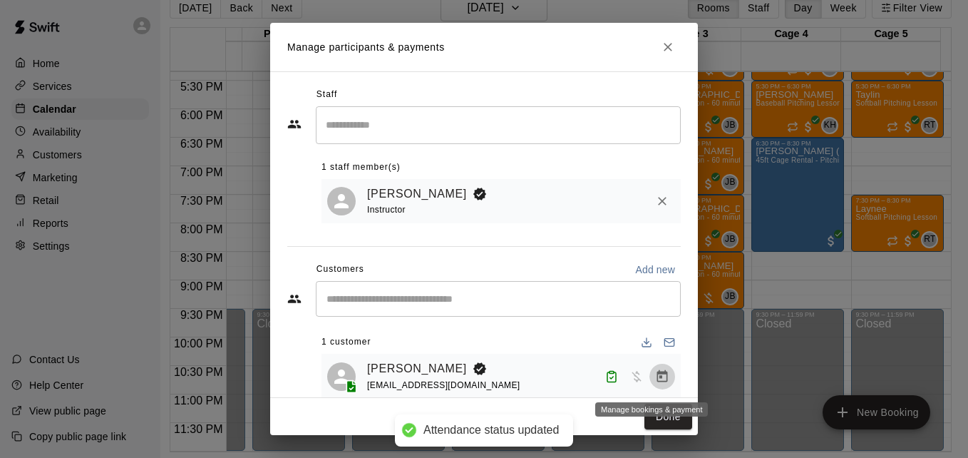
click at [658, 381] on icon "Manage bookings & payment" at bounding box center [663, 375] width 11 height 12
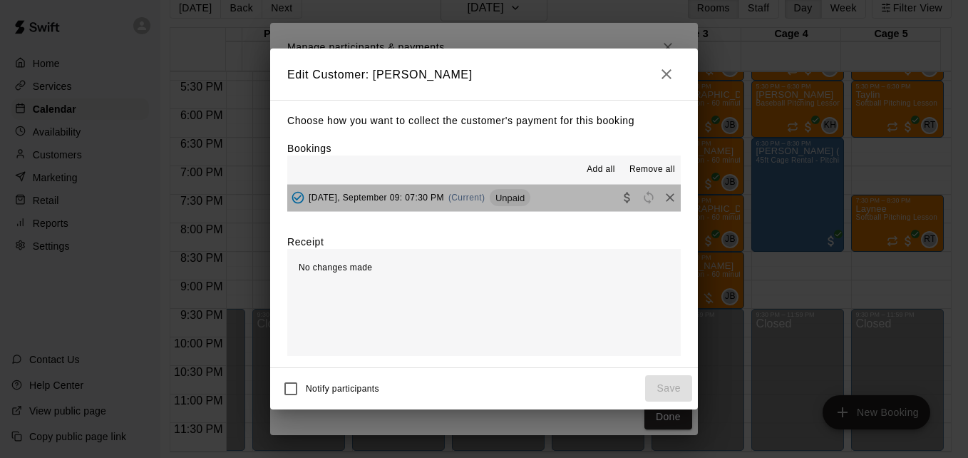
click at [571, 206] on button "[DATE], September 09: 07:30 PM (Current) Unpaid" at bounding box center [484, 198] width 394 height 26
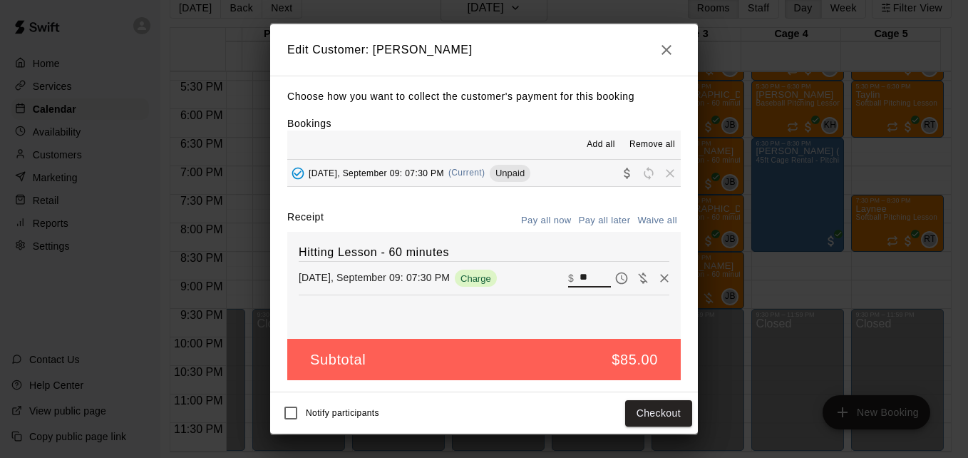
click at [589, 275] on input "**" at bounding box center [595, 278] width 31 height 19
type input "*"
type input "**"
click at [658, 420] on button "Checkout" at bounding box center [658, 413] width 67 height 26
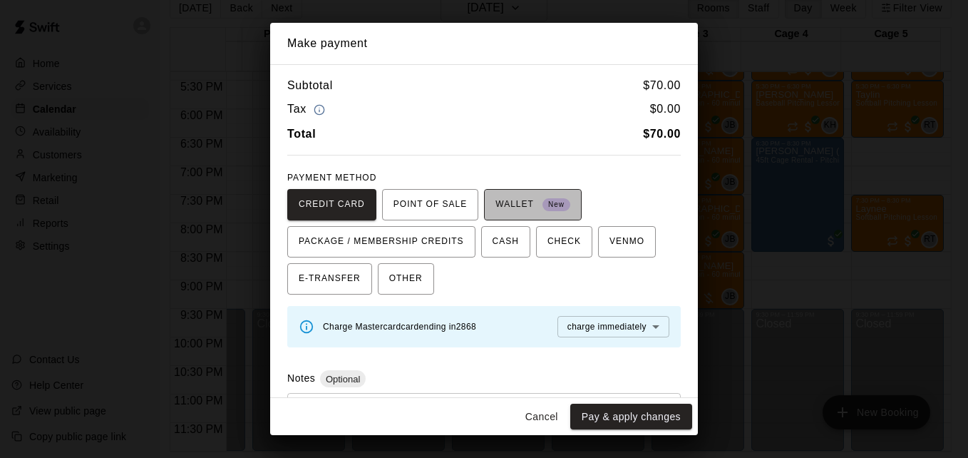
click at [529, 206] on span "WALLET New" at bounding box center [533, 204] width 75 height 23
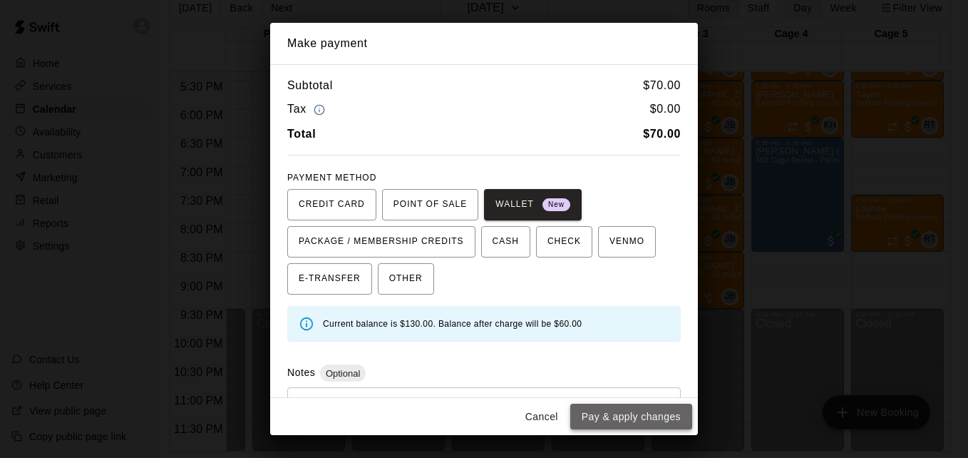
click at [643, 411] on button "Pay & apply changes" at bounding box center [632, 417] width 122 height 26
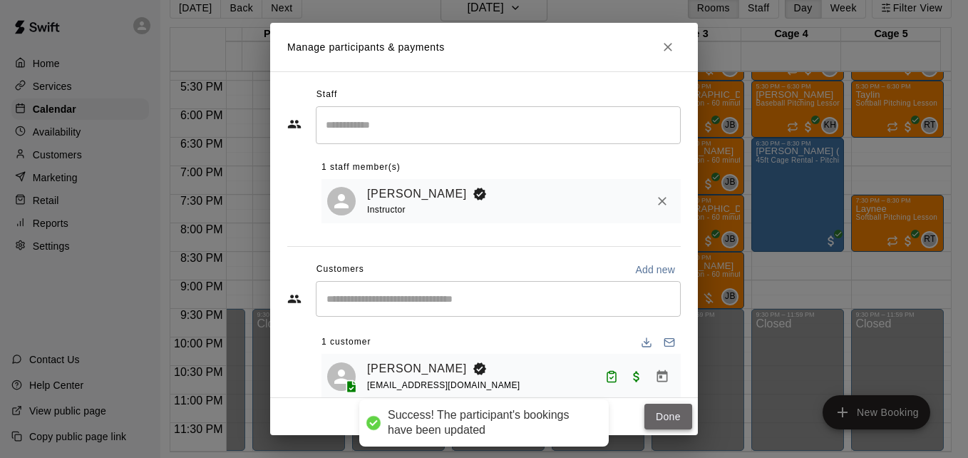
click at [657, 416] on button "Done" at bounding box center [669, 417] width 48 height 26
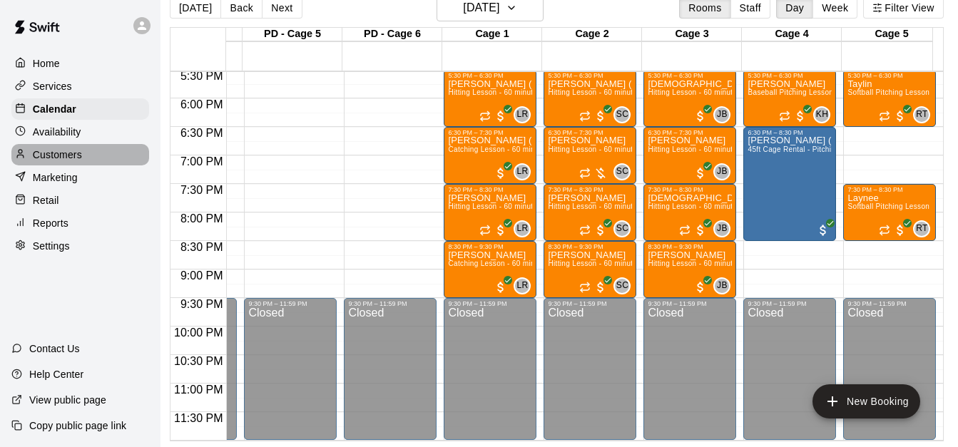
click at [95, 153] on div "Customers" at bounding box center [80, 154] width 138 height 21
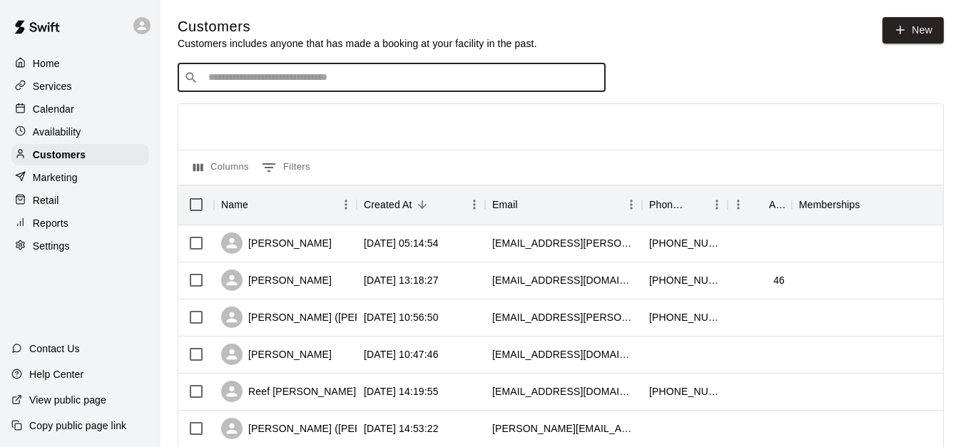
click at [245, 77] on input "Search customers by name or email" at bounding box center [401, 78] width 395 height 14
type input "*****"
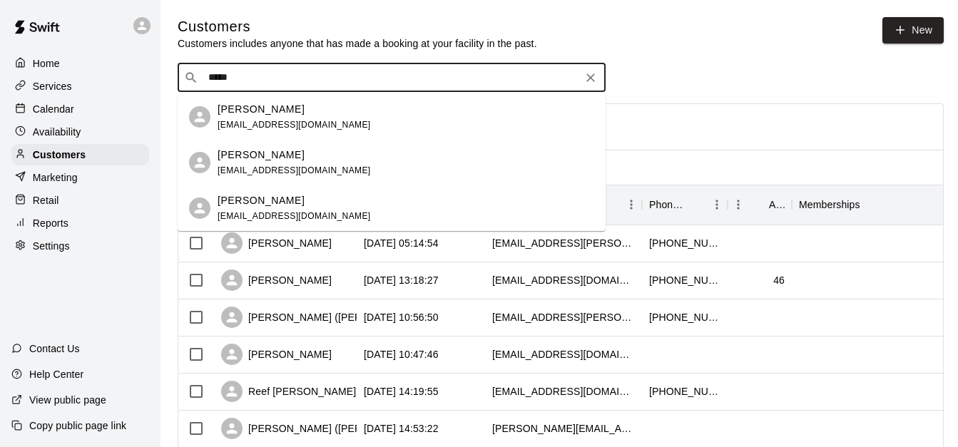
click at [322, 116] on div "[PERSON_NAME] [EMAIL_ADDRESS][DOMAIN_NAME]" at bounding box center [406, 117] width 377 height 31
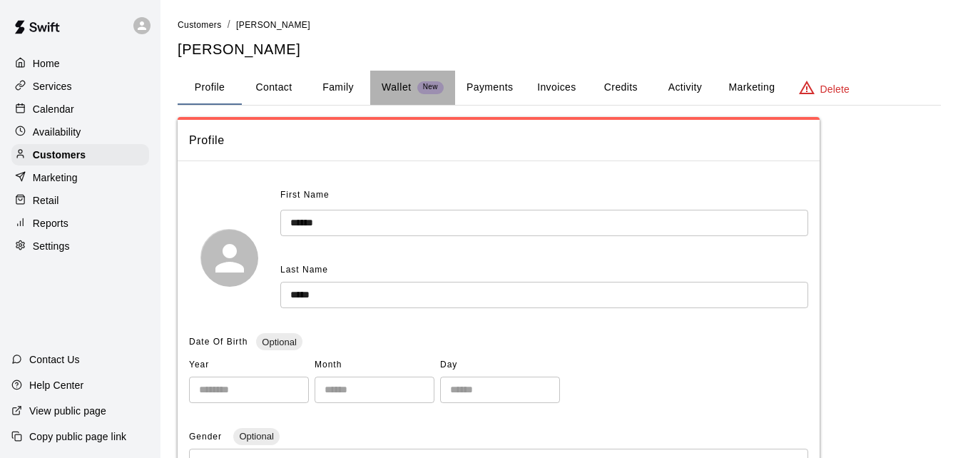
click at [411, 86] on p "Wallet" at bounding box center [397, 87] width 30 height 15
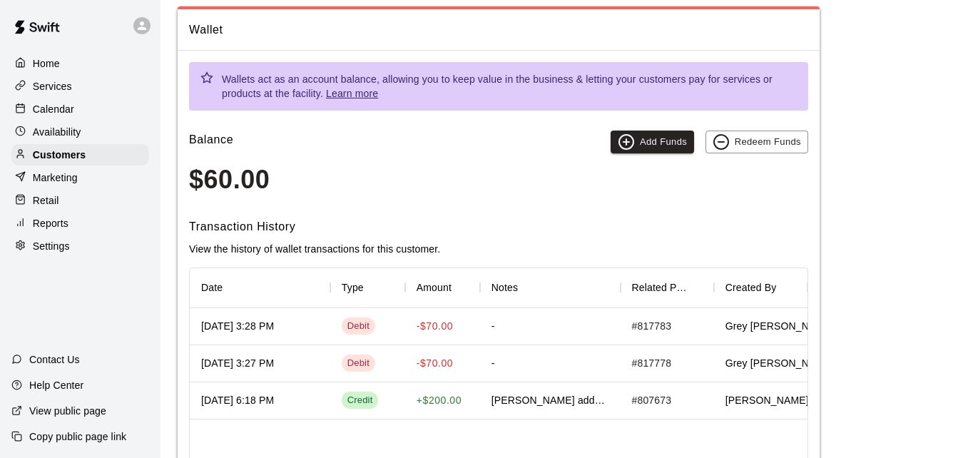
scroll to position [86, 0]
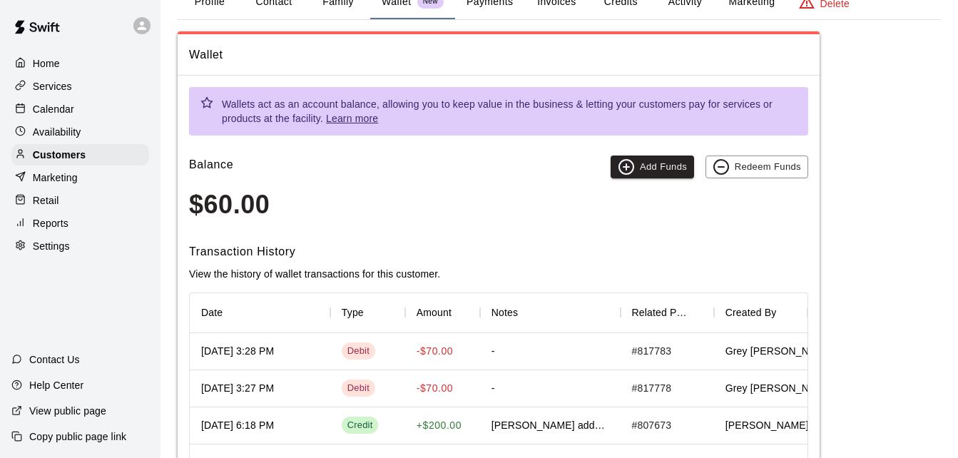
click at [73, 116] on div "Calendar" at bounding box center [80, 108] width 138 height 21
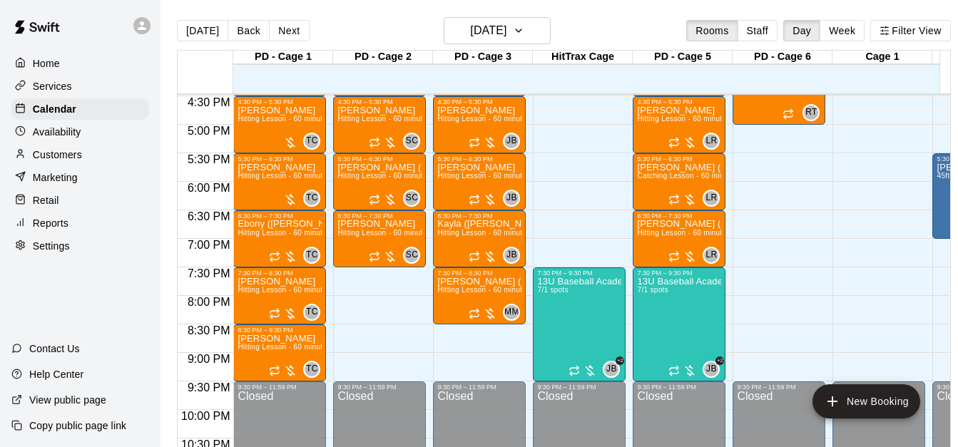
scroll to position [619, 0]
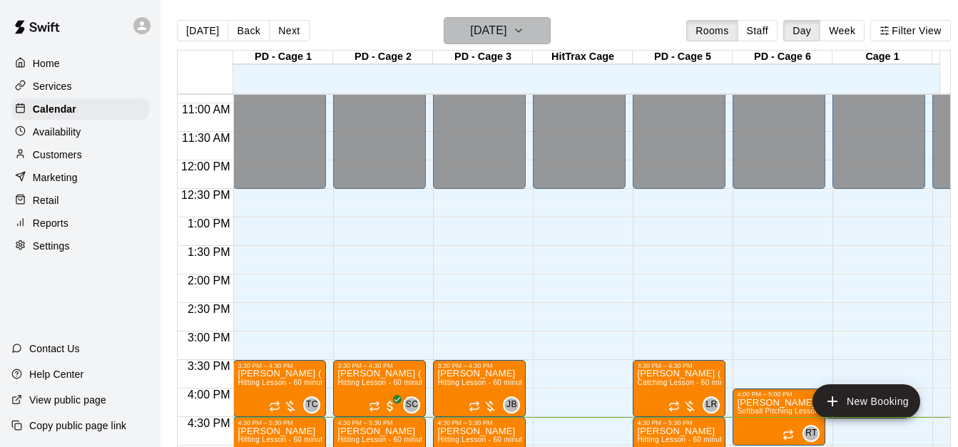
click at [524, 29] on icon "button" at bounding box center [518, 30] width 11 height 17
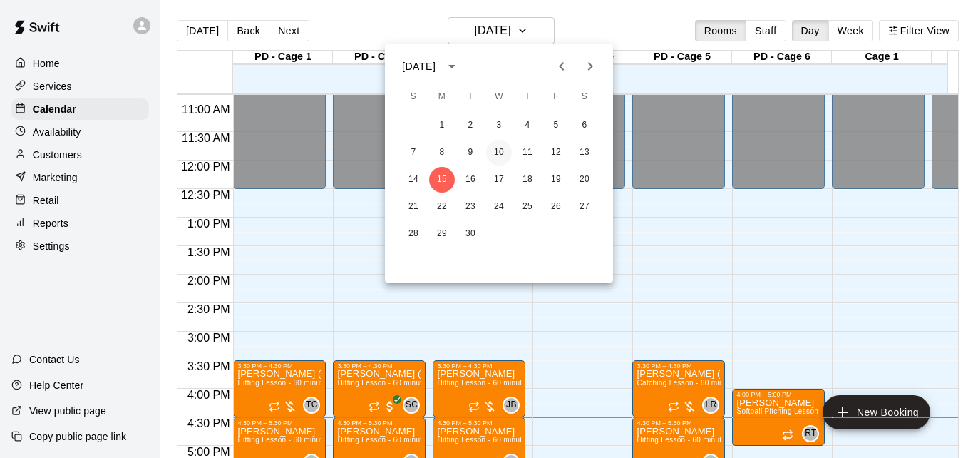
click at [500, 150] on button "10" at bounding box center [499, 153] width 26 height 26
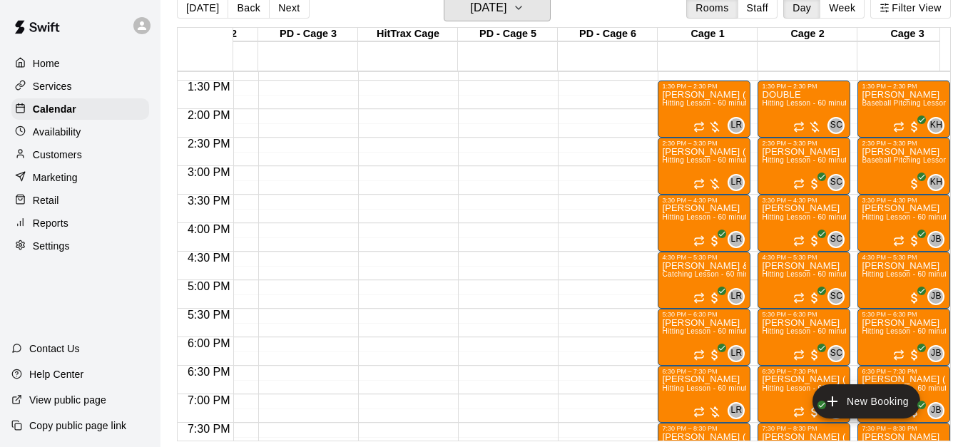
scroll to position [0, 200]
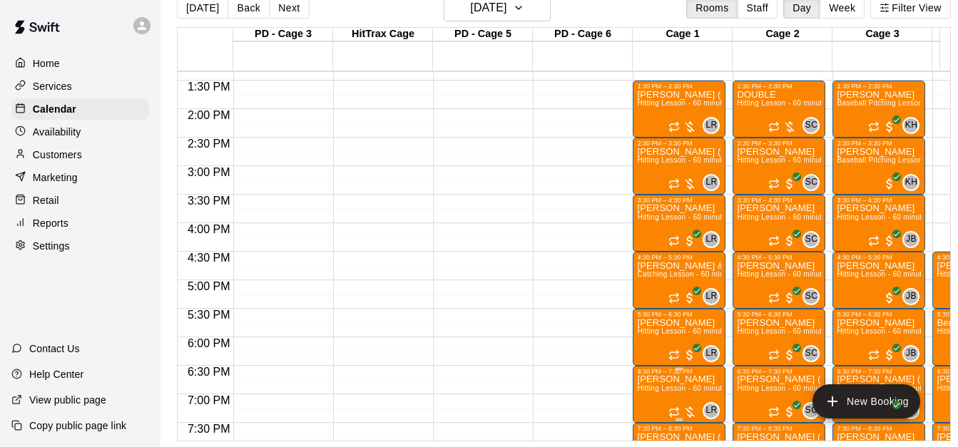
click at [685, 384] on span "Hitting Lesson - 60 minutes" at bounding box center [683, 388] width 93 height 8
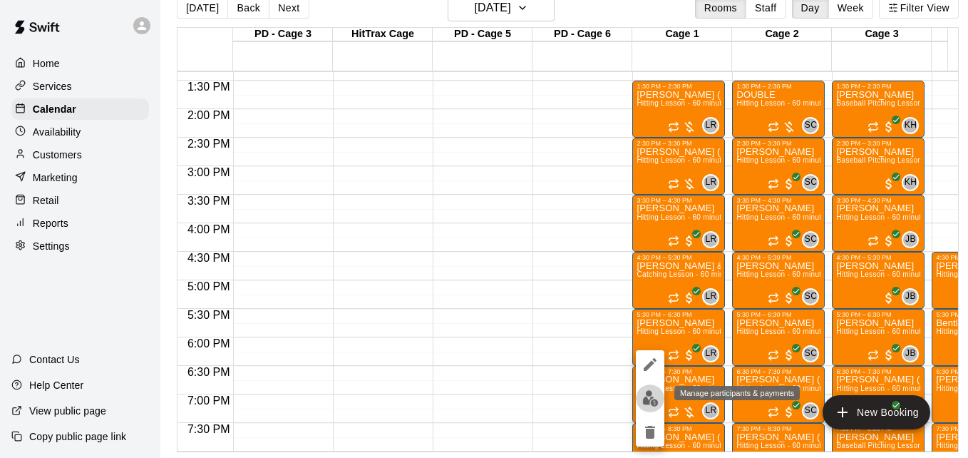
click at [652, 408] on button "edit" at bounding box center [650, 398] width 29 height 28
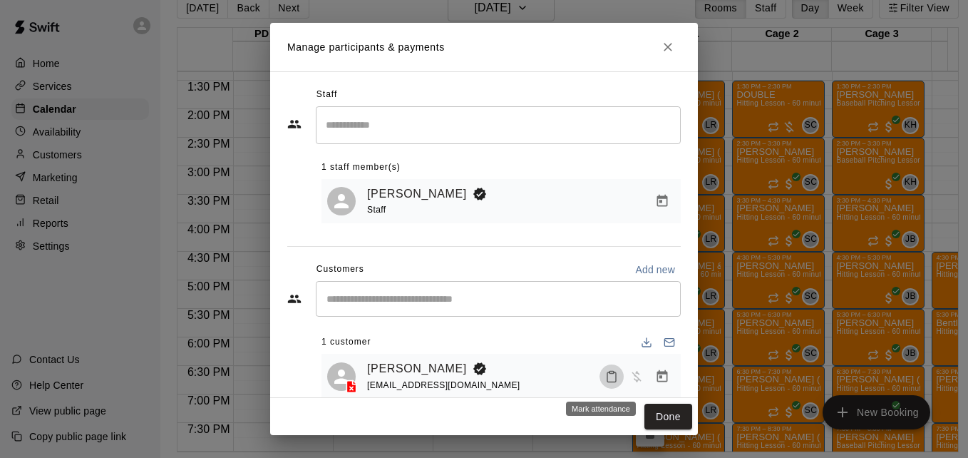
click at [605, 379] on icon "Mark attendance" at bounding box center [611, 376] width 13 height 13
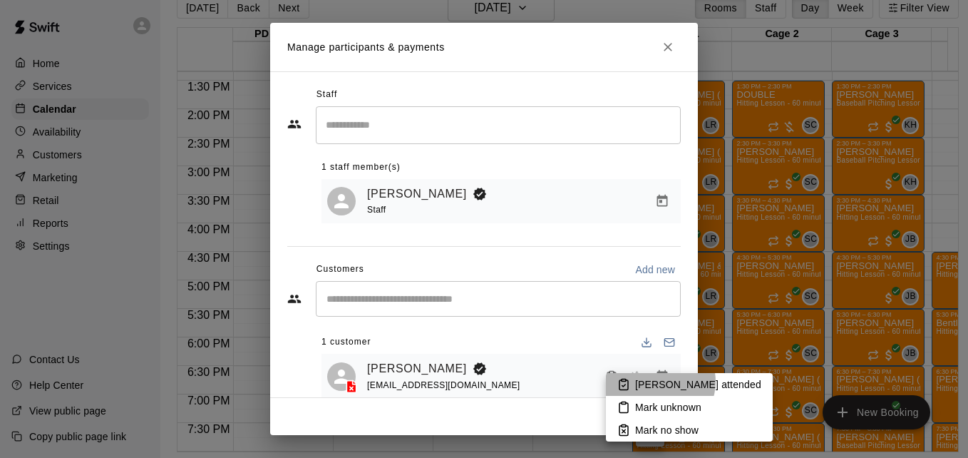
click at [660, 382] on p "[PERSON_NAME] attended" at bounding box center [698, 384] width 126 height 14
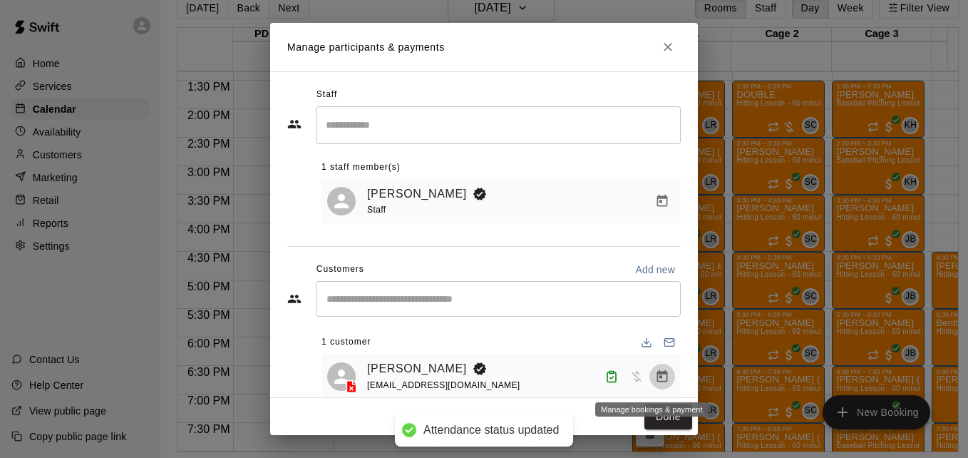
click at [655, 382] on icon "Manage bookings & payment" at bounding box center [662, 376] width 14 height 14
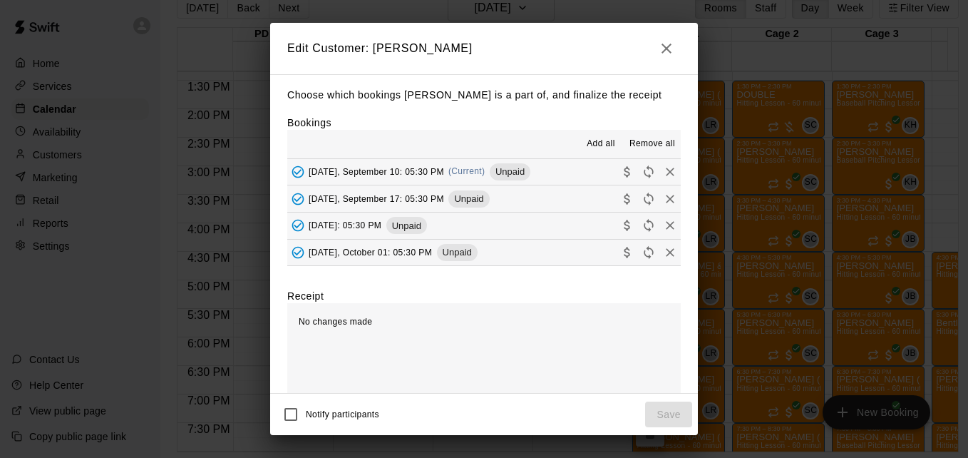
click at [580, 165] on button "[DATE], September 10: 05:30 PM (Current) Unpaid" at bounding box center [484, 172] width 394 height 26
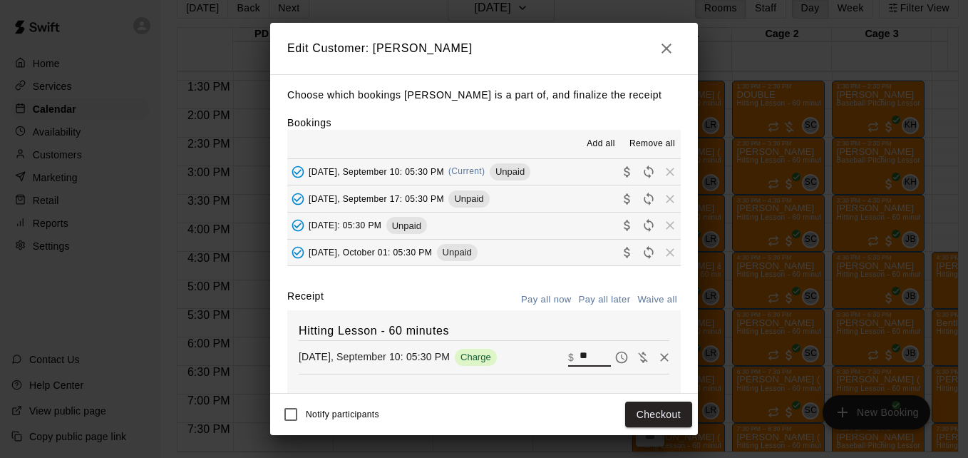
click at [580, 357] on input "**" at bounding box center [595, 357] width 31 height 19
type input "**"
click at [670, 414] on button "Checkout" at bounding box center [658, 414] width 67 height 26
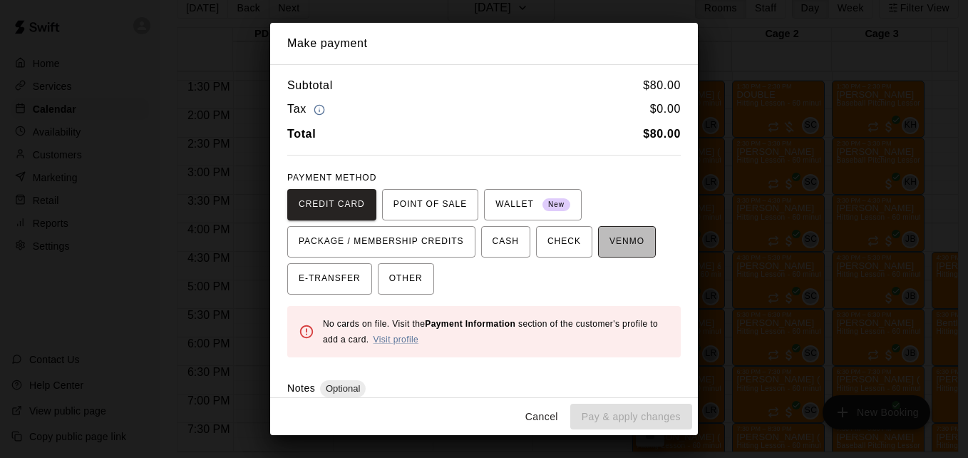
click at [613, 249] on span "VENMO" at bounding box center [627, 241] width 35 height 23
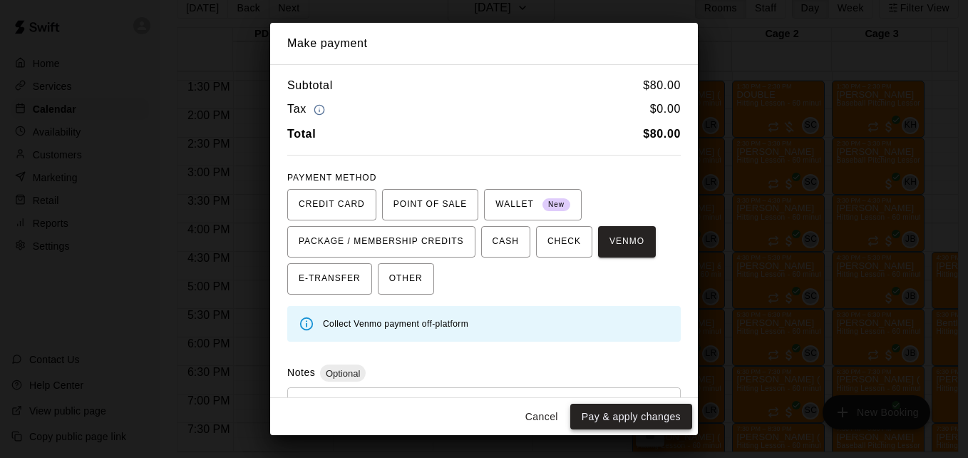
click at [639, 406] on button "Pay & apply changes" at bounding box center [632, 417] width 122 height 26
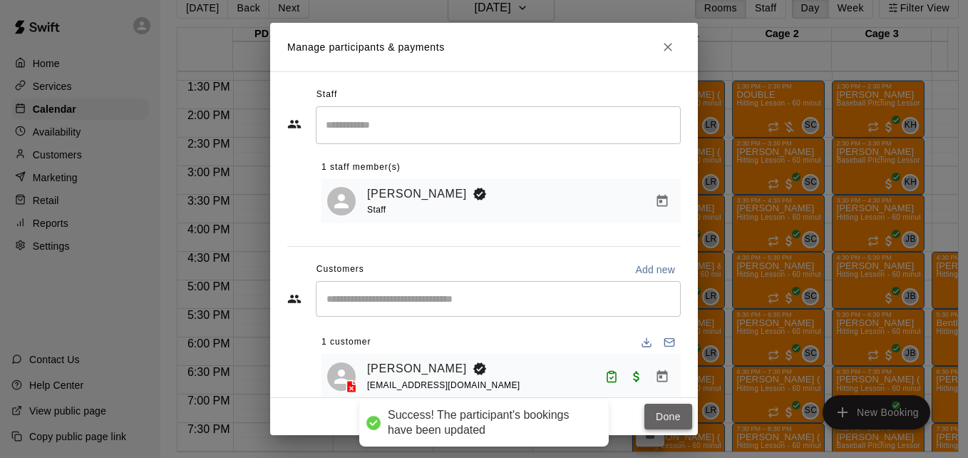
click at [660, 414] on button "Done" at bounding box center [669, 417] width 48 height 26
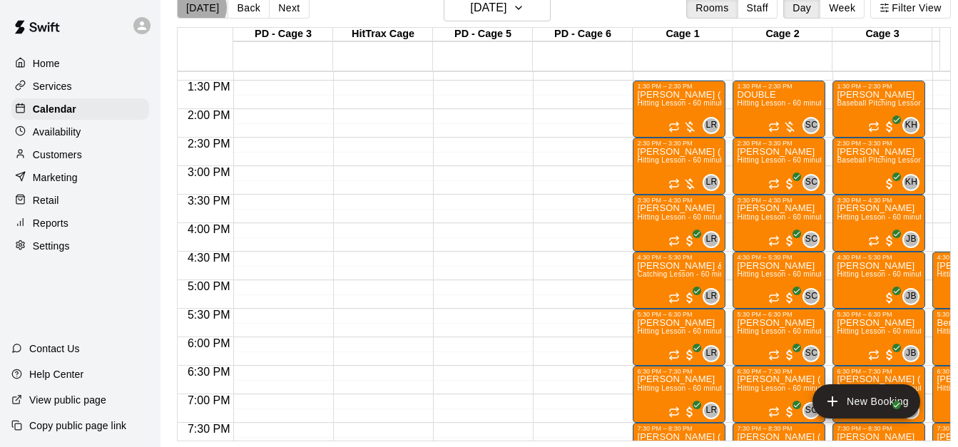
click at [200, 7] on button "[DATE]" at bounding box center [202, 7] width 51 height 21
